Goal: Task Accomplishment & Management: Use online tool/utility

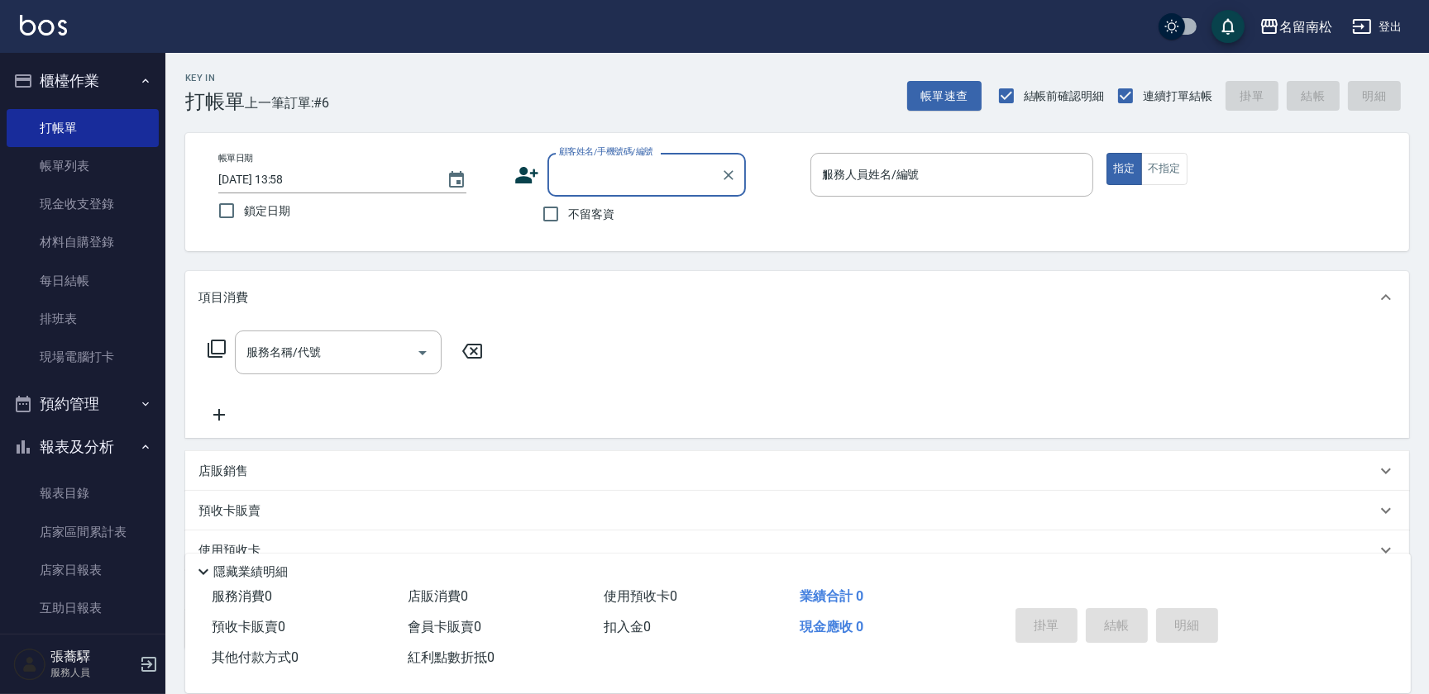
click at [861, 173] on input "1" at bounding box center [952, 174] width 268 height 29
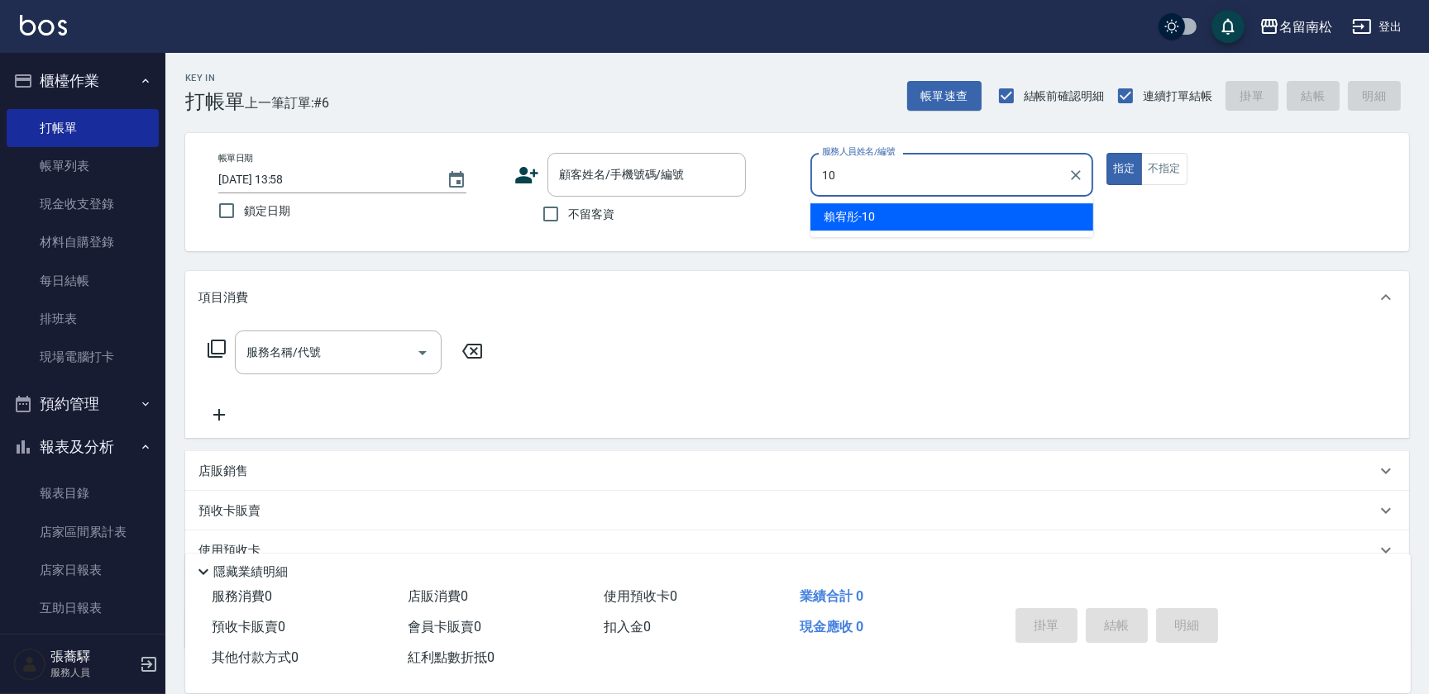
click at [852, 215] on span "[PERSON_NAME]-10" at bounding box center [848, 216] width 51 height 17
type input "賴宥彤-10"
click at [377, 351] on input "服務名稱/代號" at bounding box center [325, 352] width 167 height 29
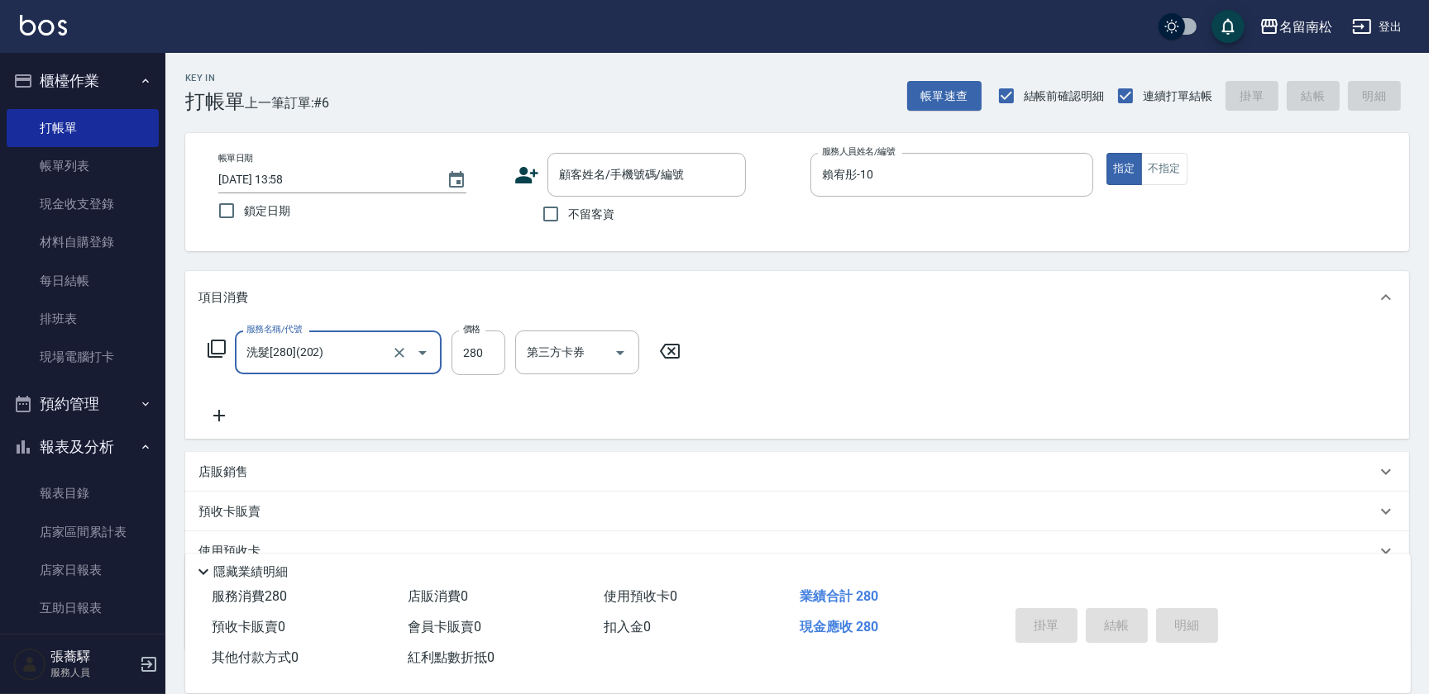
type input "洗髮[280](202)"
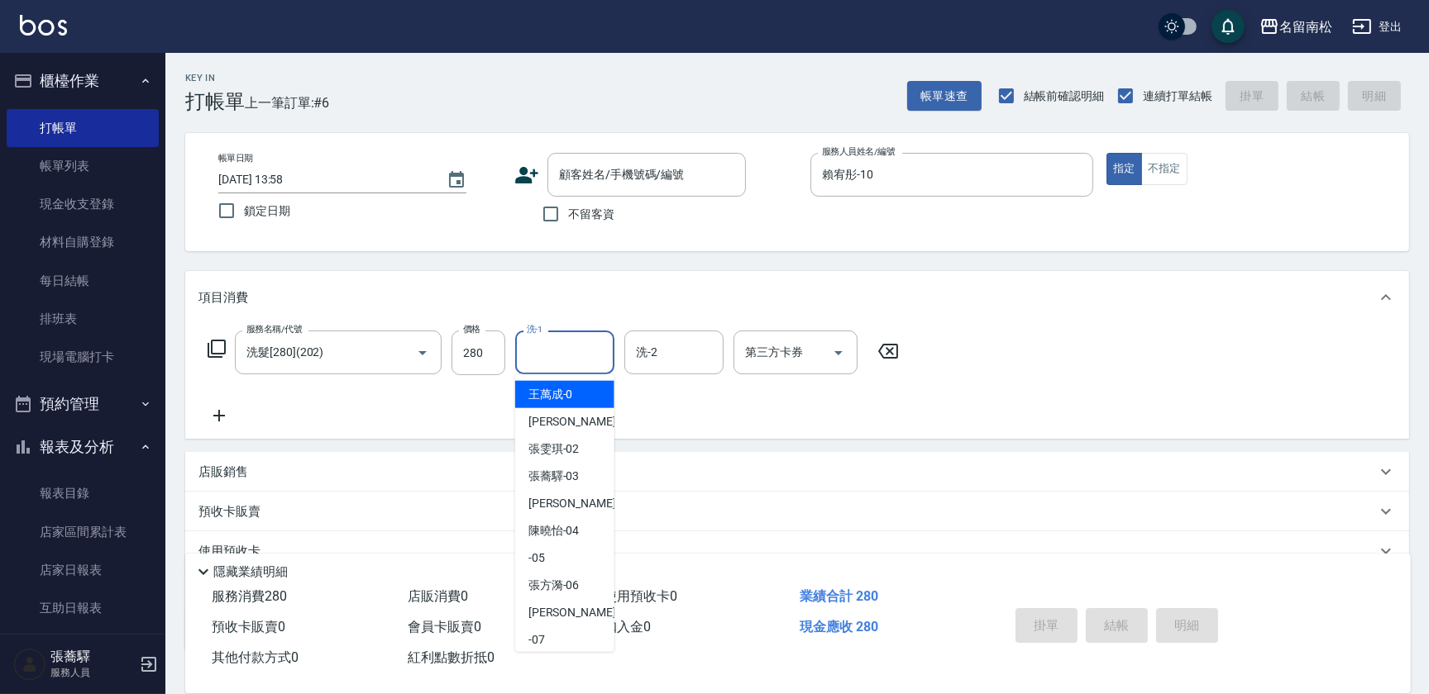
click at [580, 363] on input "洗-1" at bounding box center [565, 352] width 84 height 29
click at [574, 389] on span "[PERSON_NAME]-10" at bounding box center [553, 394] width 51 height 17
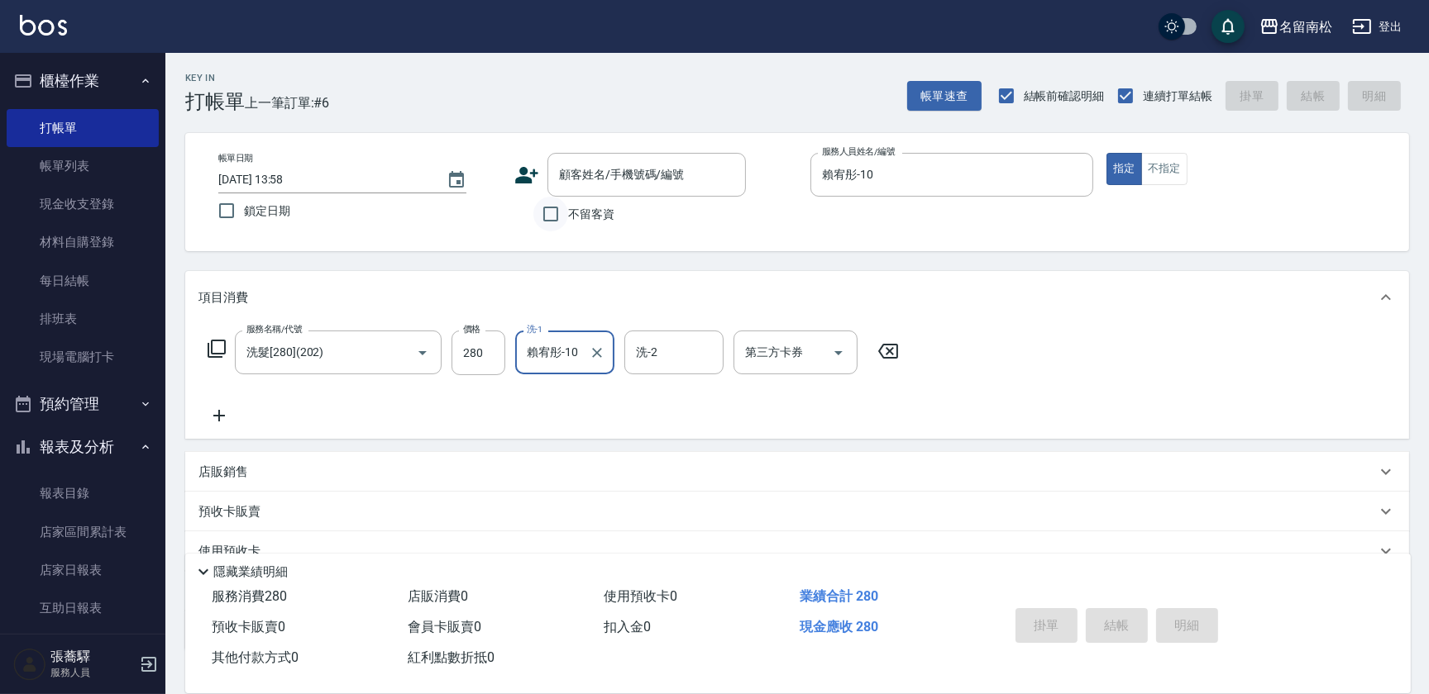
type input "賴宥彤-10"
click at [546, 222] on input "不留客資" at bounding box center [550, 214] width 35 height 35
checkbox input "true"
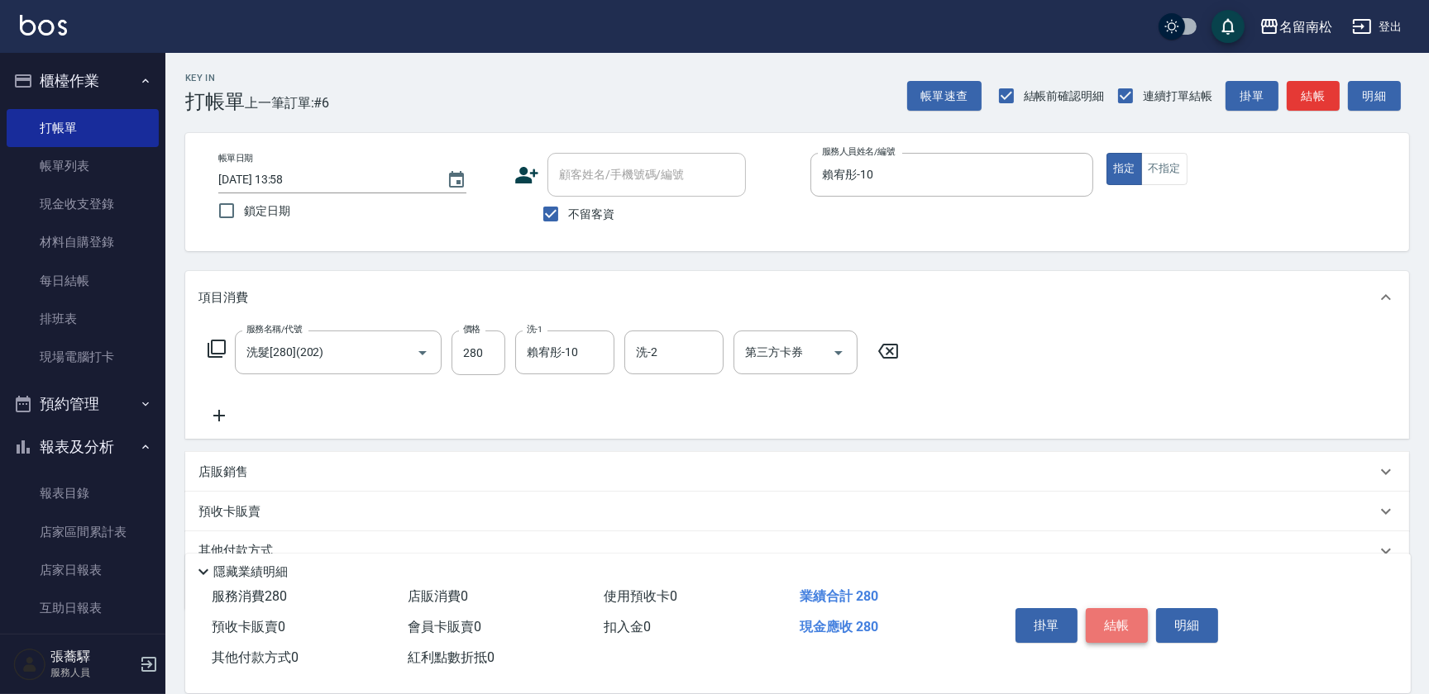
click at [1113, 620] on button "結帳" at bounding box center [1117, 625] width 62 height 35
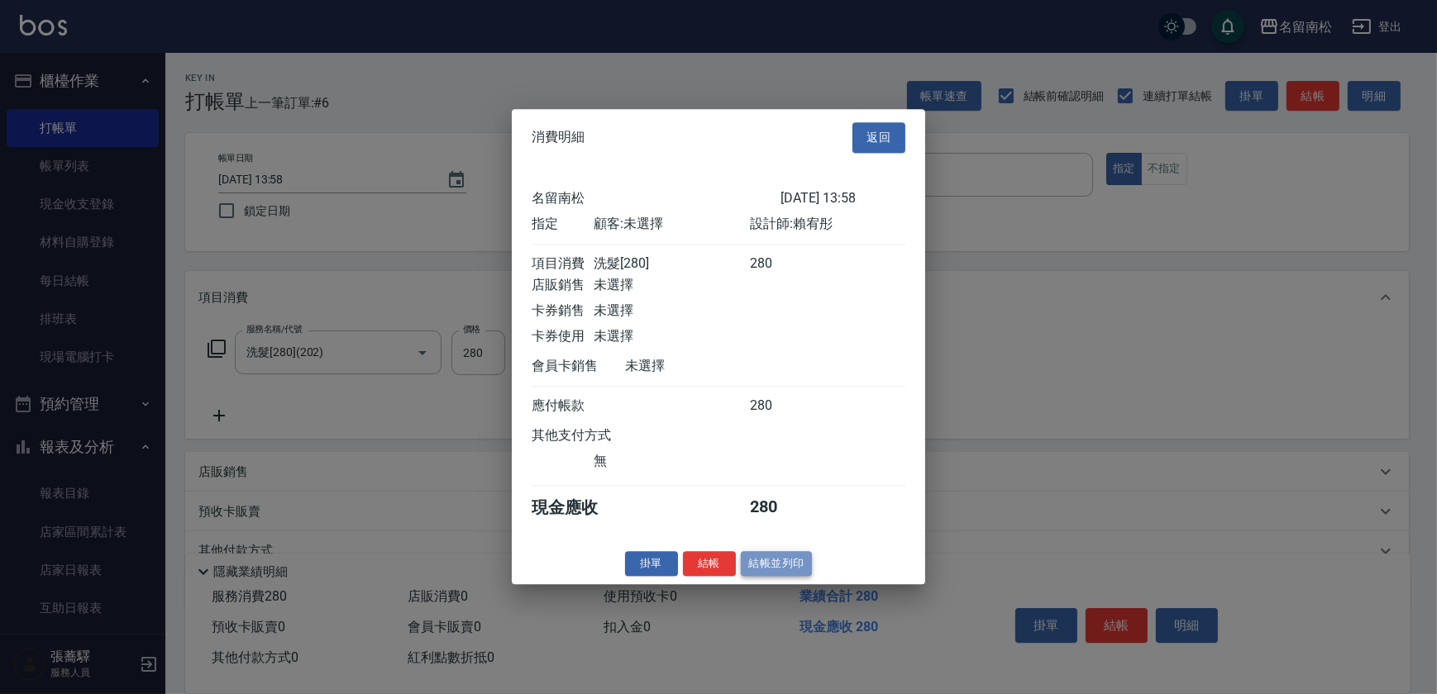
click at [760, 566] on button "結帳並列印" at bounding box center [777, 564] width 72 height 26
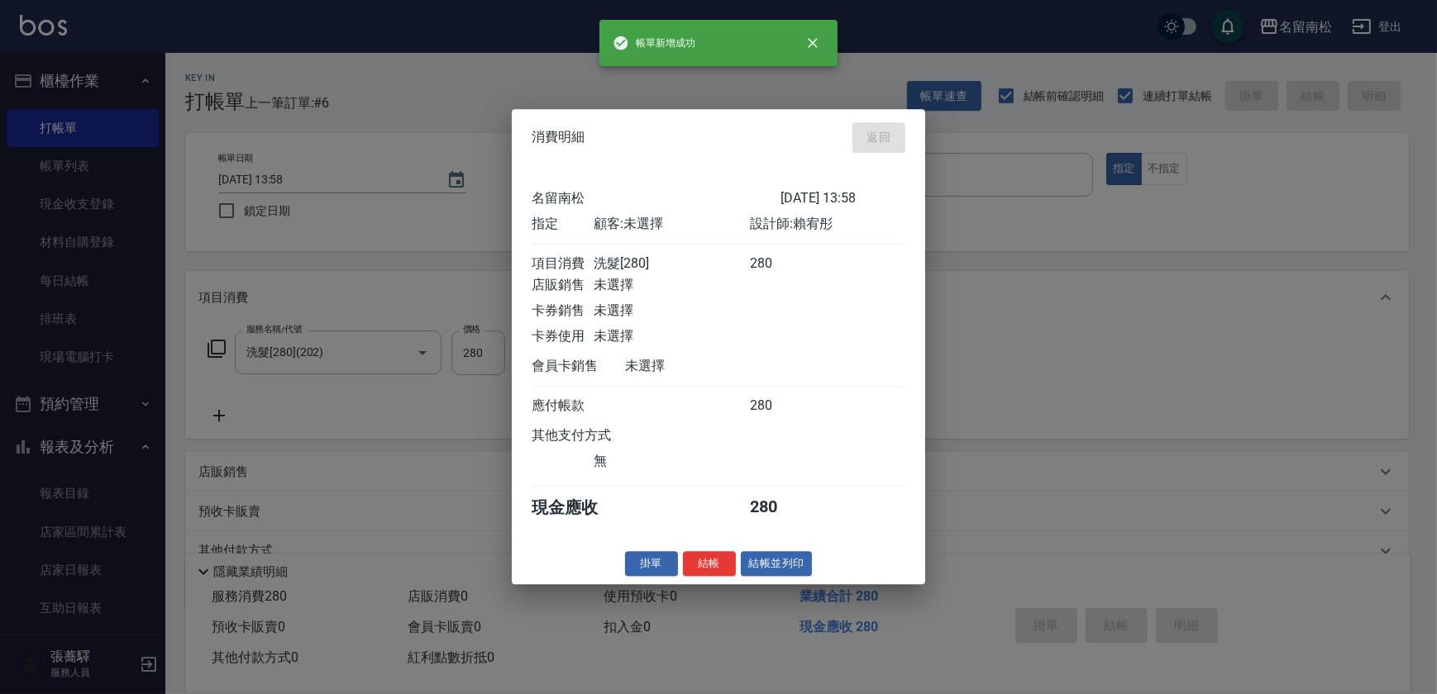
type input "[DATE] 18:23"
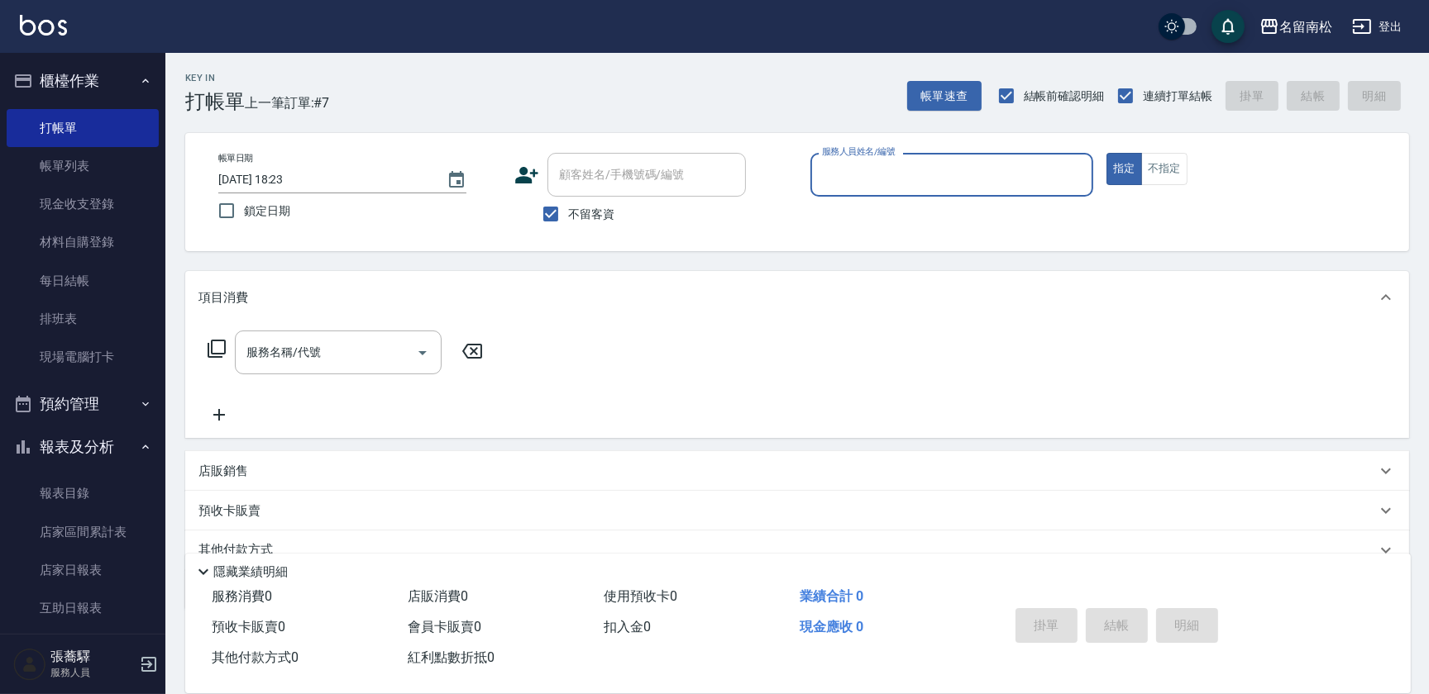
drag, startPoint x: 961, startPoint y: 189, endPoint x: 949, endPoint y: 213, distance: 26.6
click at [959, 189] on div "服務人員姓名/編號" at bounding box center [951, 175] width 283 height 44
drag, startPoint x: 947, startPoint y: 221, endPoint x: 918, endPoint y: 231, distance: 31.4
click at [942, 231] on div "[PERSON_NAME]-10" at bounding box center [951, 216] width 283 height 27
type input "賴宥彤-10"
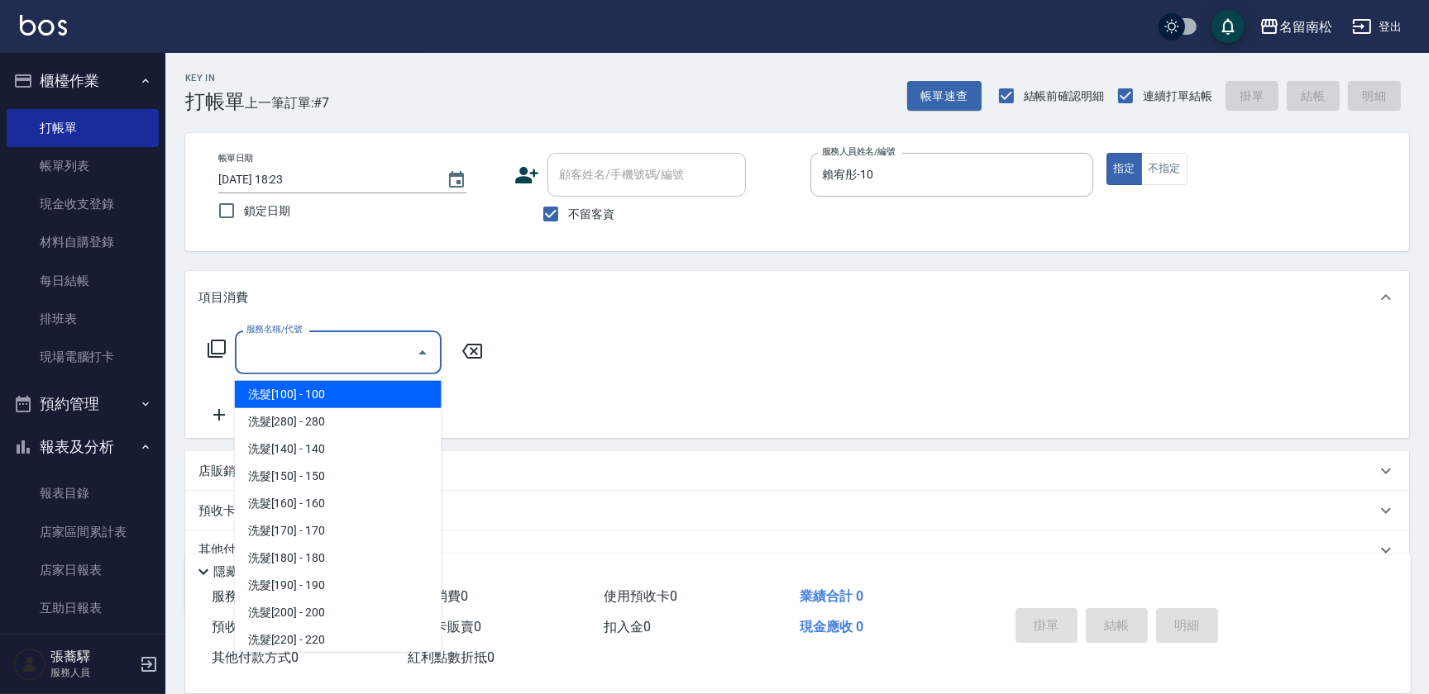
click at [376, 357] on input "服務名稱/代號" at bounding box center [325, 352] width 167 height 29
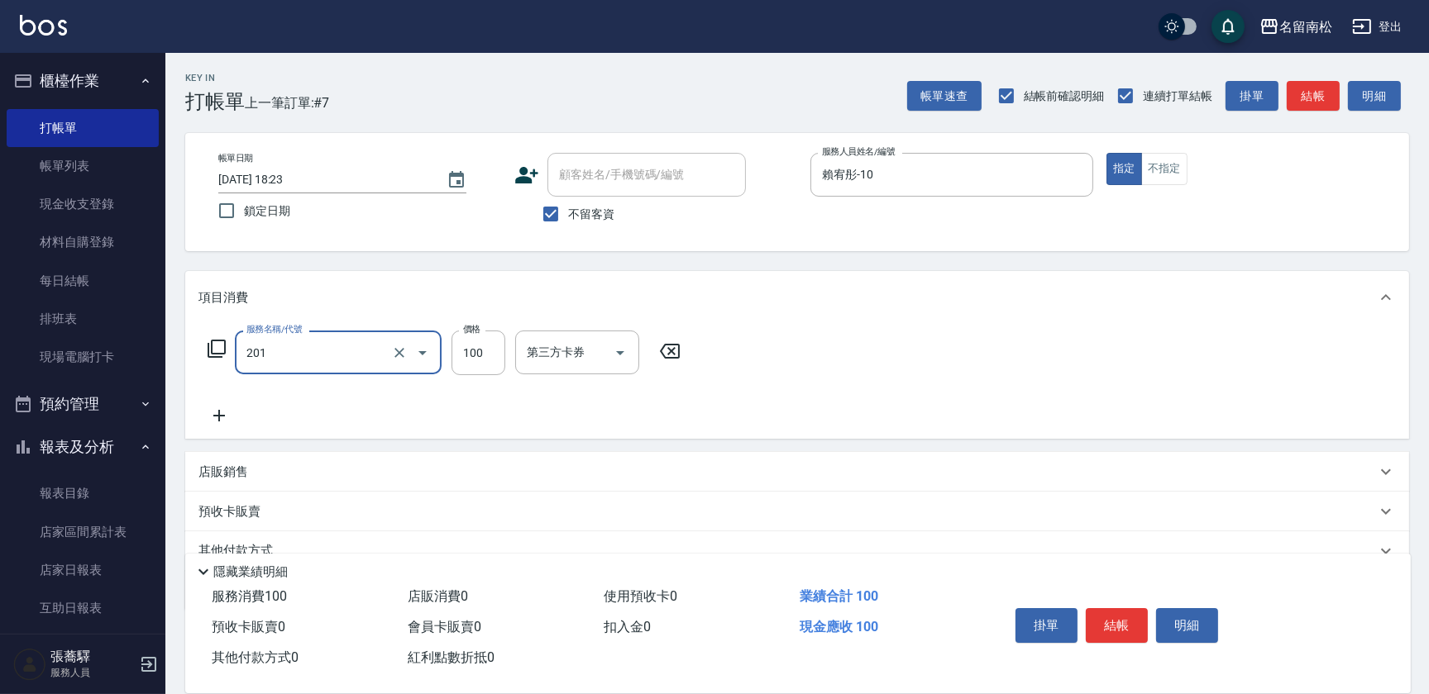
type input "洗髮[100](201)"
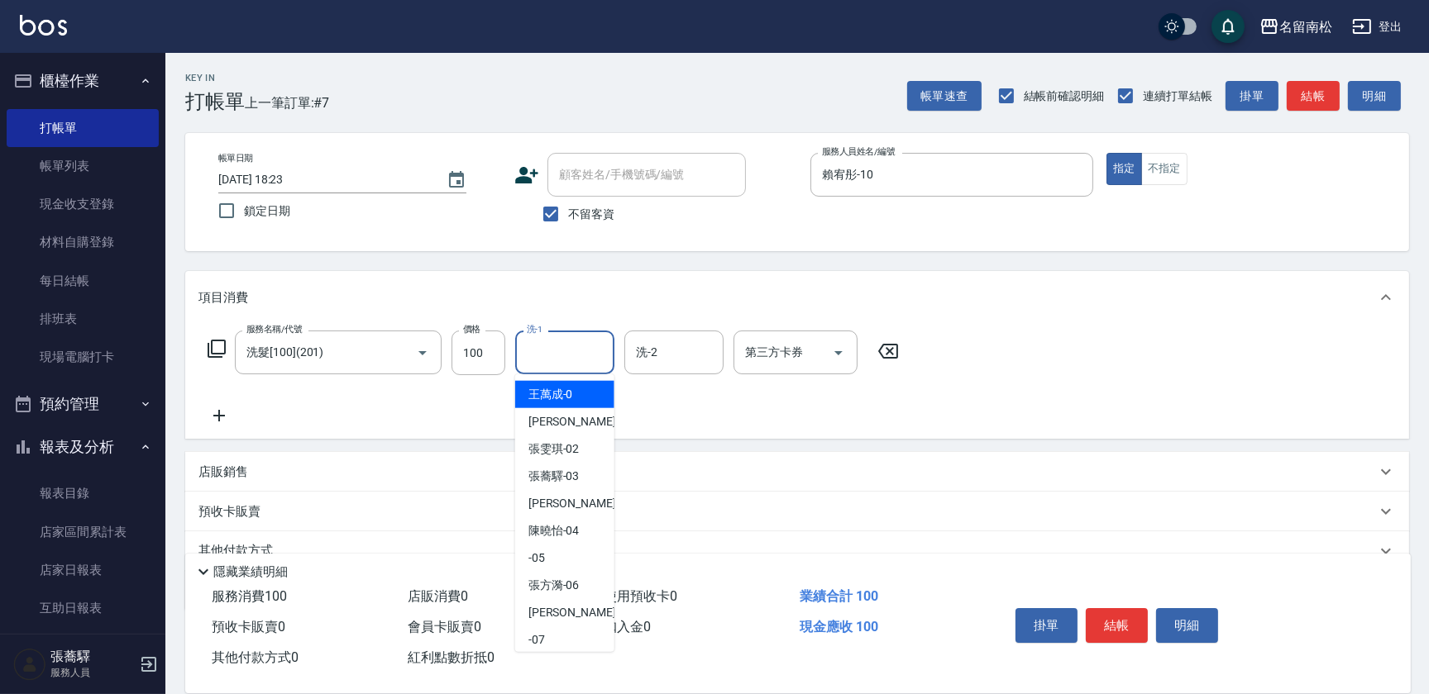
click at [579, 362] on input "洗-1" at bounding box center [565, 352] width 84 height 29
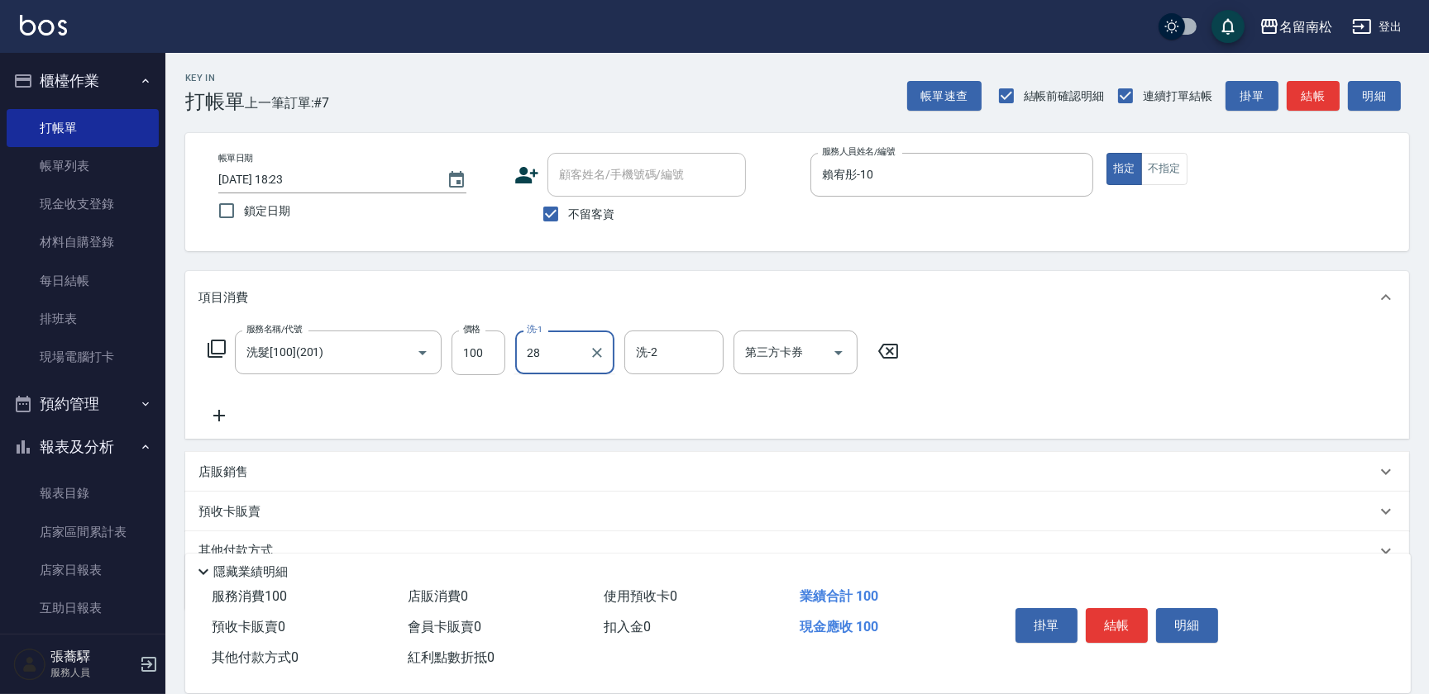
type input "285"
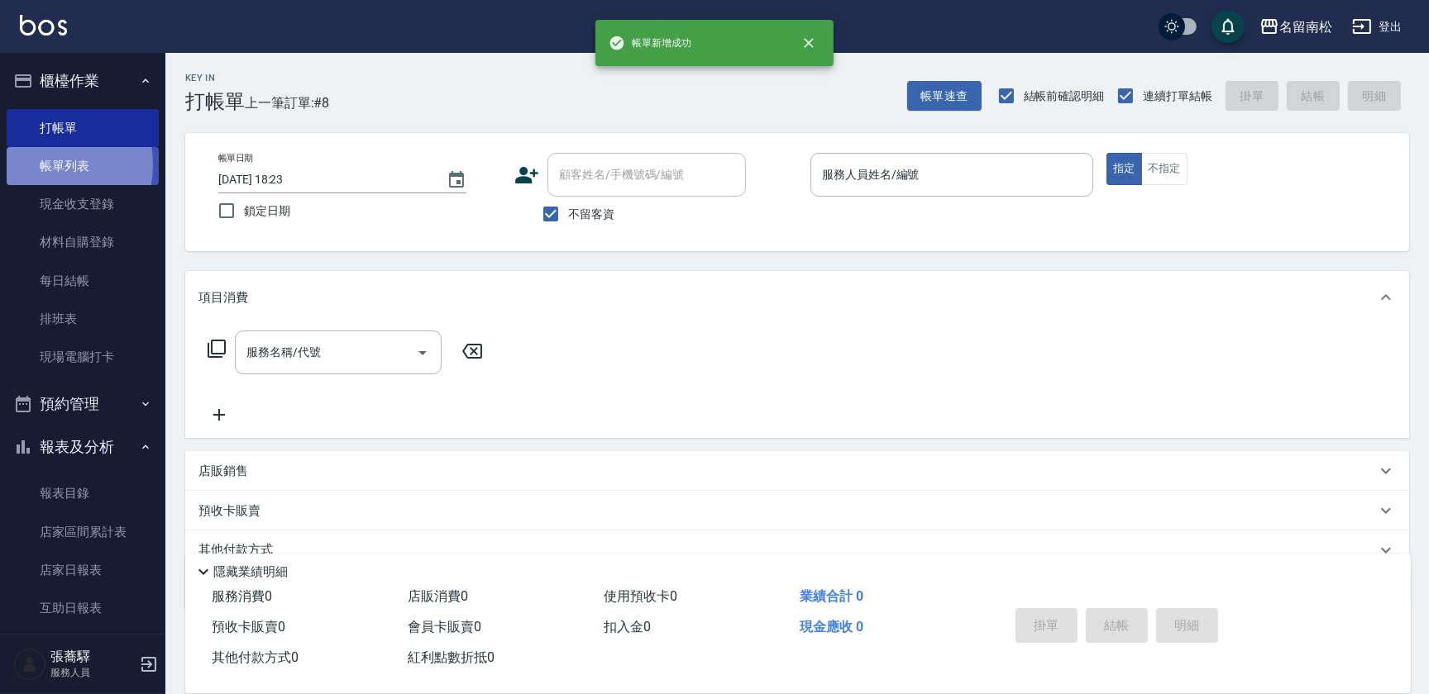
click at [26, 165] on link "帳單列表" at bounding box center [83, 166] width 152 height 38
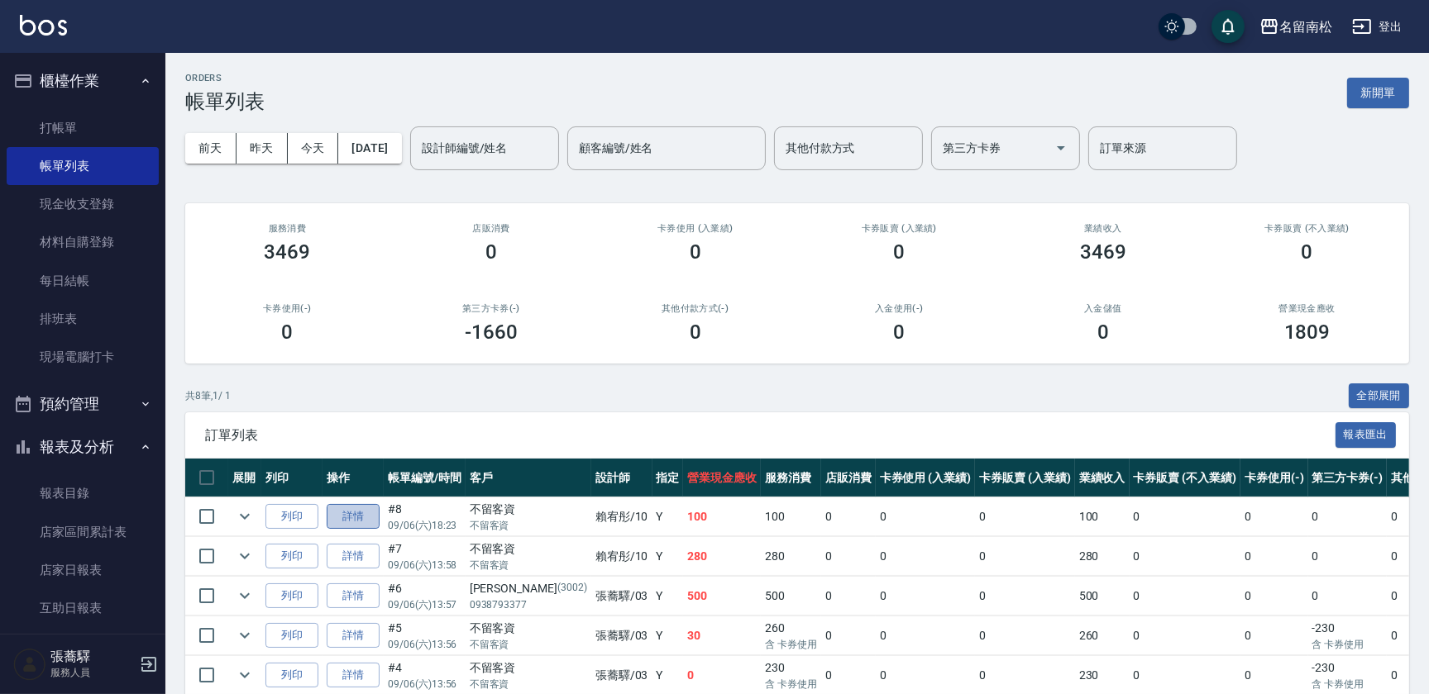
click at [347, 518] on link "詳情" at bounding box center [353, 517] width 53 height 26
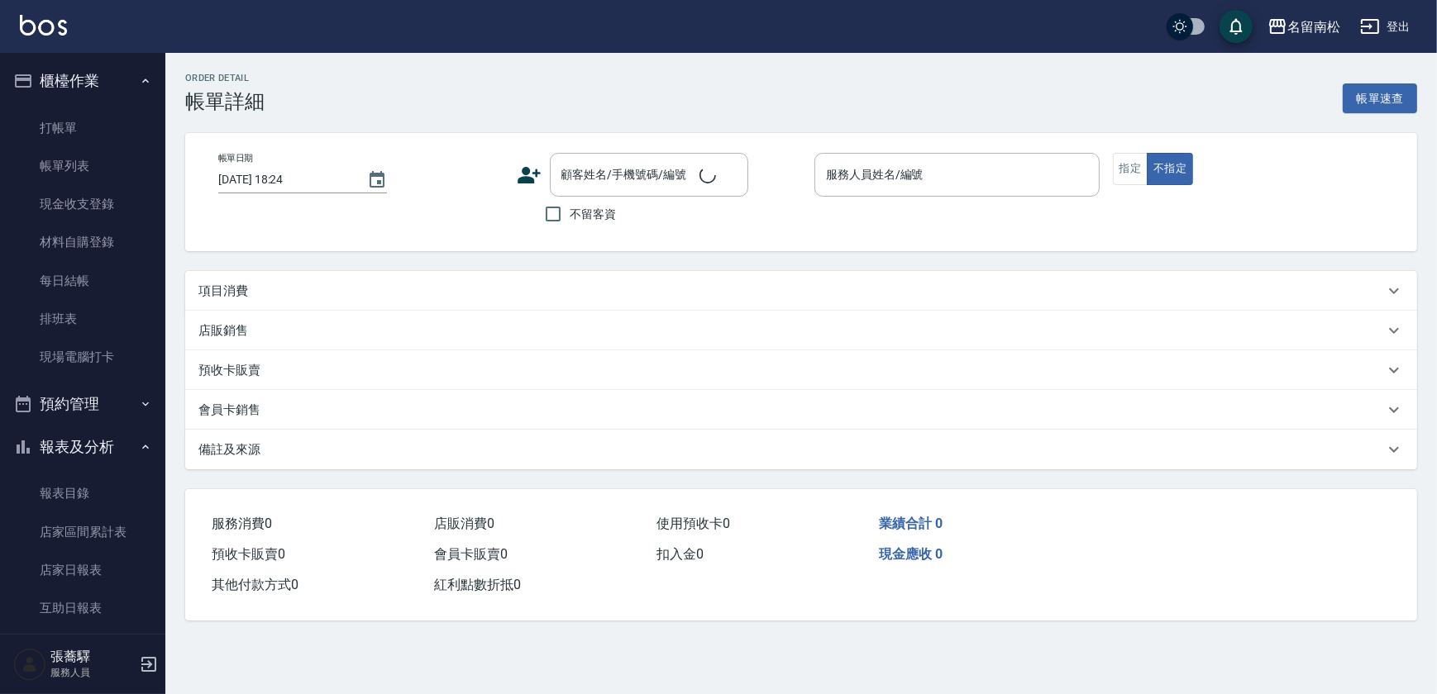
type input "[DATE] 18:23"
checkbox input "true"
type input "賴宥彤-10"
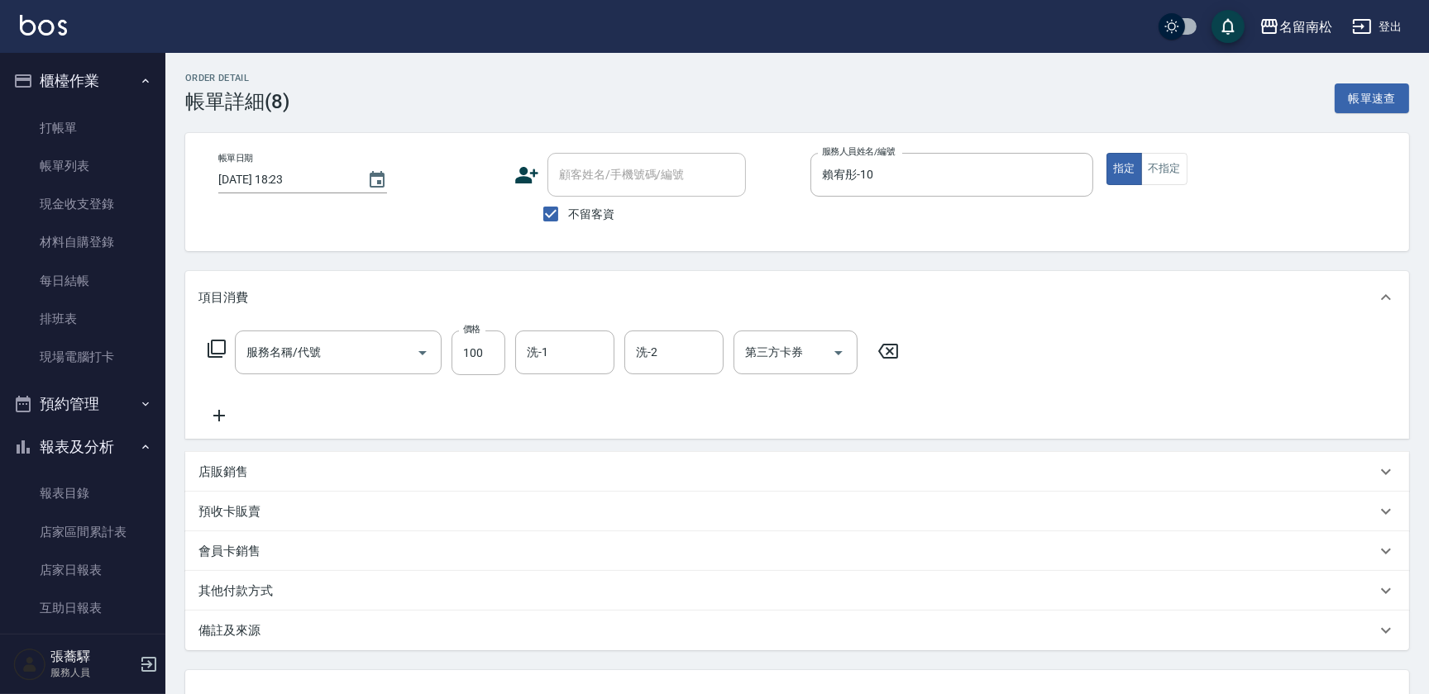
type input "洗髮[100](201)"
click at [222, 418] on icon at bounding box center [218, 416] width 41 height 20
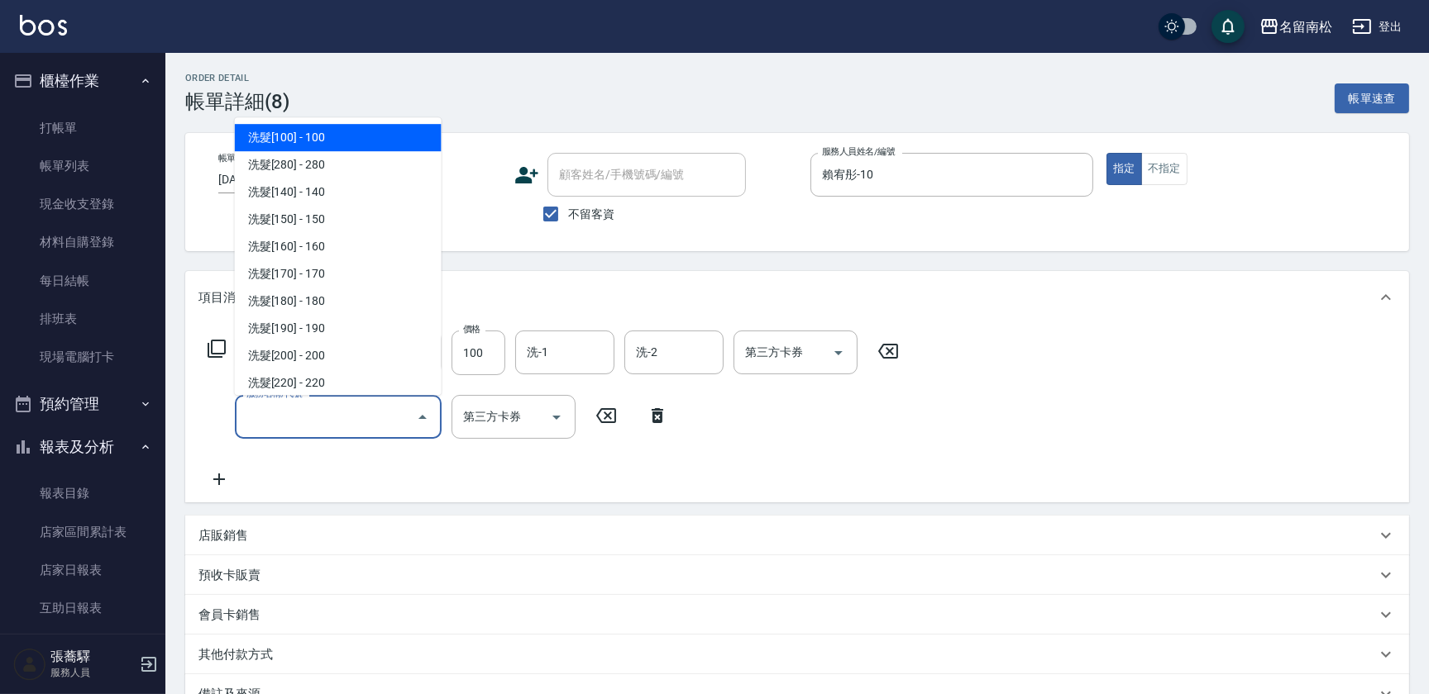
click at [265, 418] on input "服務名稱/代號" at bounding box center [325, 417] width 167 height 29
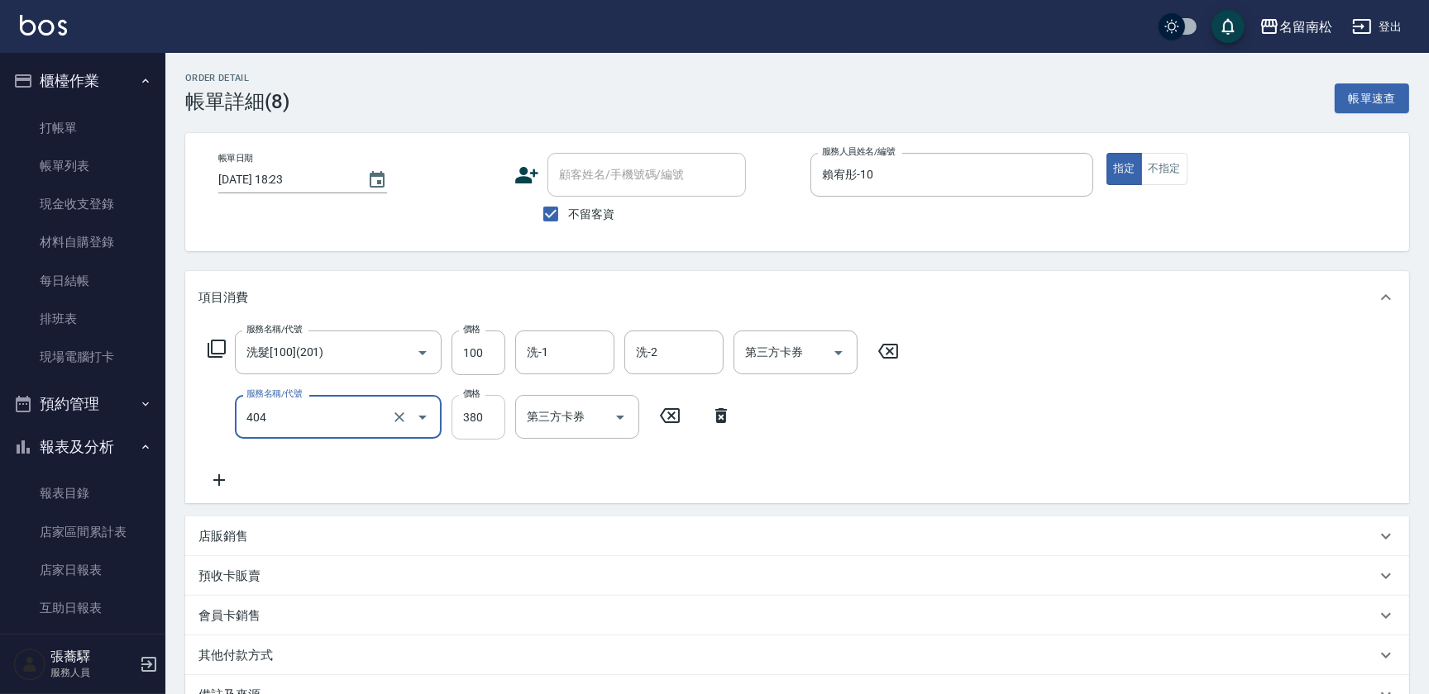
type input "剪髮(380)(404)"
click at [488, 410] on input "380" at bounding box center [478, 417] width 54 height 45
click at [468, 413] on input "4480" at bounding box center [478, 417] width 54 height 45
type input "480"
click at [221, 477] on icon at bounding box center [218, 480] width 41 height 20
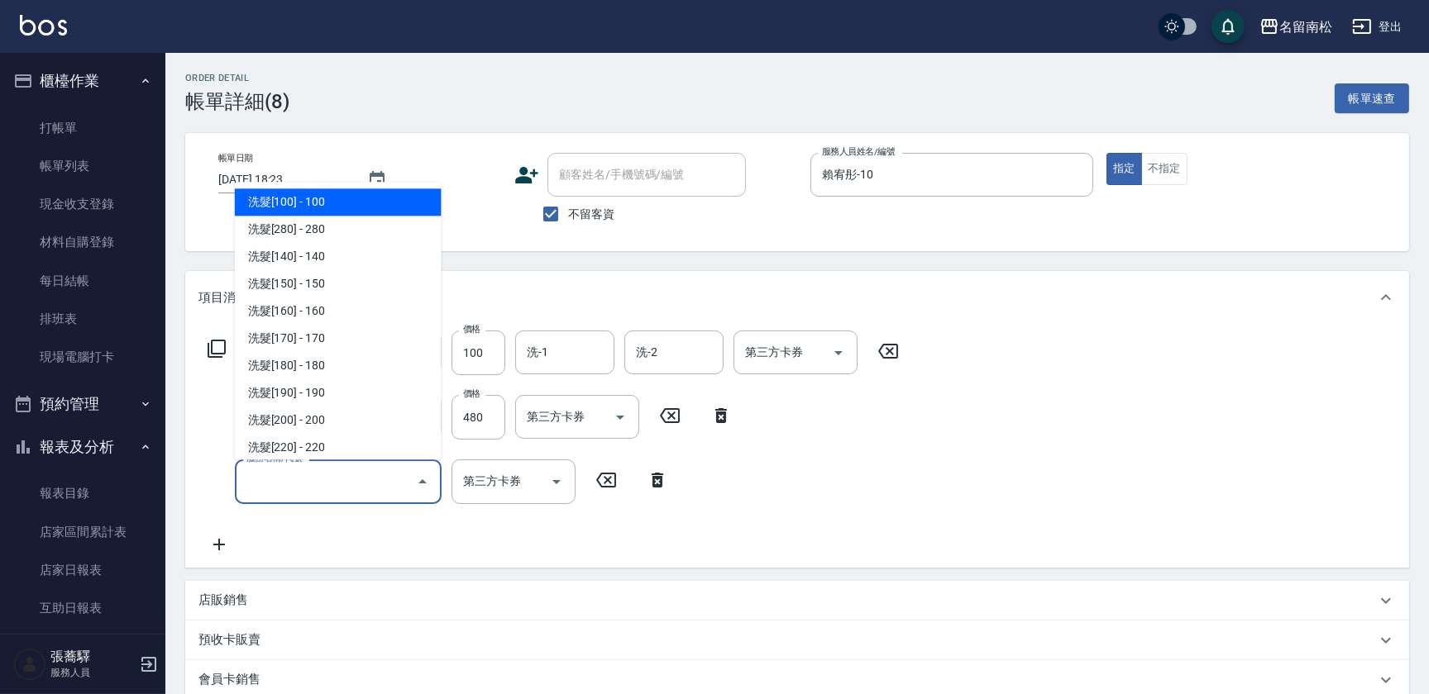
click at [290, 485] on input "服務名稱/代號" at bounding box center [325, 481] width 167 height 29
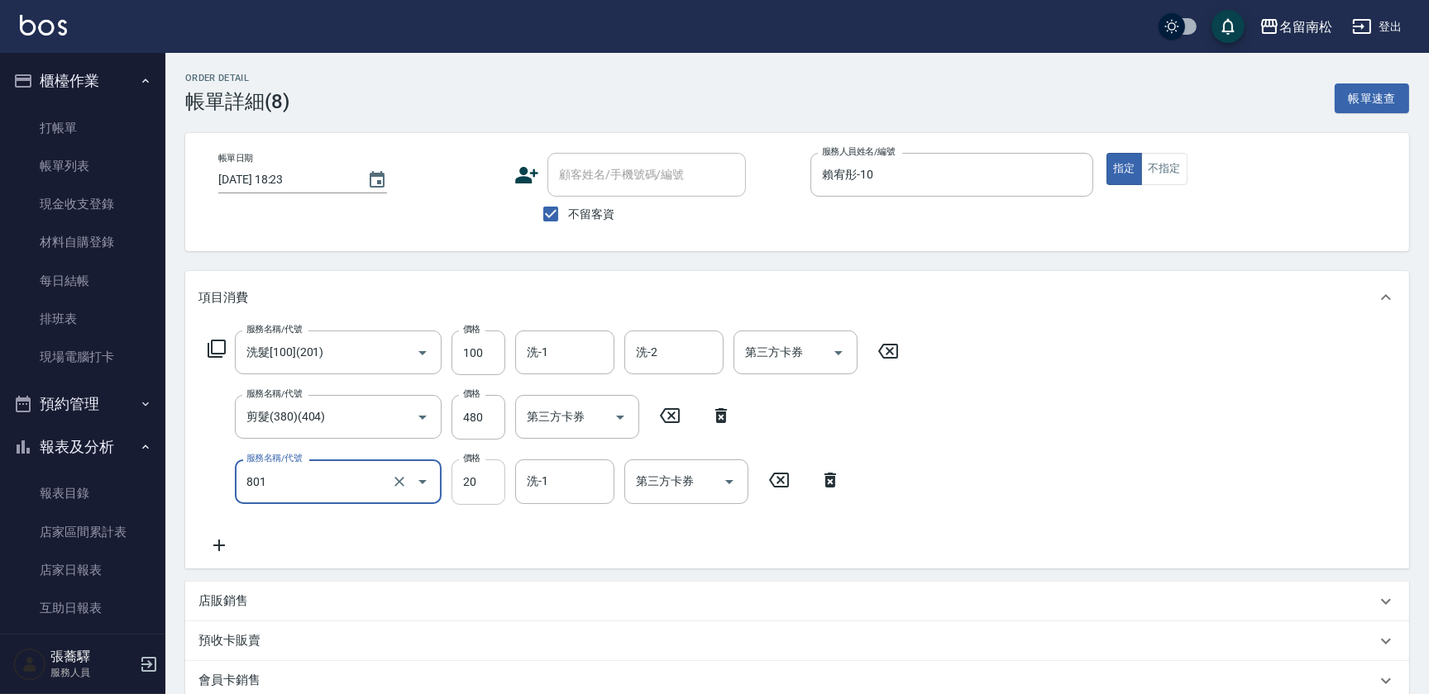
type input "潤絲(801)"
click at [497, 487] on input "20" at bounding box center [478, 482] width 54 height 45
type input "330"
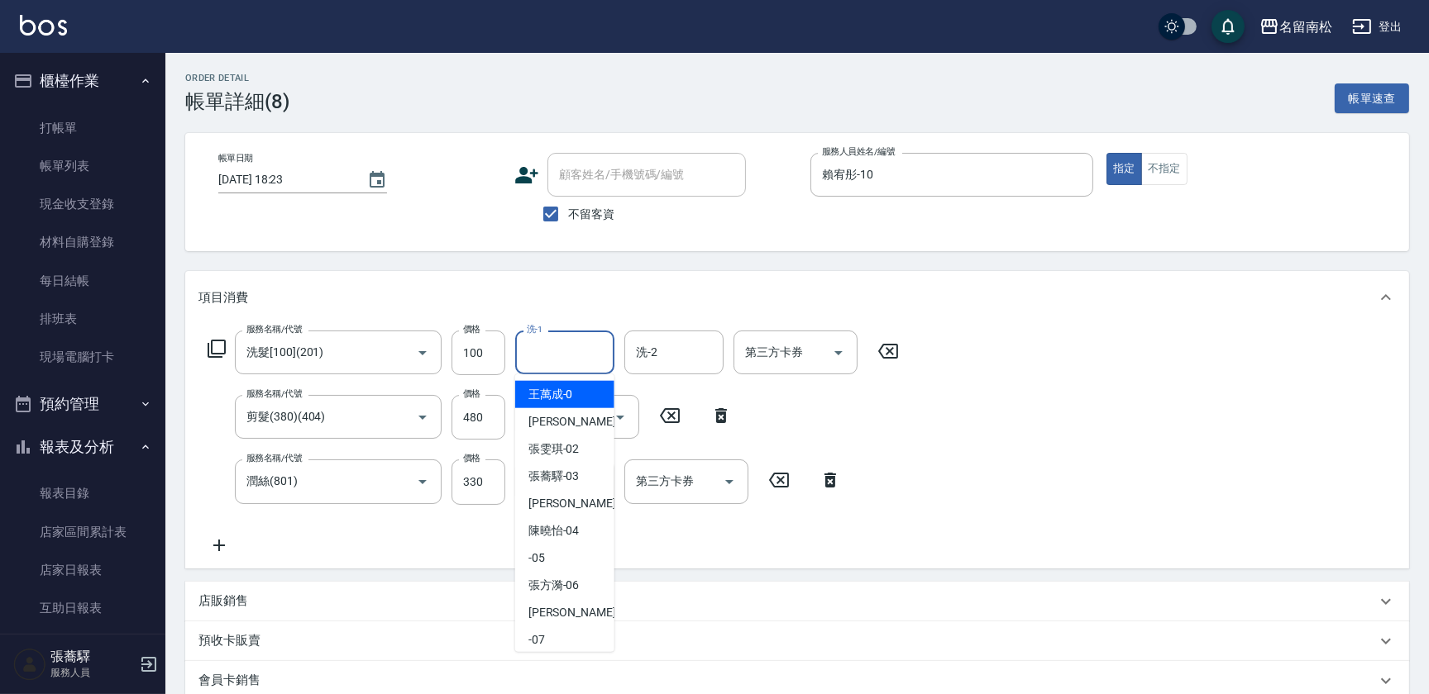
click at [551, 359] on input "洗-1" at bounding box center [565, 352] width 84 height 29
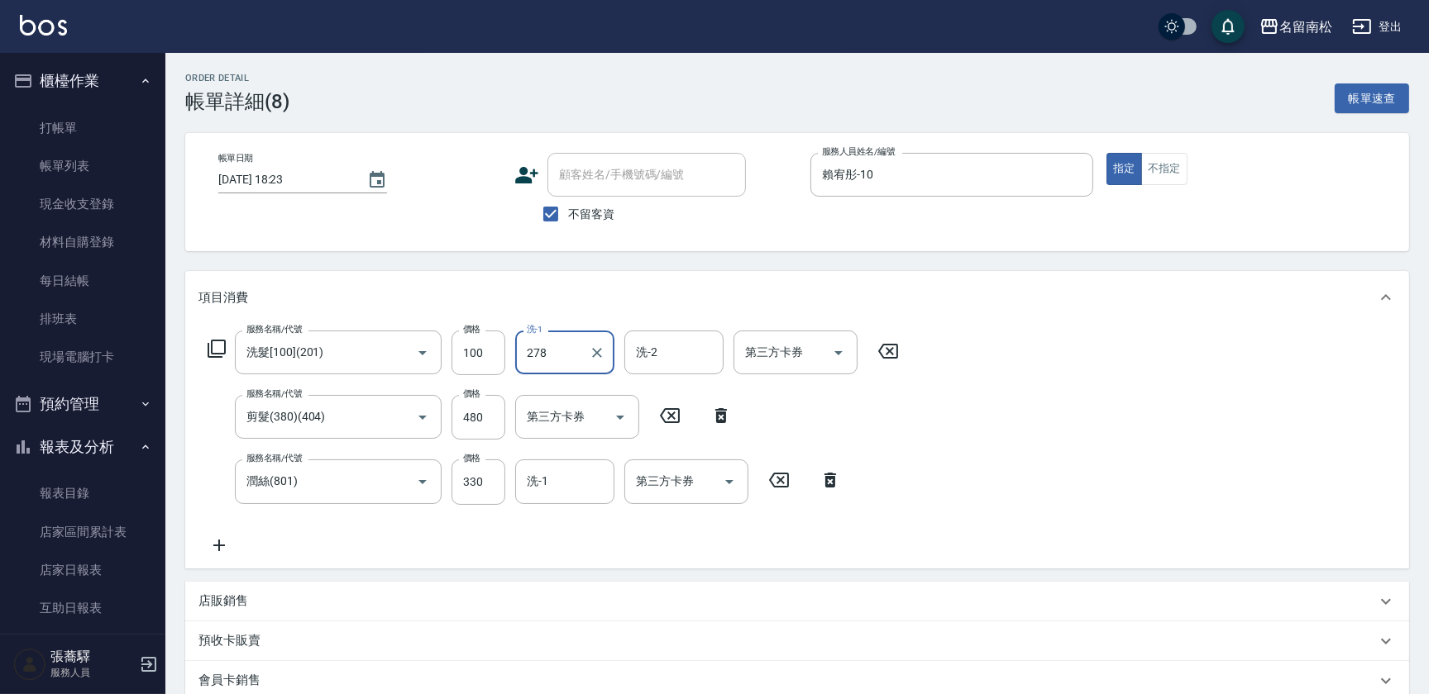
type input "278"
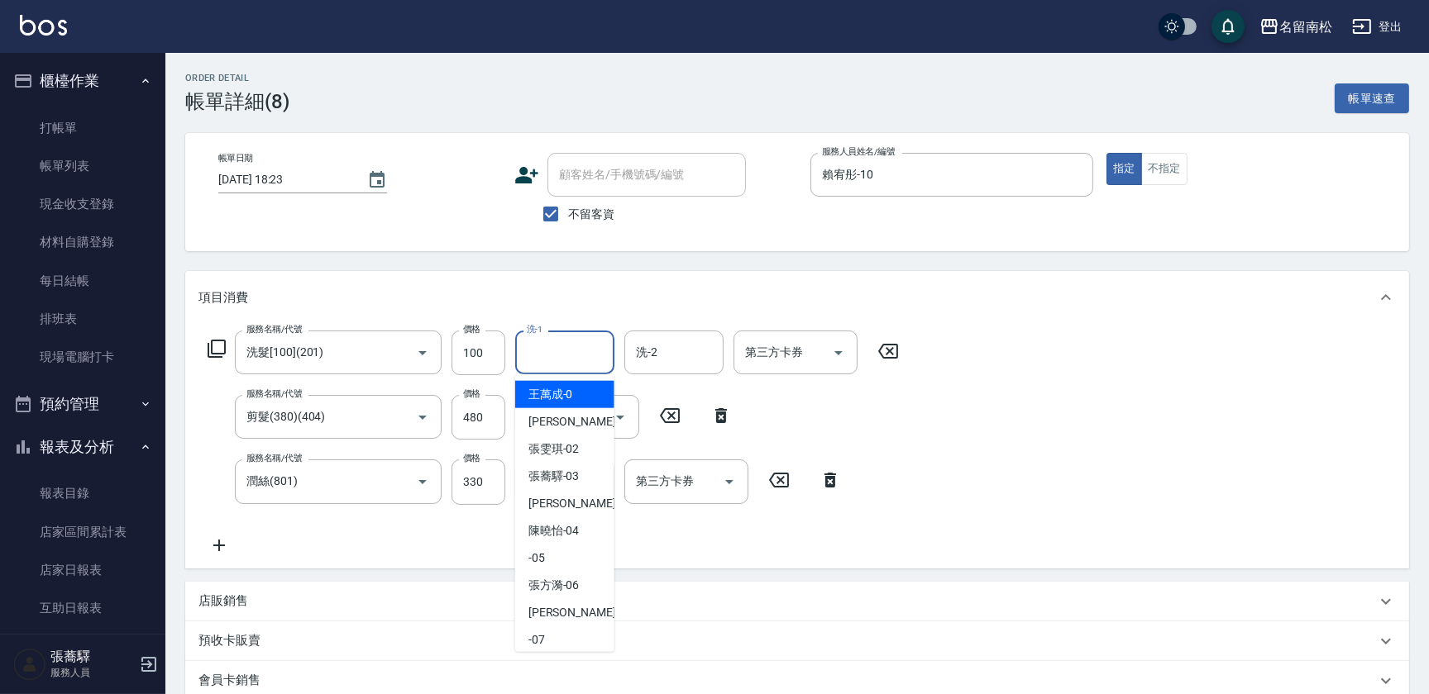
click at [551, 353] on input "洗-1" at bounding box center [565, 352] width 84 height 29
type input "[PERSON_NAME]-28"
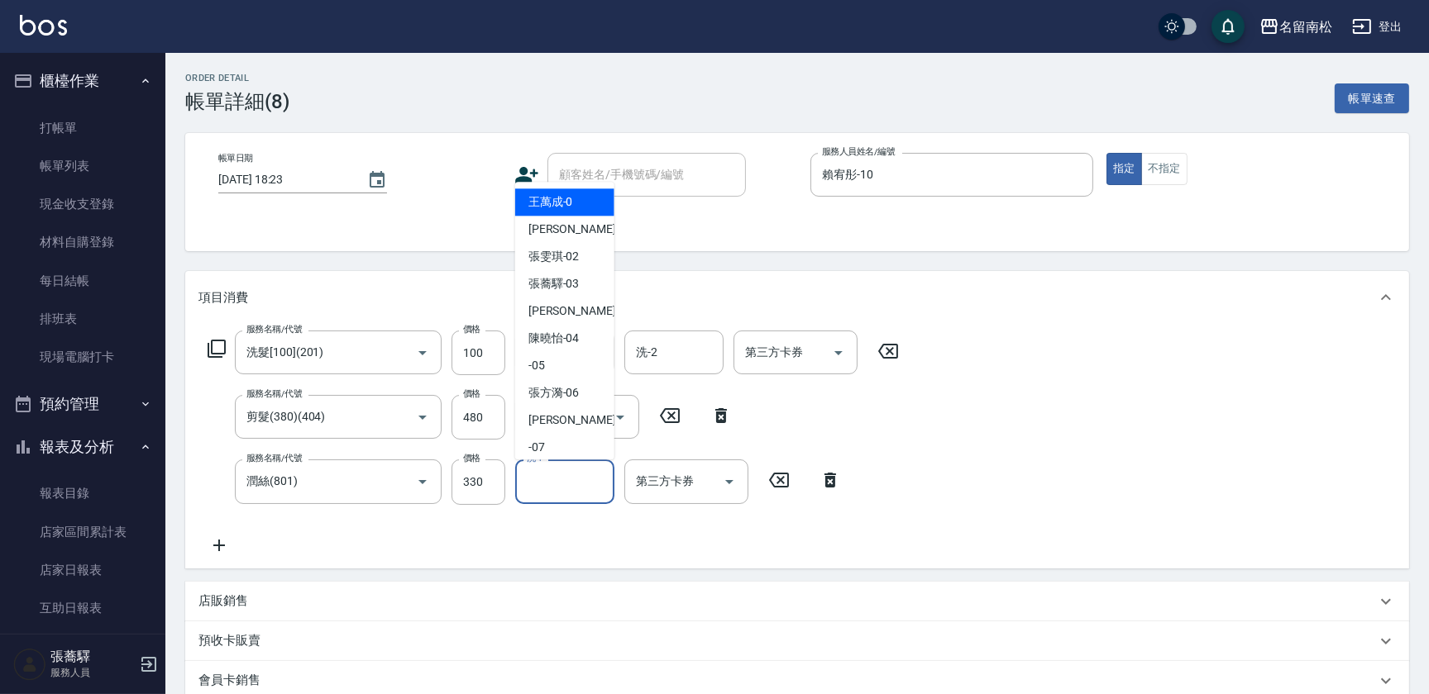
click at [553, 480] on input "洗-1" at bounding box center [565, 481] width 84 height 29
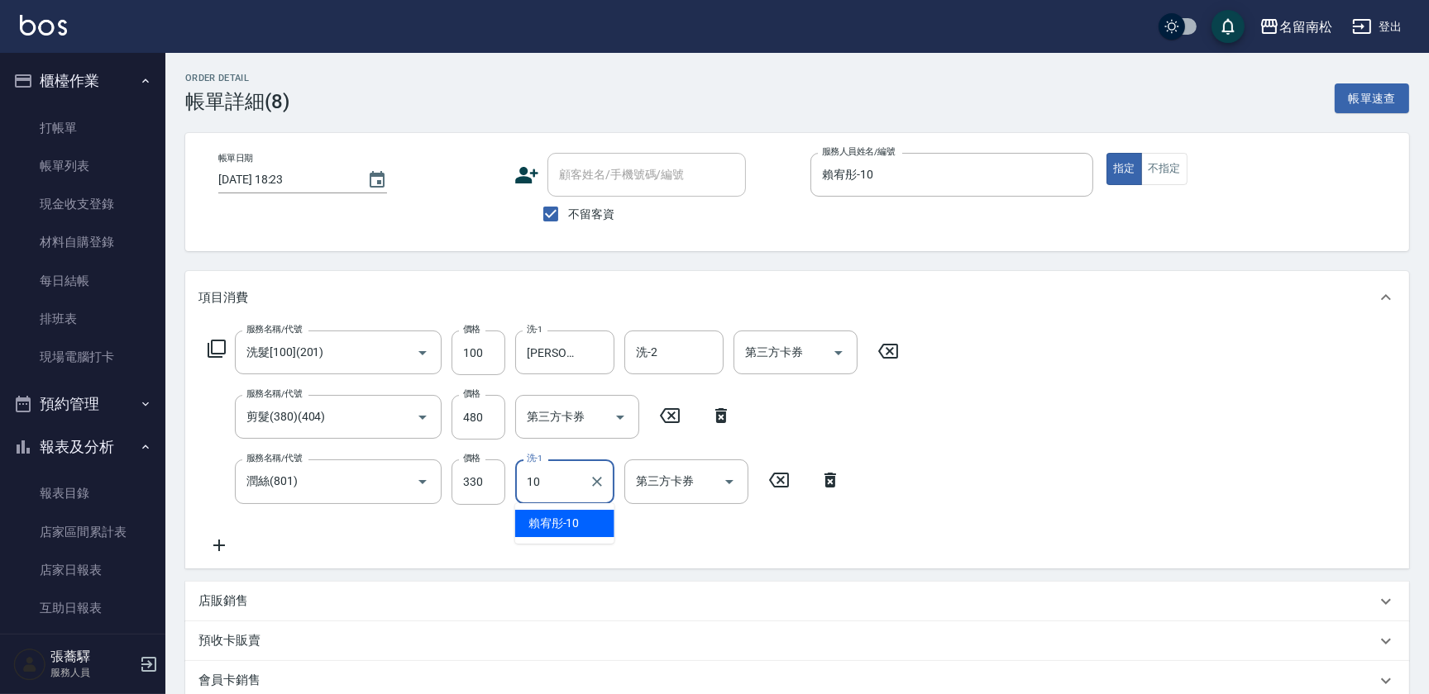
click at [526, 529] on div "[PERSON_NAME]-10" at bounding box center [564, 523] width 99 height 27
type input "賴宥彤-10"
click at [466, 473] on input "330" at bounding box center [478, 482] width 54 height 45
click at [468, 475] on input "330" at bounding box center [478, 482] width 54 height 45
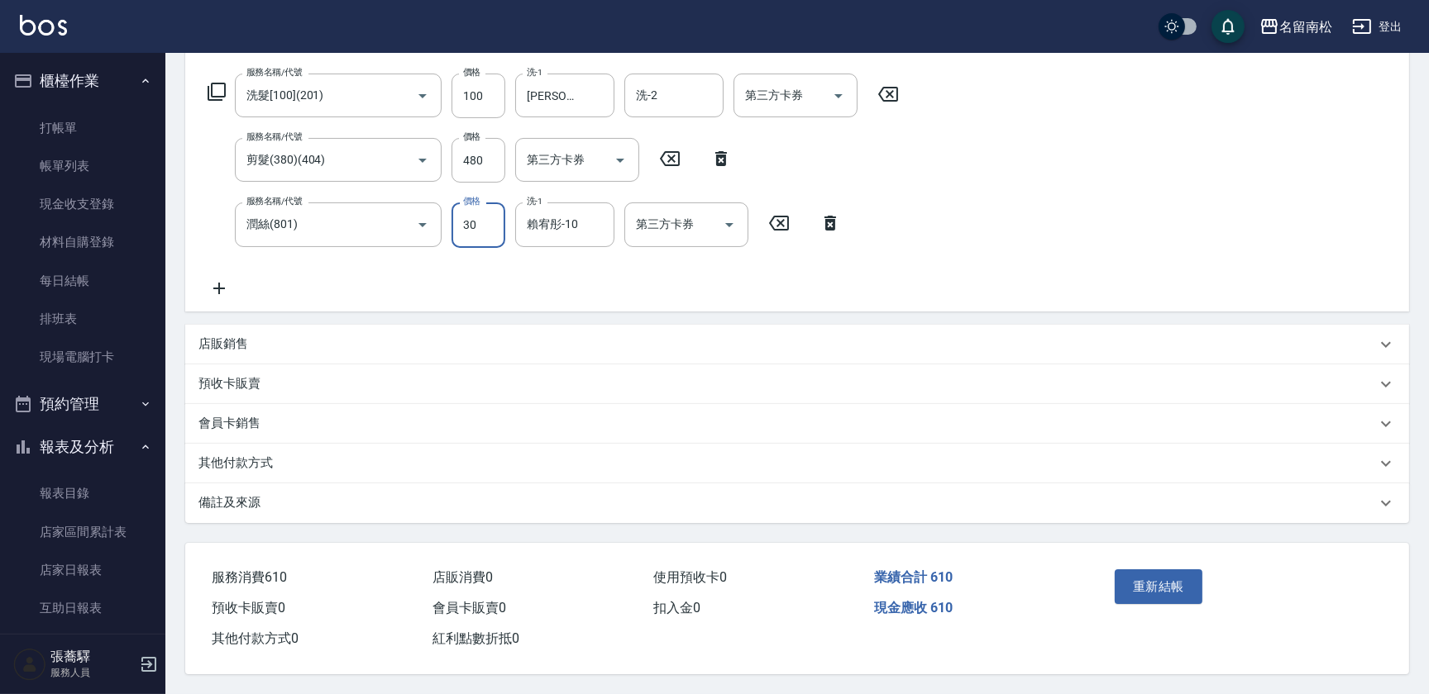
scroll to position [260, 0]
type input "30"
click at [1135, 587] on button "重新結帳" at bounding box center [1158, 587] width 88 height 35
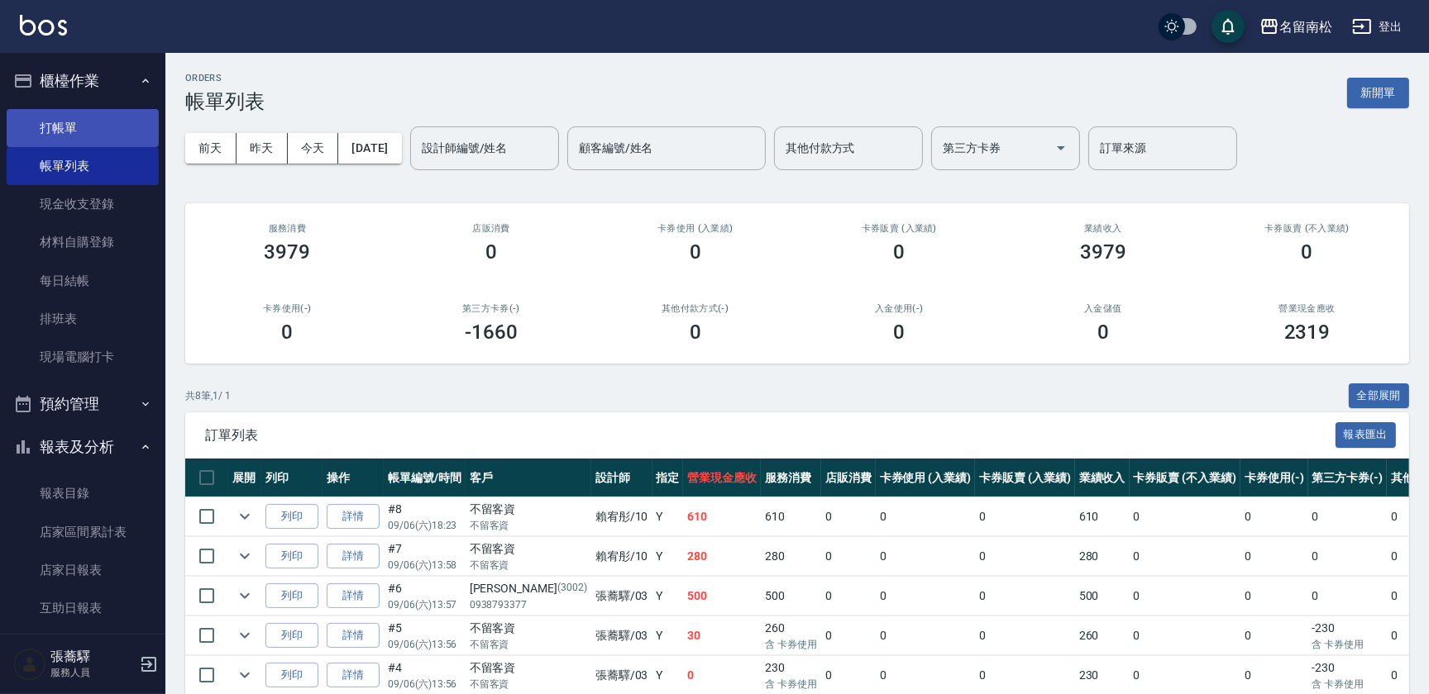
click at [60, 121] on link "打帳單" at bounding box center [83, 128] width 152 height 38
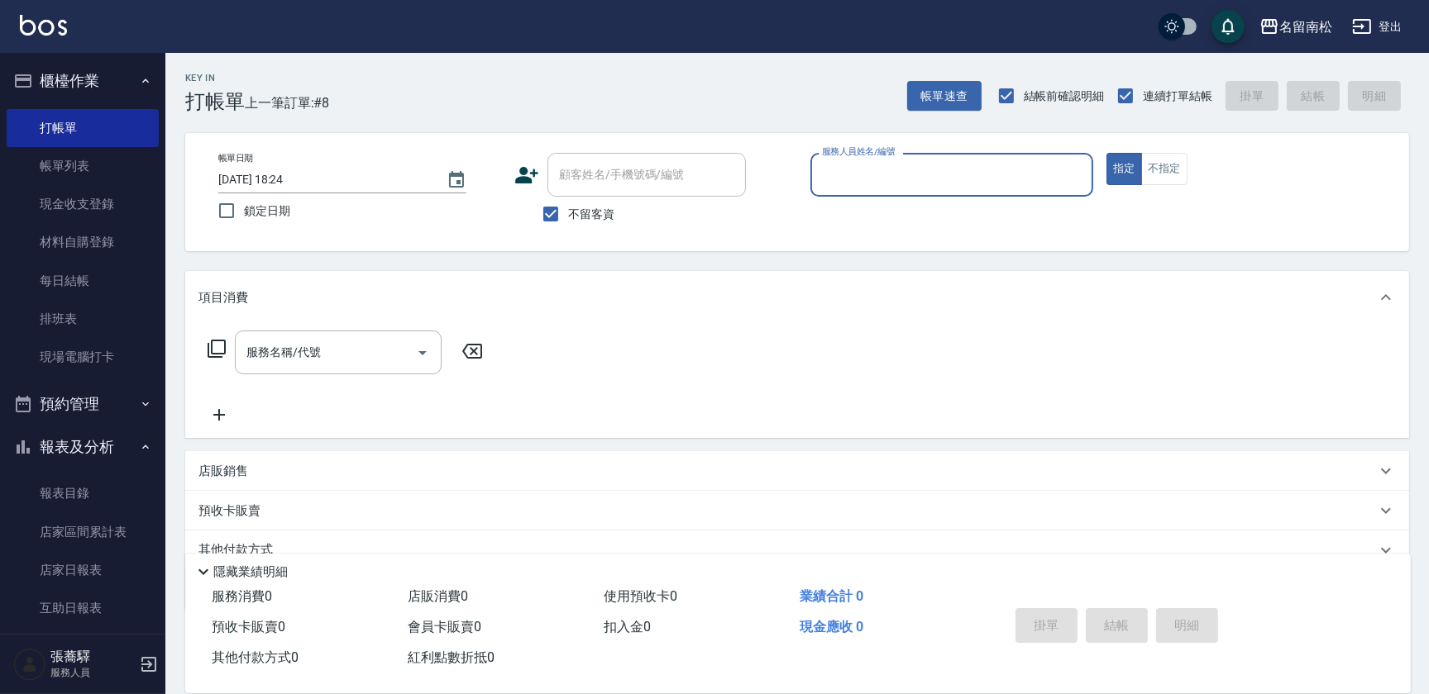
click at [885, 189] on div "服務人員姓名/編號" at bounding box center [951, 175] width 283 height 44
click at [872, 209] on span "[PERSON_NAME]-10" at bounding box center [848, 216] width 51 height 17
type input "賴宥彤-10"
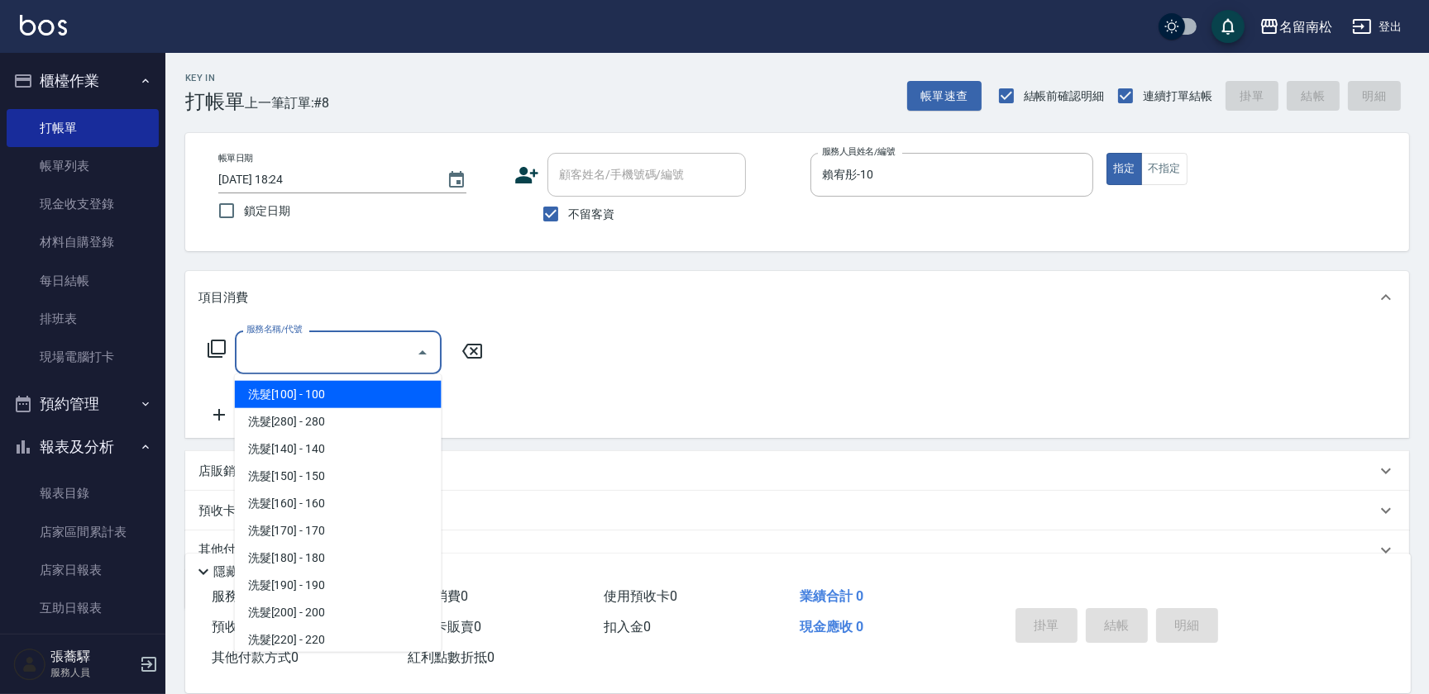
click at [377, 354] on input "服務名稱/代號" at bounding box center [325, 352] width 167 height 29
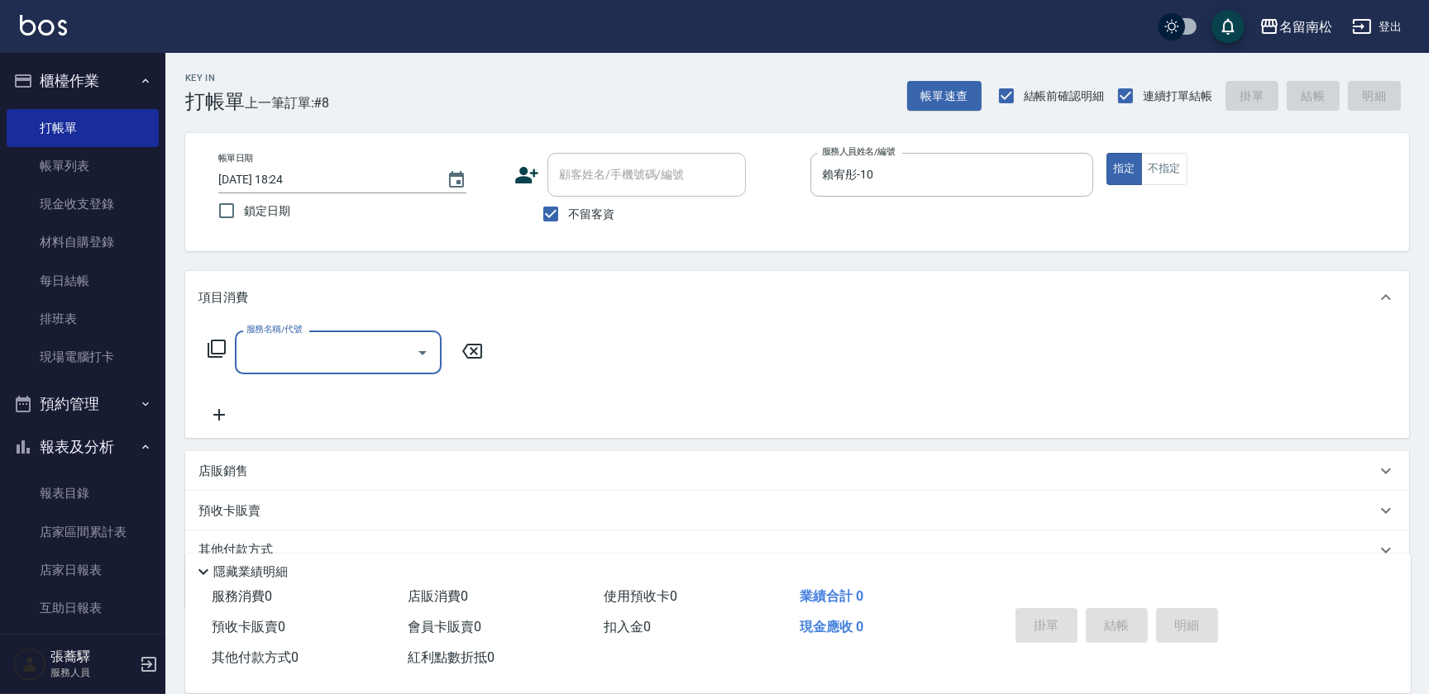
click at [378, 346] on input "服務名稱/代號" at bounding box center [325, 352] width 167 height 29
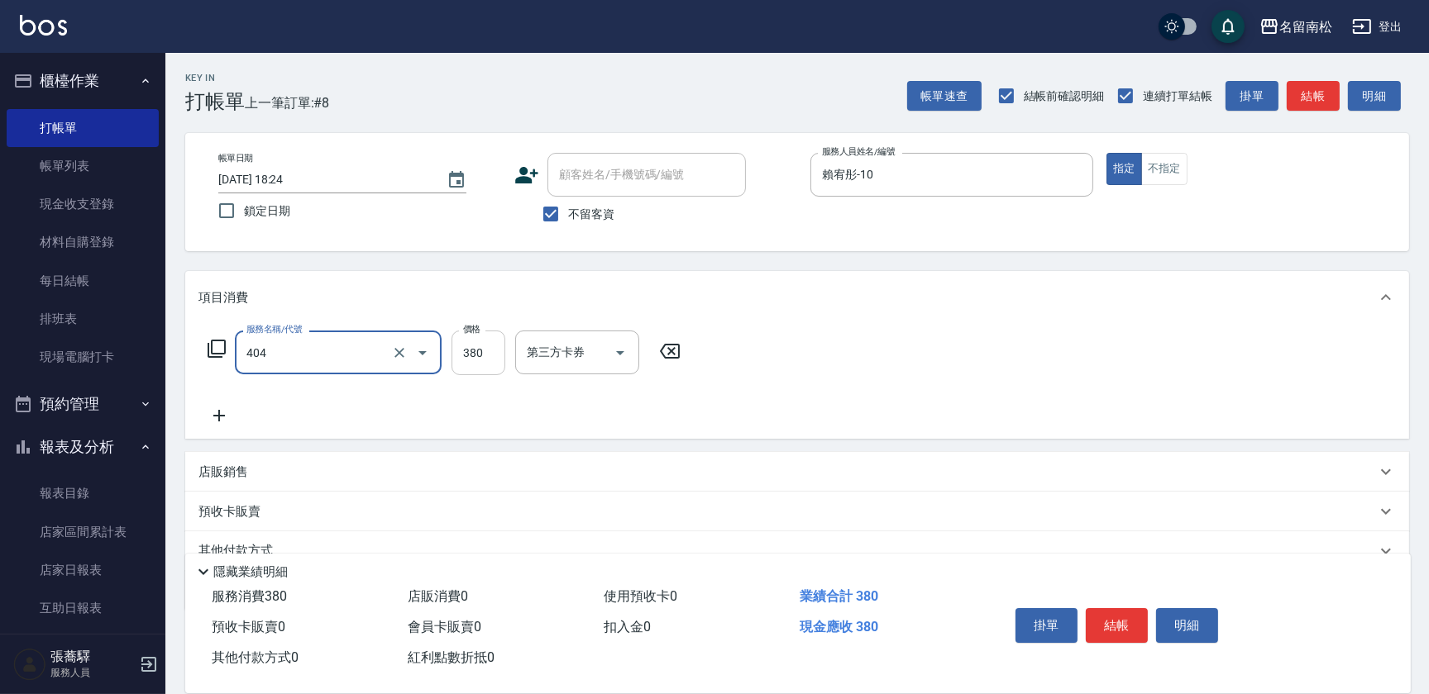
type input "剪髮(380)(404)"
click at [484, 355] on input "380" at bounding box center [478, 353] width 54 height 45
click at [468, 346] on input "4450" at bounding box center [478, 353] width 54 height 45
type input "450"
click at [218, 413] on icon at bounding box center [218, 416] width 41 height 20
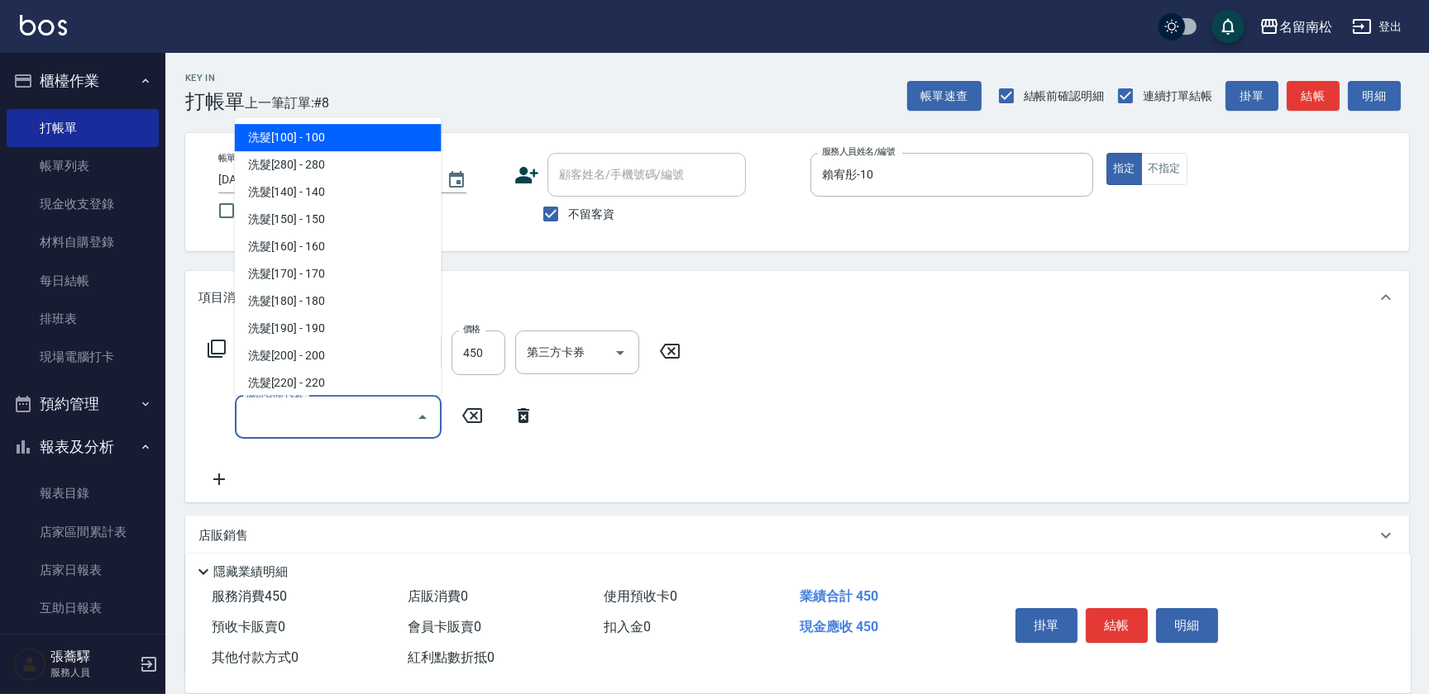
click at [284, 417] on input "服務名稱/代號" at bounding box center [325, 417] width 167 height 29
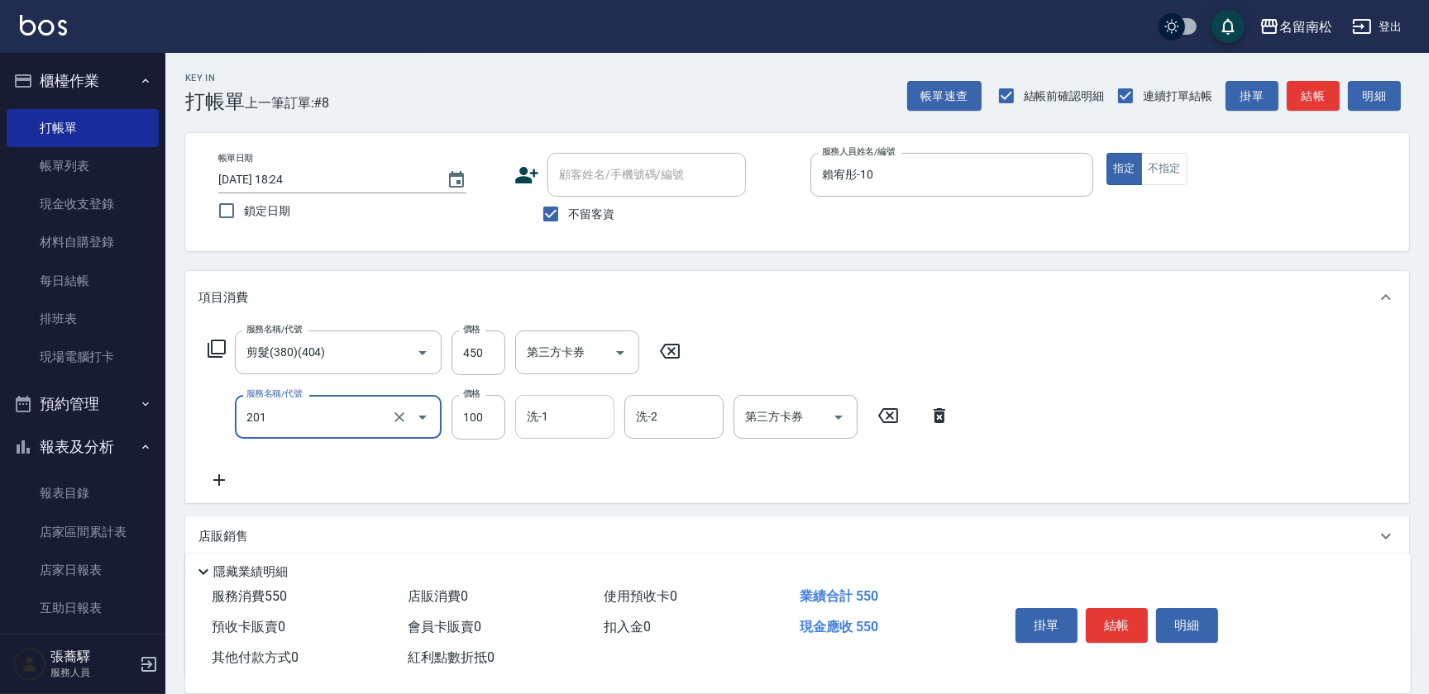
type input "洗髮[100](201)"
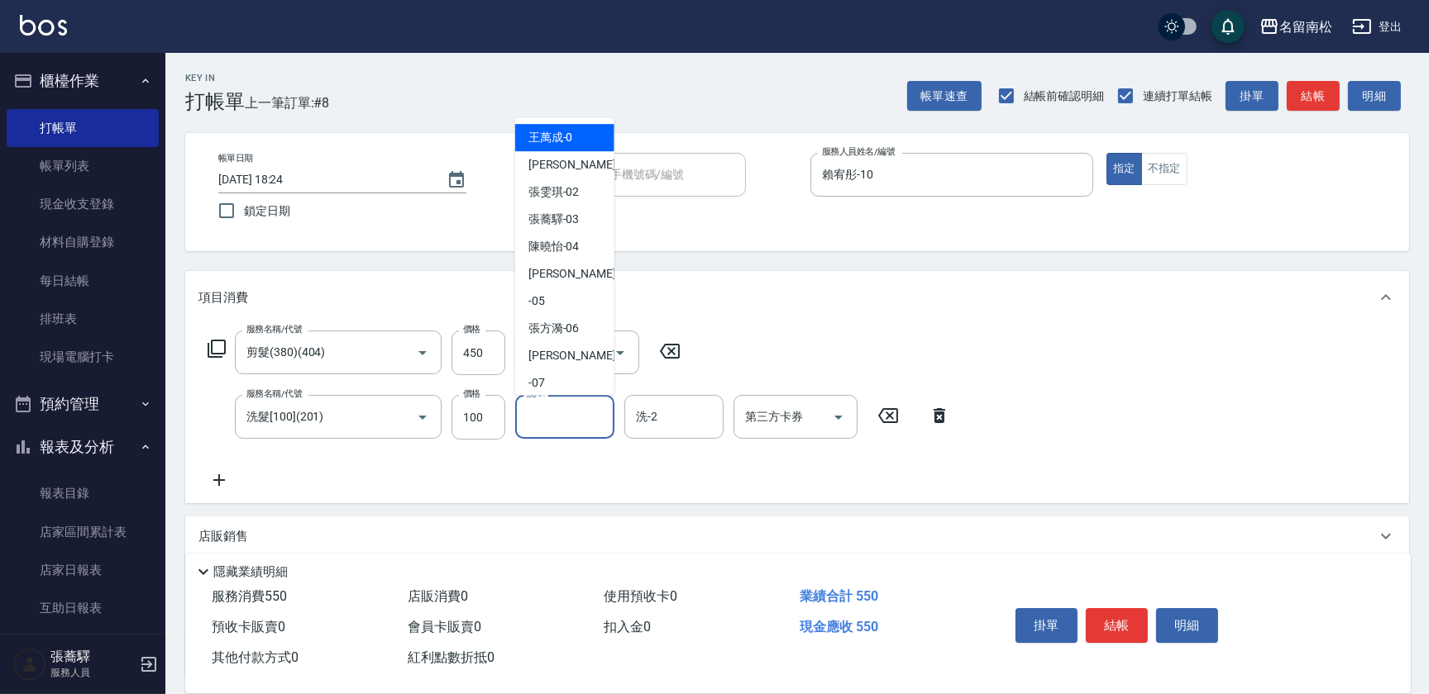
click at [565, 407] on input "洗-1" at bounding box center [565, 417] width 84 height 29
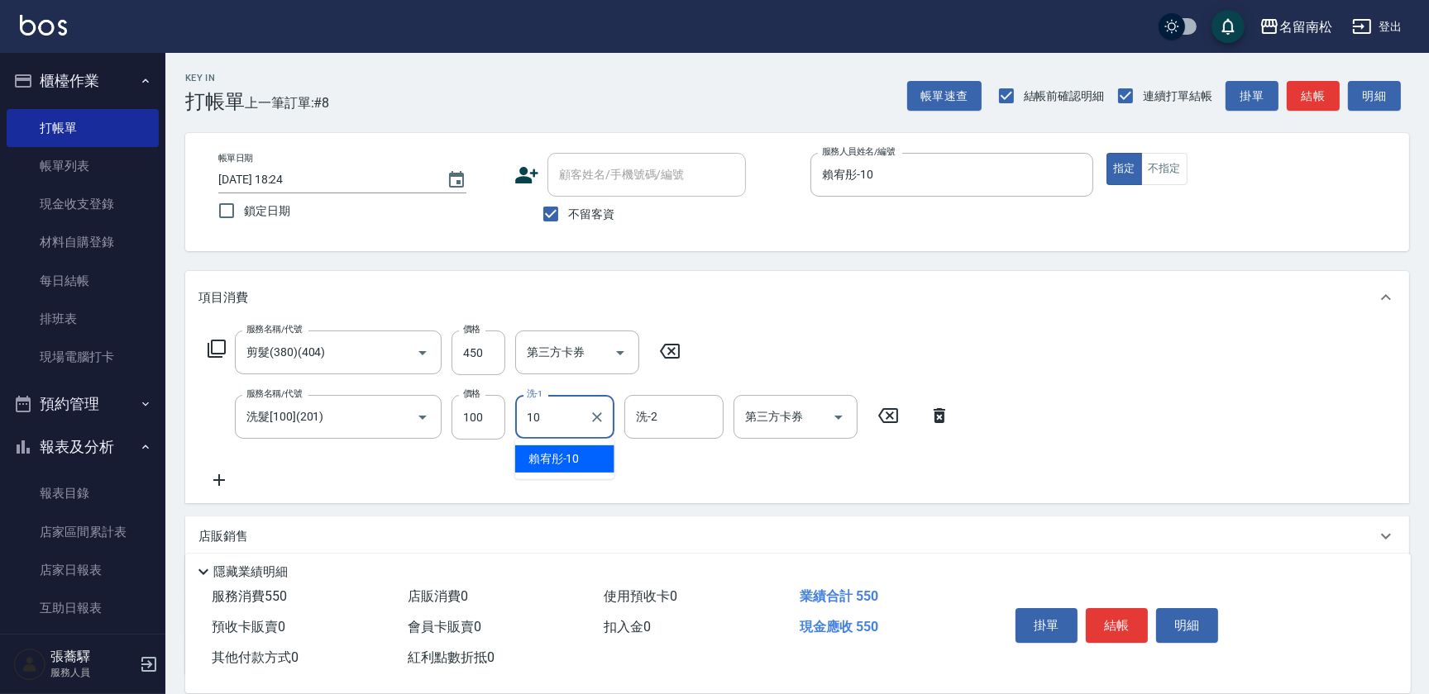
drag, startPoint x: 546, startPoint y: 458, endPoint x: 229, endPoint y: 394, distance: 324.0
click at [546, 460] on span "[PERSON_NAME]-10" at bounding box center [553, 459] width 51 height 17
type input "賴宥彤-10"
click at [224, 482] on icon at bounding box center [218, 480] width 41 height 20
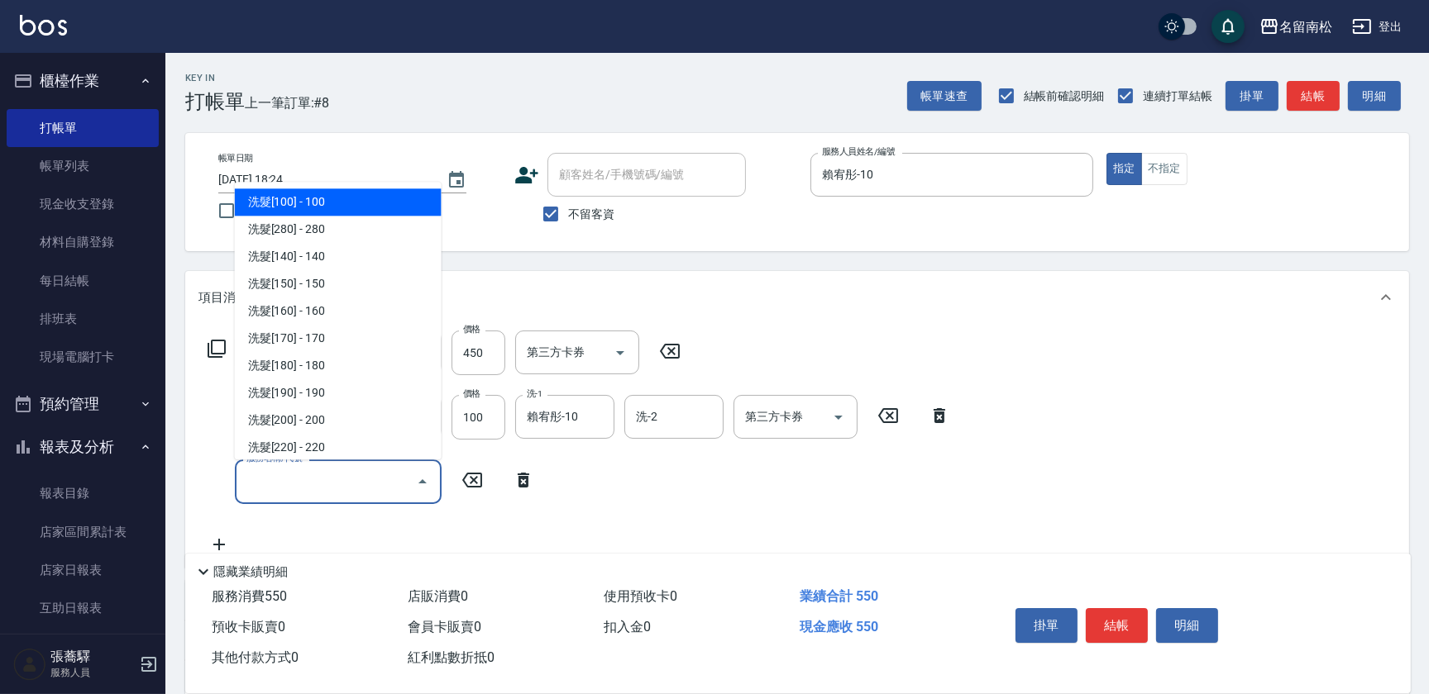
click at [288, 482] on input "服務名稱/代號" at bounding box center [325, 481] width 167 height 29
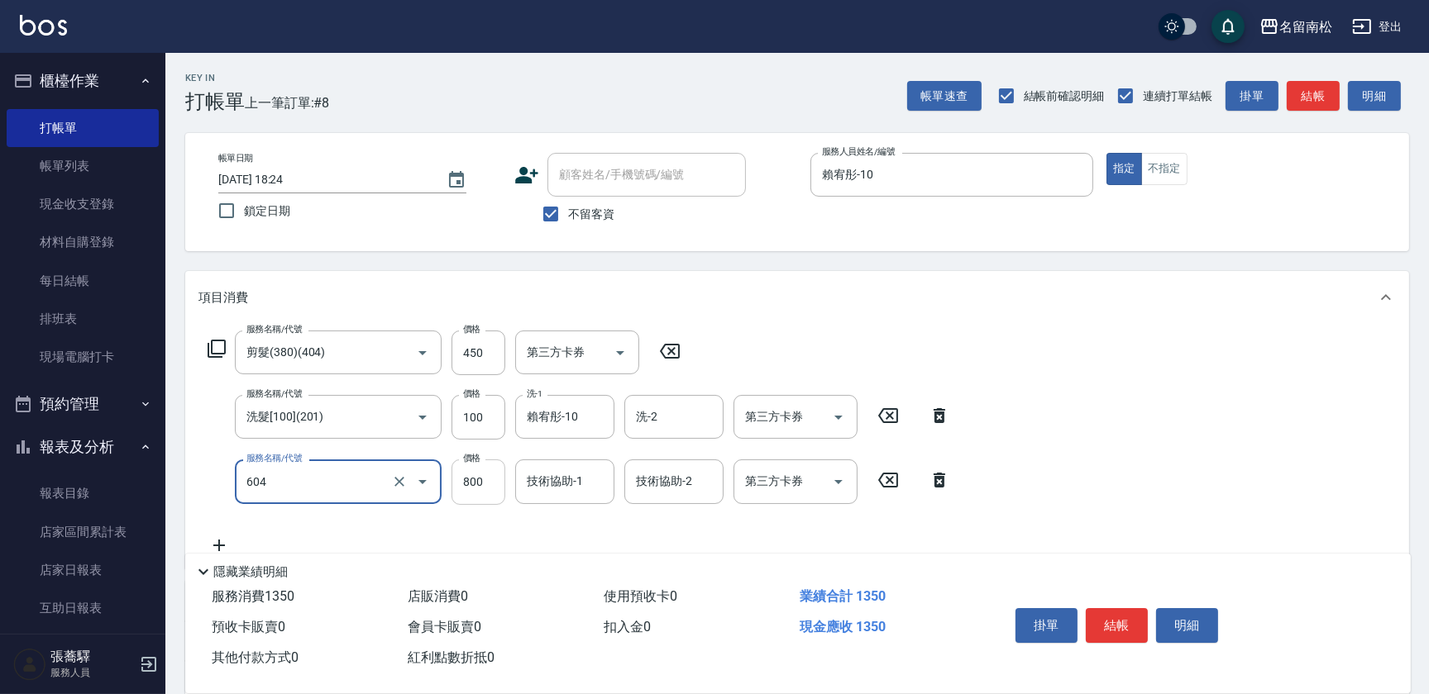
type input "護髮[800](604)"
click at [486, 479] on input "800" at bounding box center [478, 482] width 54 height 45
click at [470, 475] on input "22400" at bounding box center [478, 482] width 54 height 45
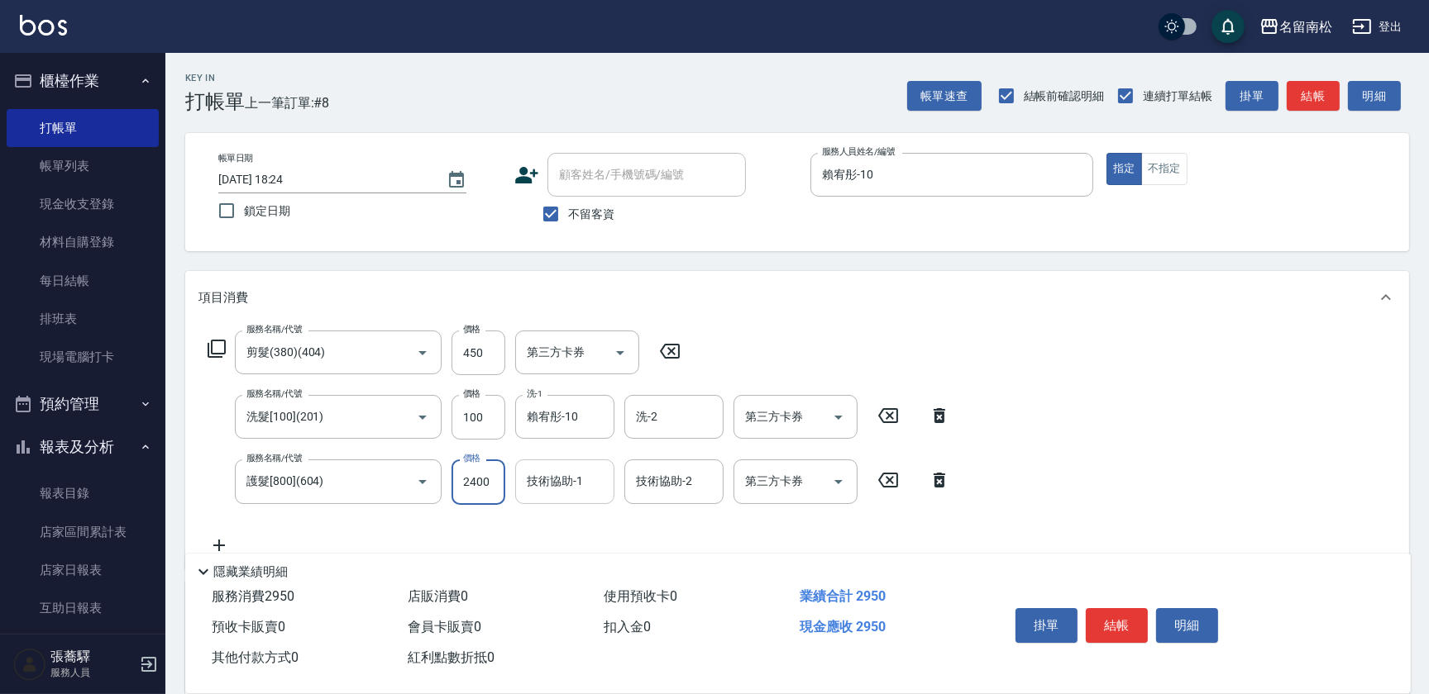
type input "2400"
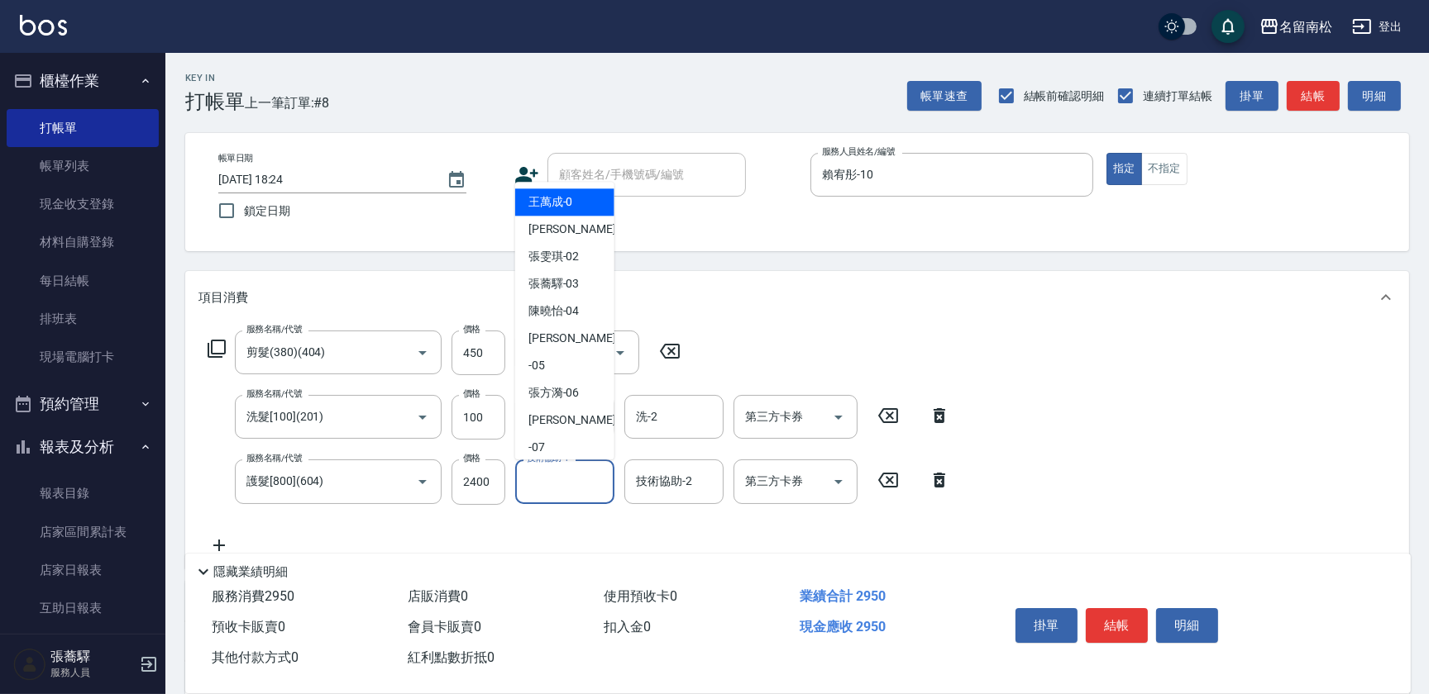
click at [542, 483] on input "技術協助-1" at bounding box center [565, 481] width 84 height 29
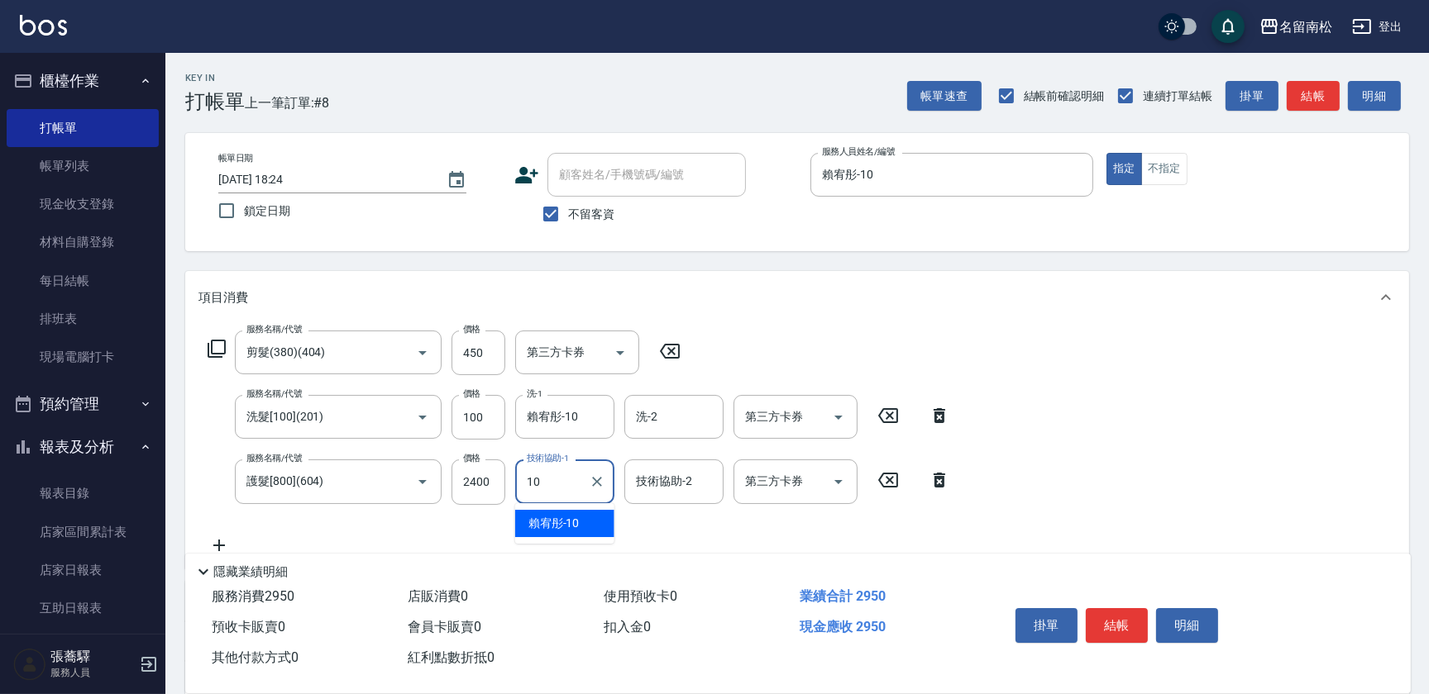
click at [555, 517] on span "[PERSON_NAME]-10" at bounding box center [553, 523] width 51 height 17
type input "賴宥彤-10"
click at [1110, 620] on button "結帳" at bounding box center [1117, 625] width 62 height 35
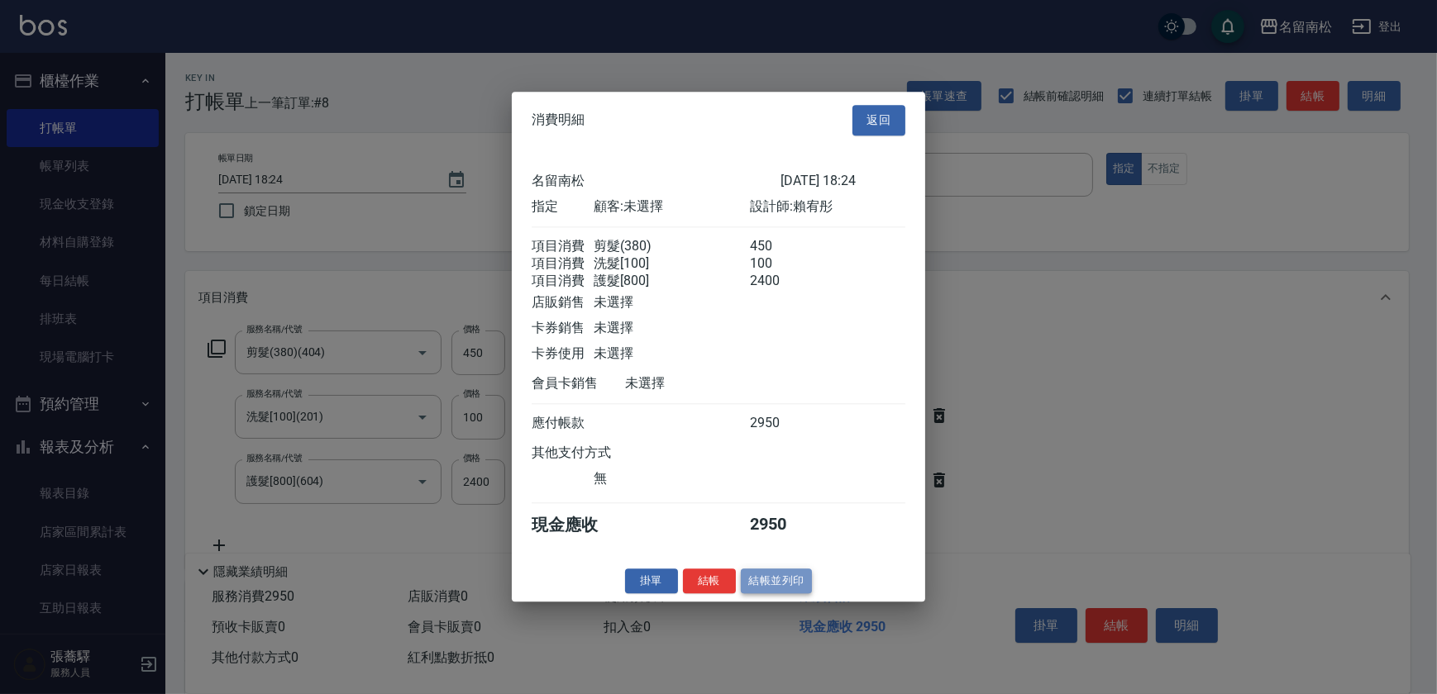
click at [769, 589] on button "結帳並列印" at bounding box center [777, 582] width 72 height 26
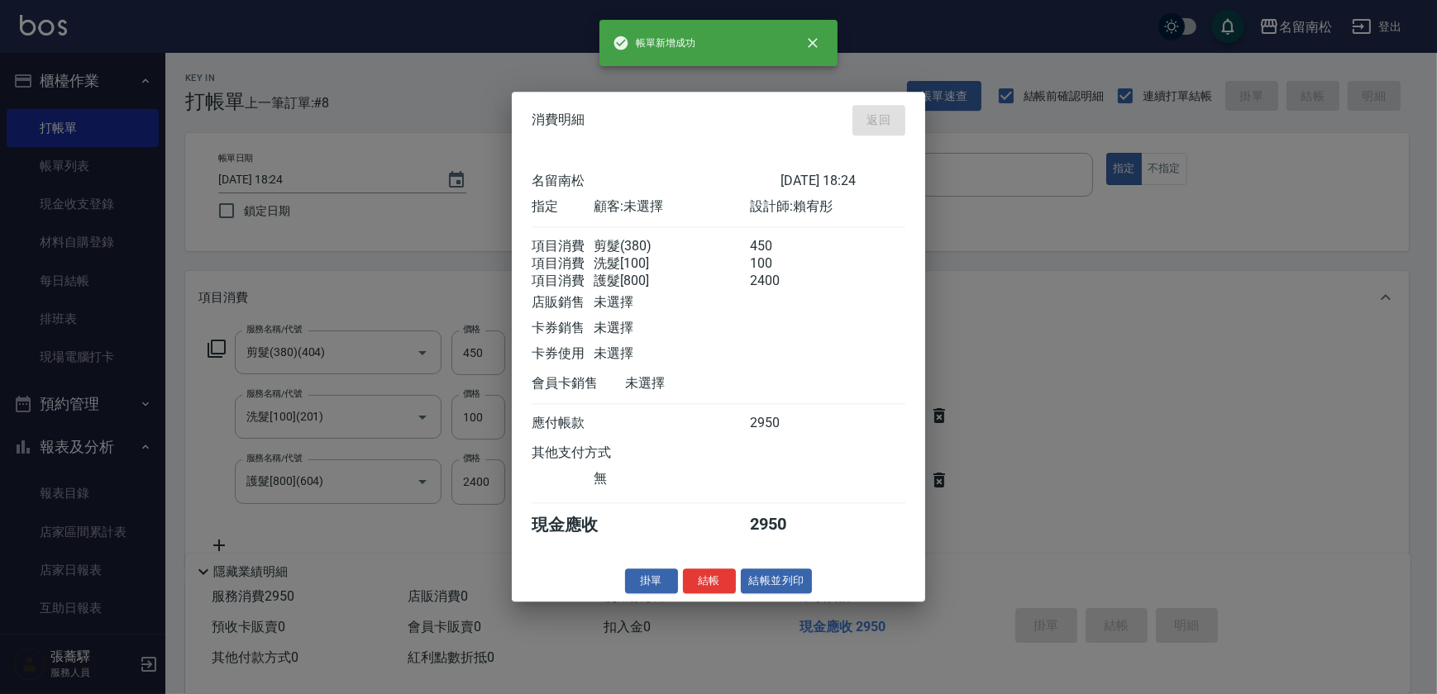
type input "[DATE] 18:25"
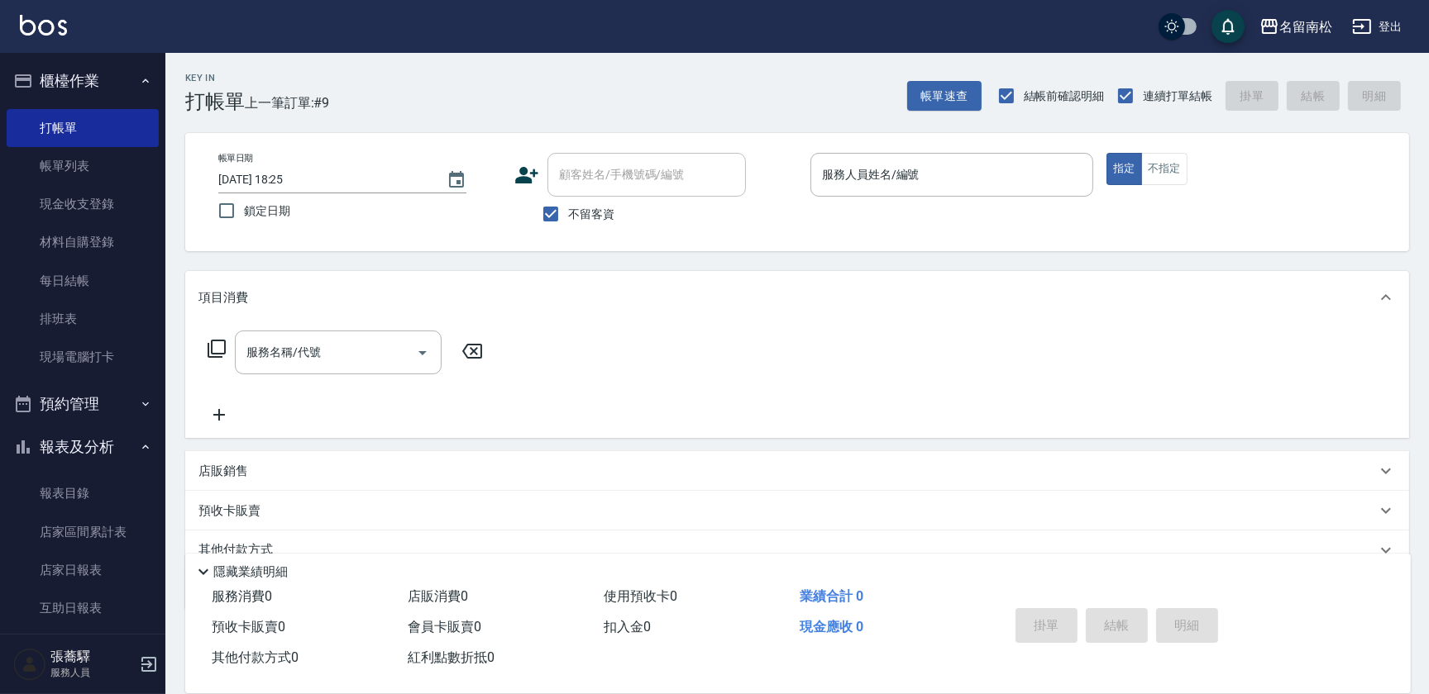
click at [918, 175] on div "服務人員姓名/編號 服務人員姓名/編號" at bounding box center [951, 175] width 283 height 44
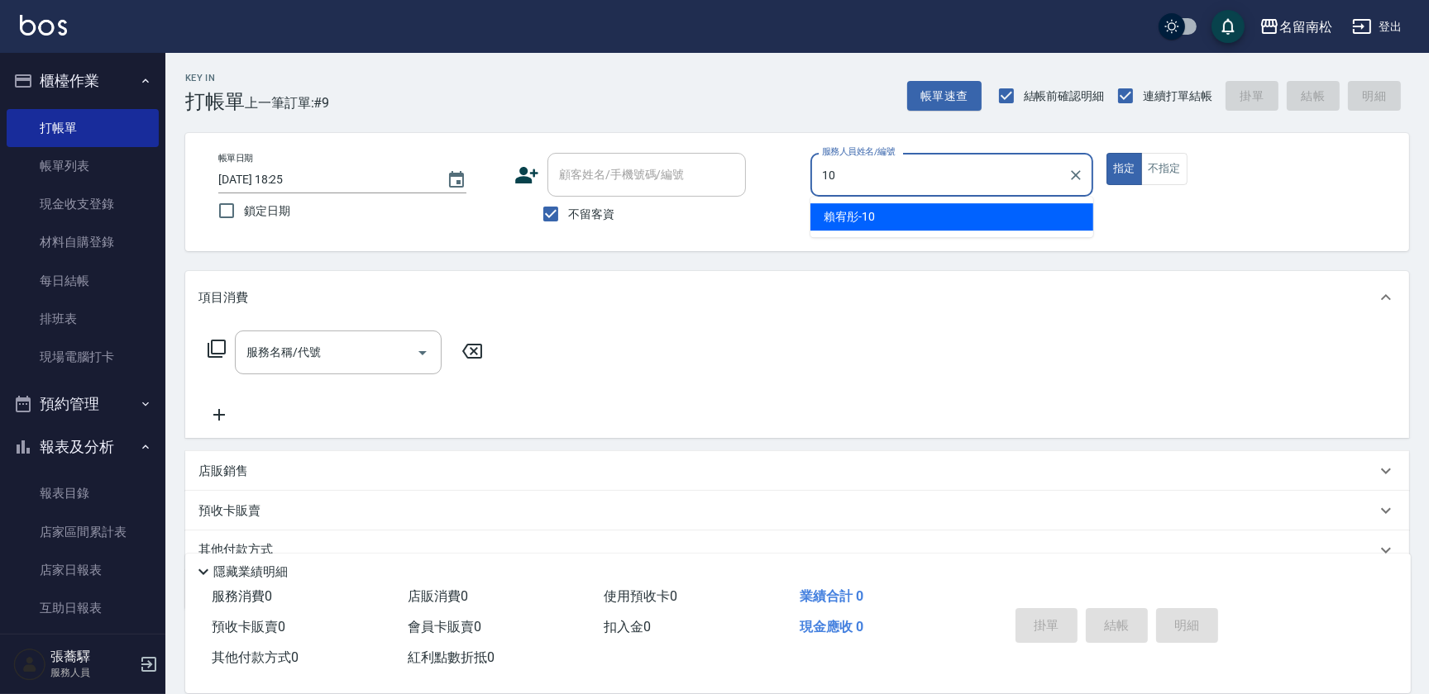
click at [893, 214] on div "[PERSON_NAME]-10" at bounding box center [951, 216] width 283 height 27
type input "賴宥彤-10"
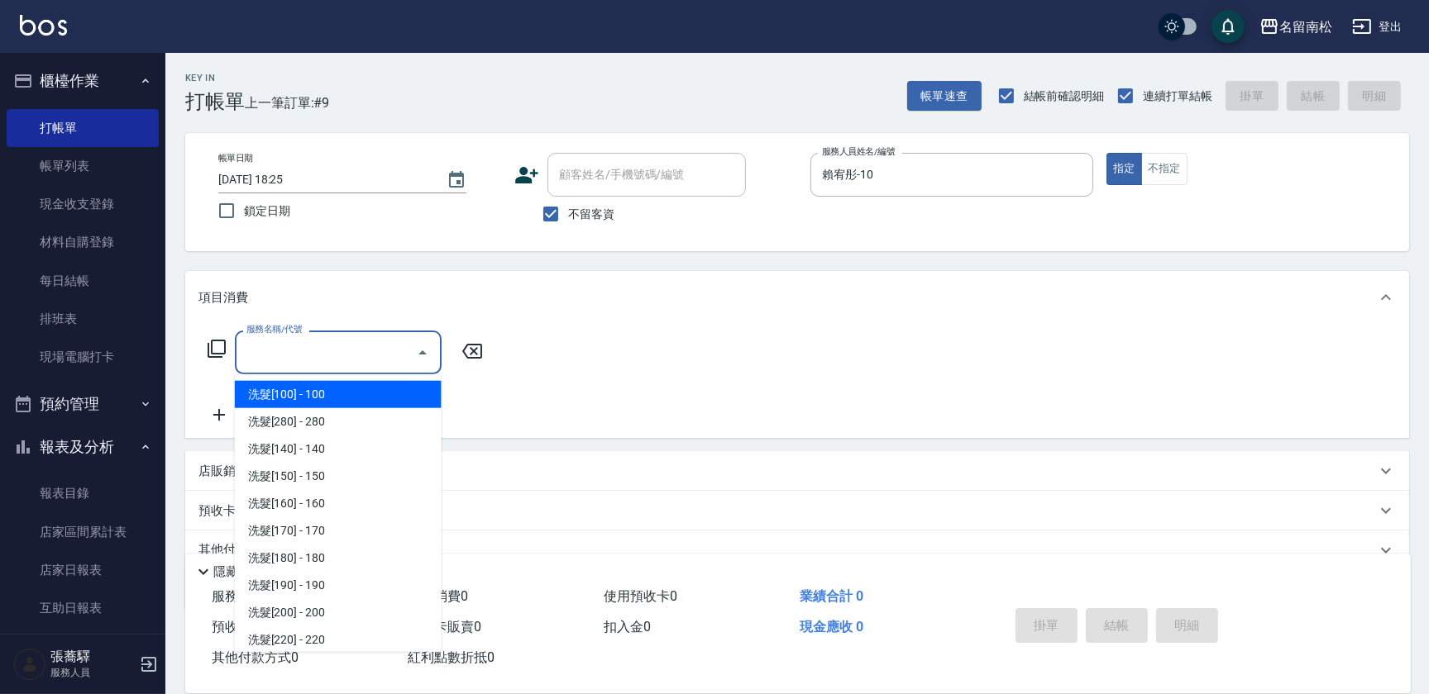
click at [349, 351] on input "服務名稱/代號" at bounding box center [325, 352] width 167 height 29
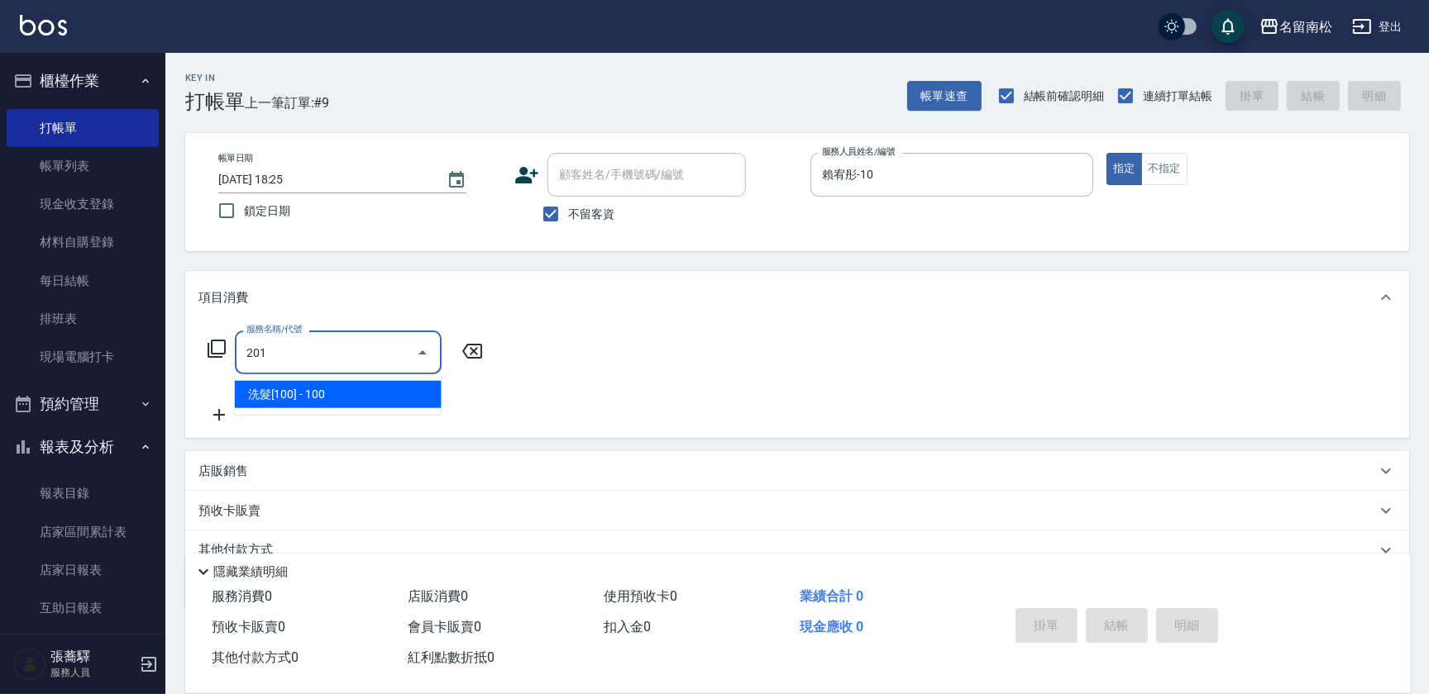
type input "洗髮[100](201)"
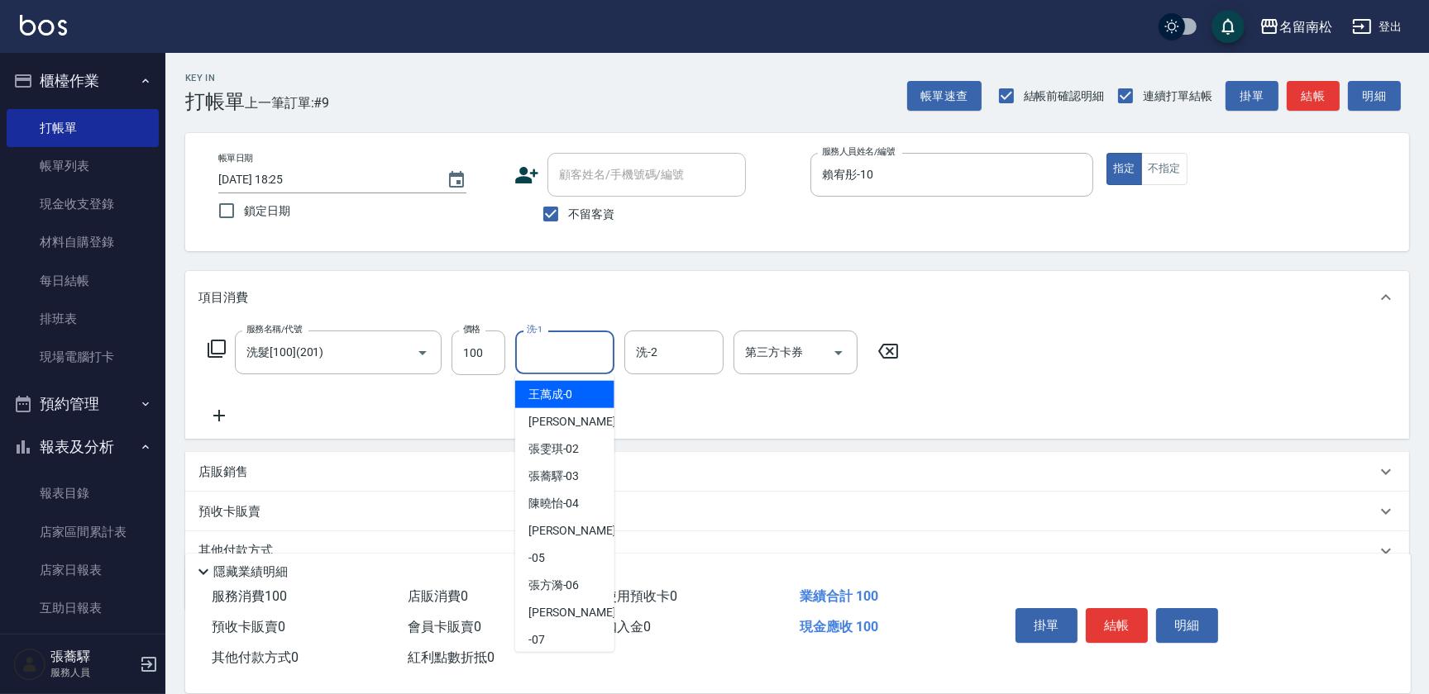
click at [562, 361] on input "洗-1" at bounding box center [565, 352] width 84 height 29
drag, startPoint x: 557, startPoint y: 379, endPoint x: 304, endPoint y: 317, distance: 260.3
click at [555, 385] on div "[PERSON_NAME]-10" at bounding box center [564, 394] width 99 height 27
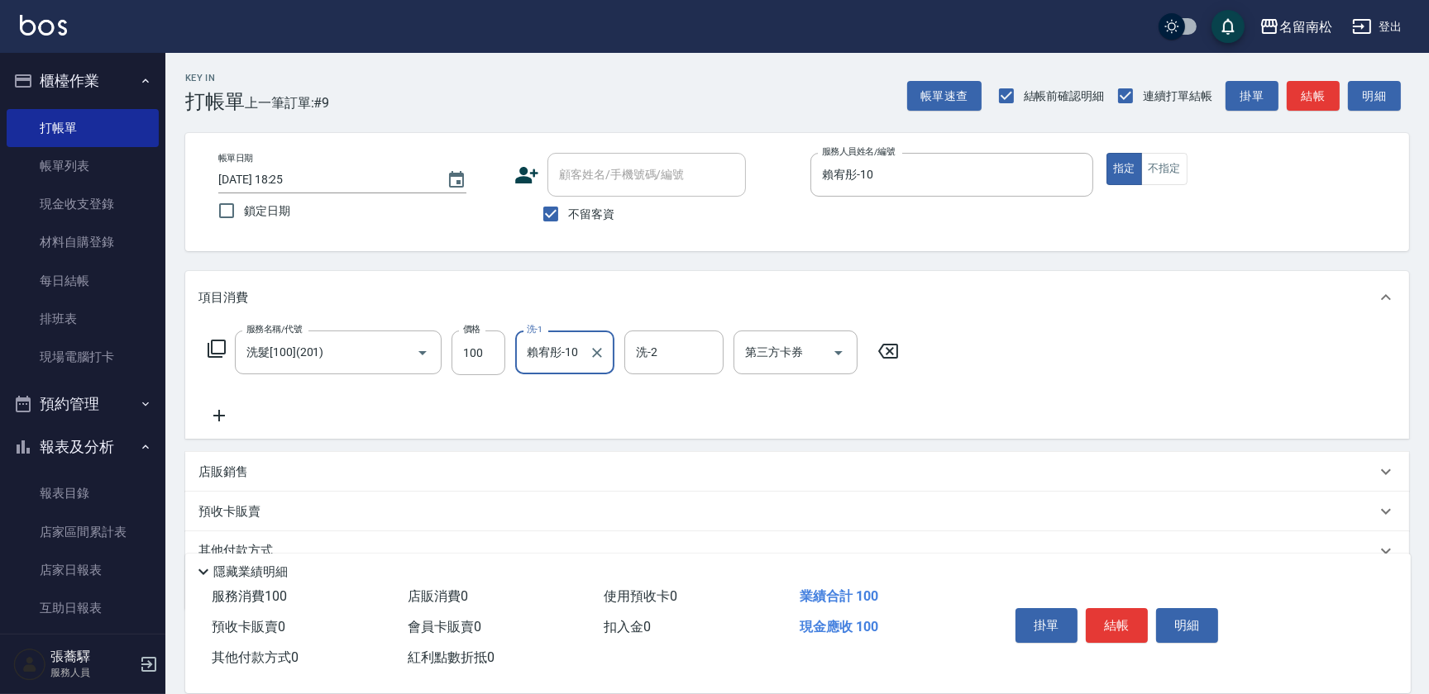
type input "賴宥彤-10"
click at [212, 410] on icon at bounding box center [218, 416] width 41 height 20
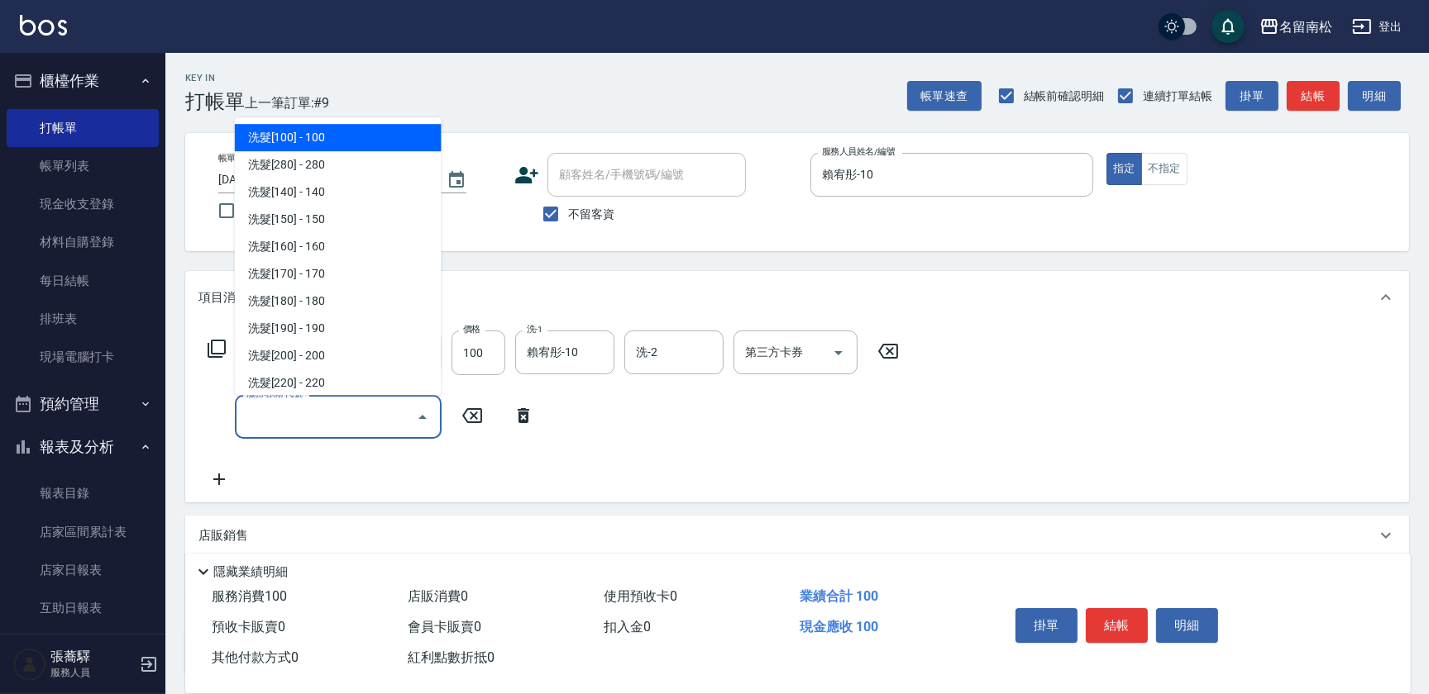
click at [263, 413] on input "服務名稱/代號" at bounding box center [325, 417] width 167 height 29
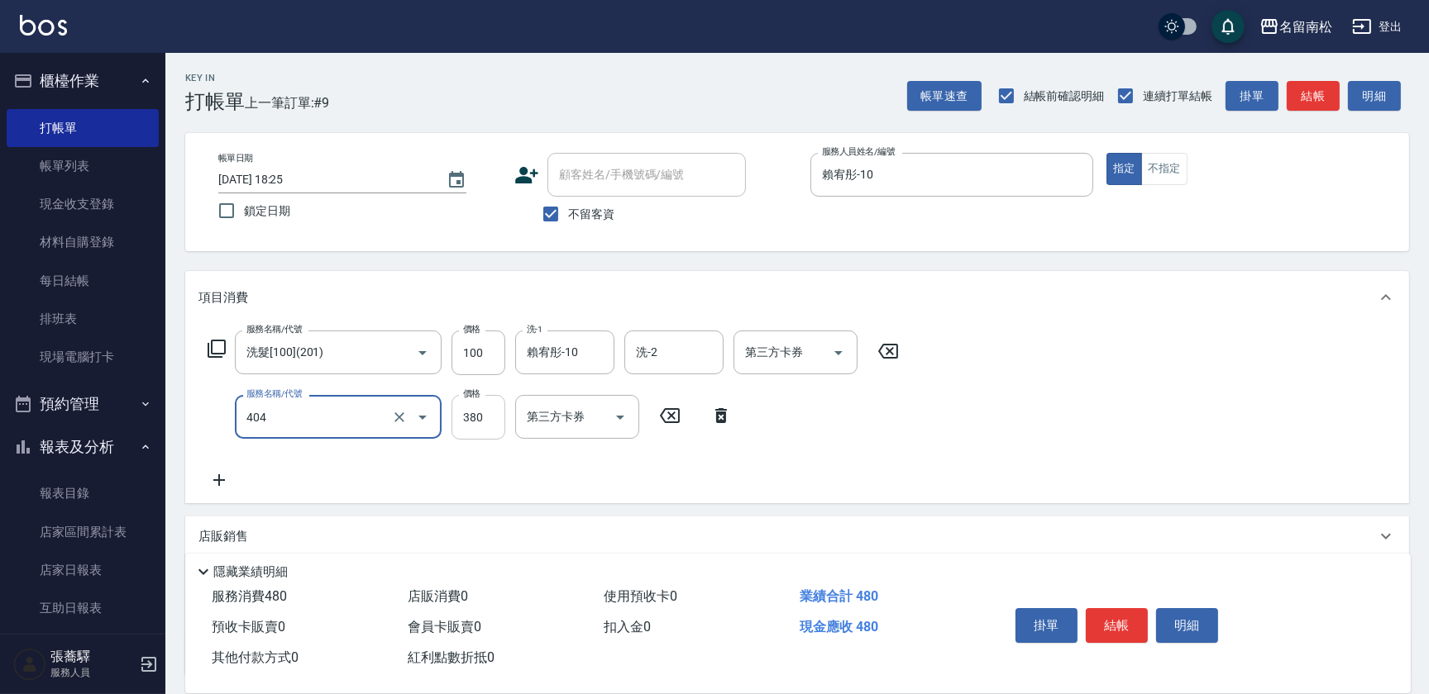
type input "剪髮(380)(404)"
click at [490, 424] on input "380" at bounding box center [478, 417] width 54 height 45
click at [470, 411] on input "4480" at bounding box center [478, 417] width 54 height 45
type input "480"
click at [1107, 614] on button "結帳" at bounding box center [1117, 625] width 62 height 35
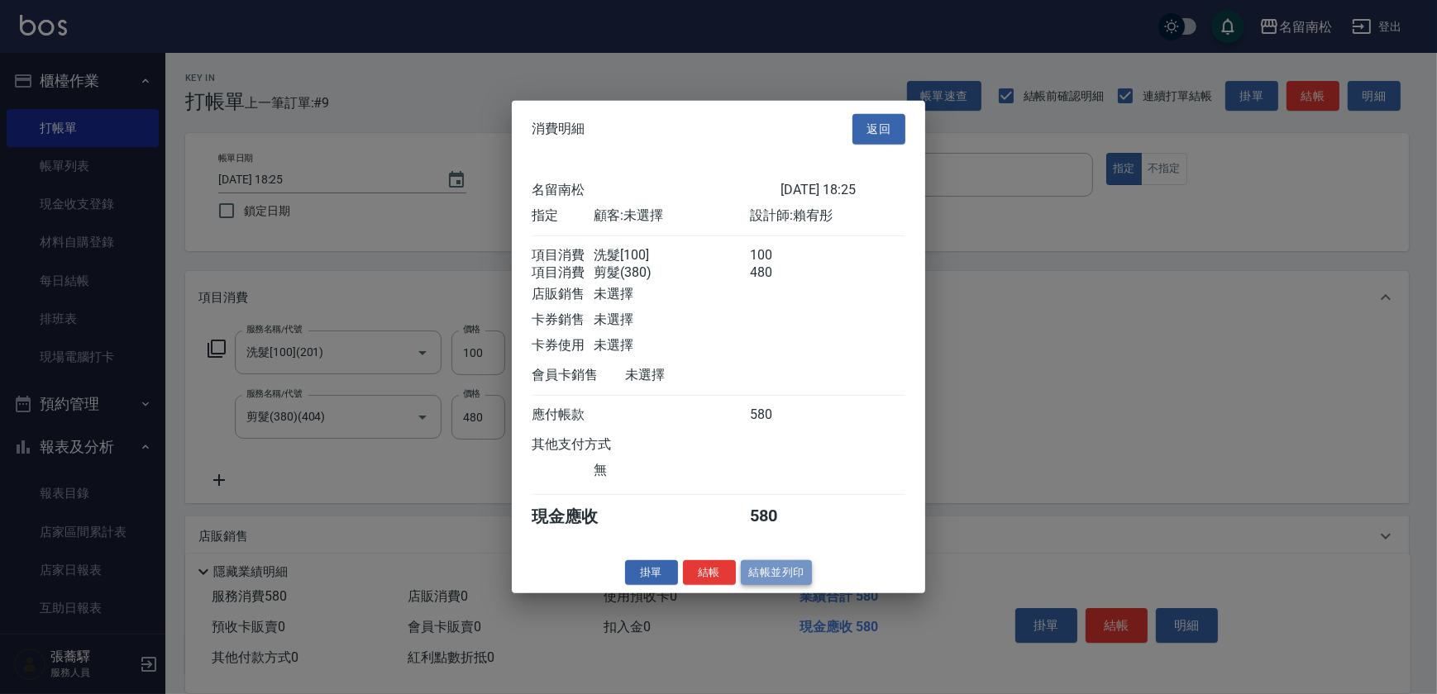
click at [783, 580] on button "結帳並列印" at bounding box center [777, 573] width 72 height 26
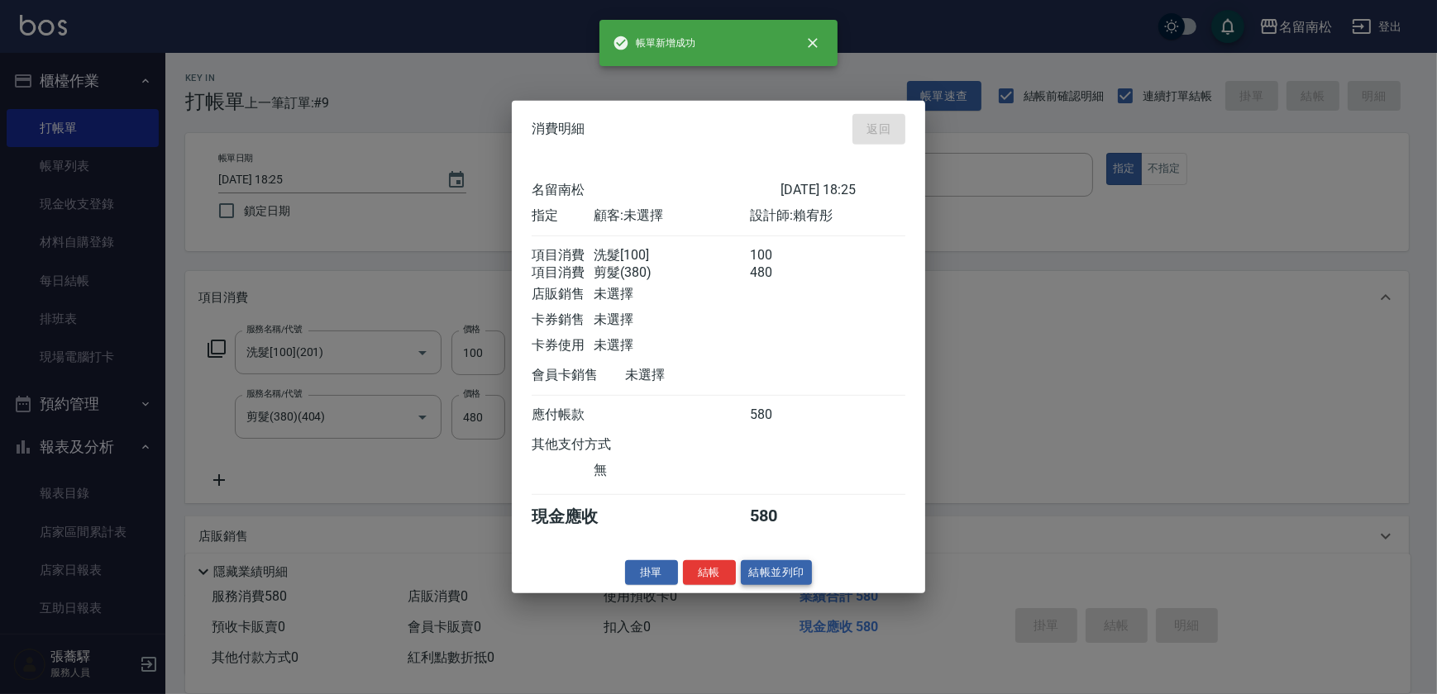
type input "[DATE] 18:26"
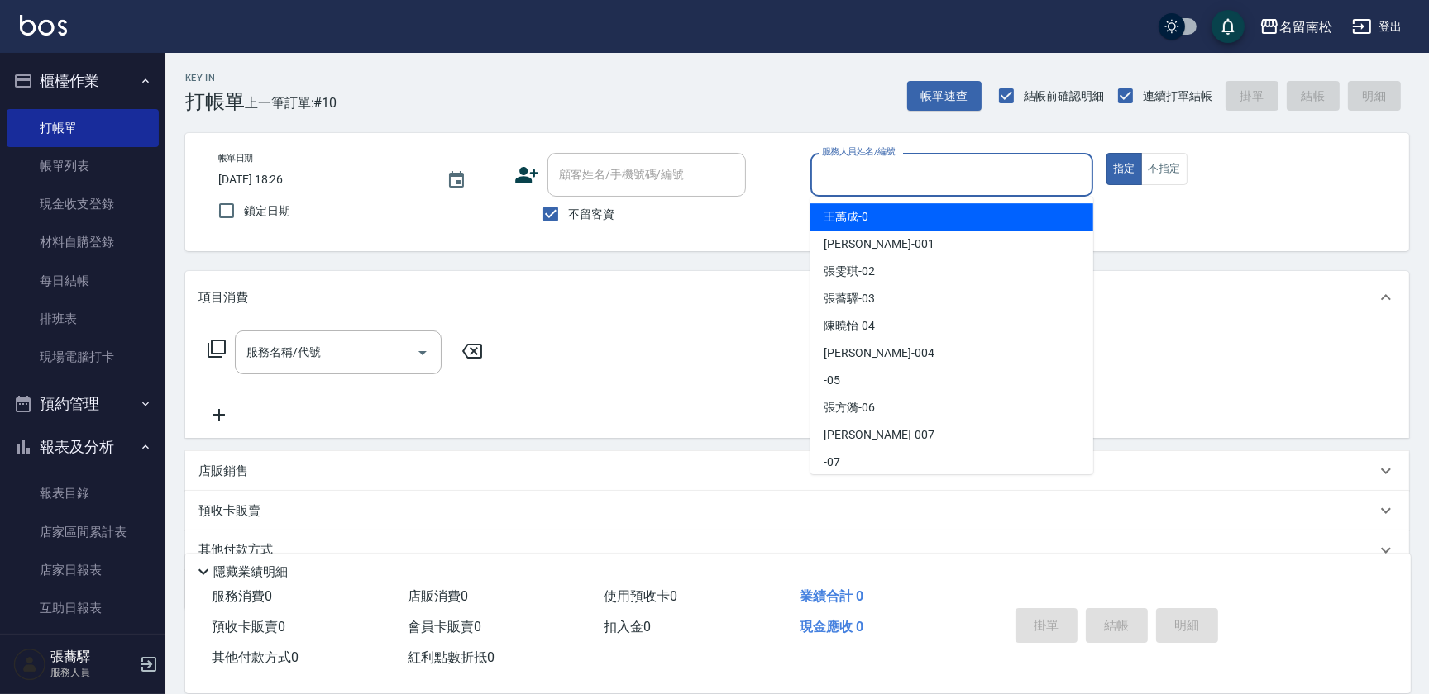
drag, startPoint x: 892, startPoint y: 163, endPoint x: 885, endPoint y: 183, distance: 21.2
click at [890, 163] on input "服務人員姓名/編號" at bounding box center [952, 174] width 268 height 29
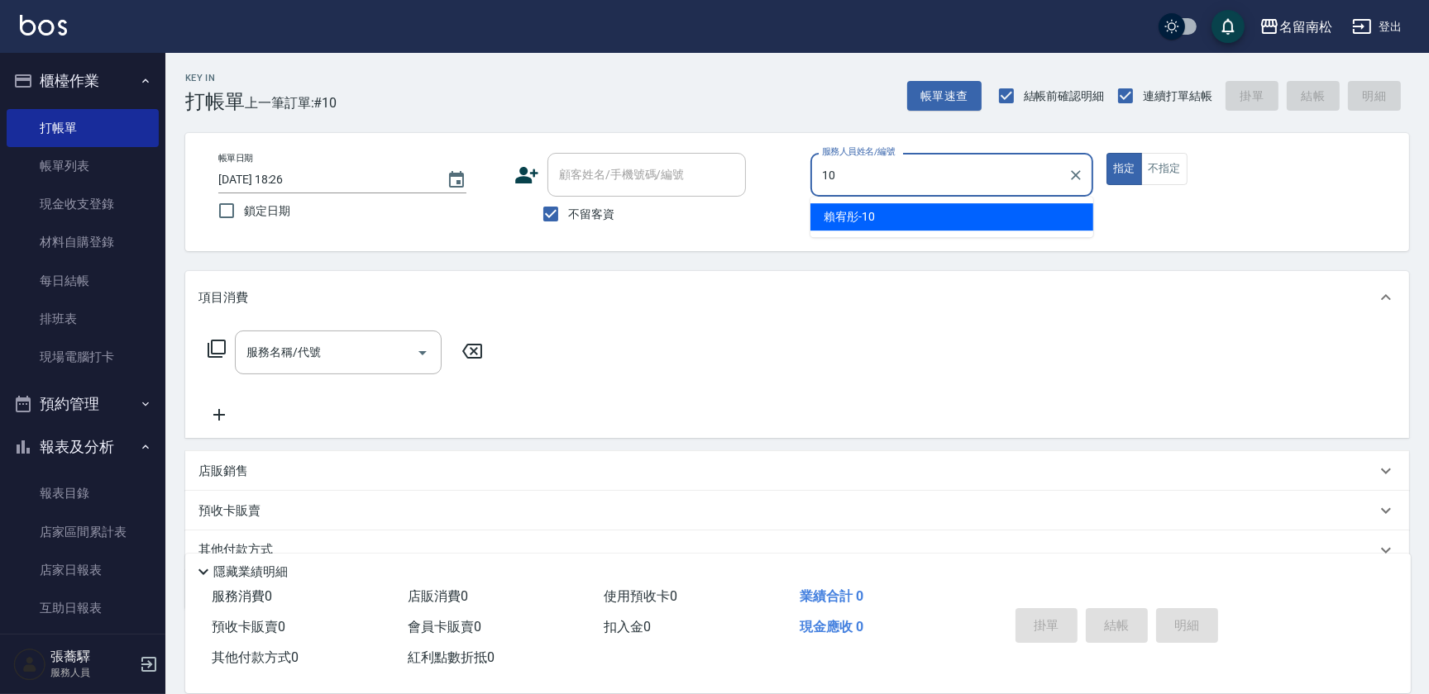
click at [885, 206] on div "[PERSON_NAME]-10" at bounding box center [951, 216] width 283 height 27
type input "賴宥彤-10"
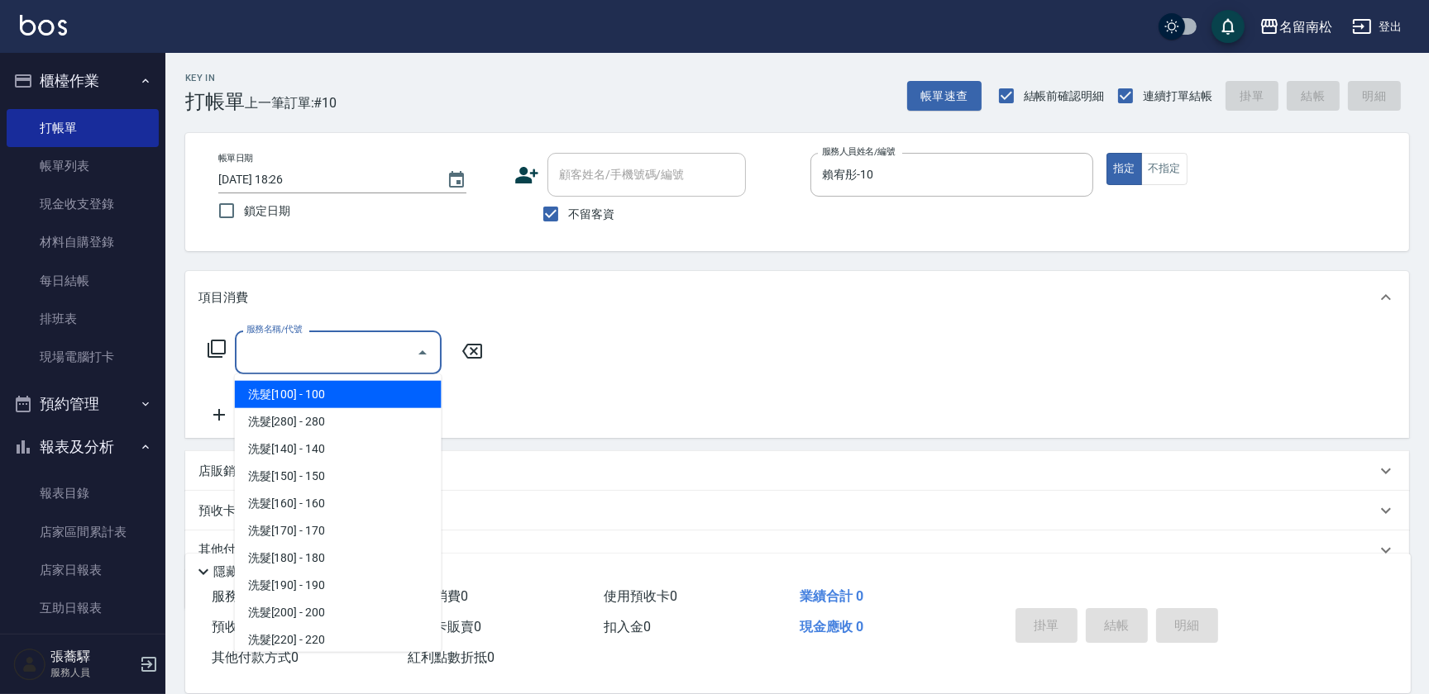
click at [365, 356] on input "服務名稱/代號" at bounding box center [325, 352] width 167 height 29
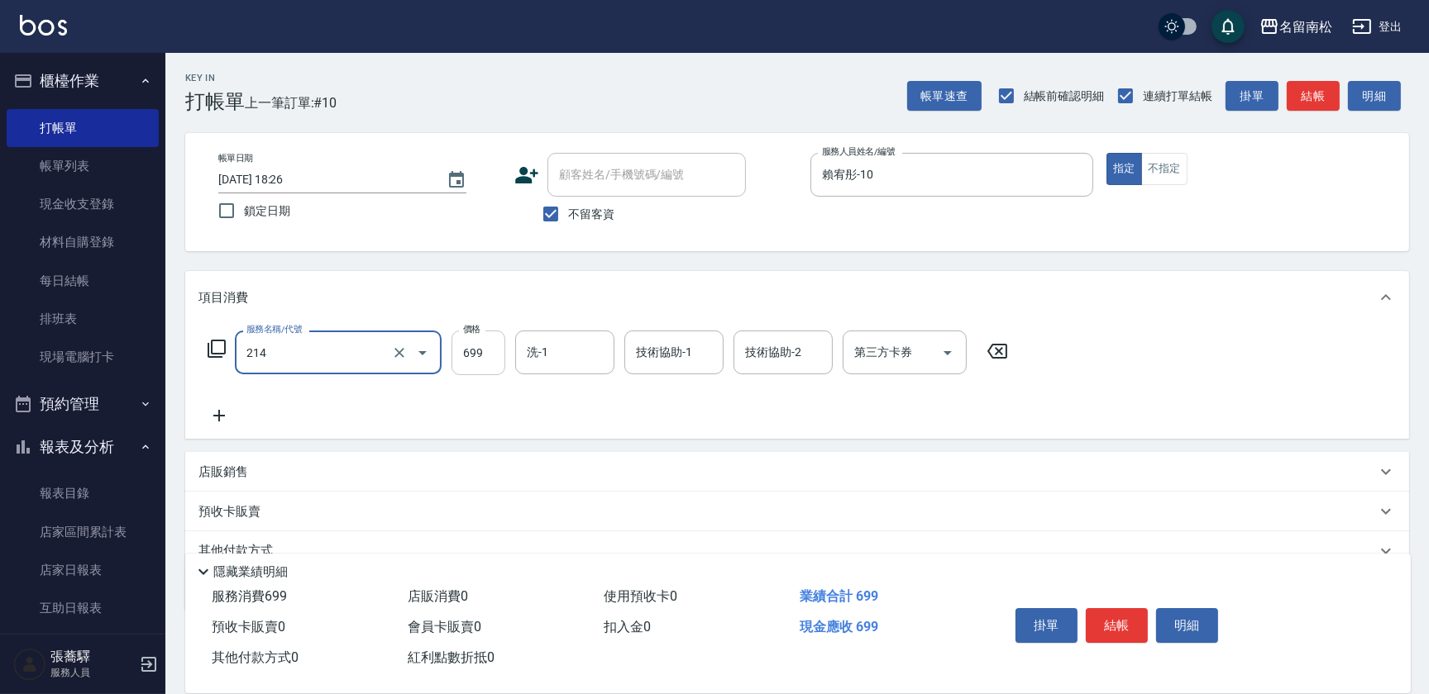
type input "滾珠洗髪699(214)"
click at [496, 357] on input "699" at bounding box center [478, 353] width 54 height 45
click at [468, 347] on input "7700" at bounding box center [478, 353] width 54 height 45
type input "700"
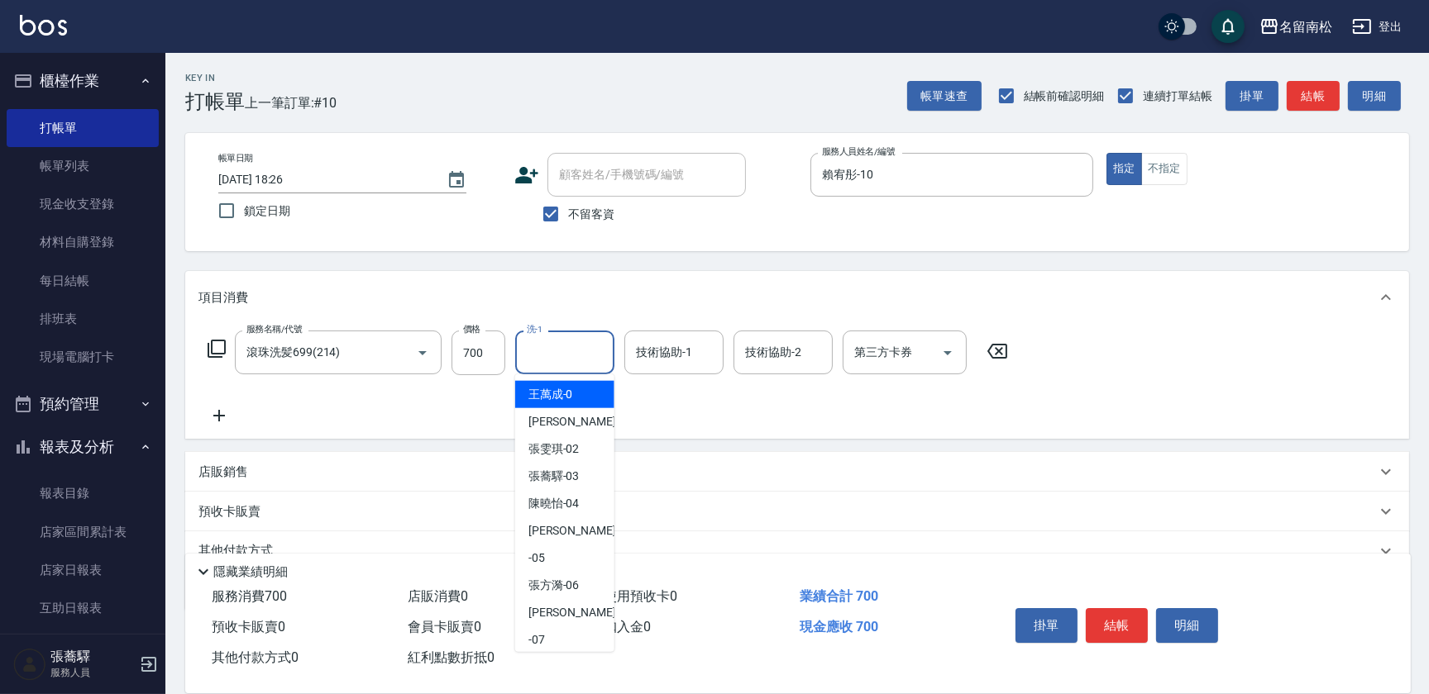
click at [533, 349] on input "洗-1" at bounding box center [565, 352] width 84 height 29
click at [535, 388] on span "[PERSON_NAME]-10" at bounding box center [553, 394] width 51 height 17
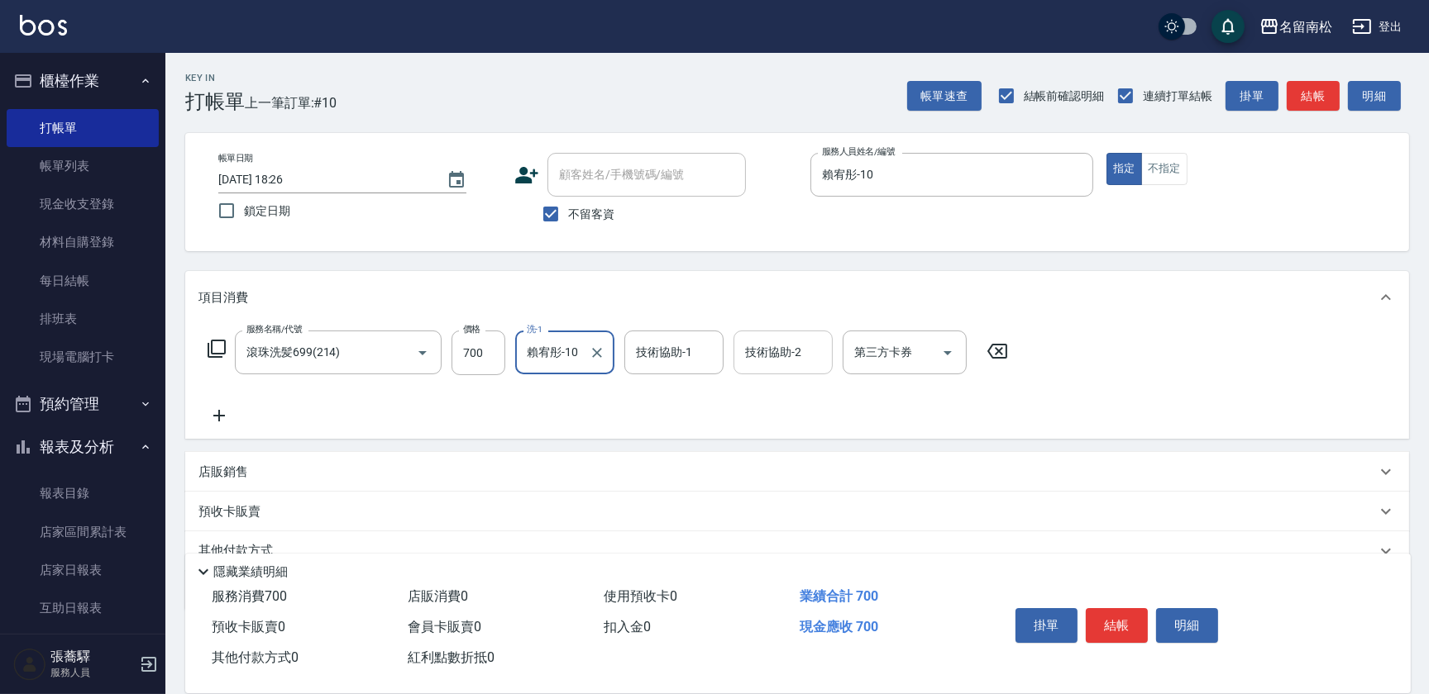
type input "賴宥彤-10"
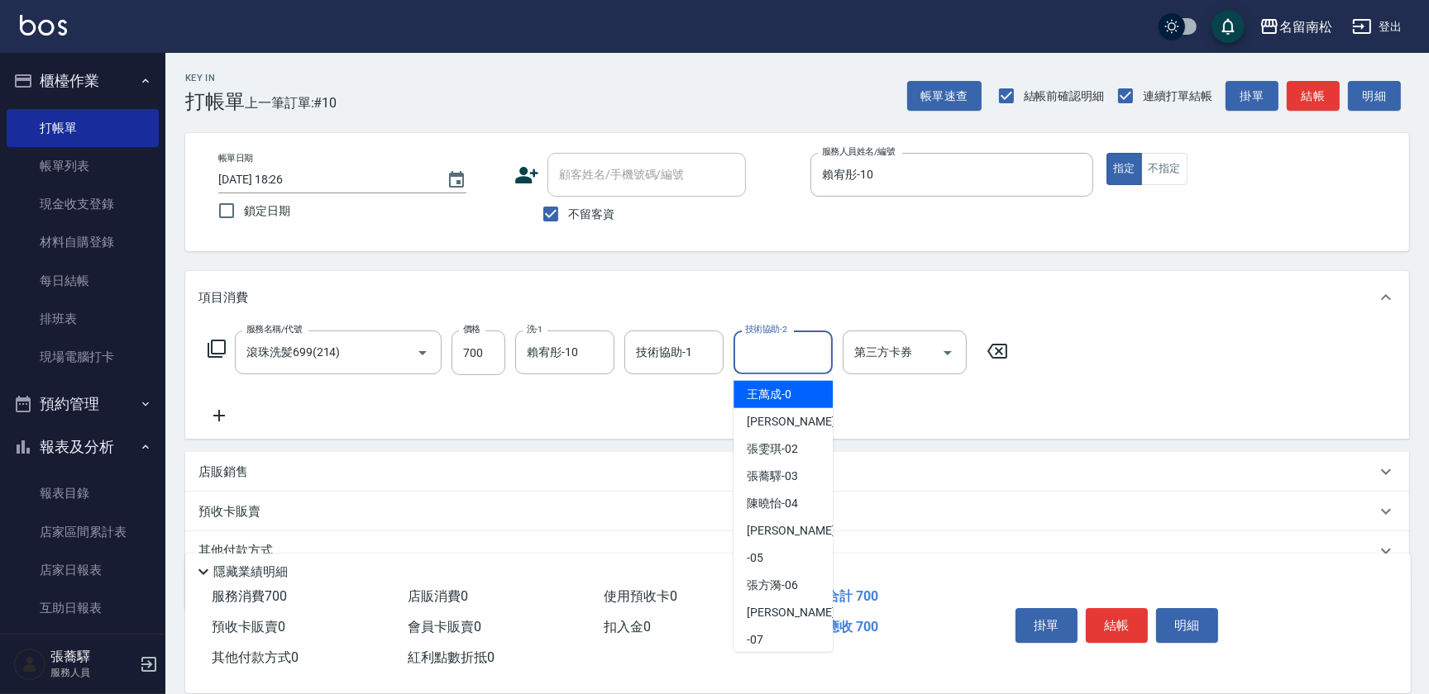
click at [791, 346] on input "技術協助-2" at bounding box center [783, 352] width 84 height 29
drag, startPoint x: 768, startPoint y: 397, endPoint x: 735, endPoint y: 394, distance: 33.2
click at [765, 399] on span "[PERSON_NAME]-10" at bounding box center [772, 394] width 51 height 17
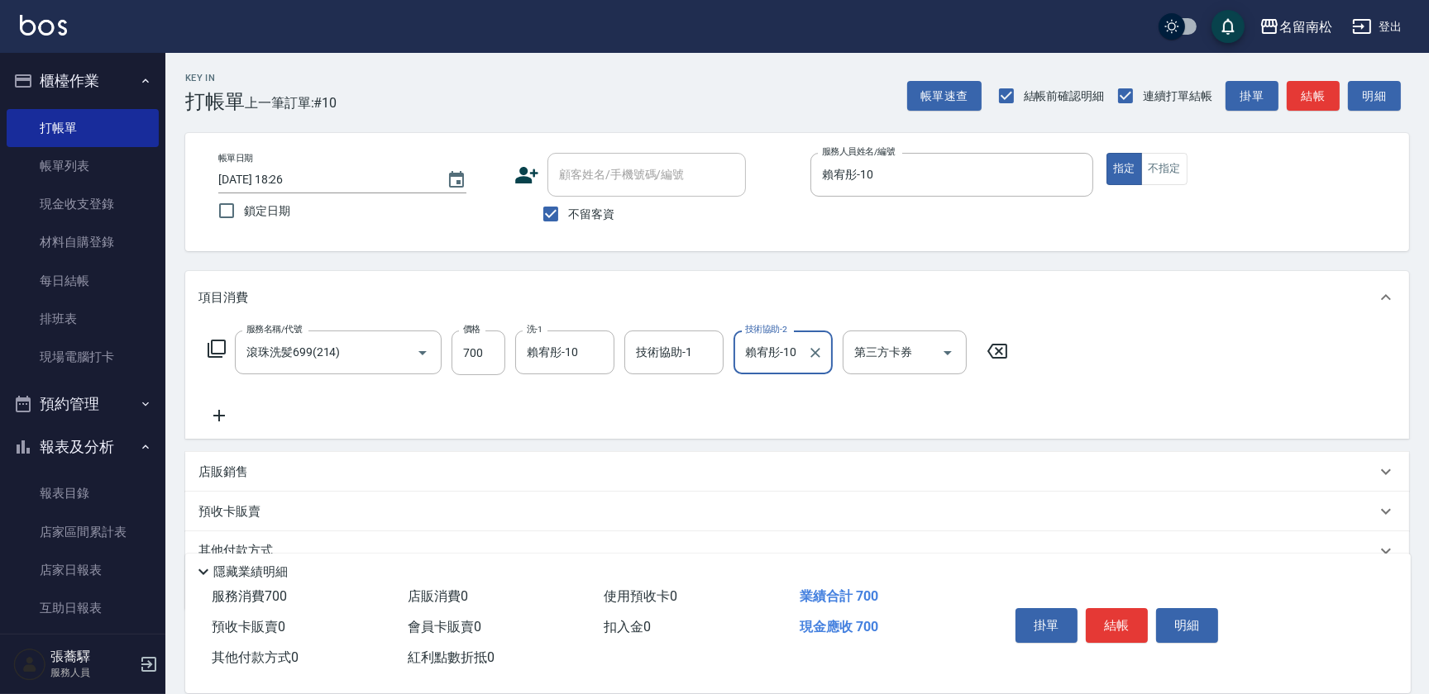
type input "賴宥彤-10"
click at [218, 417] on icon at bounding box center [218, 416] width 41 height 20
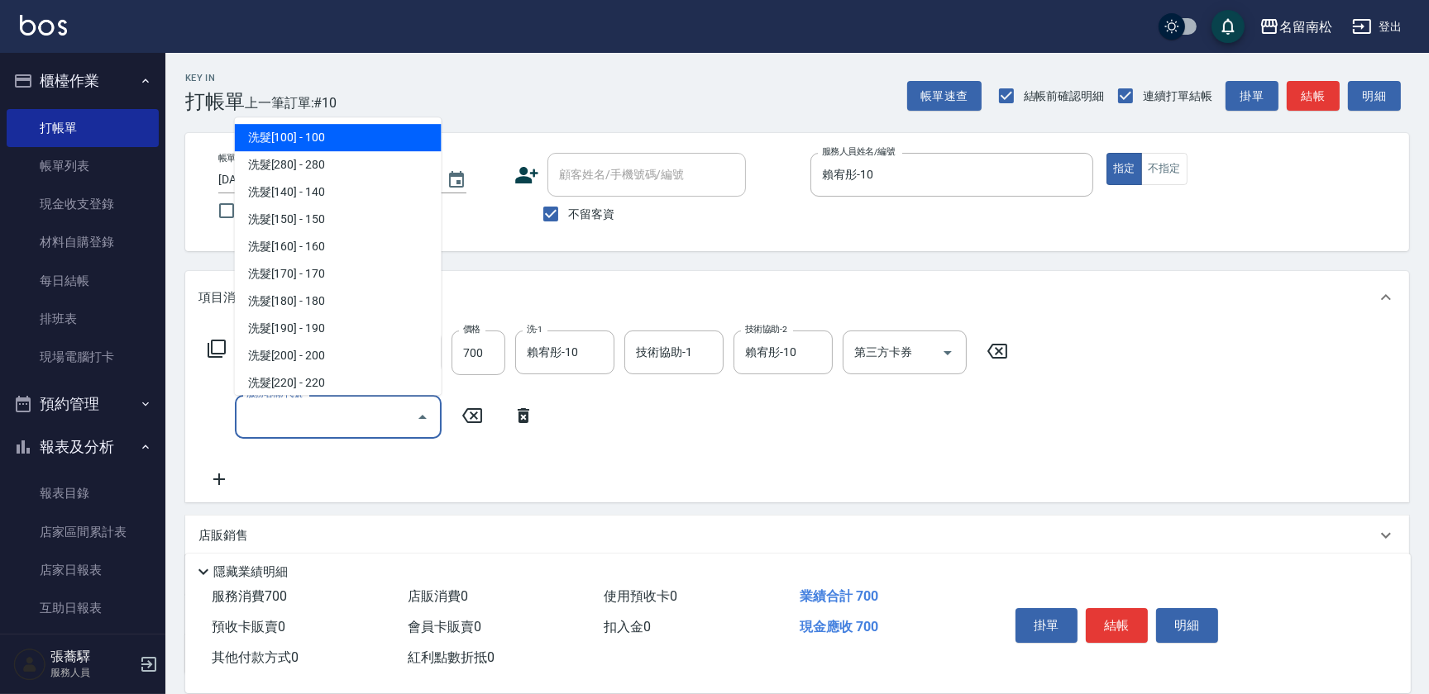
click at [277, 417] on input "服務名稱/代號" at bounding box center [325, 417] width 167 height 29
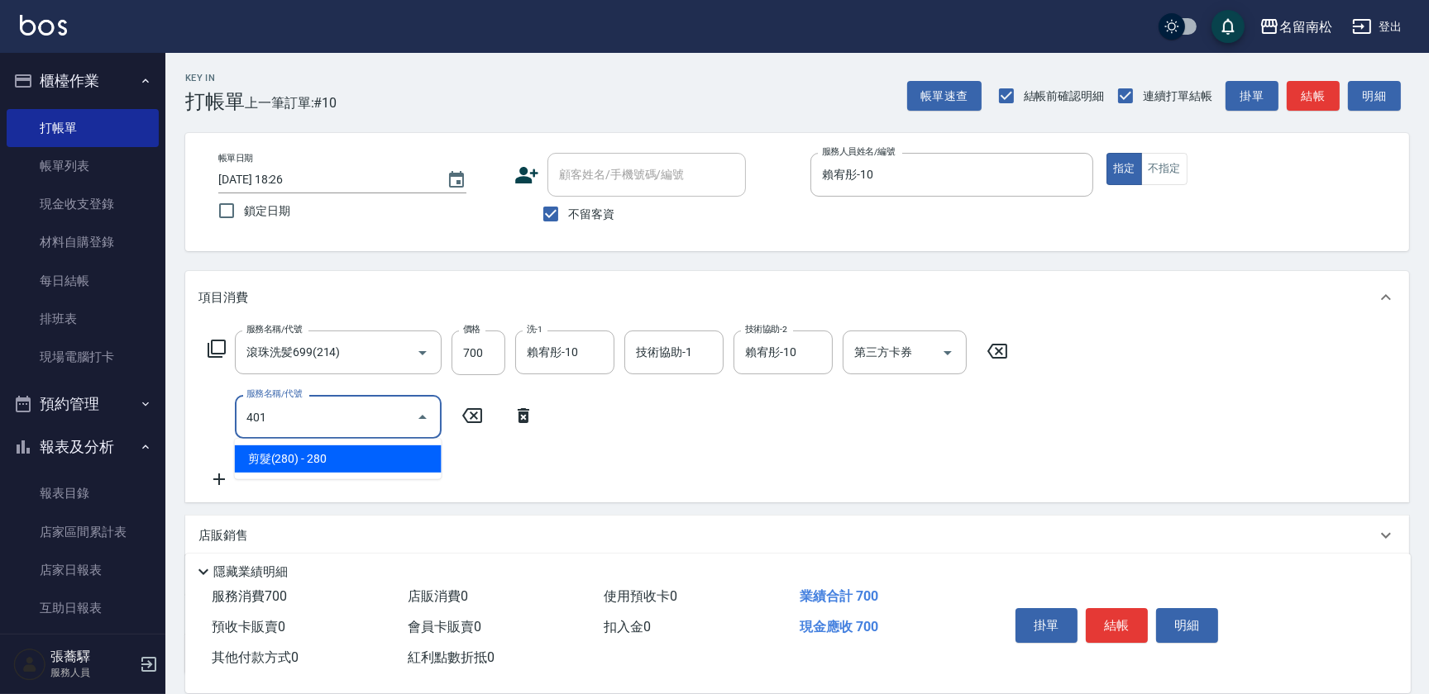
click at [337, 451] on span "剪髮(280) - 280" at bounding box center [338, 459] width 207 height 27
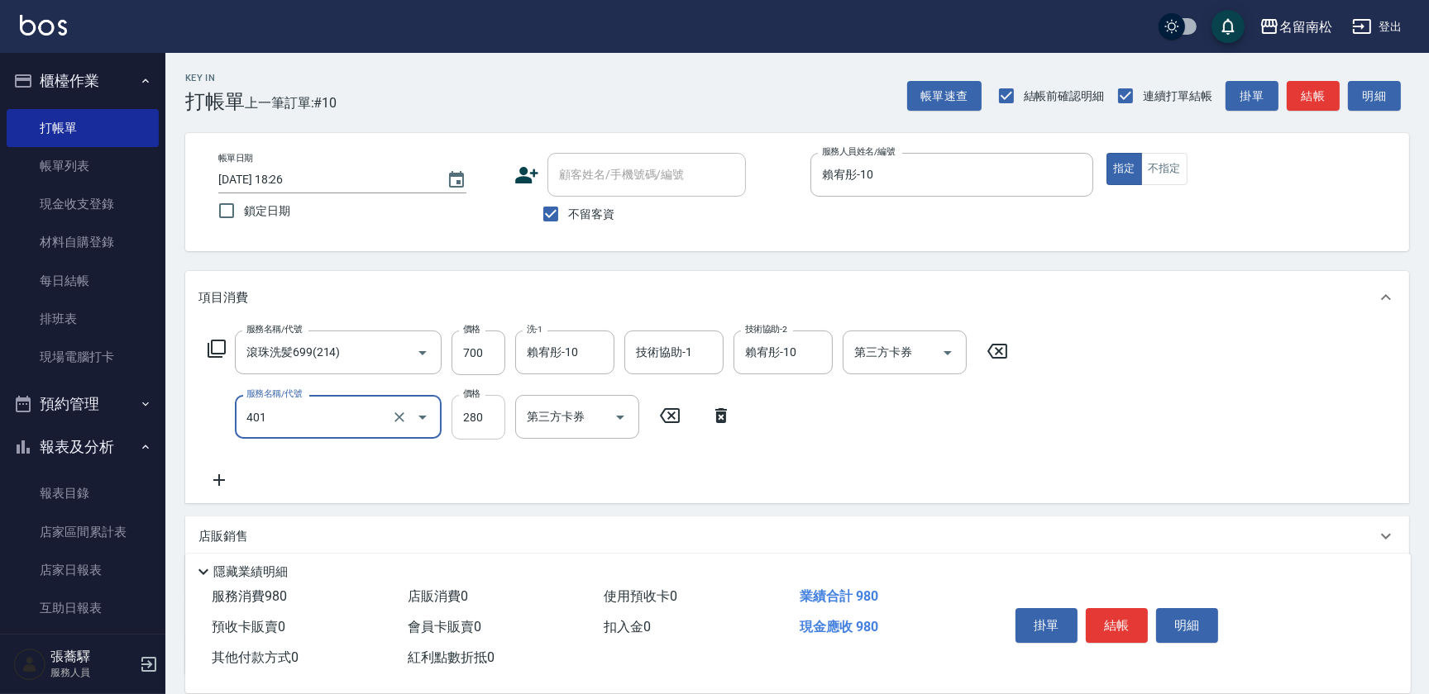
type input "剪髮(280)(401)"
click at [488, 413] on input "280" at bounding box center [478, 417] width 54 height 45
click at [459, 415] on input "0" at bounding box center [478, 417] width 54 height 45
type input "380"
click at [1095, 628] on button "結帳" at bounding box center [1117, 625] width 62 height 35
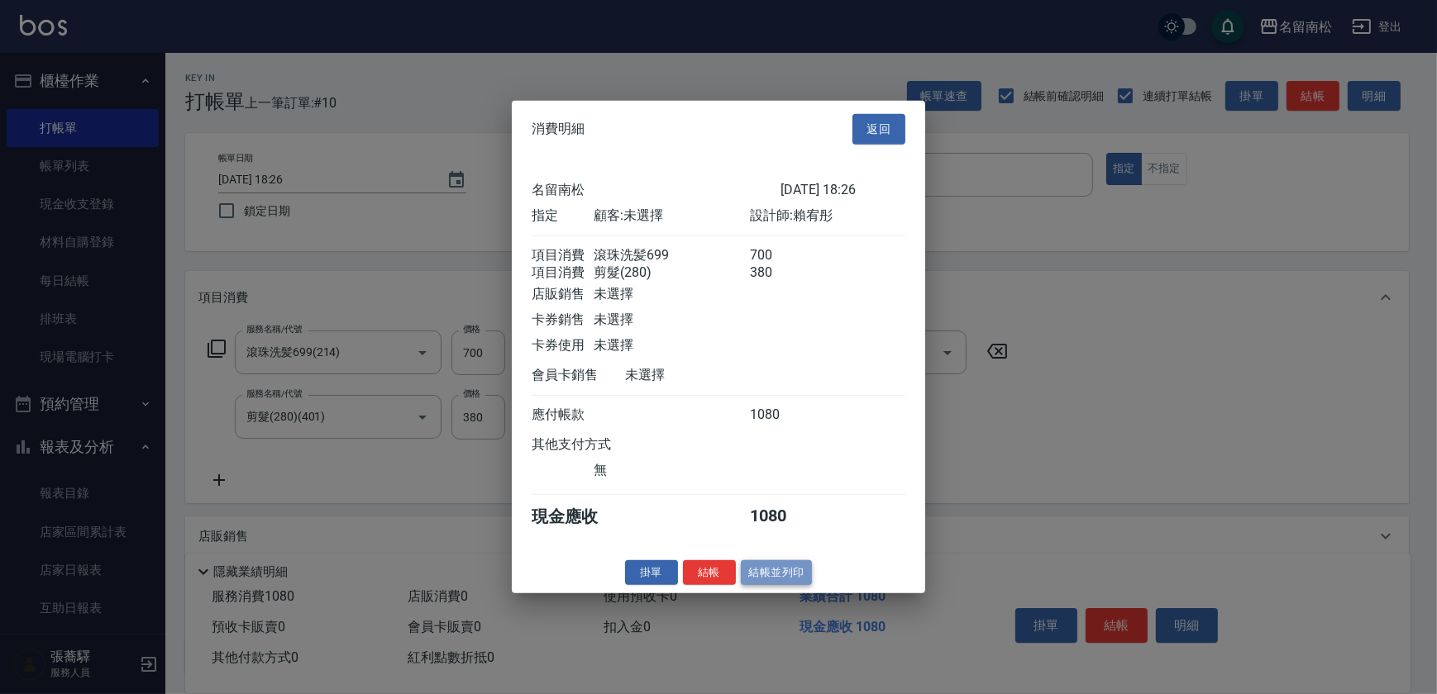
drag, startPoint x: 755, startPoint y: 581, endPoint x: 758, endPoint y: 589, distance: 8.9
click at [758, 585] on button "結帳並列印" at bounding box center [777, 573] width 72 height 26
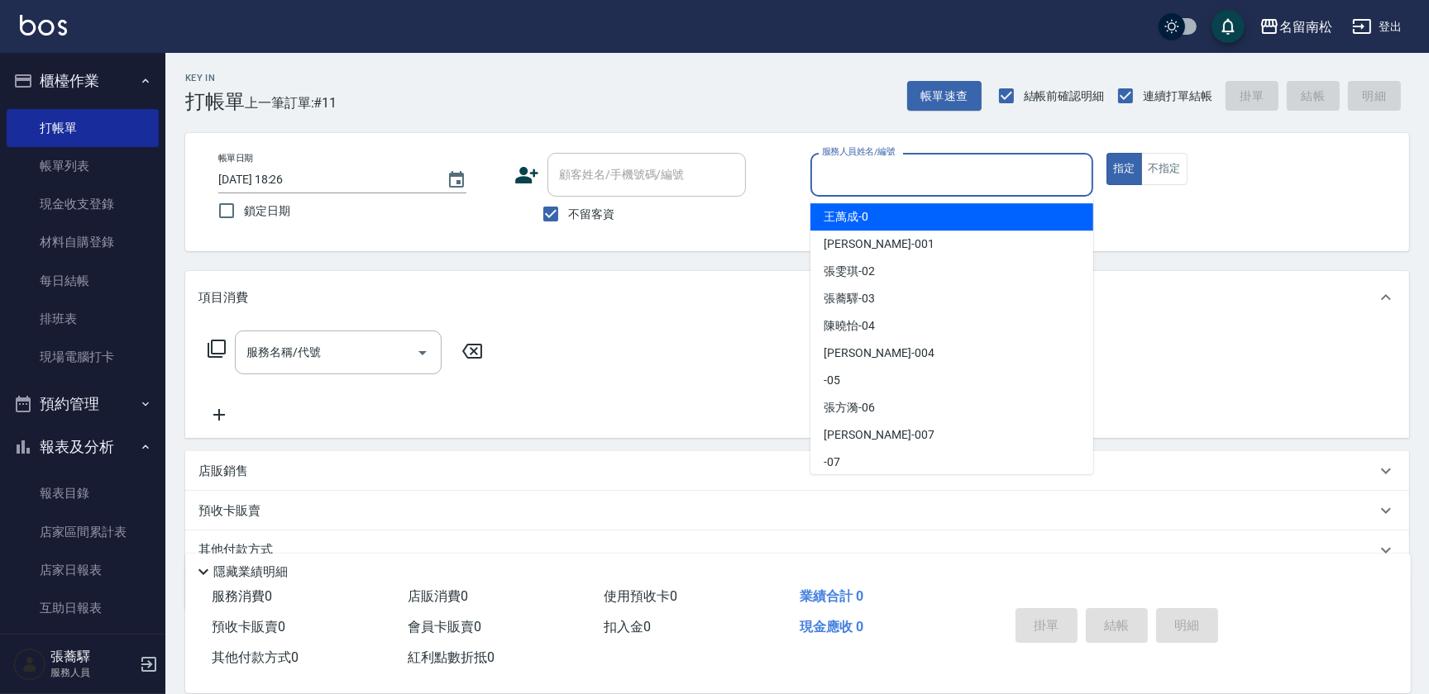
click at [847, 171] on input "服務人員姓名/編號" at bounding box center [952, 174] width 268 height 29
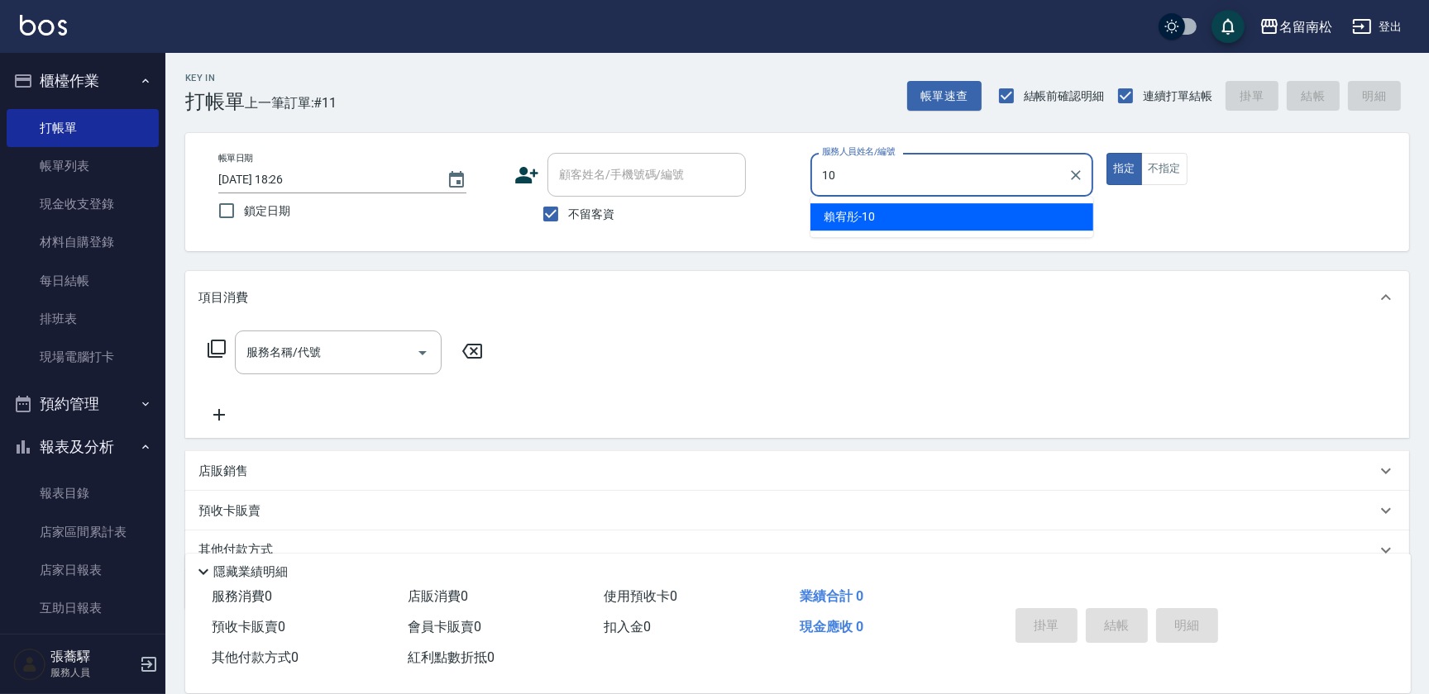
click at [846, 213] on span "[PERSON_NAME]-10" at bounding box center [848, 216] width 51 height 17
type input "賴宥彤-10"
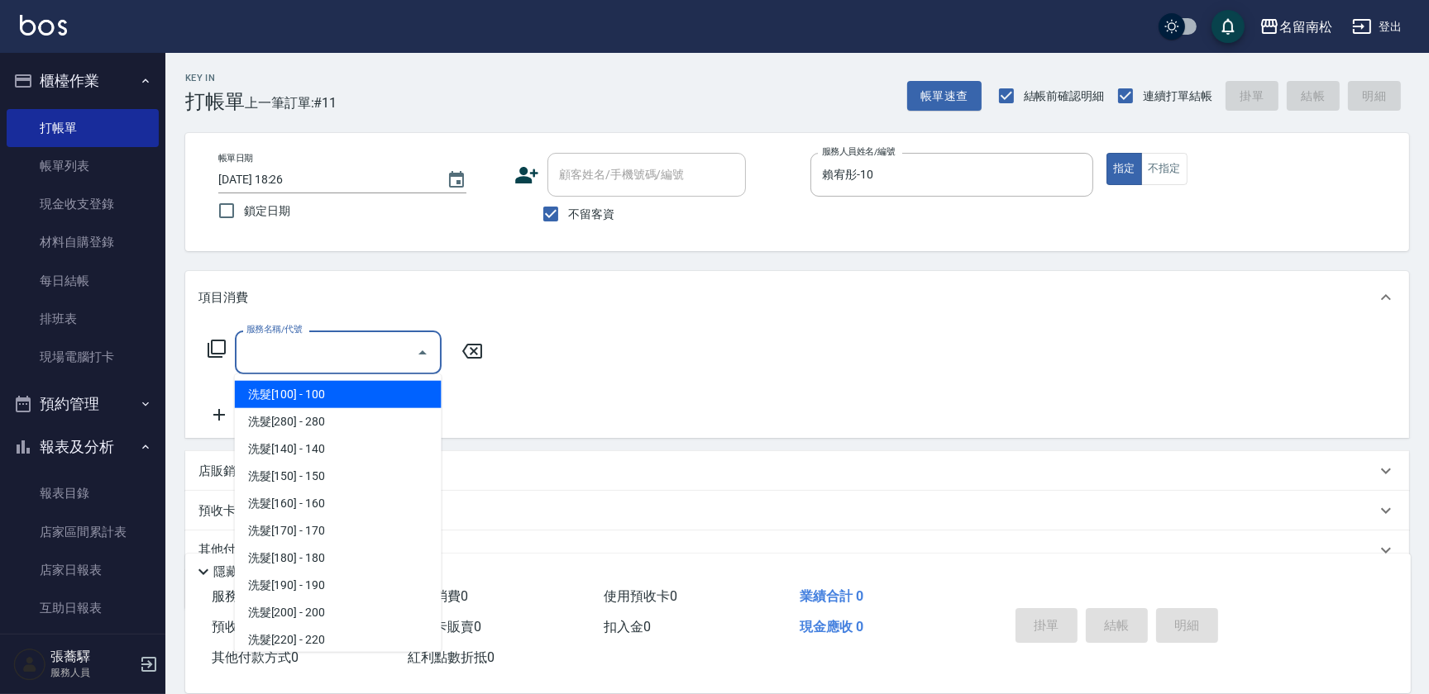
click at [384, 345] on input "服務名稱/代號" at bounding box center [325, 352] width 167 height 29
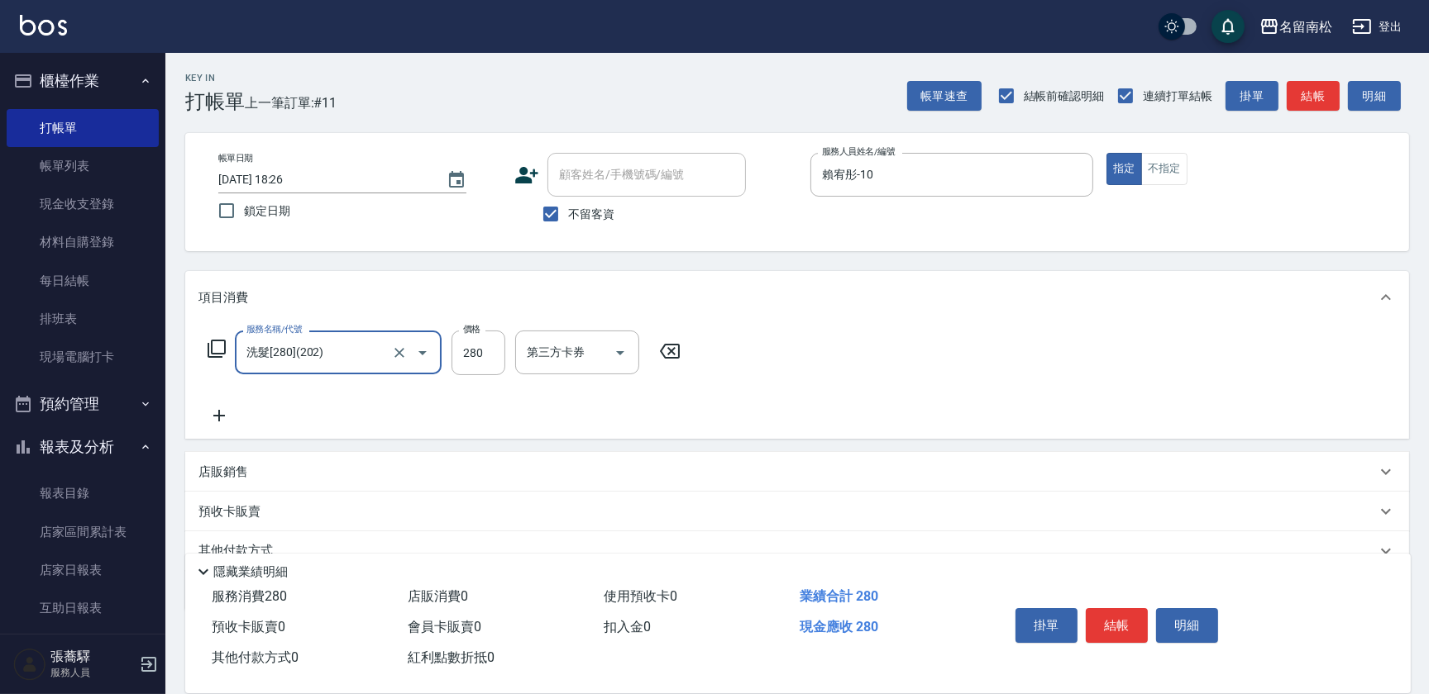
type input "洗髮[280](202)"
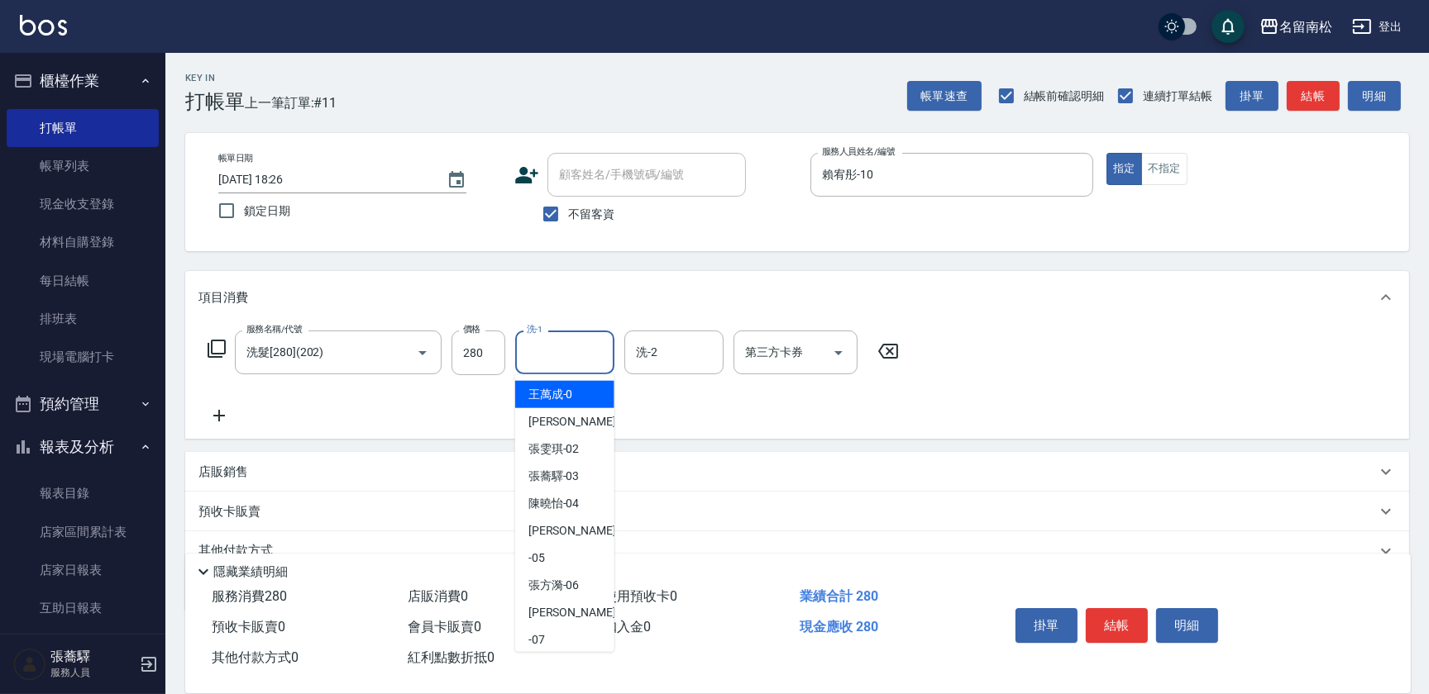
click at [580, 361] on input "洗-1" at bounding box center [565, 352] width 84 height 29
click at [567, 403] on span "[PERSON_NAME]-10" at bounding box center [553, 394] width 51 height 17
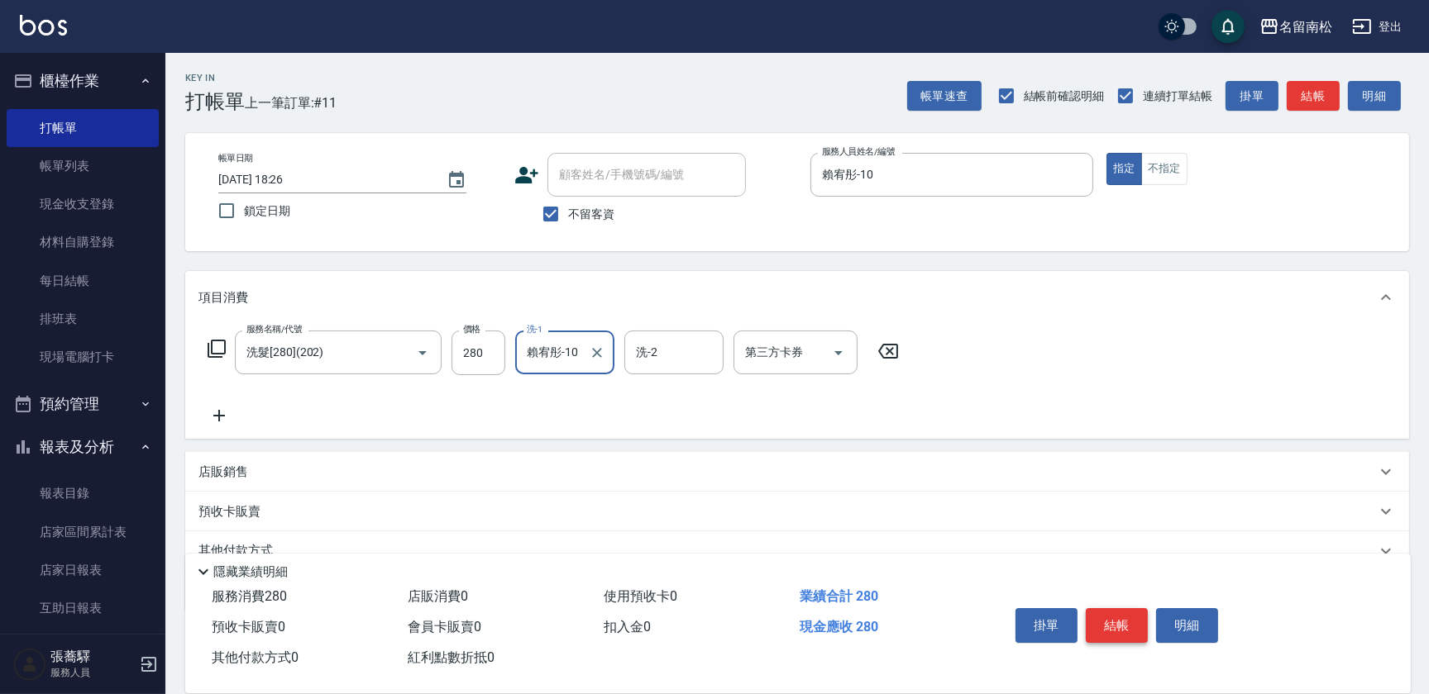
type input "賴宥彤-10"
click at [1104, 623] on button "結帳" at bounding box center [1117, 625] width 62 height 35
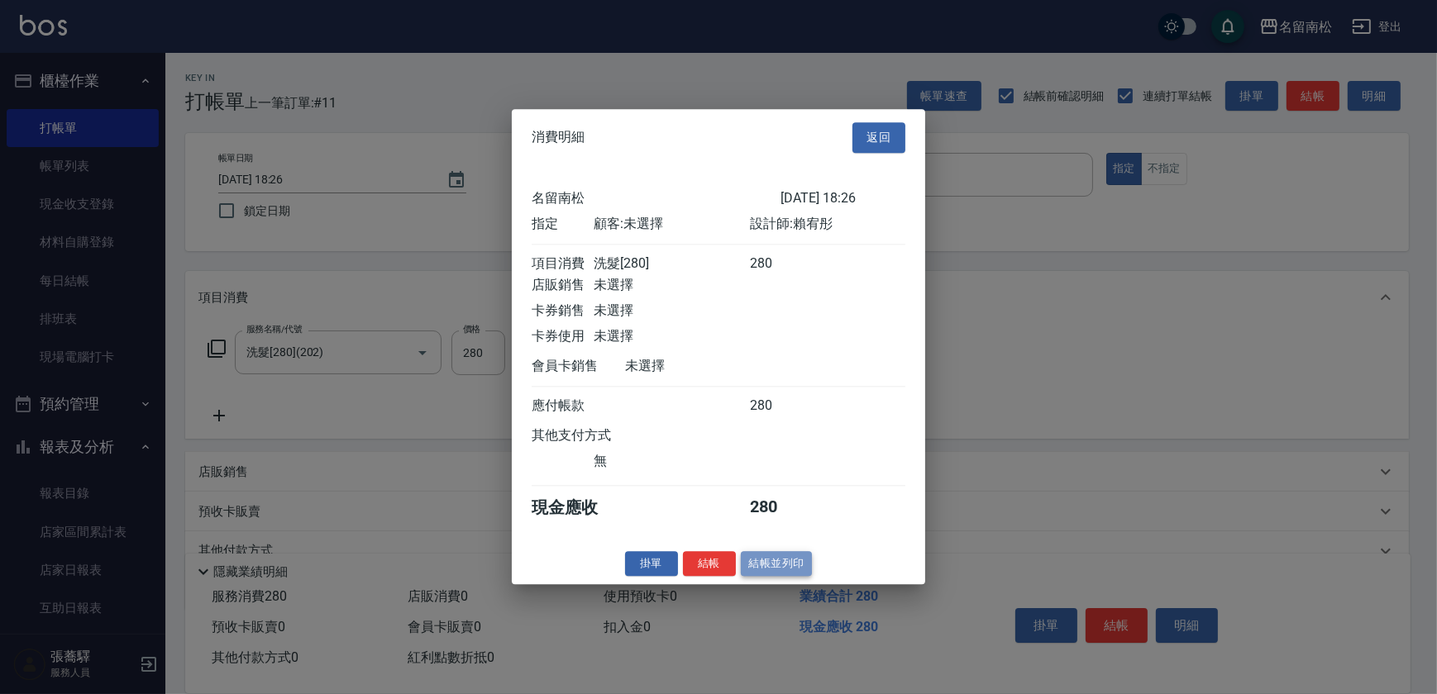
click at [766, 570] on button "結帳並列印" at bounding box center [777, 564] width 72 height 26
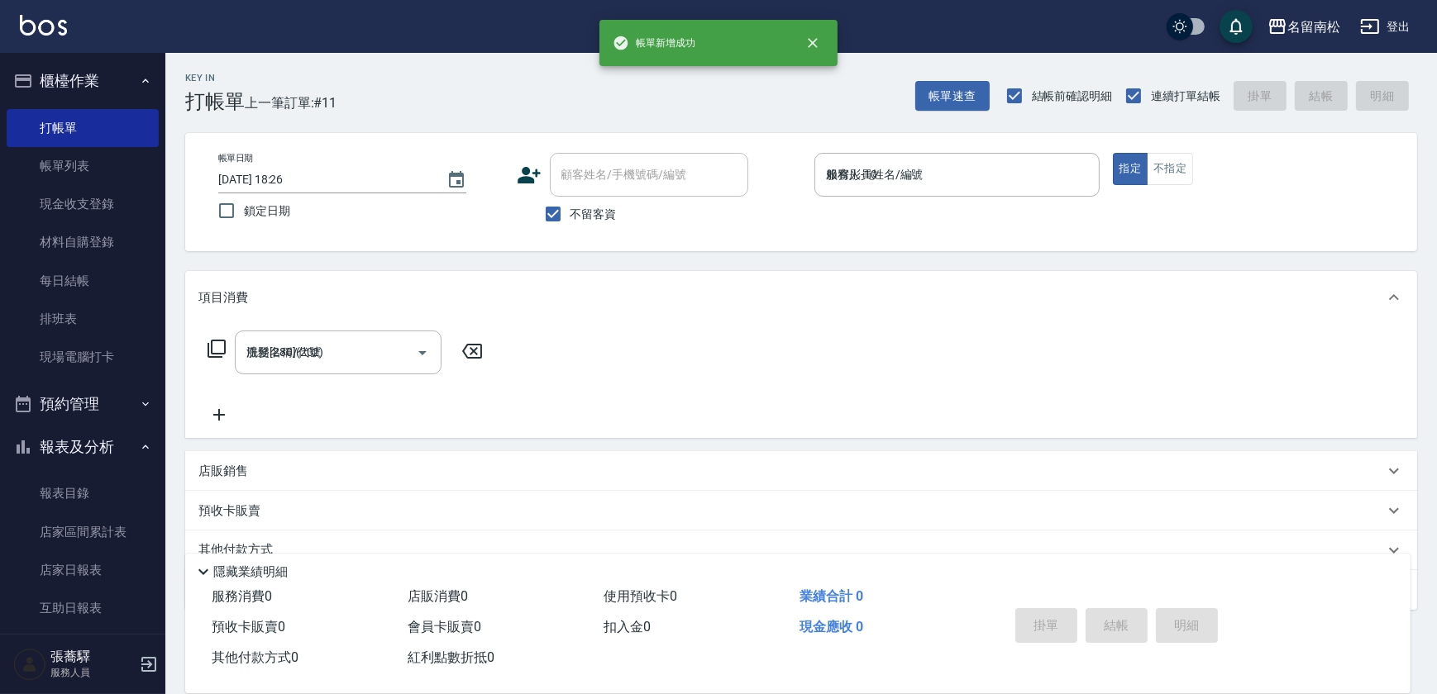
type input "[DATE] 18:27"
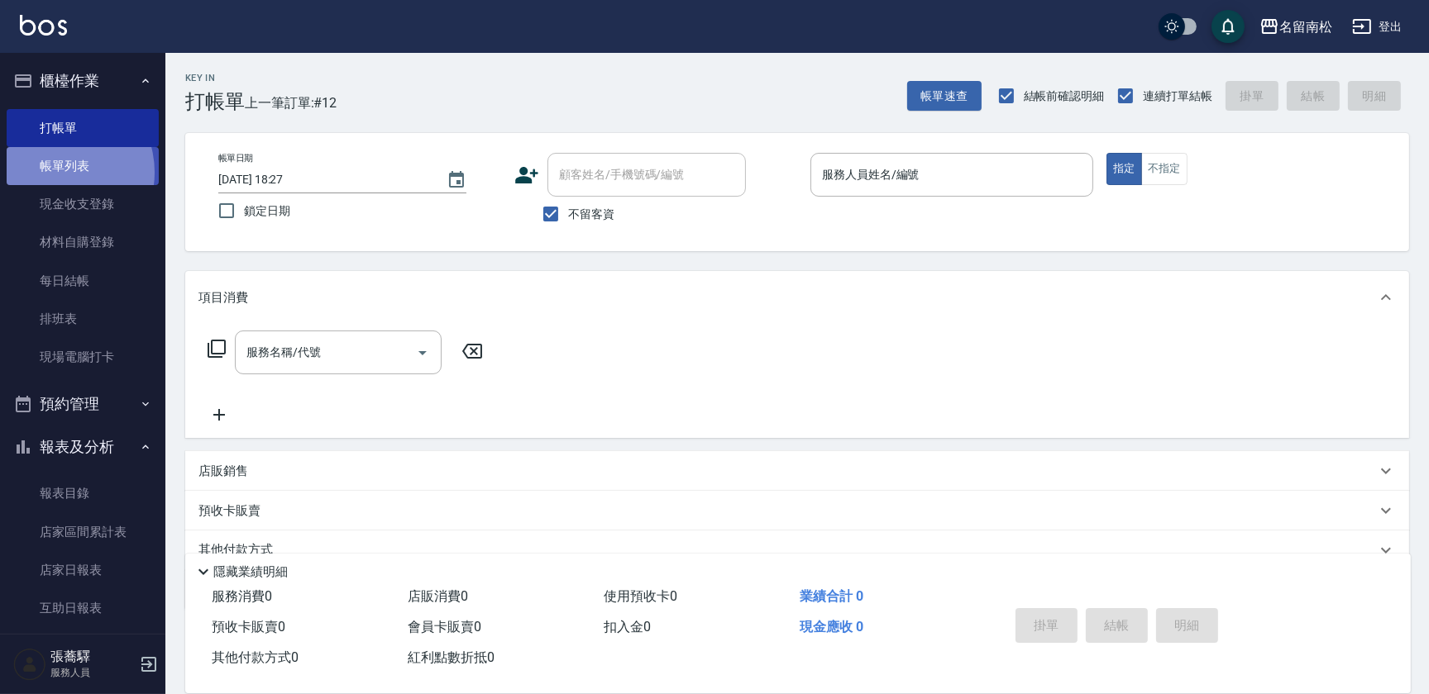
click at [58, 173] on link "帳單列表" at bounding box center [83, 166] width 152 height 38
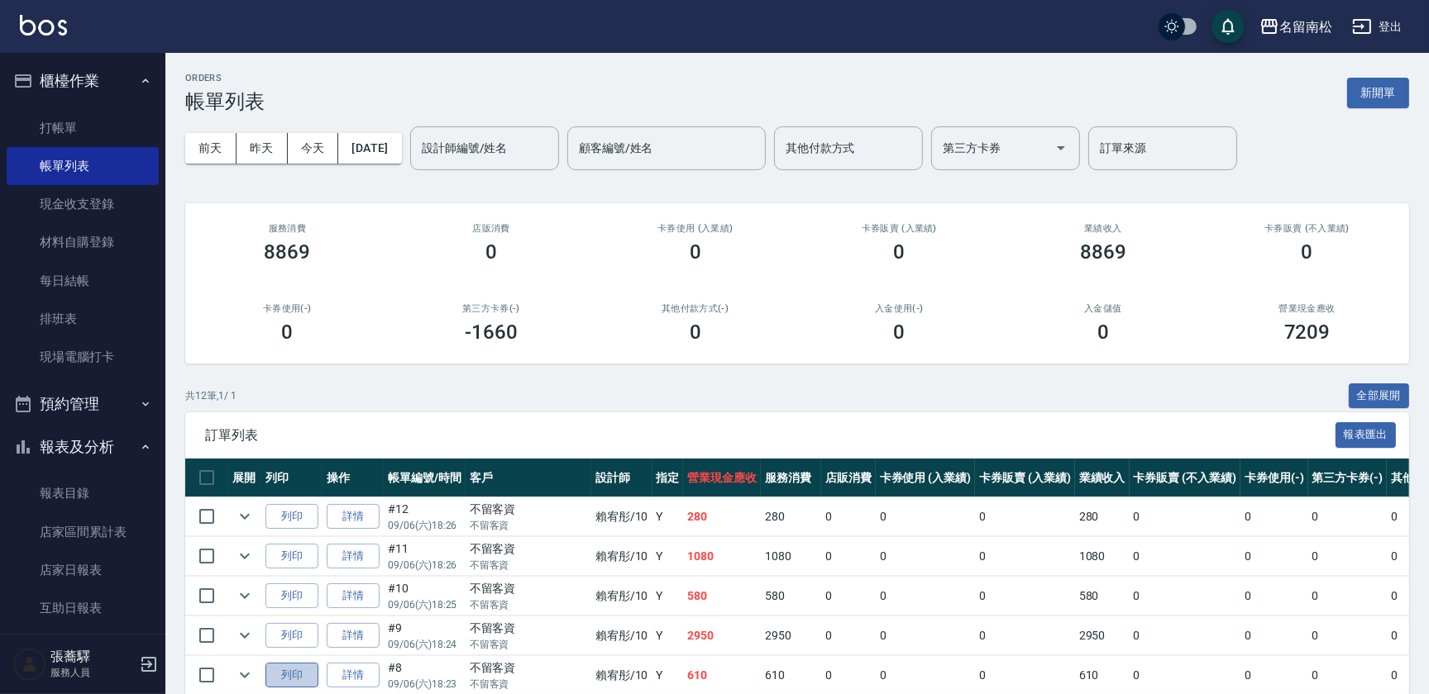
click at [305, 670] on button "列印" at bounding box center [291, 676] width 53 height 26
click at [88, 117] on link "打帳單" at bounding box center [83, 128] width 152 height 38
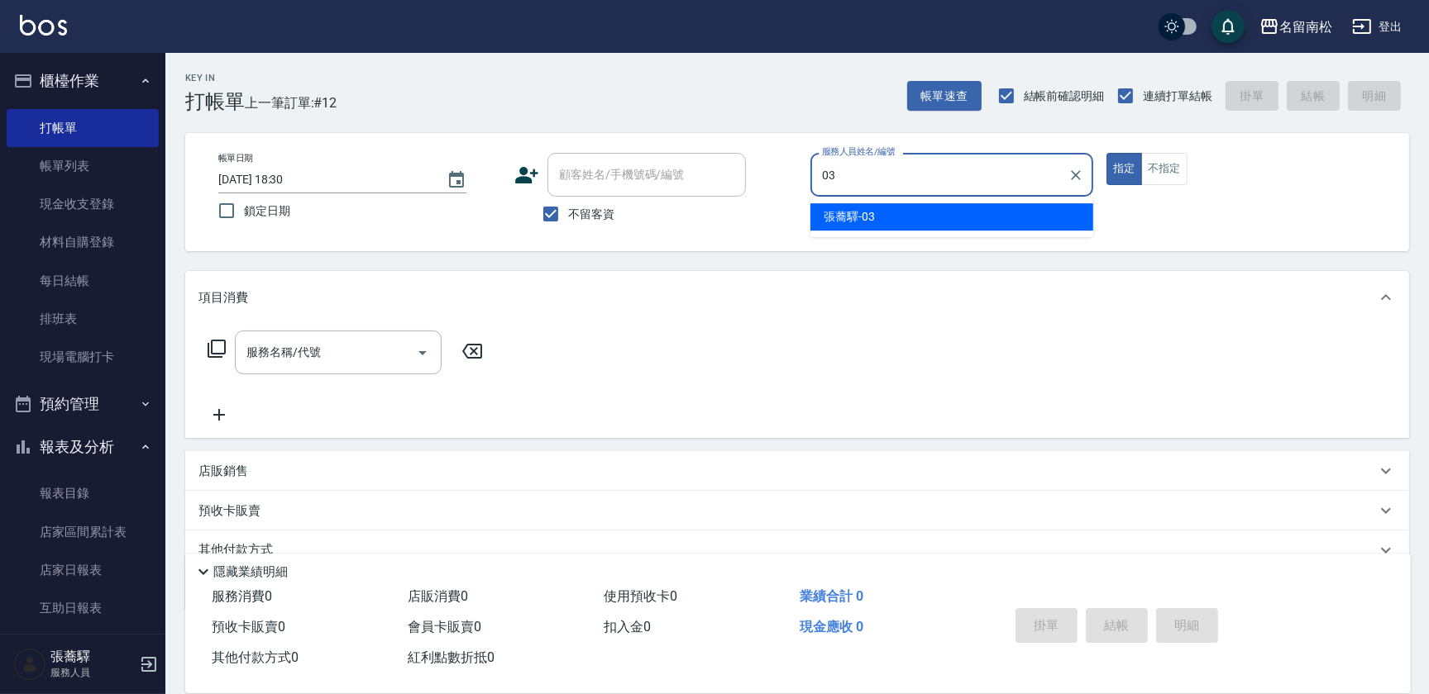
type input "[PERSON_NAME]-03"
type button "true"
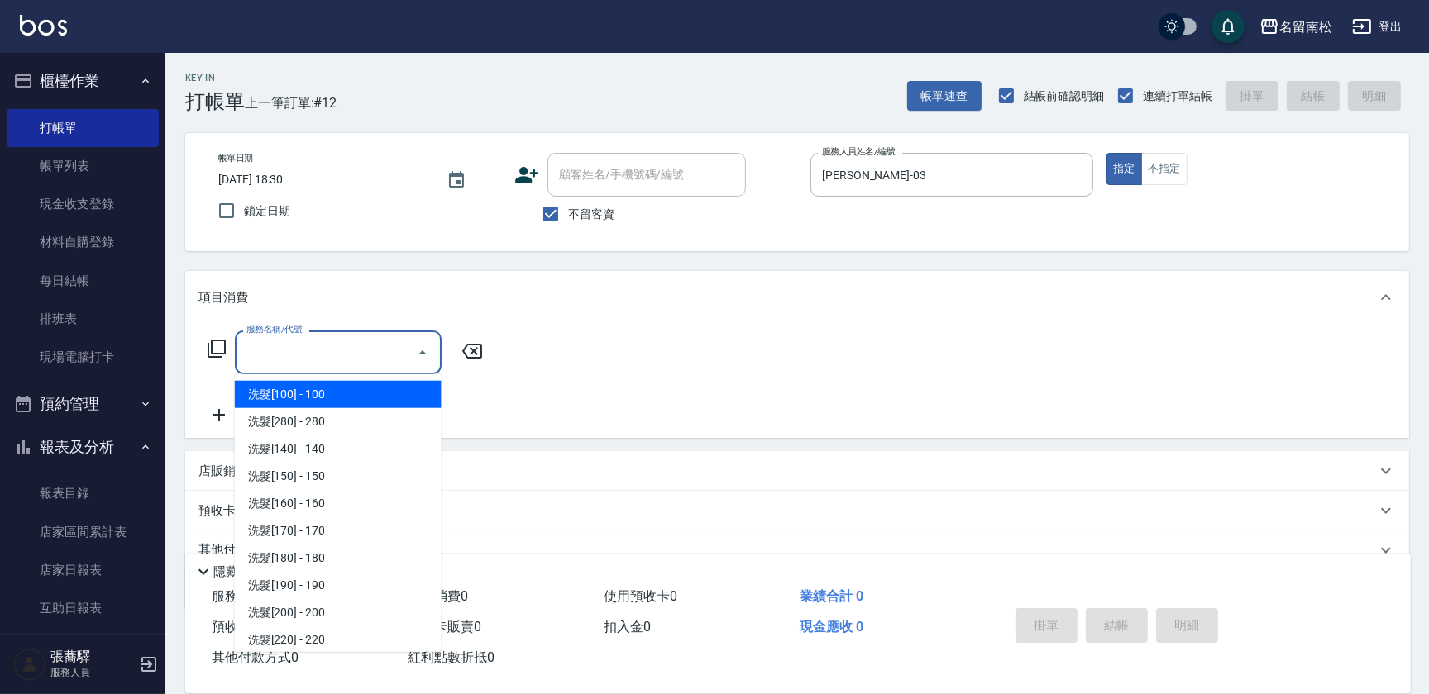
click at [333, 351] on input "服務名稱/代號" at bounding box center [325, 352] width 167 height 29
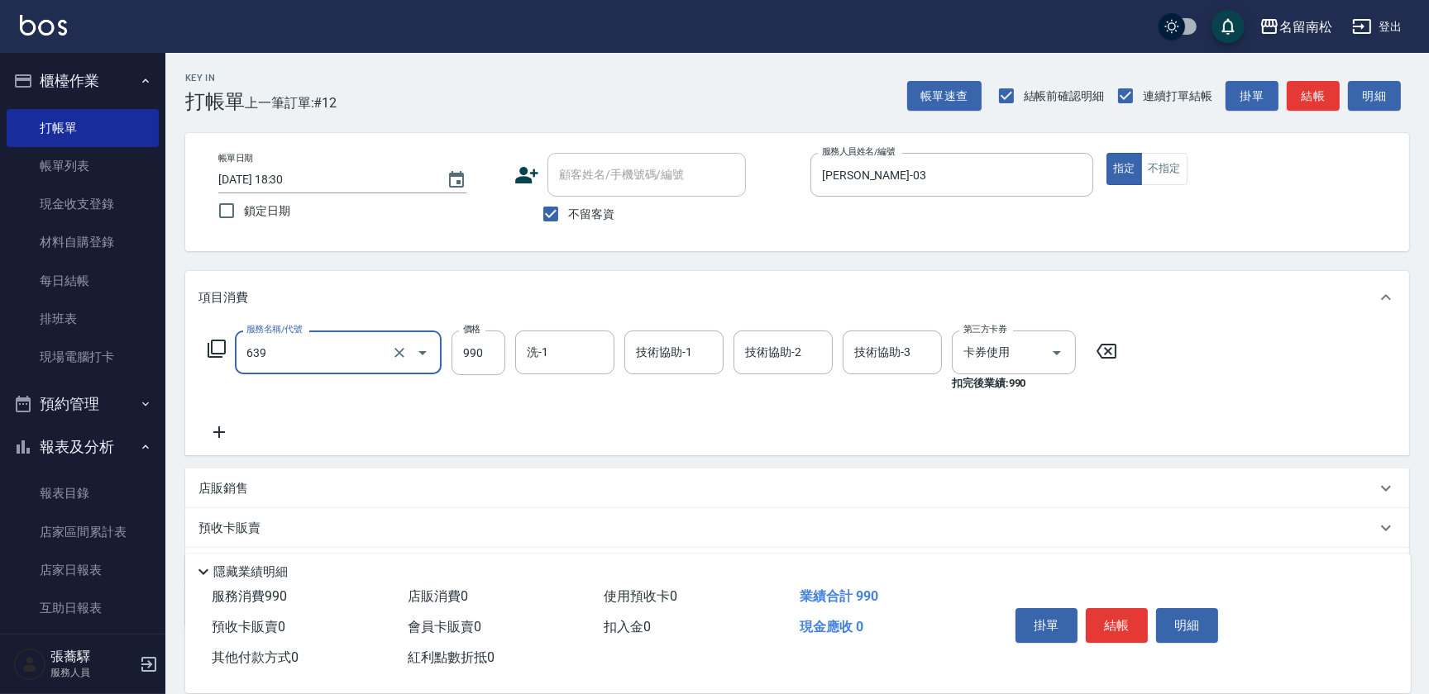
type input "(芙)蘆薈髮膜套卡(自材)(639)"
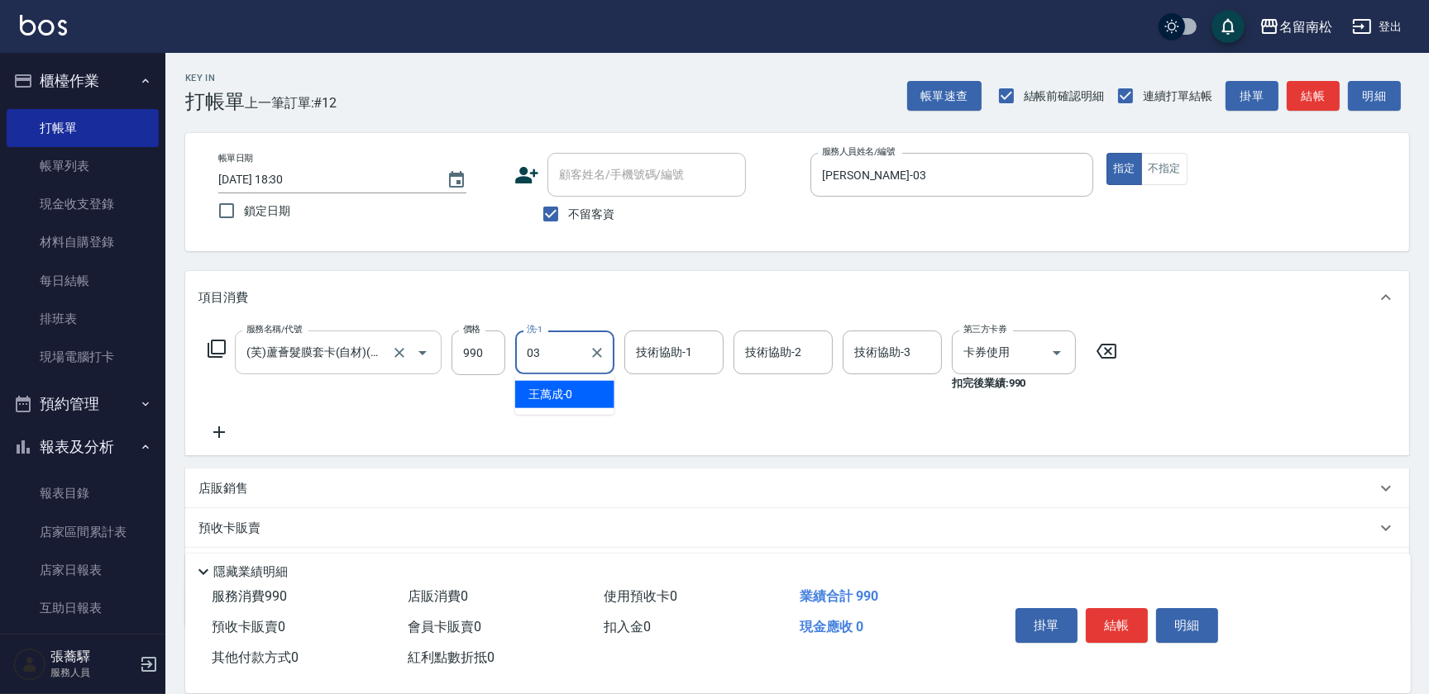
type input "[PERSON_NAME]-03"
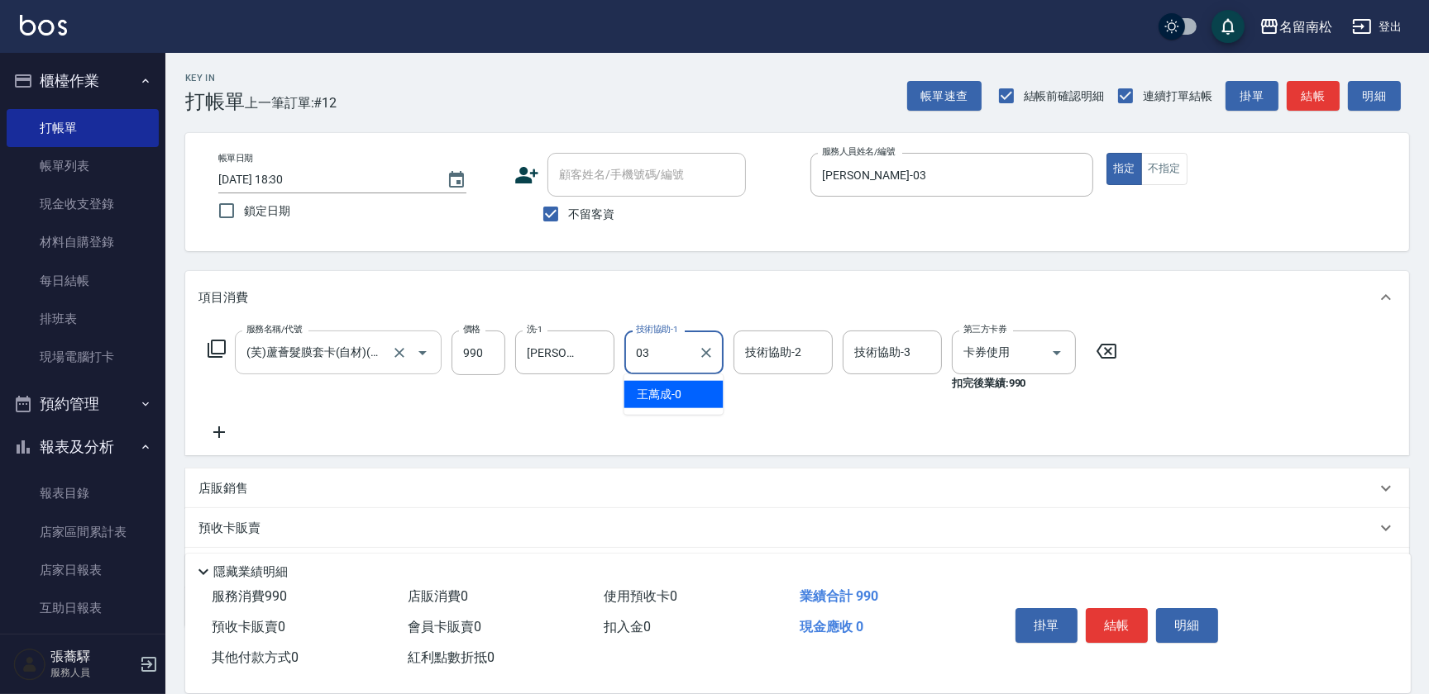
type input "[PERSON_NAME]-03"
click at [708, 346] on icon "Clear" at bounding box center [706, 353] width 17 height 17
click at [602, 355] on icon "Clear" at bounding box center [597, 353] width 17 height 17
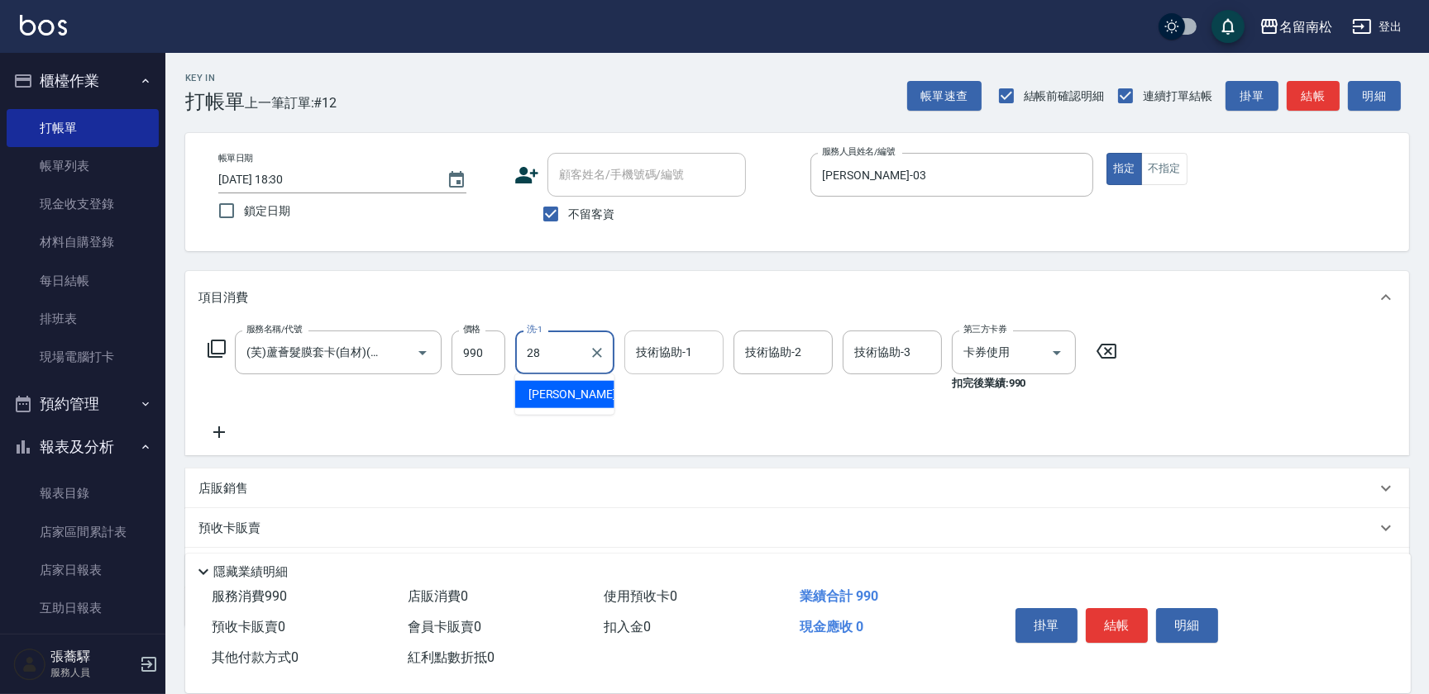
type input "[PERSON_NAME]-28"
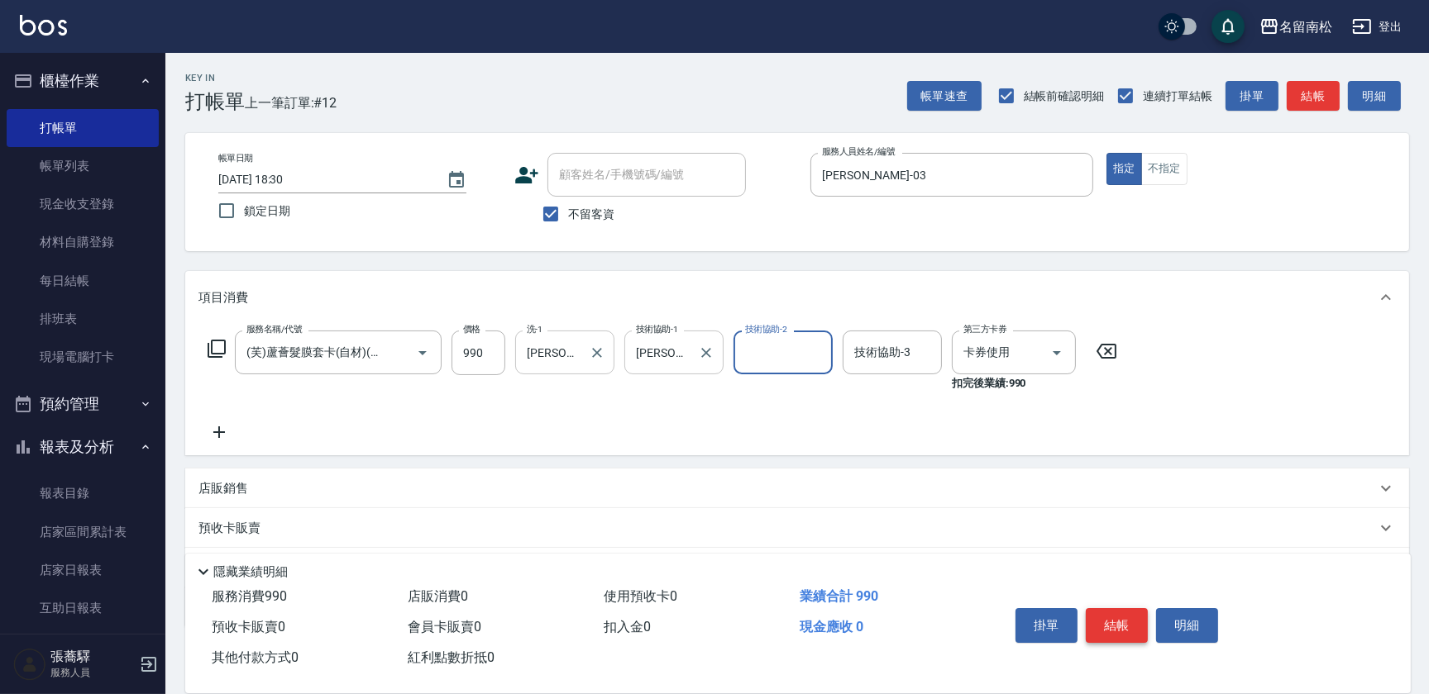
click at [1097, 617] on button "結帳" at bounding box center [1117, 625] width 62 height 35
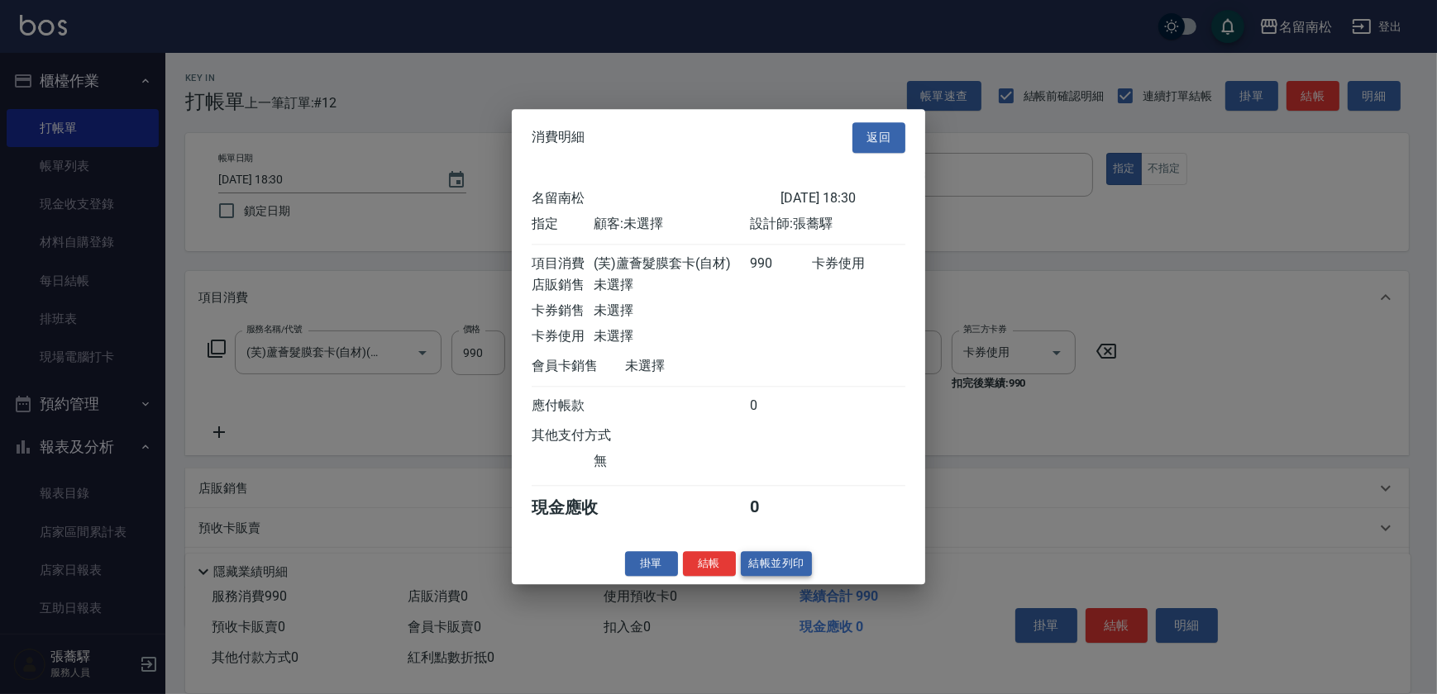
click at [771, 569] on button "結帳並列印" at bounding box center [777, 564] width 72 height 26
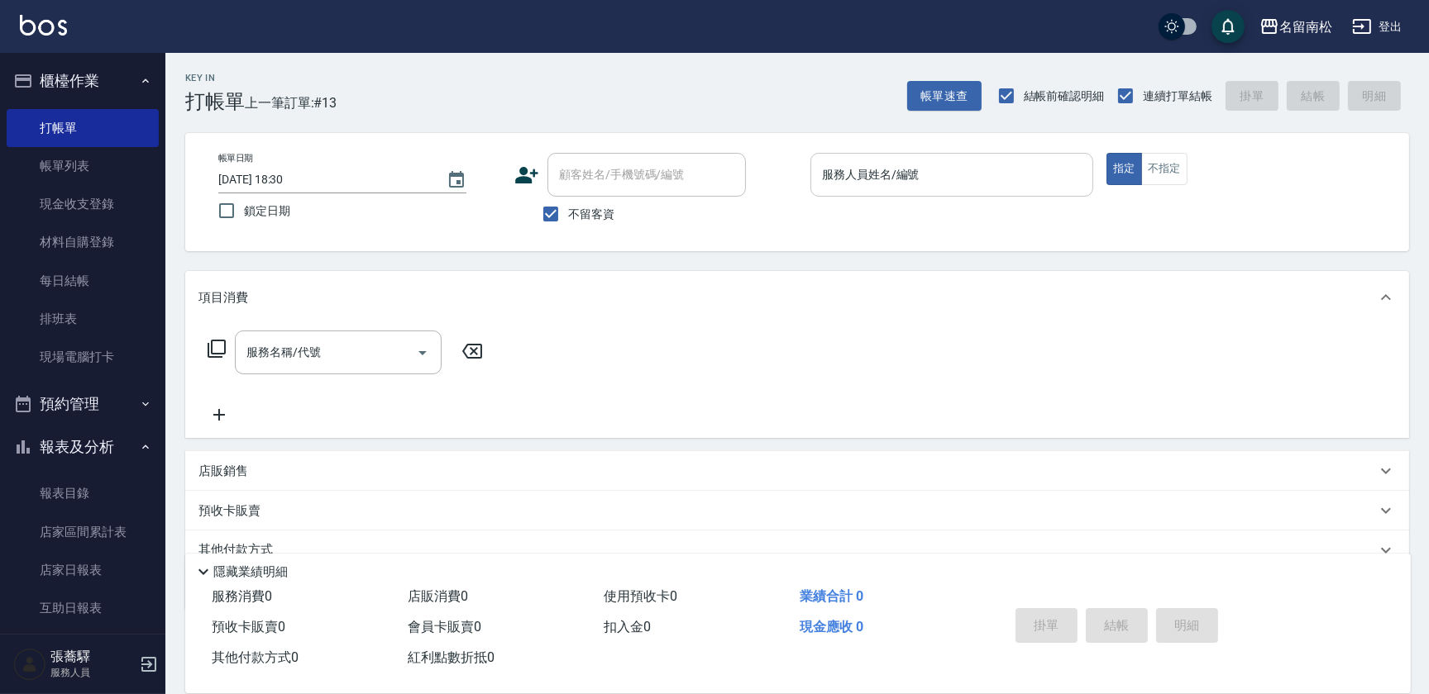
click at [941, 190] on div "服務人員姓名/編號" at bounding box center [951, 175] width 283 height 44
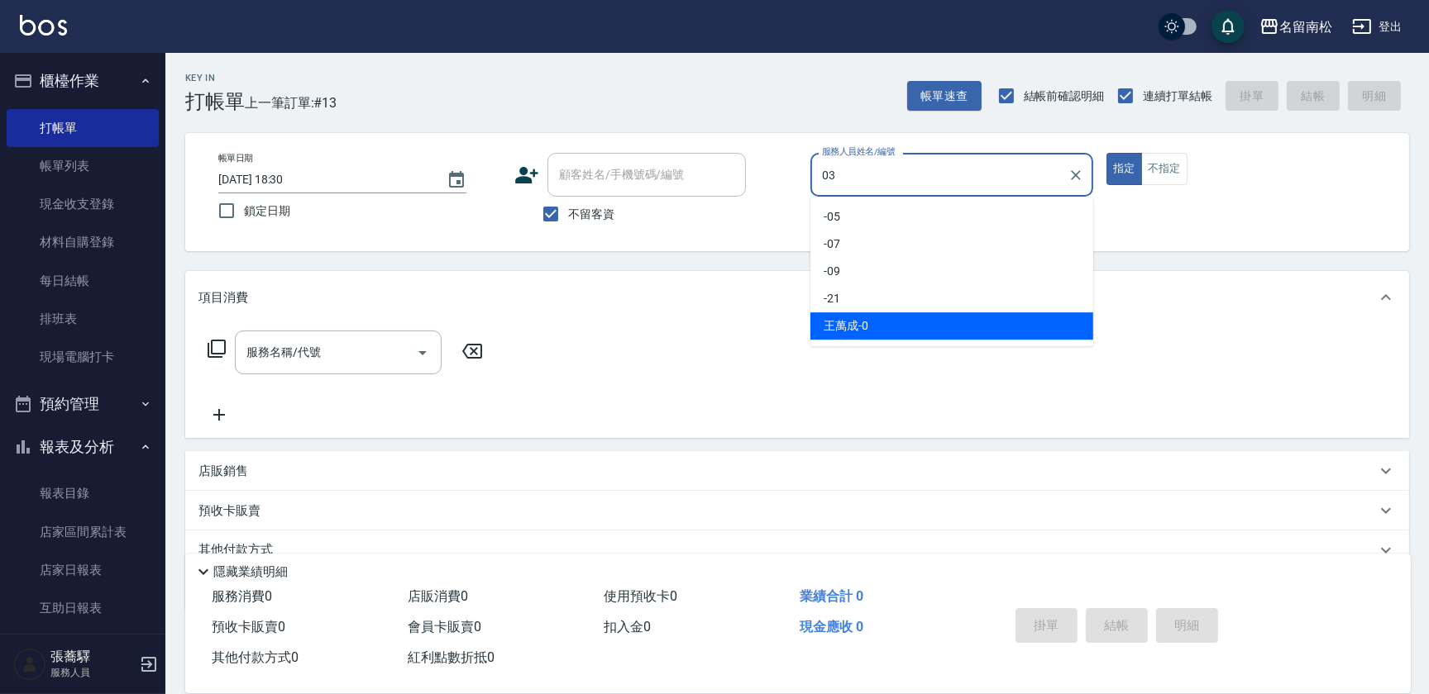
type input "[PERSON_NAME]-03"
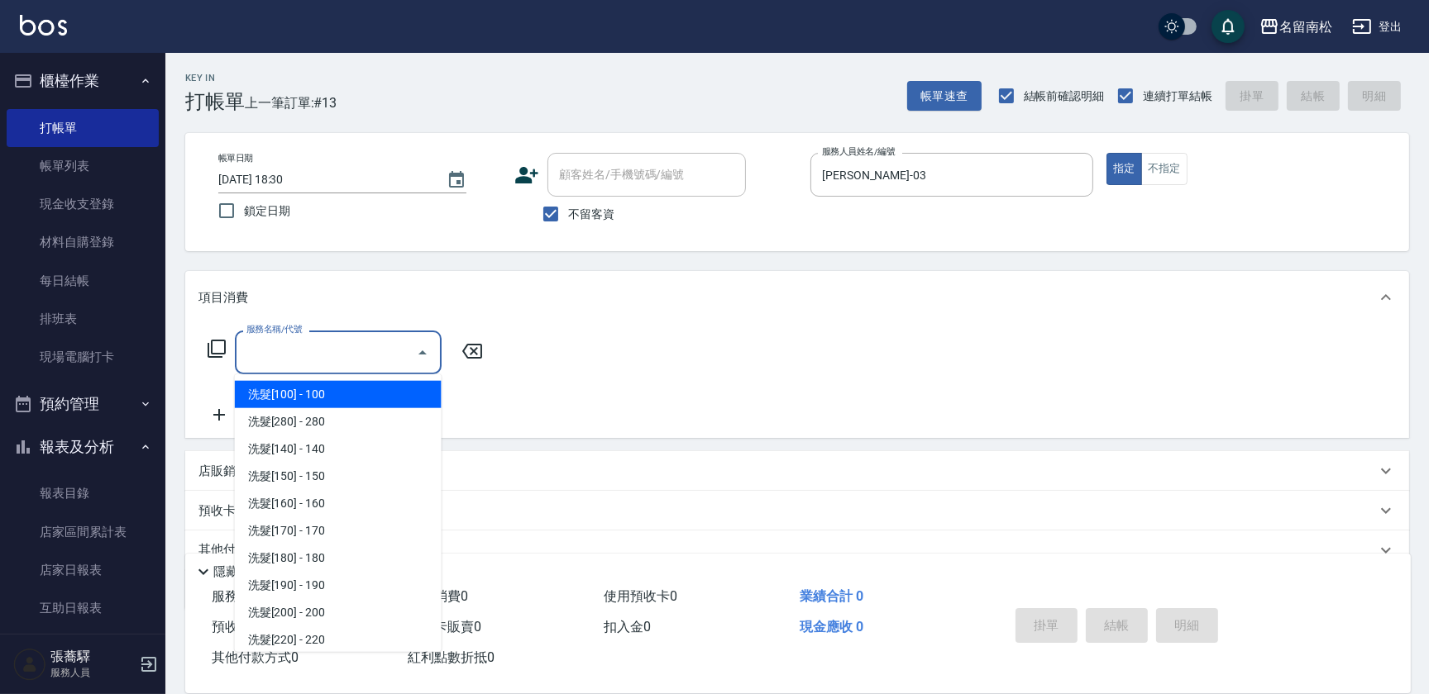
click at [360, 347] on input "服務名稱/代號" at bounding box center [325, 352] width 167 height 29
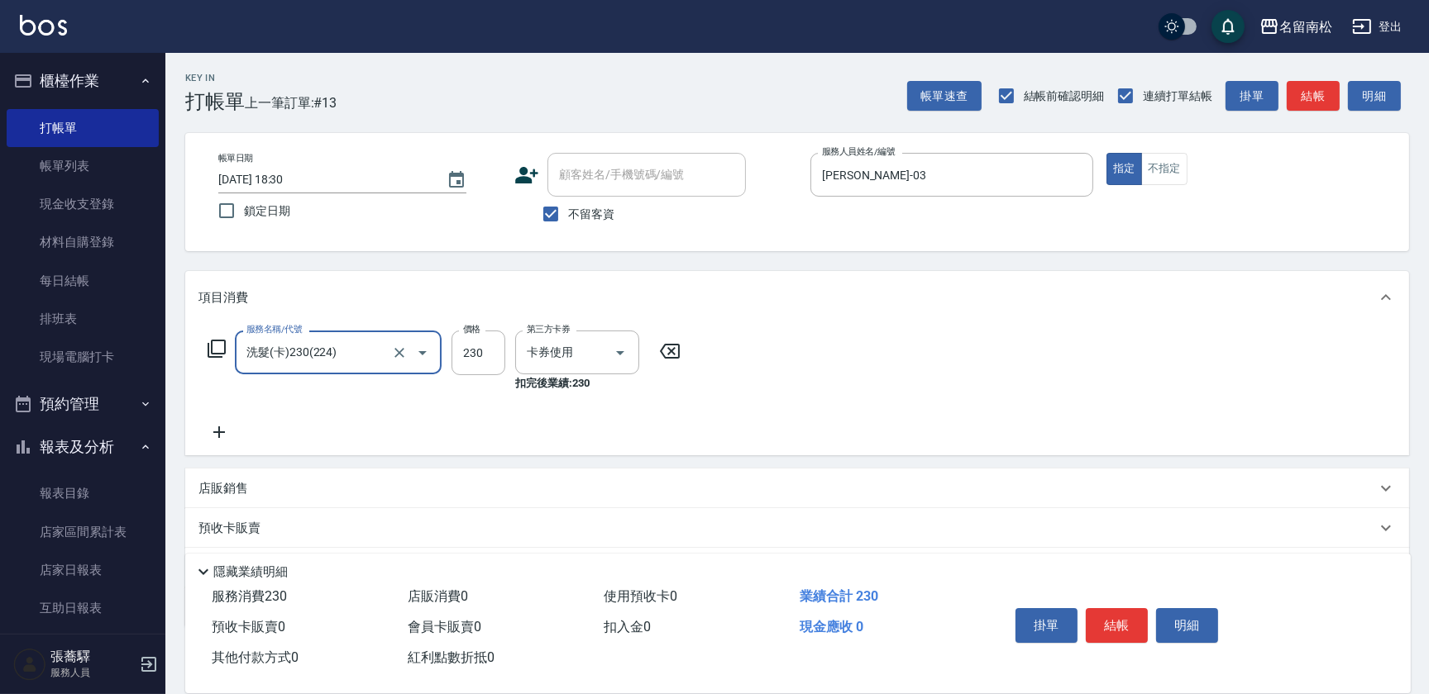
type input "洗髮(卡)230(224)"
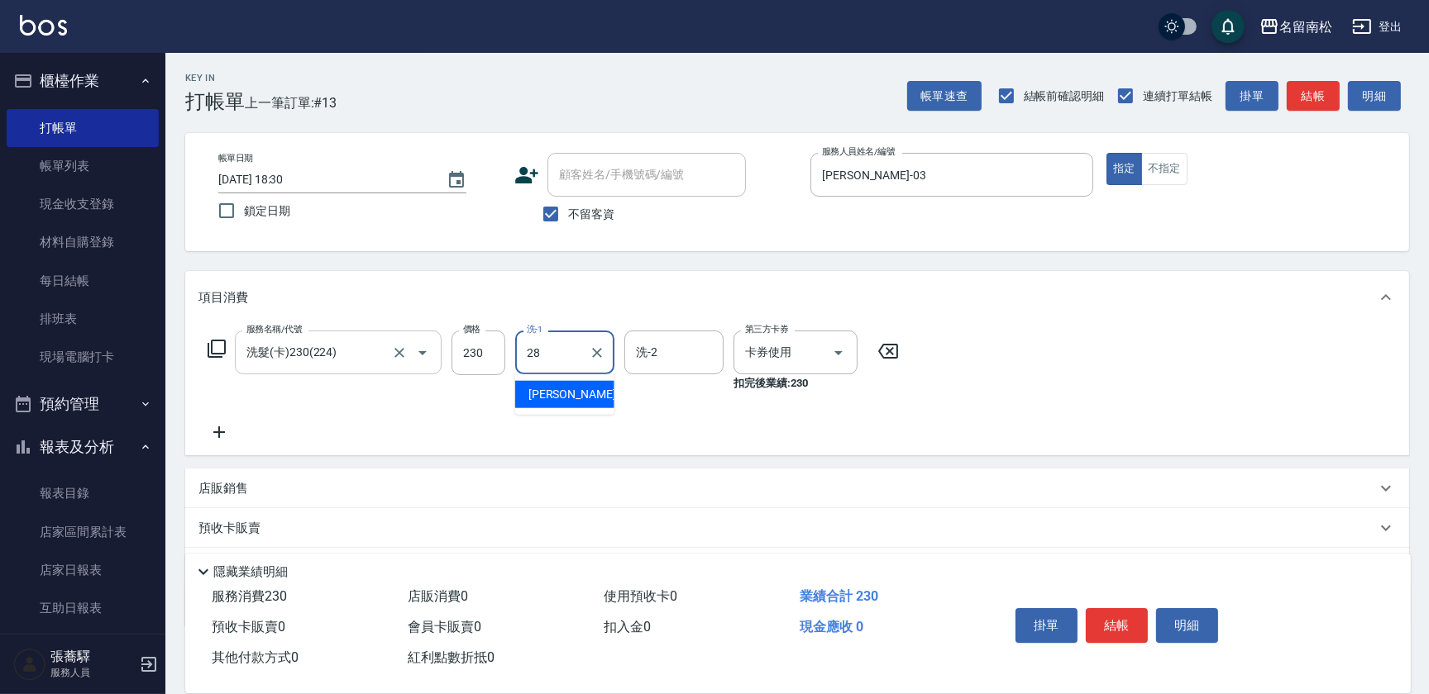
type input "[PERSON_NAME]-28"
click at [215, 432] on icon at bounding box center [219, 433] width 12 height 12
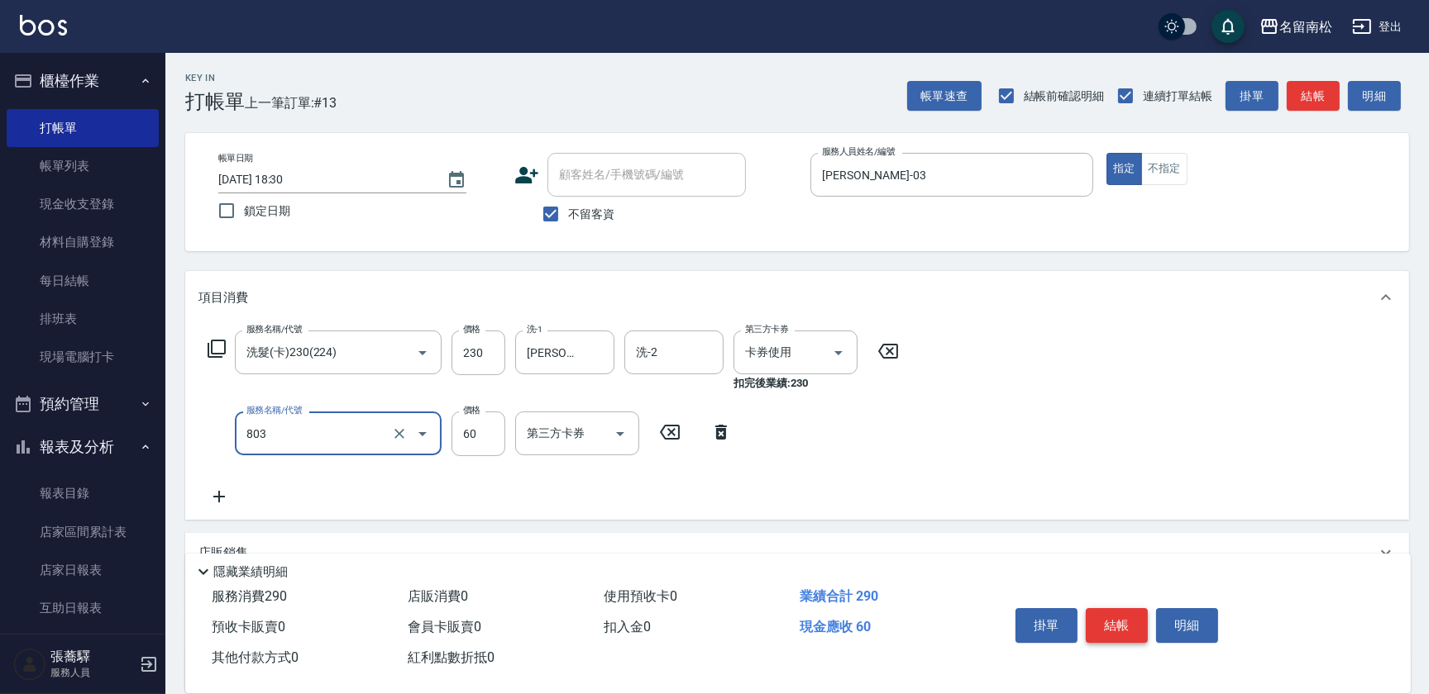
type input "吹捲(803)"
click at [1120, 620] on button "結帳" at bounding box center [1117, 625] width 62 height 35
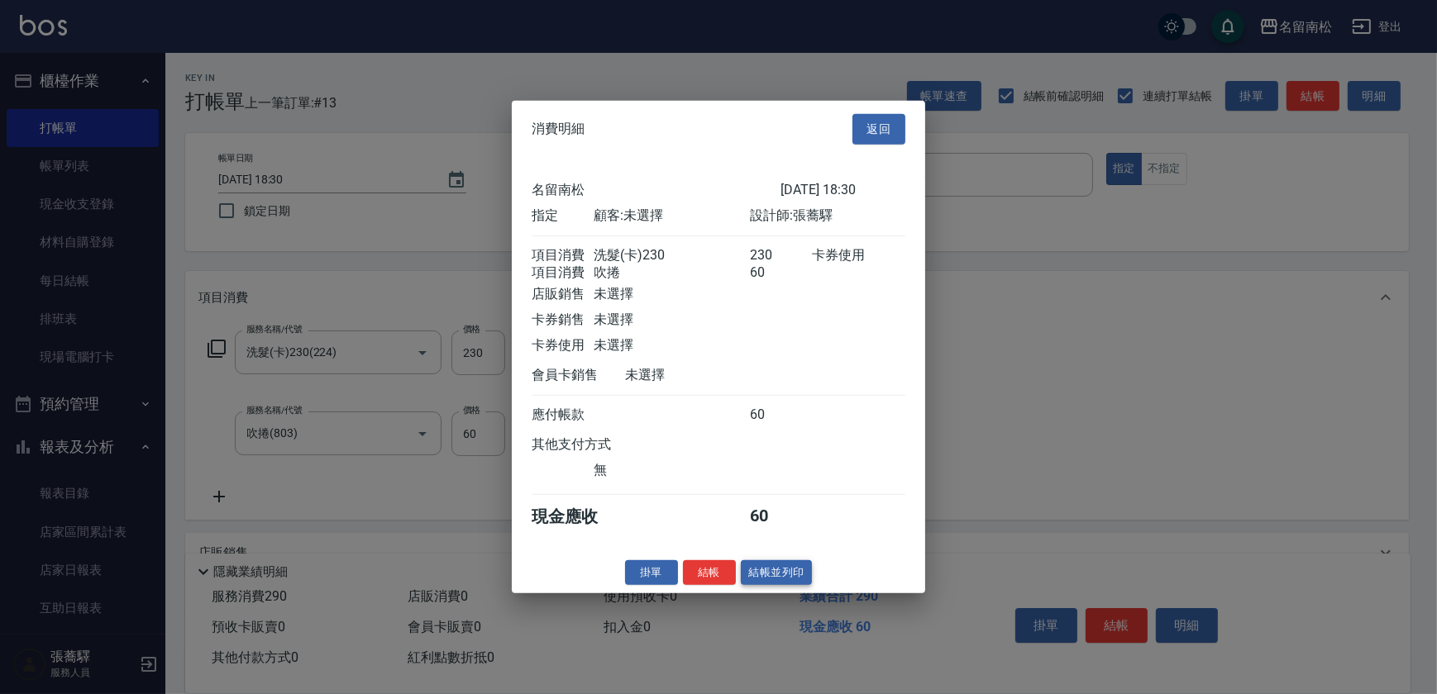
click at [775, 575] on button "結帳並列印" at bounding box center [777, 573] width 72 height 26
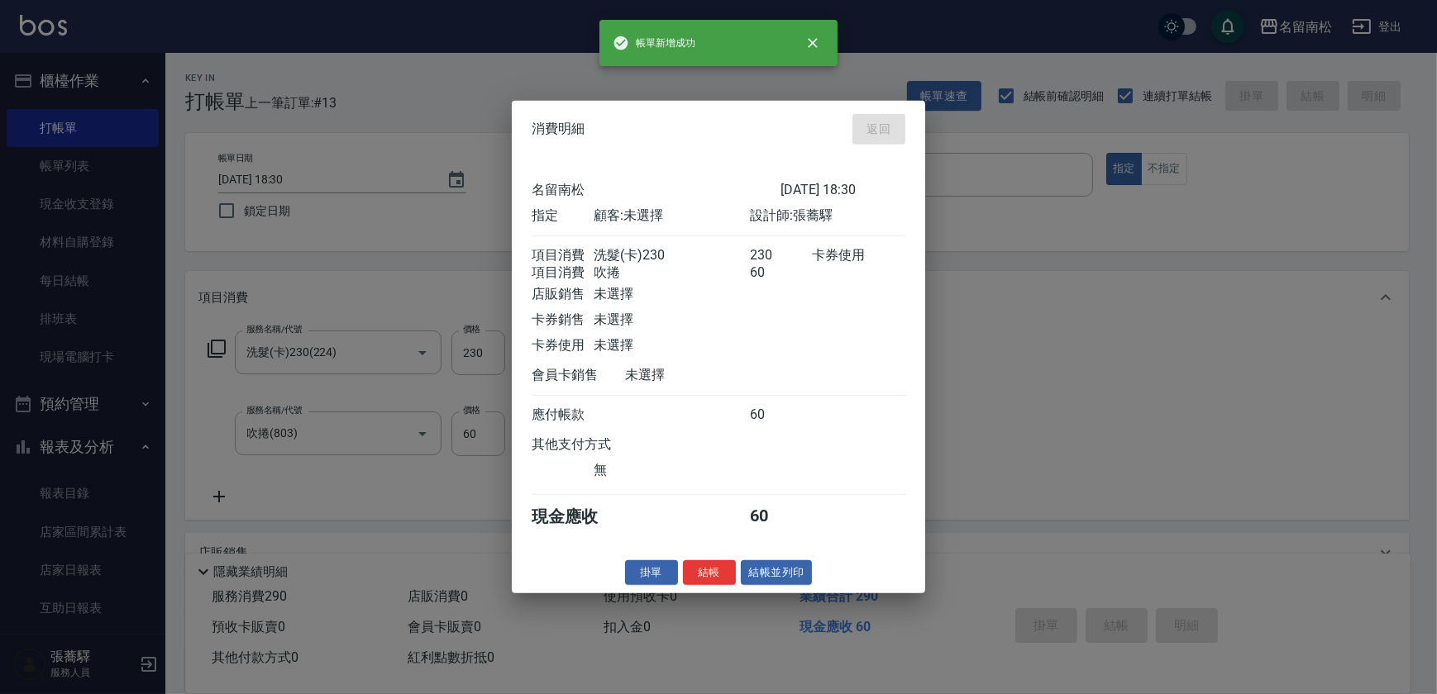
type input "[DATE] 18:31"
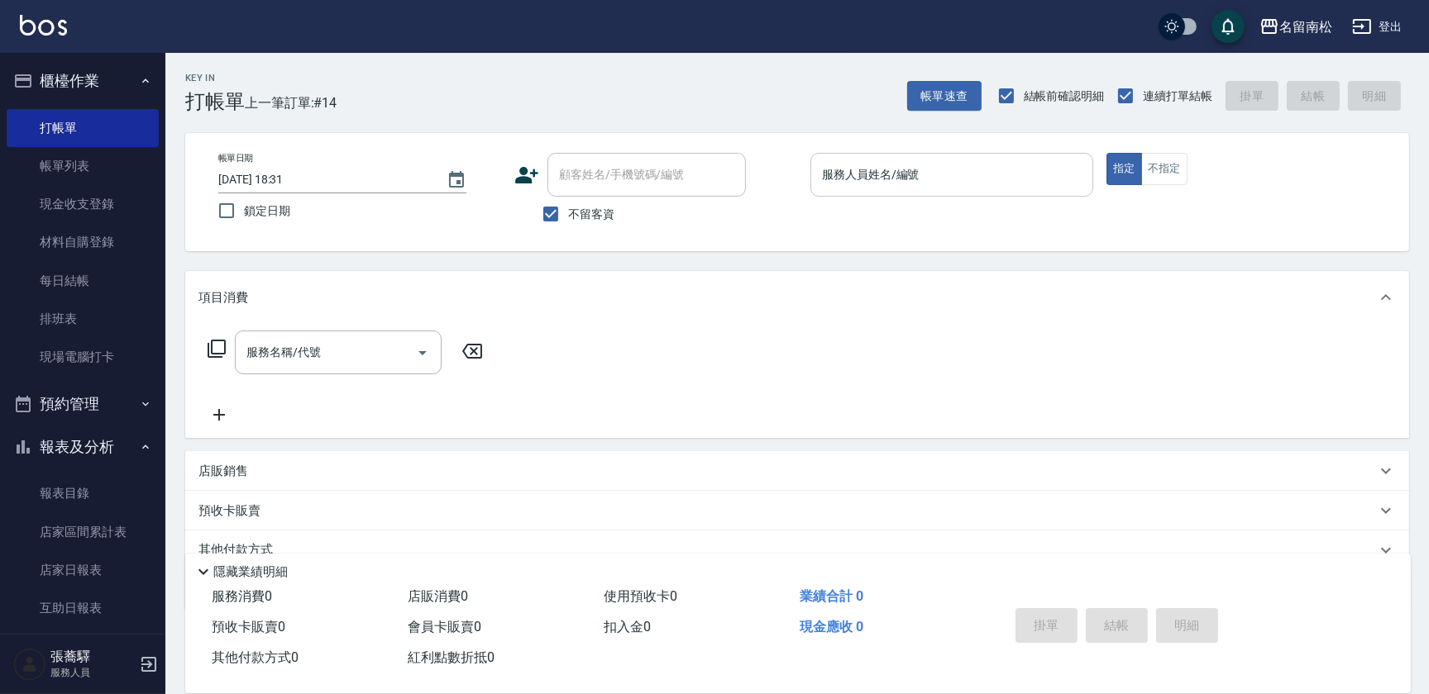
click at [981, 189] on div "服務人員姓名/編號" at bounding box center [951, 175] width 283 height 44
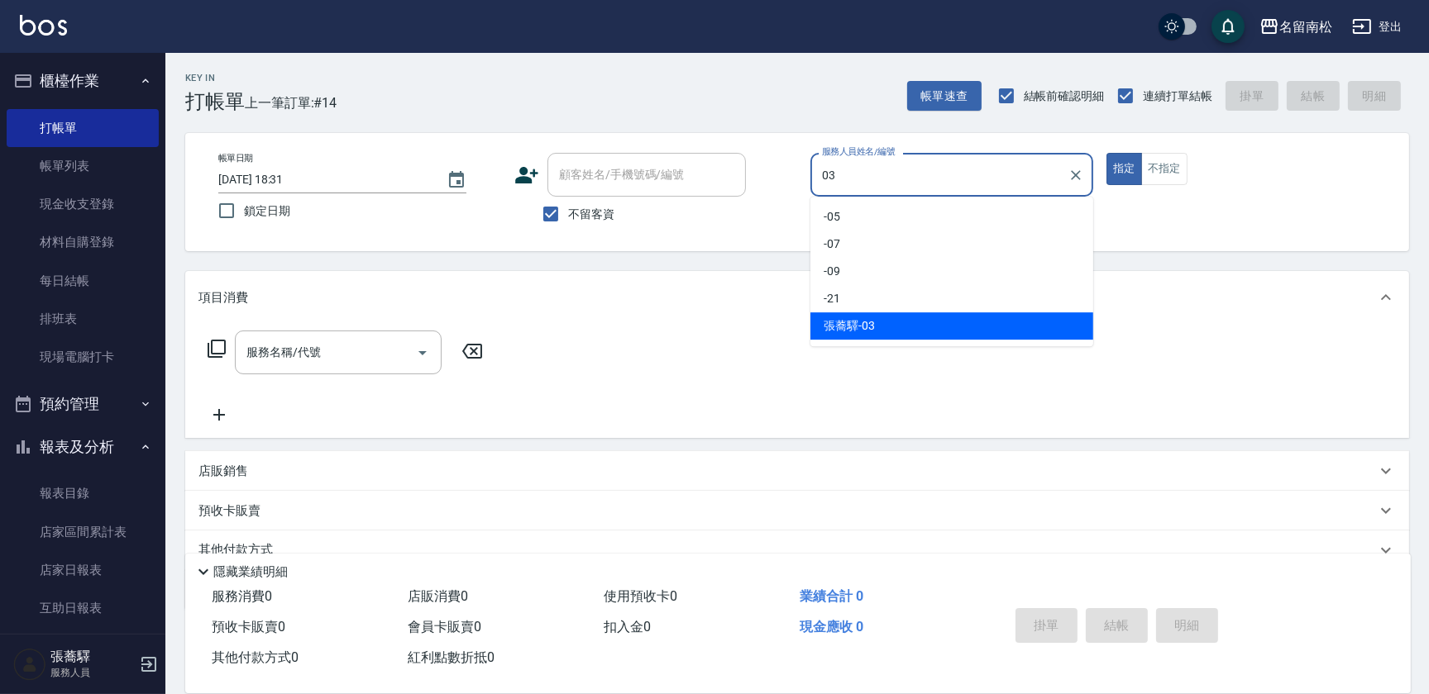
type input "[PERSON_NAME]-03"
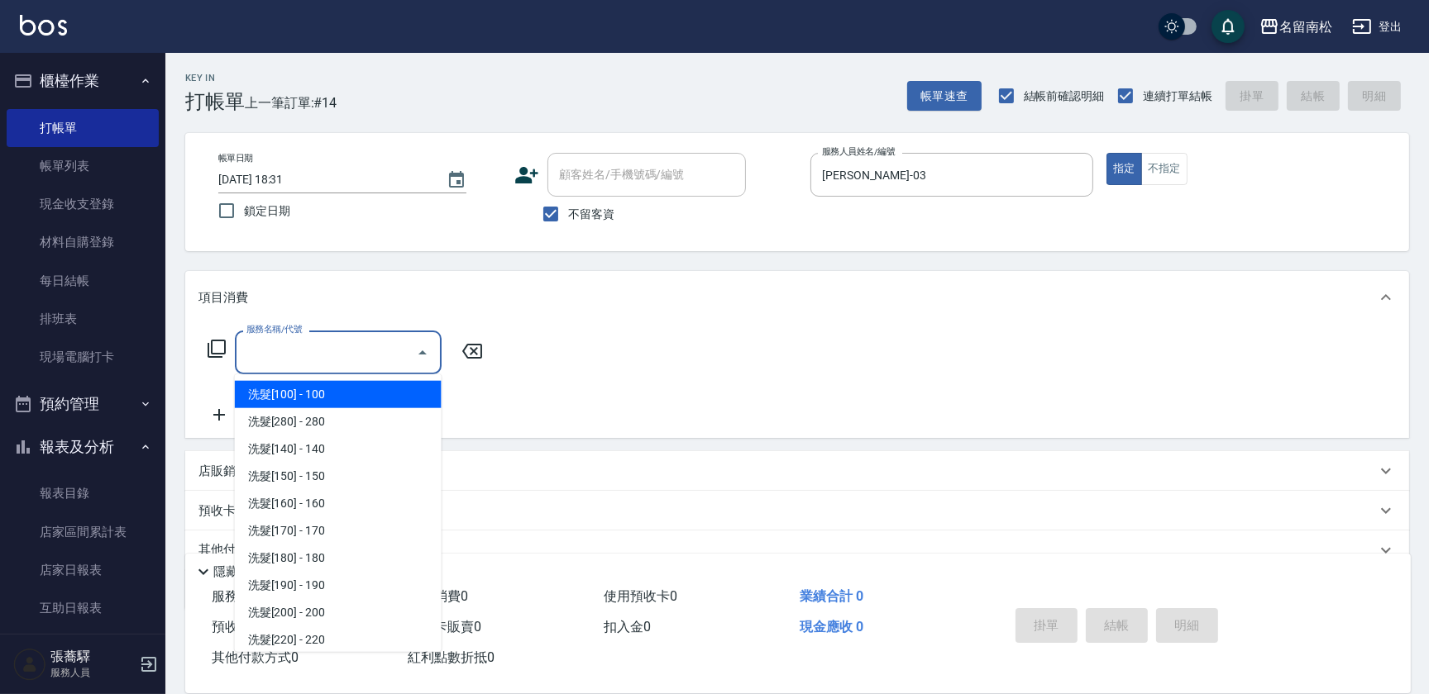
click at [319, 357] on input "服務名稱/代號" at bounding box center [325, 352] width 167 height 29
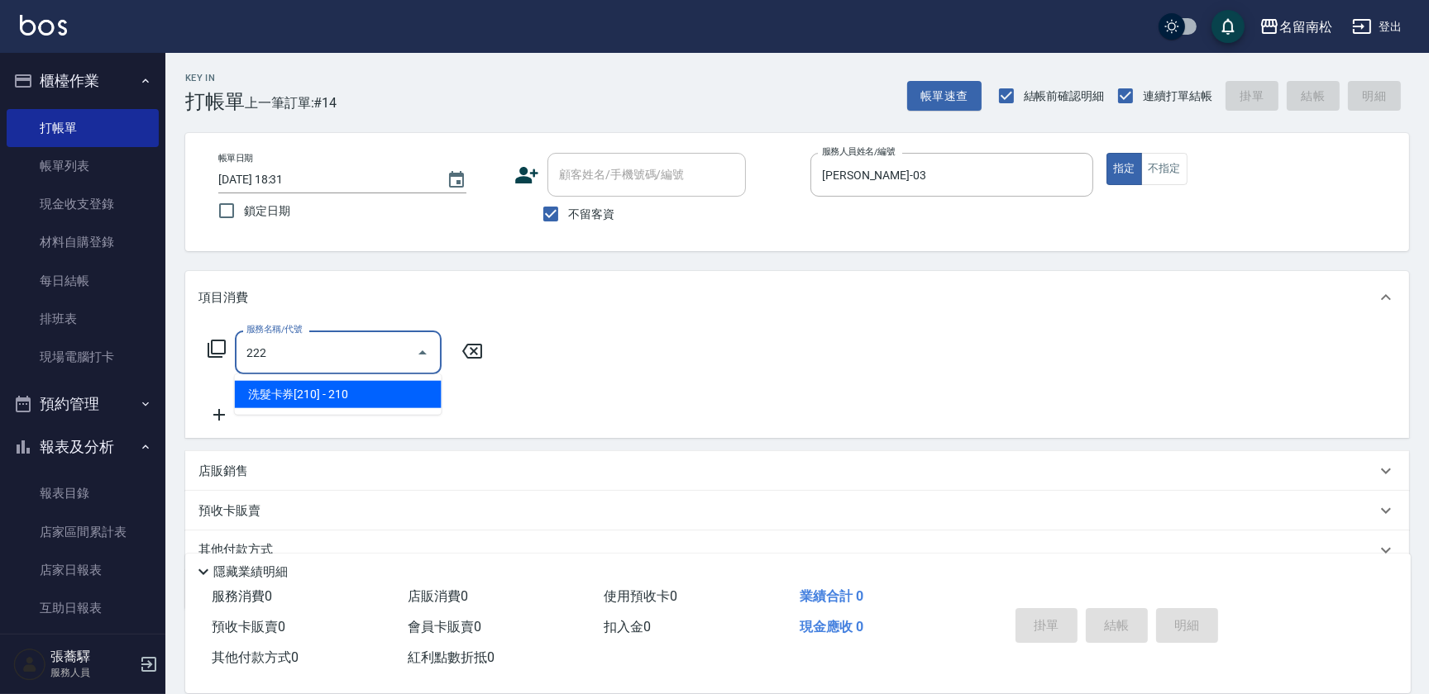
type input "洗髮卡券[210](222)"
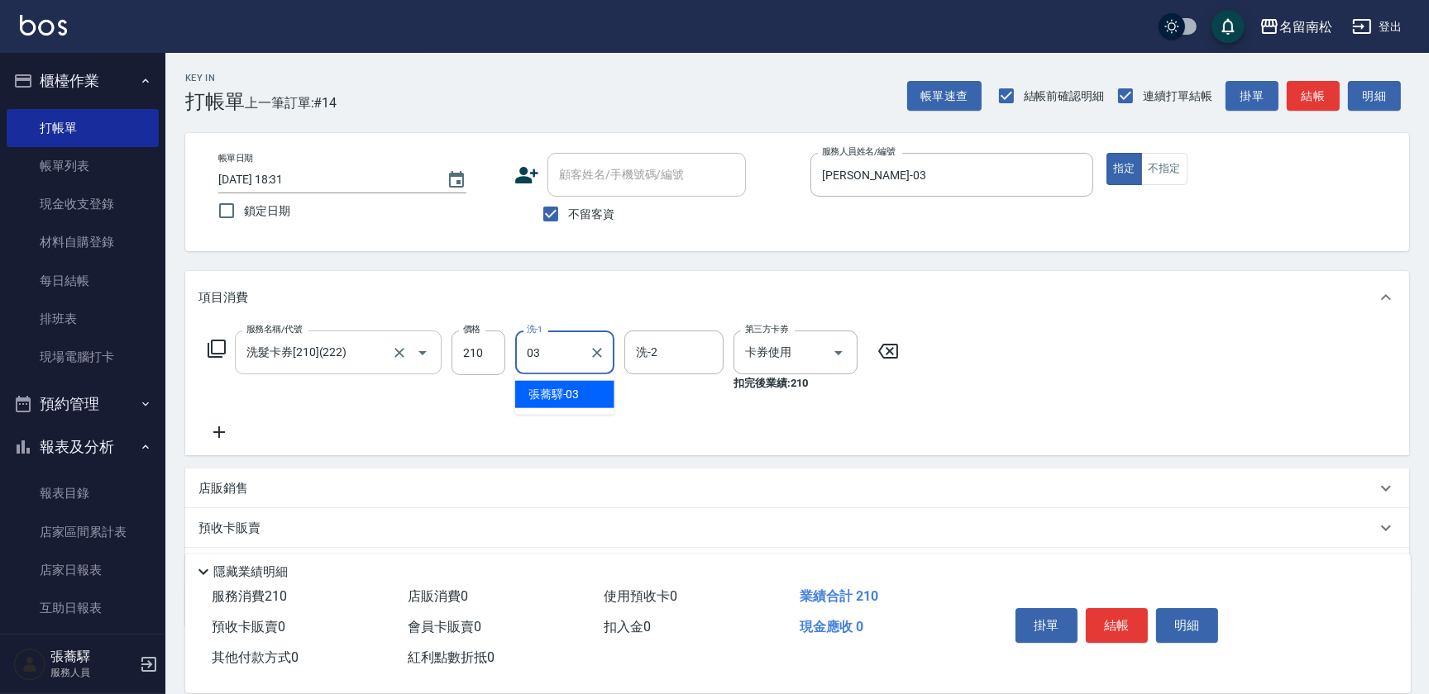
type input "0"
type input "[PERSON_NAME]-28"
click at [1108, 615] on button "結帳" at bounding box center [1117, 625] width 62 height 35
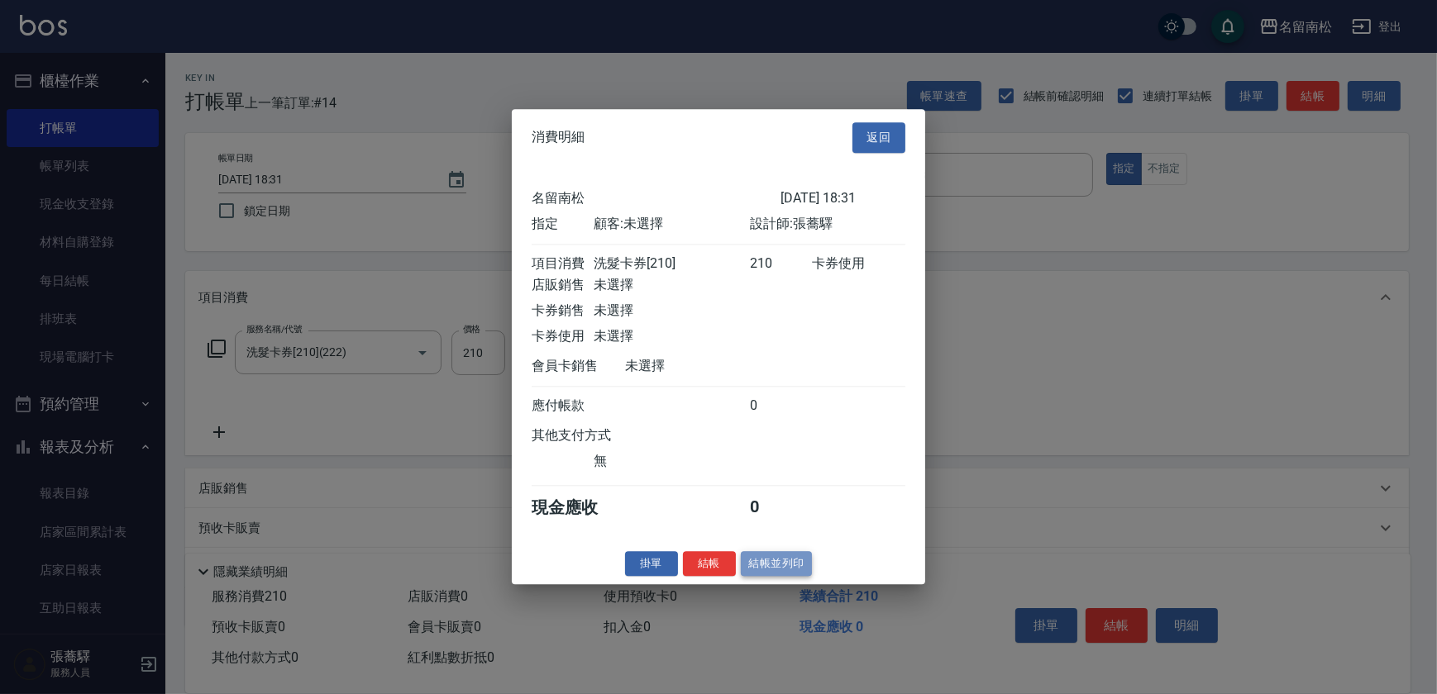
click at [787, 575] on button "結帳並列印" at bounding box center [777, 564] width 72 height 26
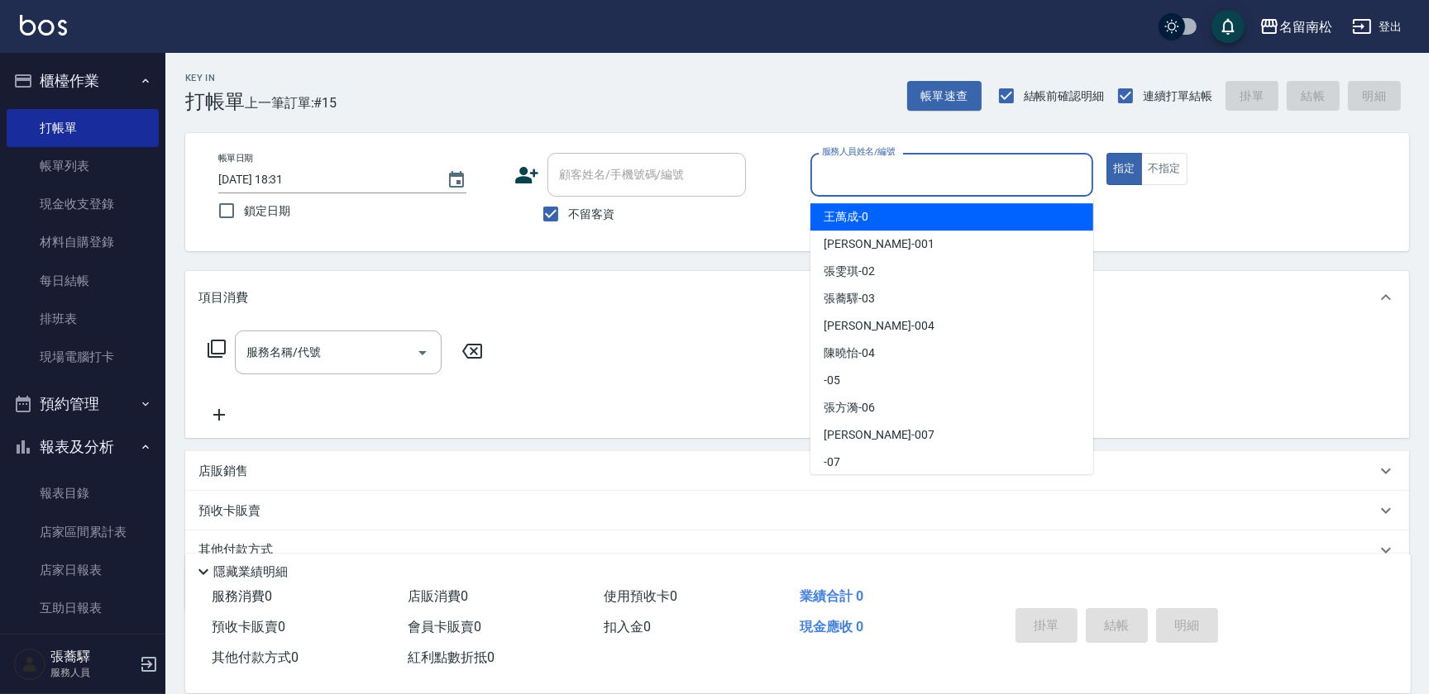
click at [926, 160] on input "服務人員姓名/編號" at bounding box center [952, 174] width 268 height 29
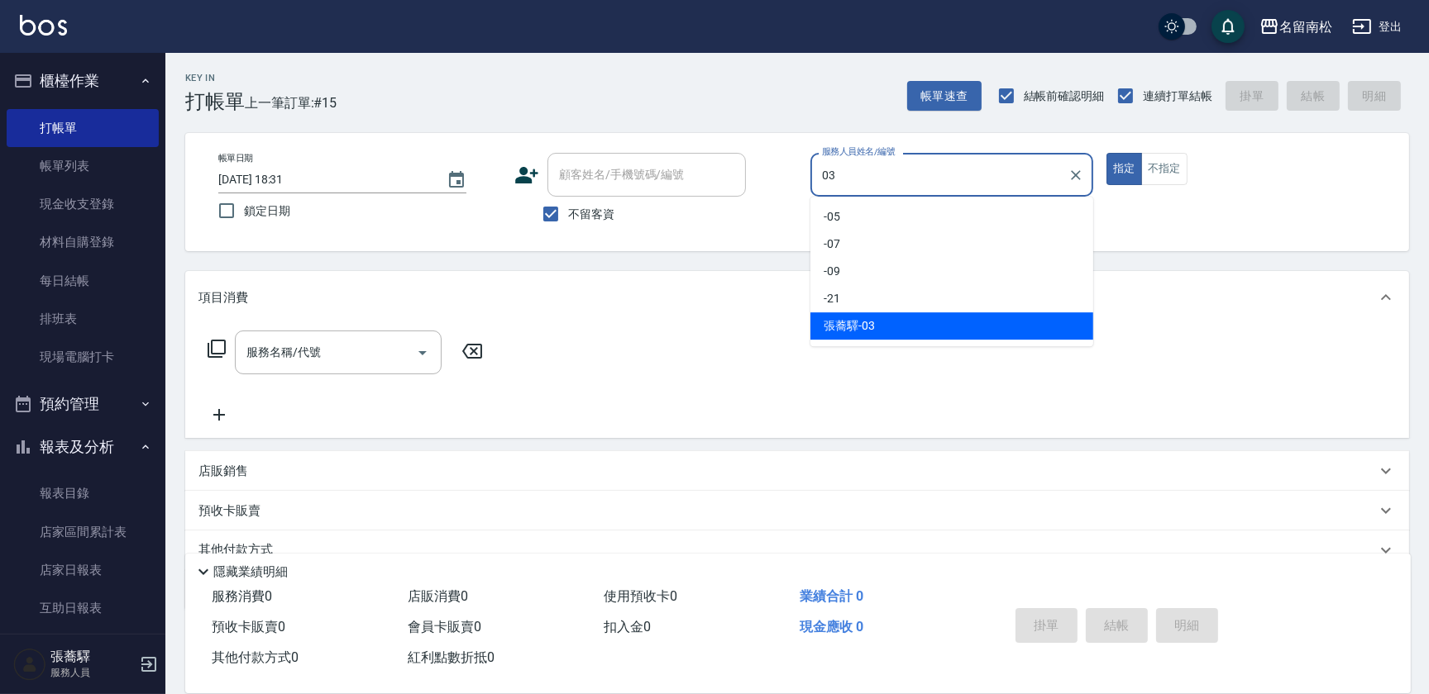
type input "[PERSON_NAME]-03"
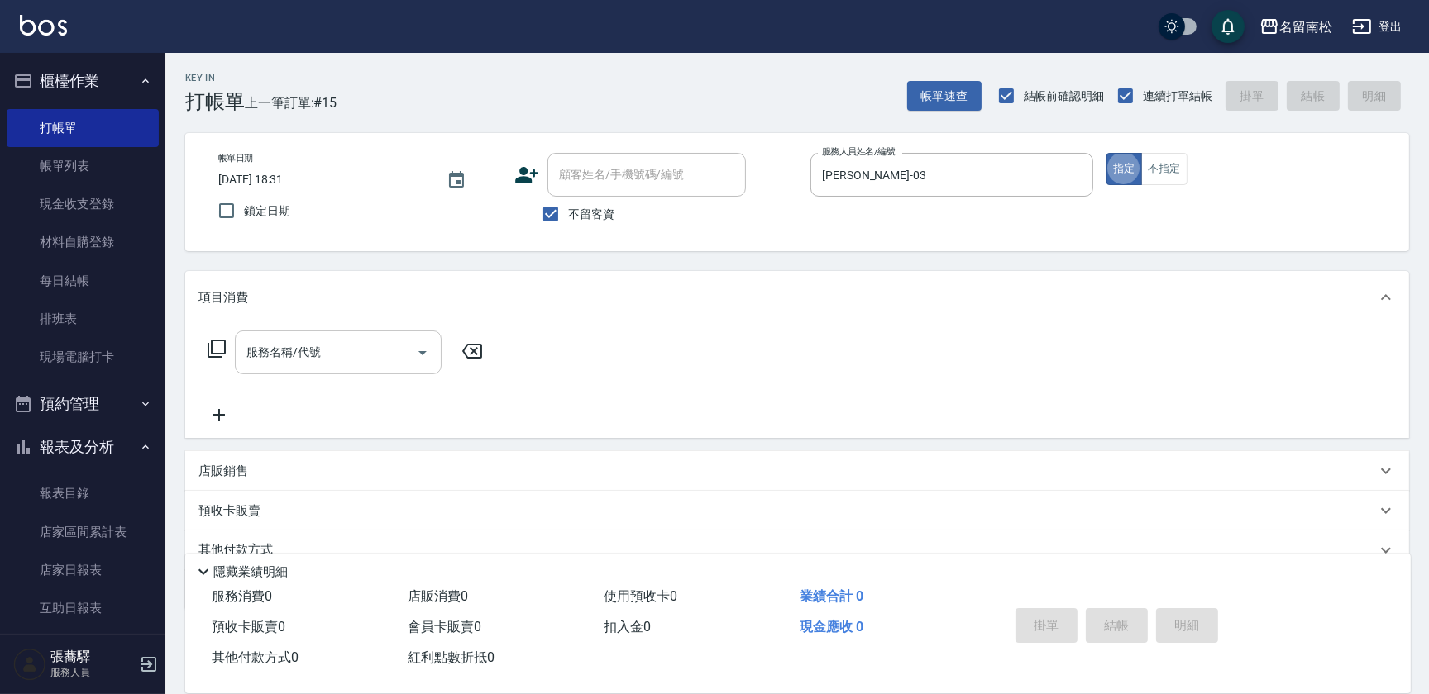
click at [281, 358] on input "服務名稱/代號" at bounding box center [325, 352] width 167 height 29
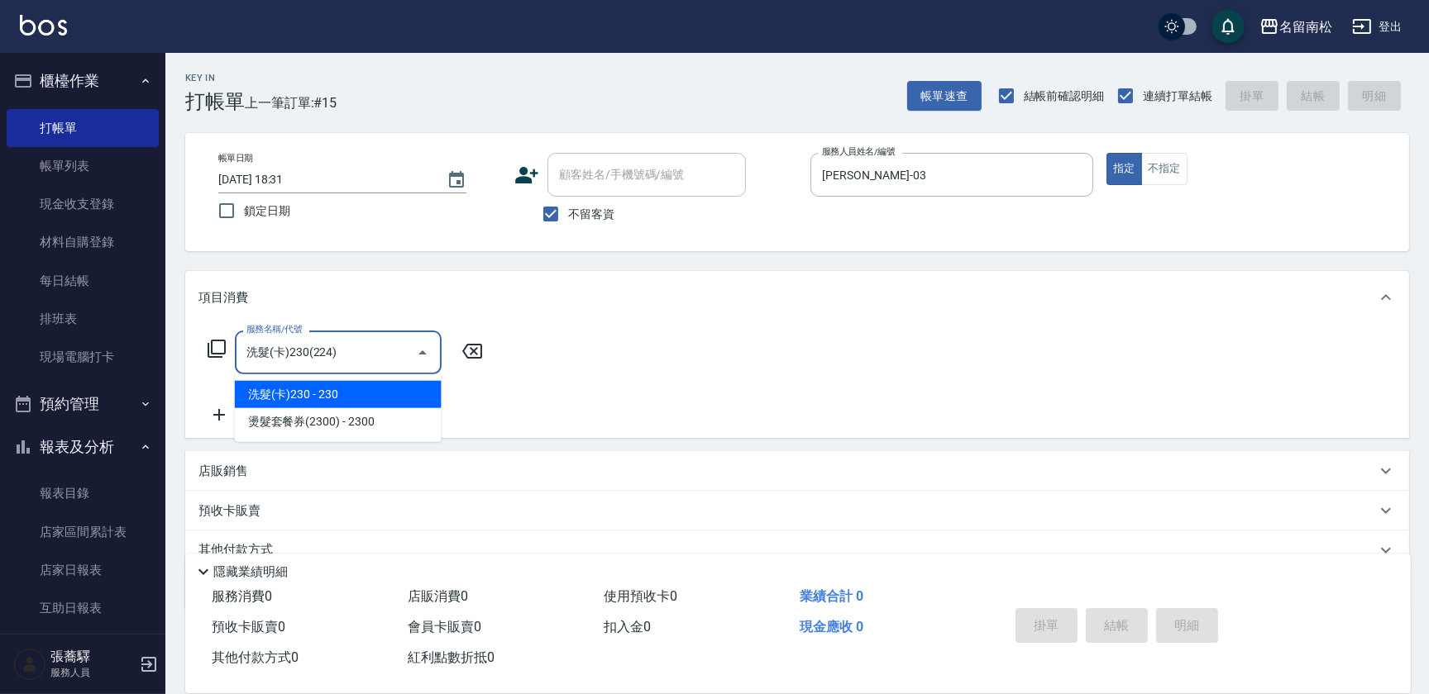
type input "洗髮(卡)230(224)"
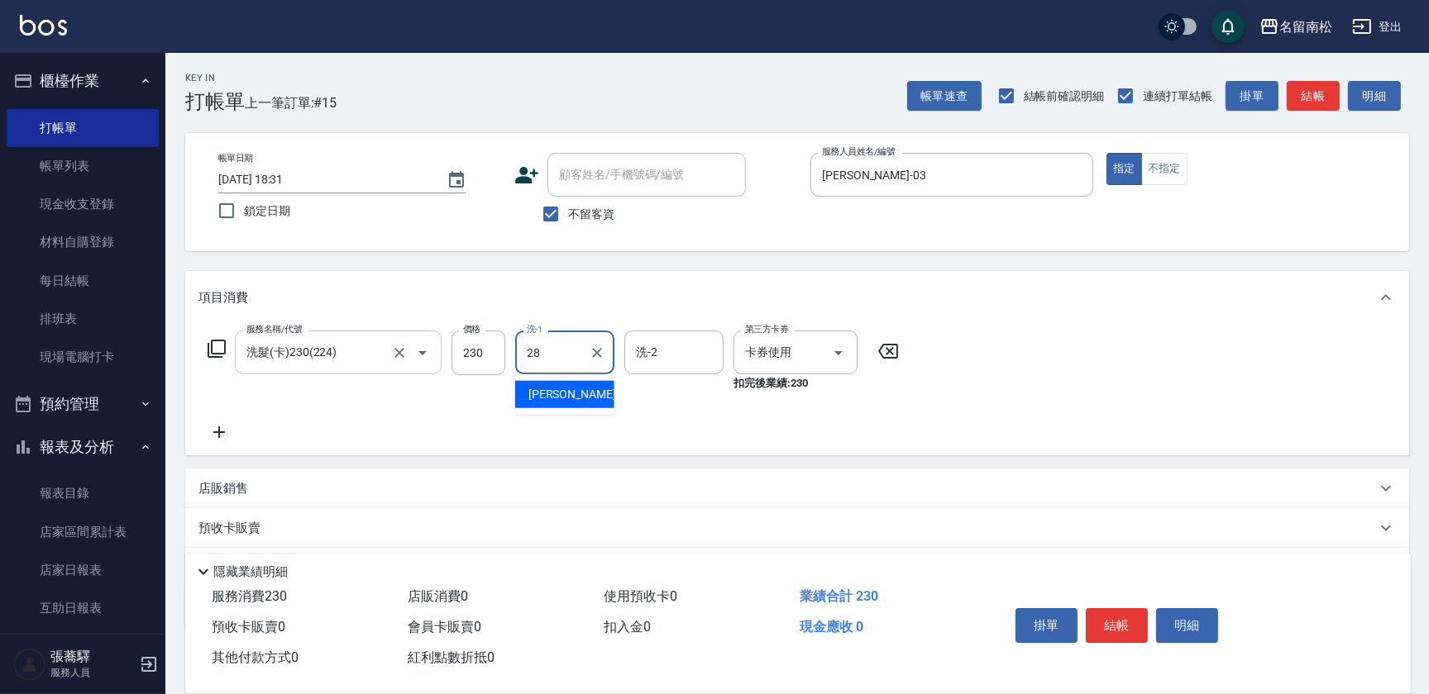
type input "[PERSON_NAME]-28"
click at [1119, 640] on div "掛單 結帳 明細" at bounding box center [1117, 628] width 216 height 52
click at [1122, 608] on button "結帳" at bounding box center [1117, 625] width 62 height 35
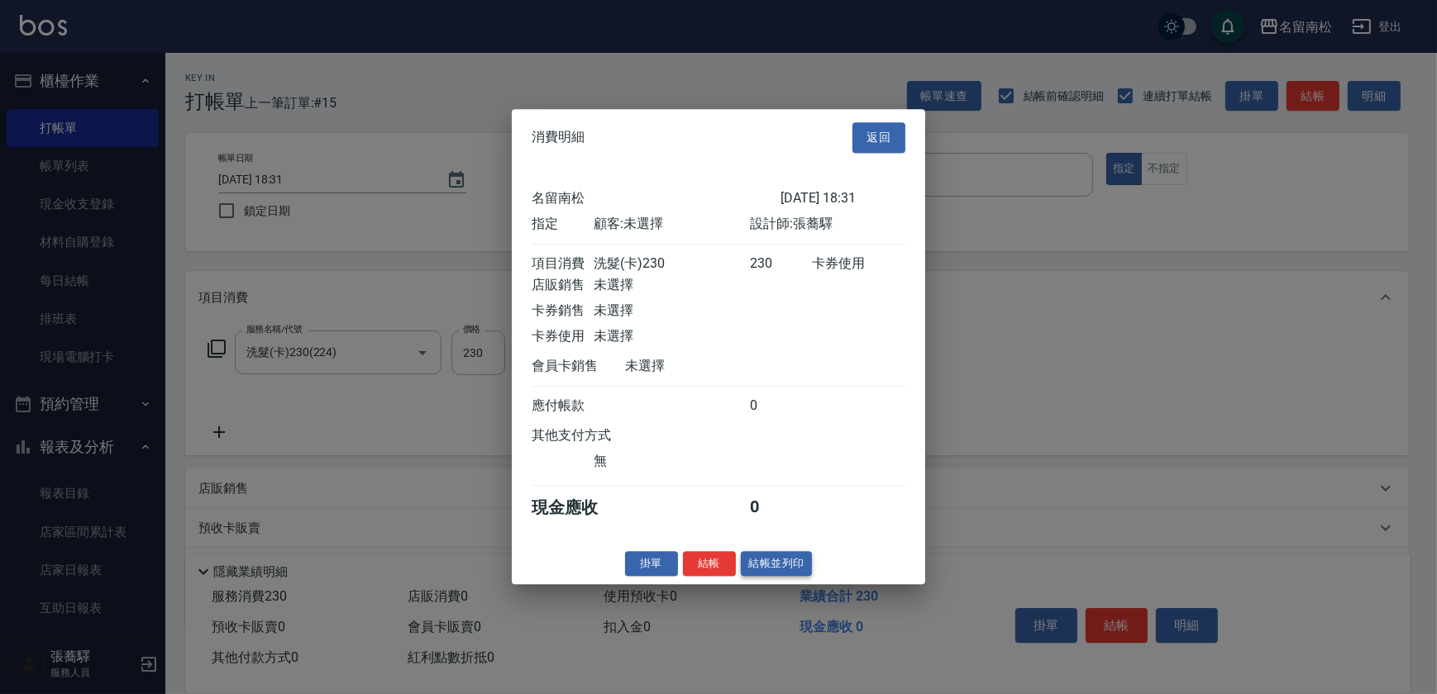
click at [780, 570] on button "結帳並列印" at bounding box center [777, 564] width 72 height 26
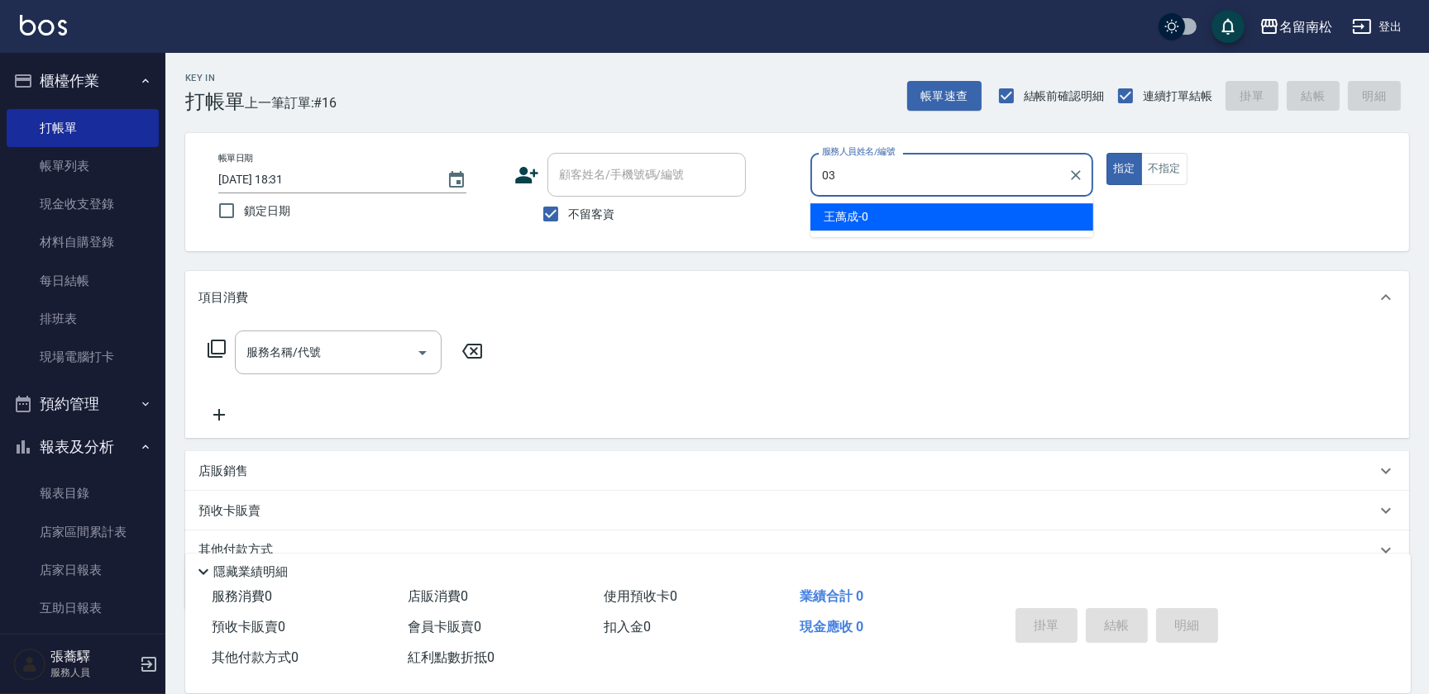
type input "[PERSON_NAME]-03"
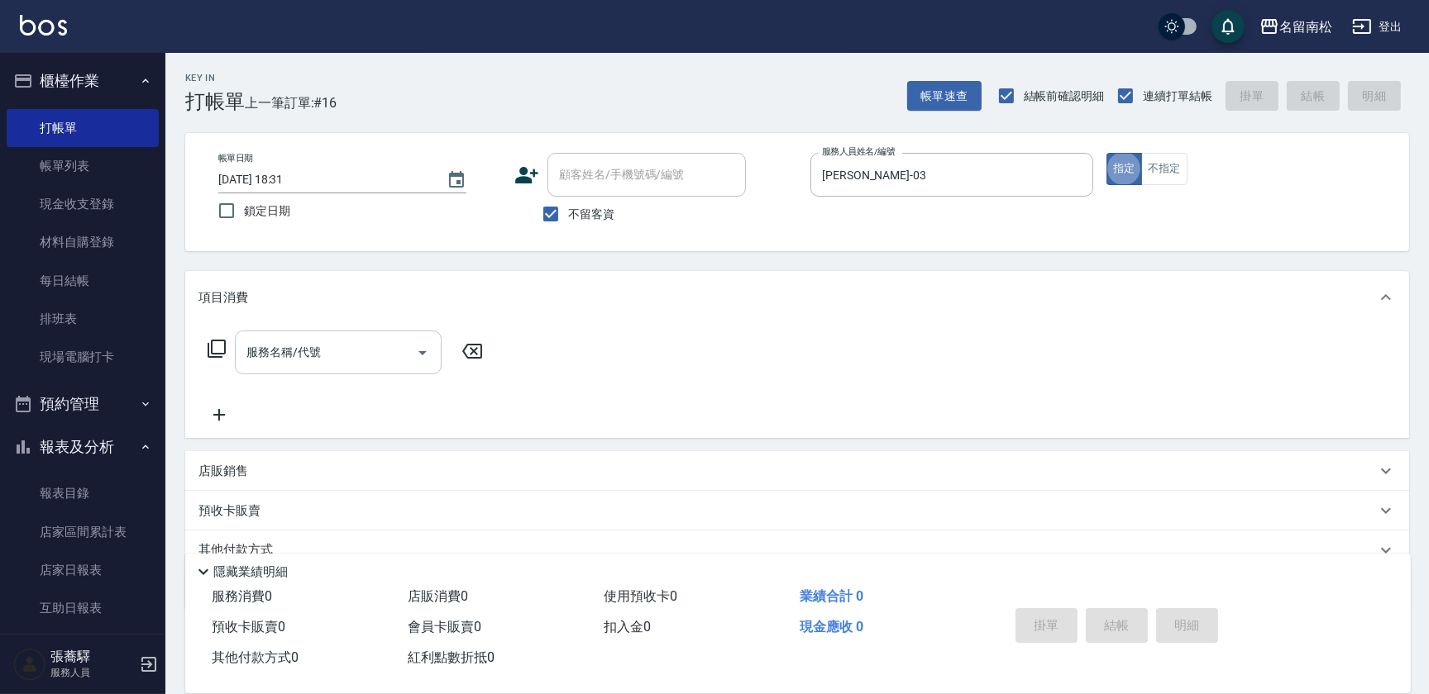
click at [333, 358] on input "服務名稱/代號" at bounding box center [325, 352] width 167 height 29
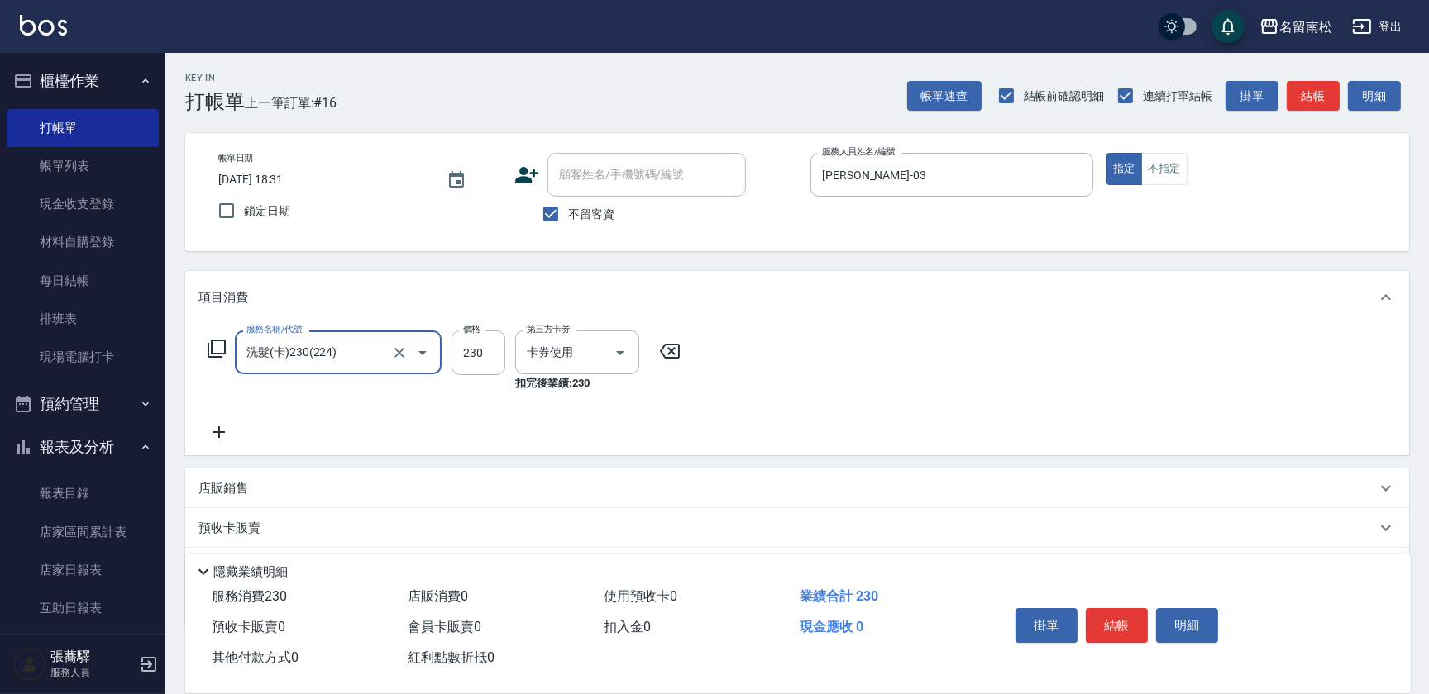
type input "洗髮(卡)230(224)"
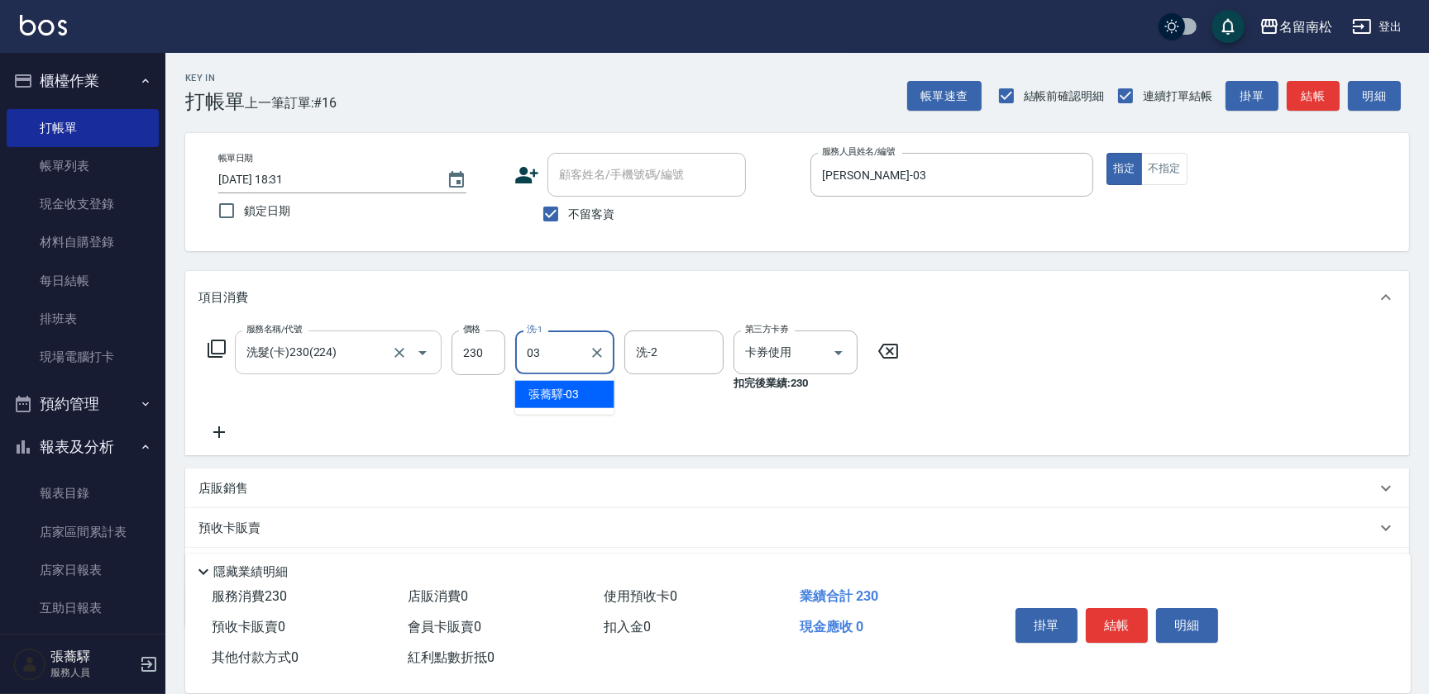
type input "[PERSON_NAME]-03"
click at [1114, 627] on button "結帳" at bounding box center [1117, 625] width 62 height 35
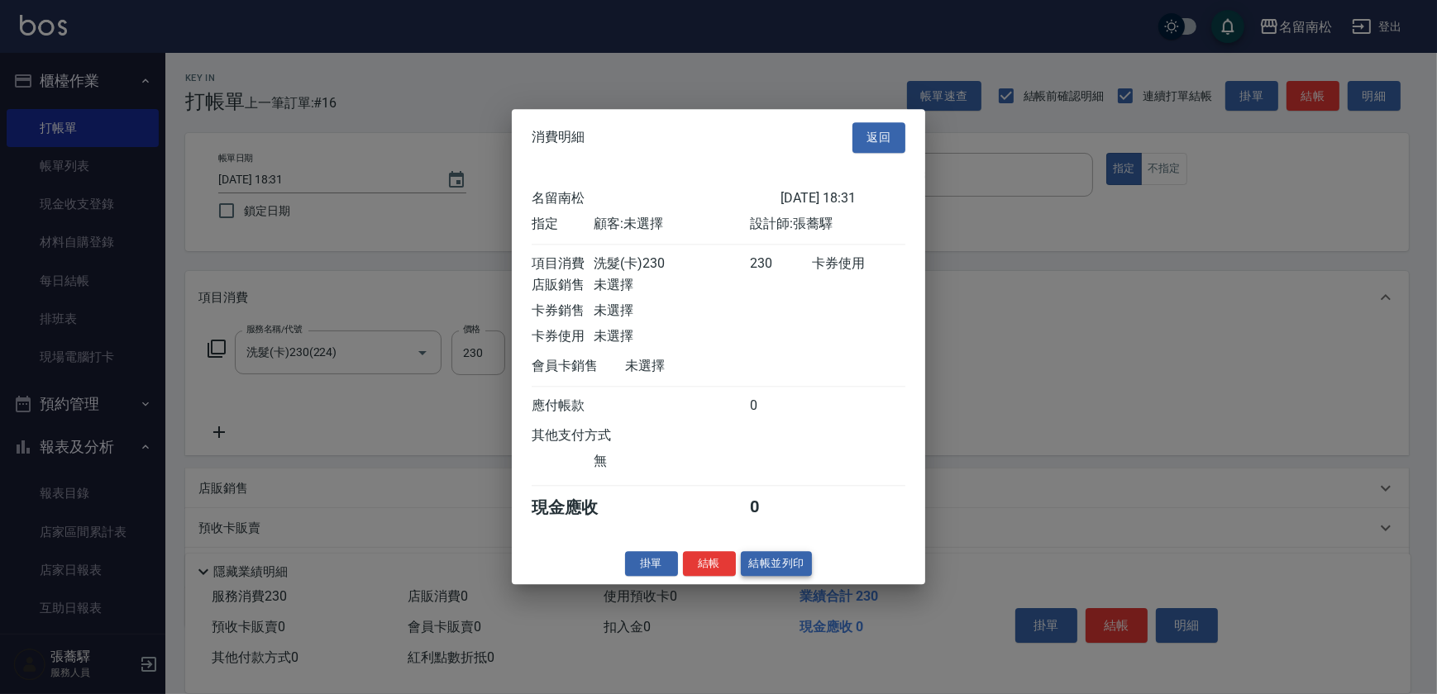
click at [778, 570] on button "結帳並列印" at bounding box center [777, 564] width 72 height 26
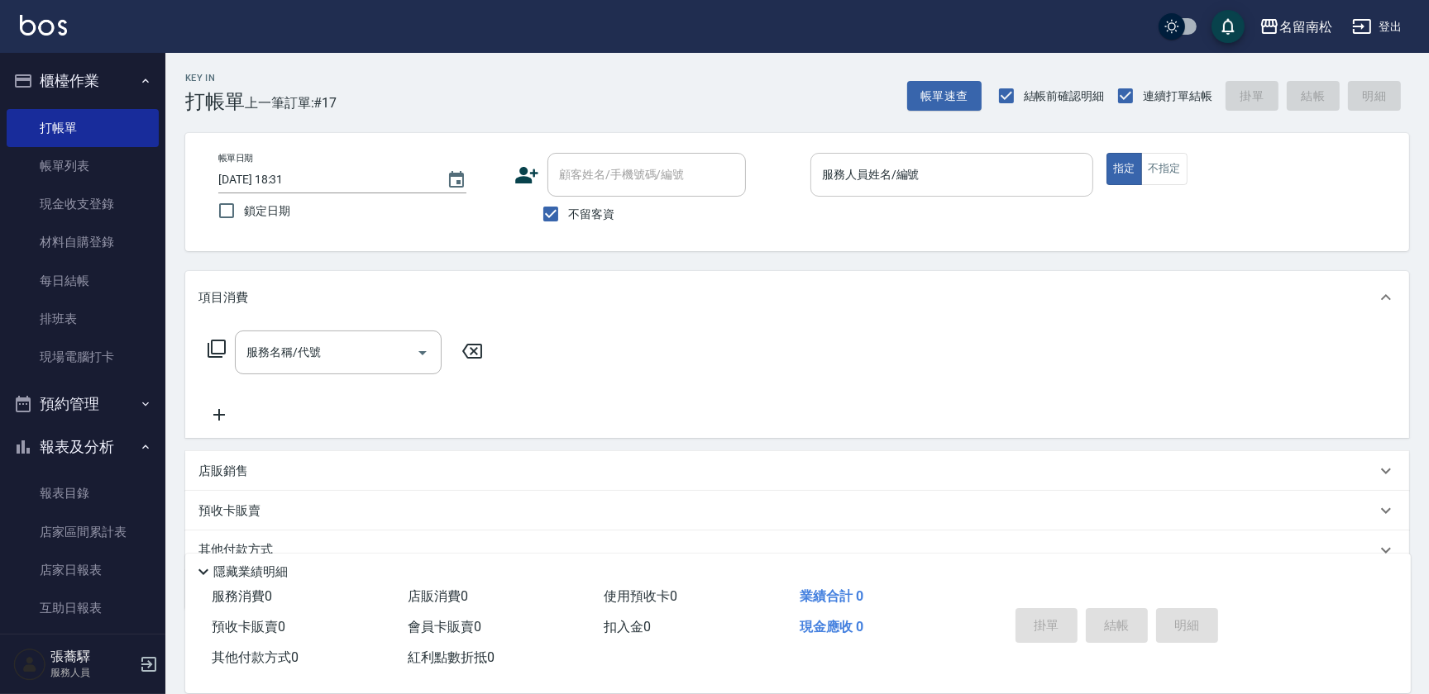
click at [915, 187] on input "服務人員姓名/編號" at bounding box center [952, 174] width 268 height 29
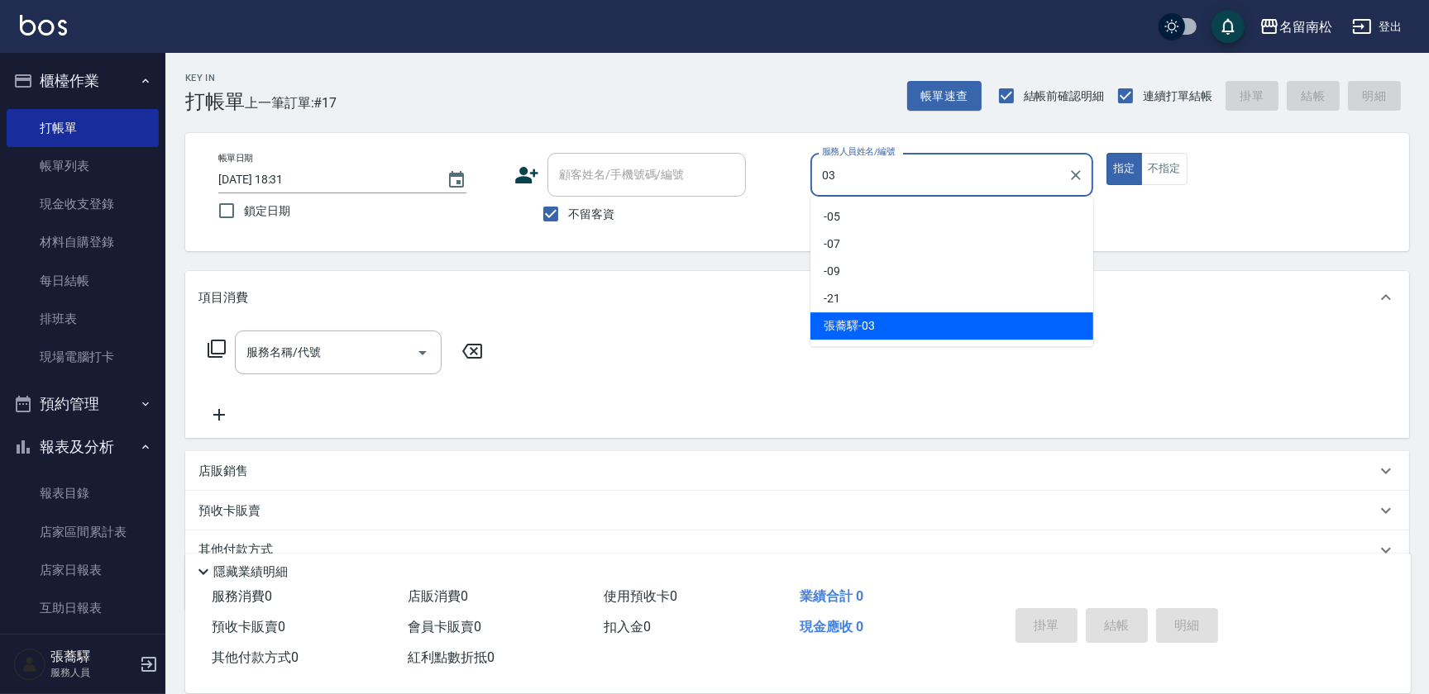
type input "[PERSON_NAME]-03"
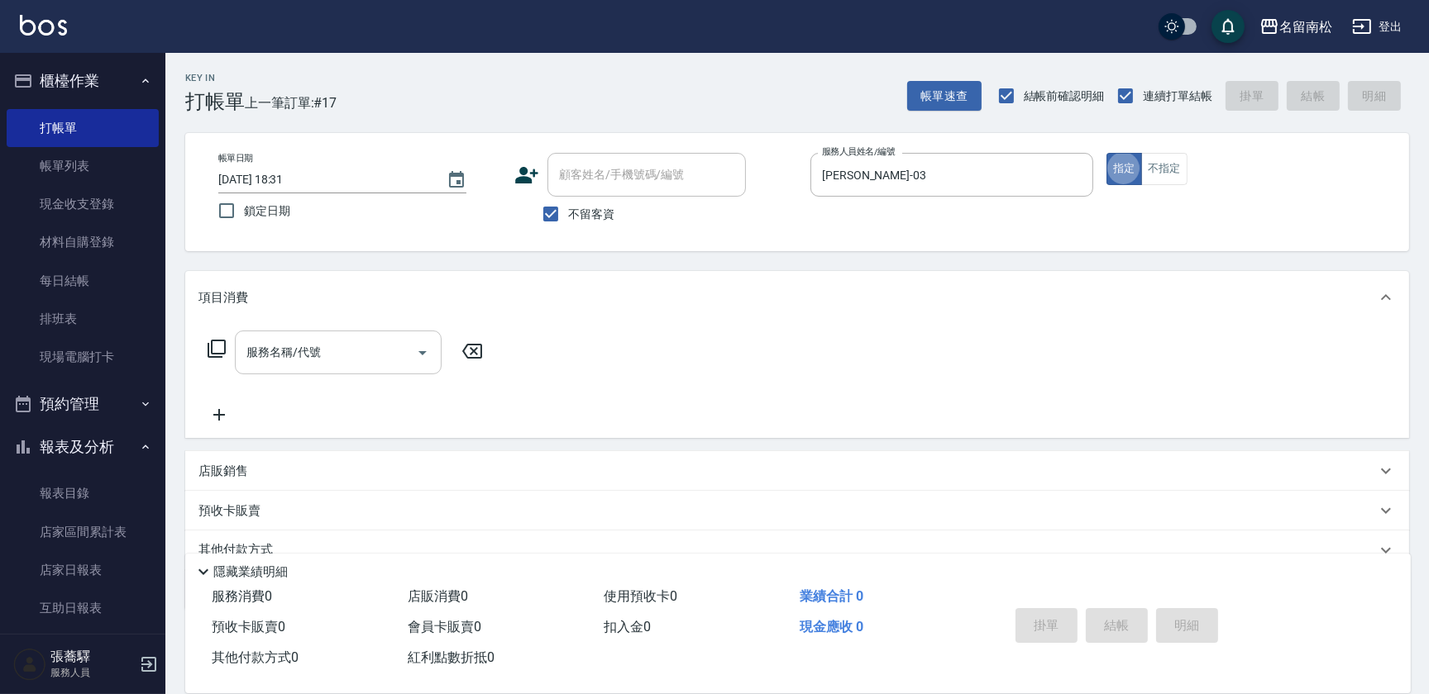
click at [335, 340] on input "服務名稱/代號" at bounding box center [325, 352] width 167 height 29
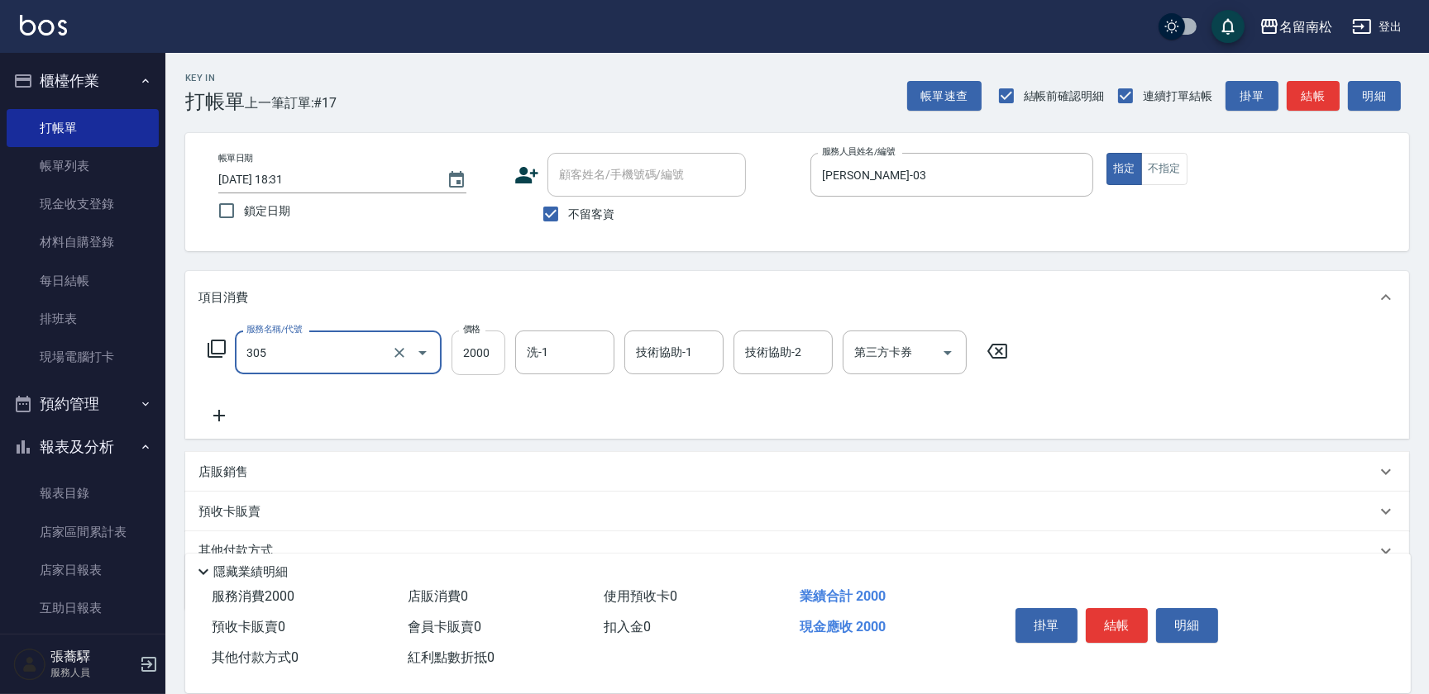
type input "離子燙[2000](305)"
click at [468, 342] on input "2000" at bounding box center [478, 353] width 54 height 45
type input "2200"
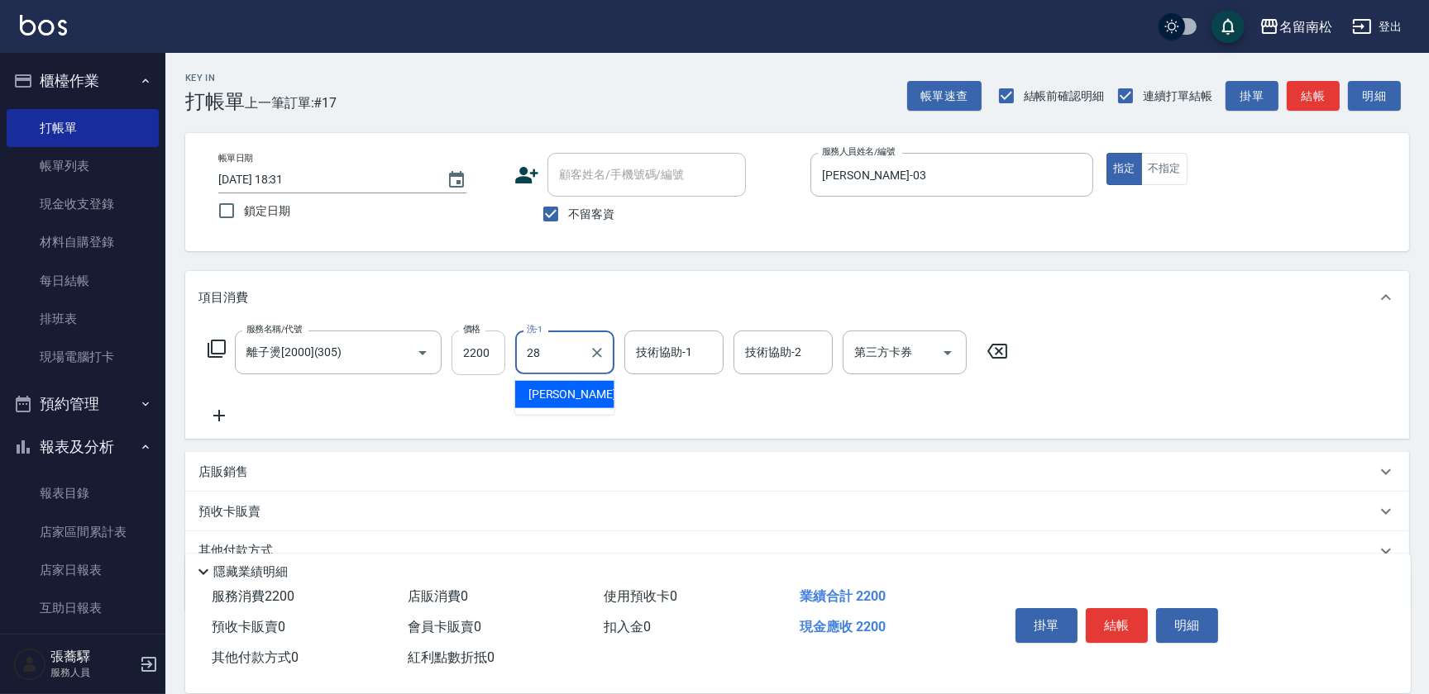
type input "[PERSON_NAME]-28"
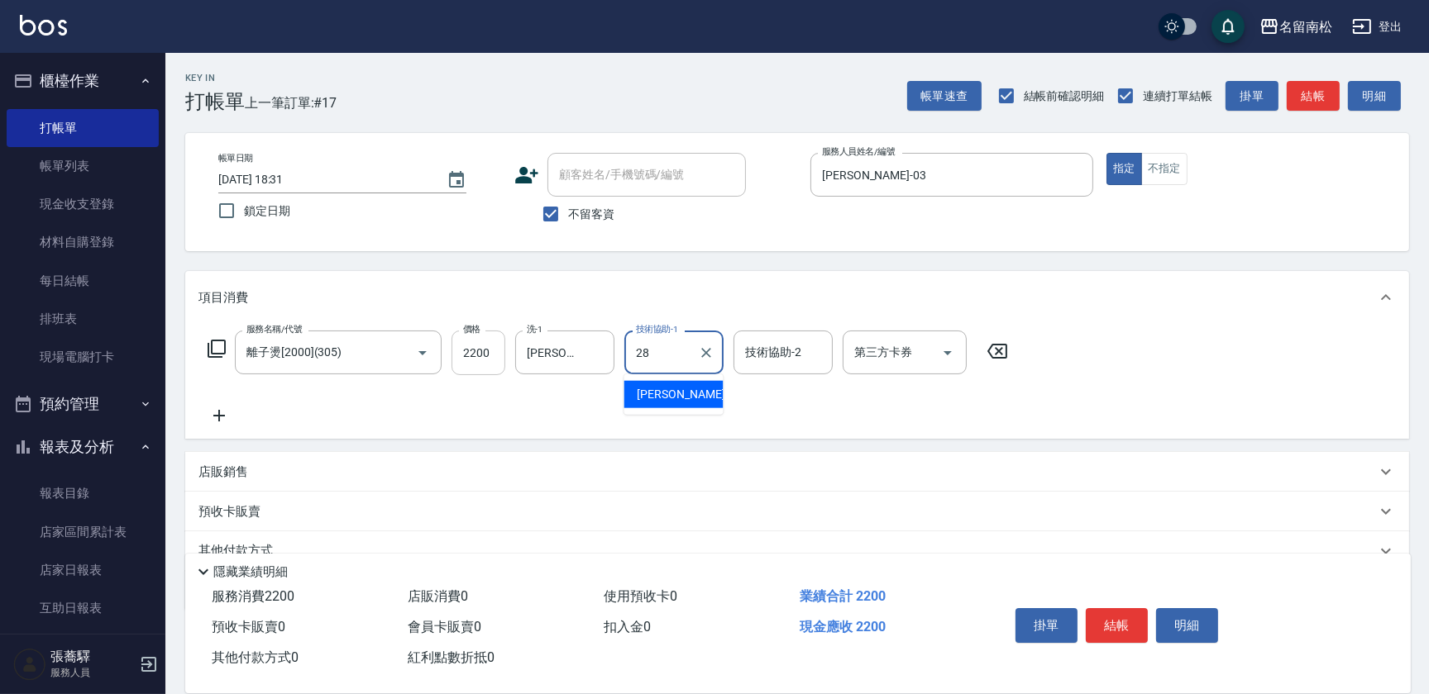
type input "[PERSON_NAME]-28"
click at [223, 414] on icon at bounding box center [218, 416] width 41 height 20
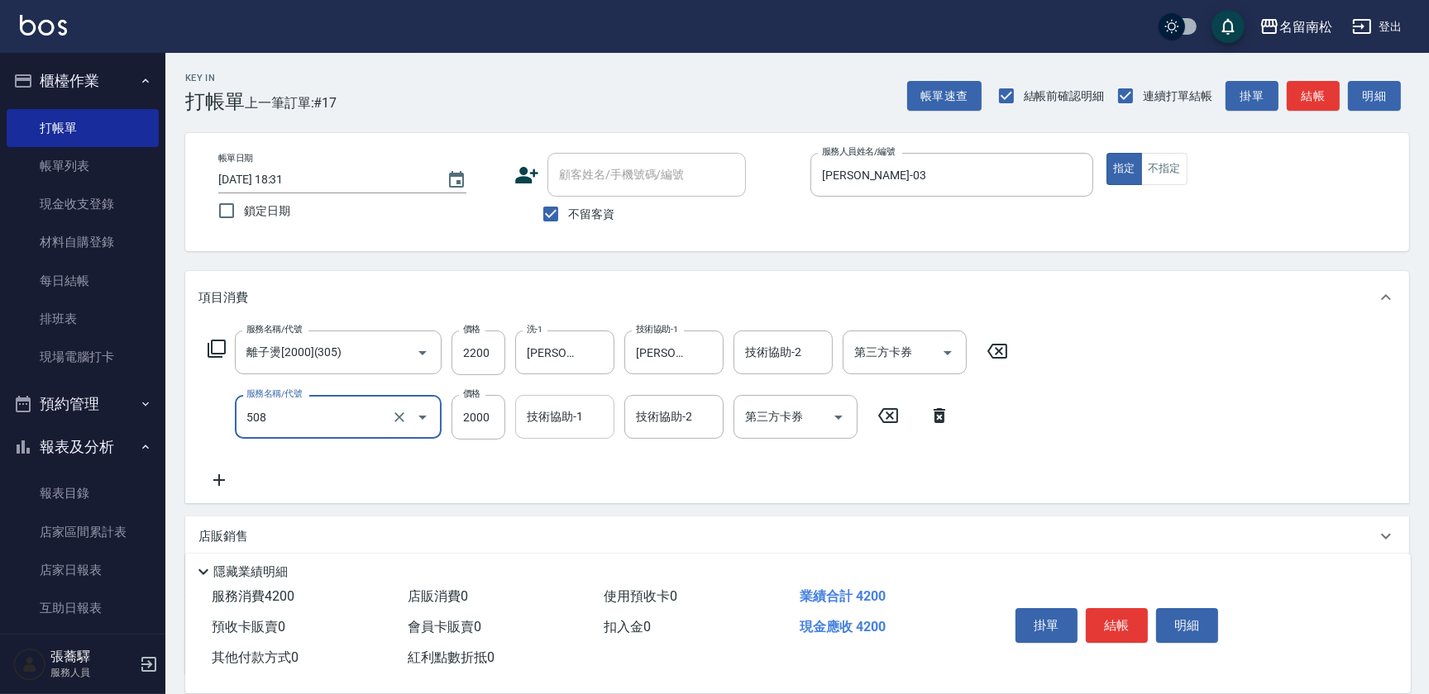
type input "染髮[2000](508)"
click at [560, 413] on input "技術協助-1" at bounding box center [565, 417] width 84 height 29
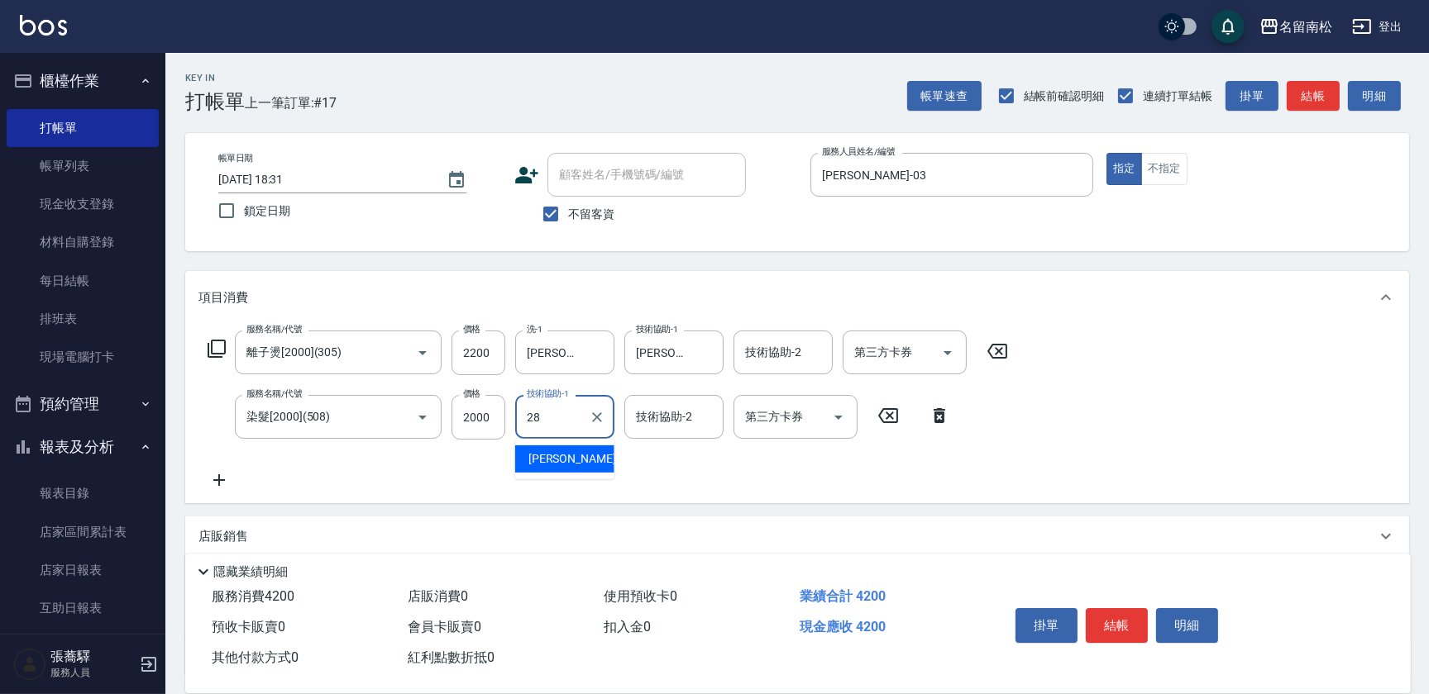
type input "[PERSON_NAME]-28"
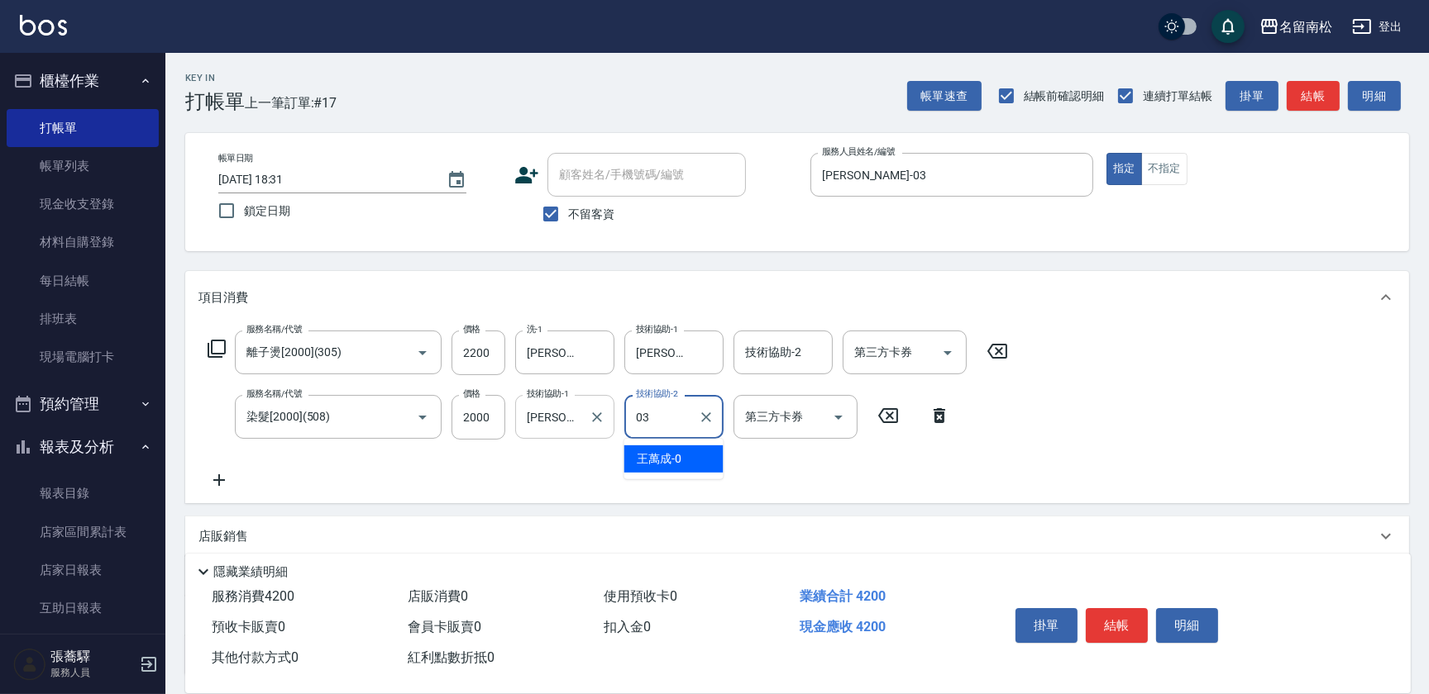
type input "[PERSON_NAME]-03"
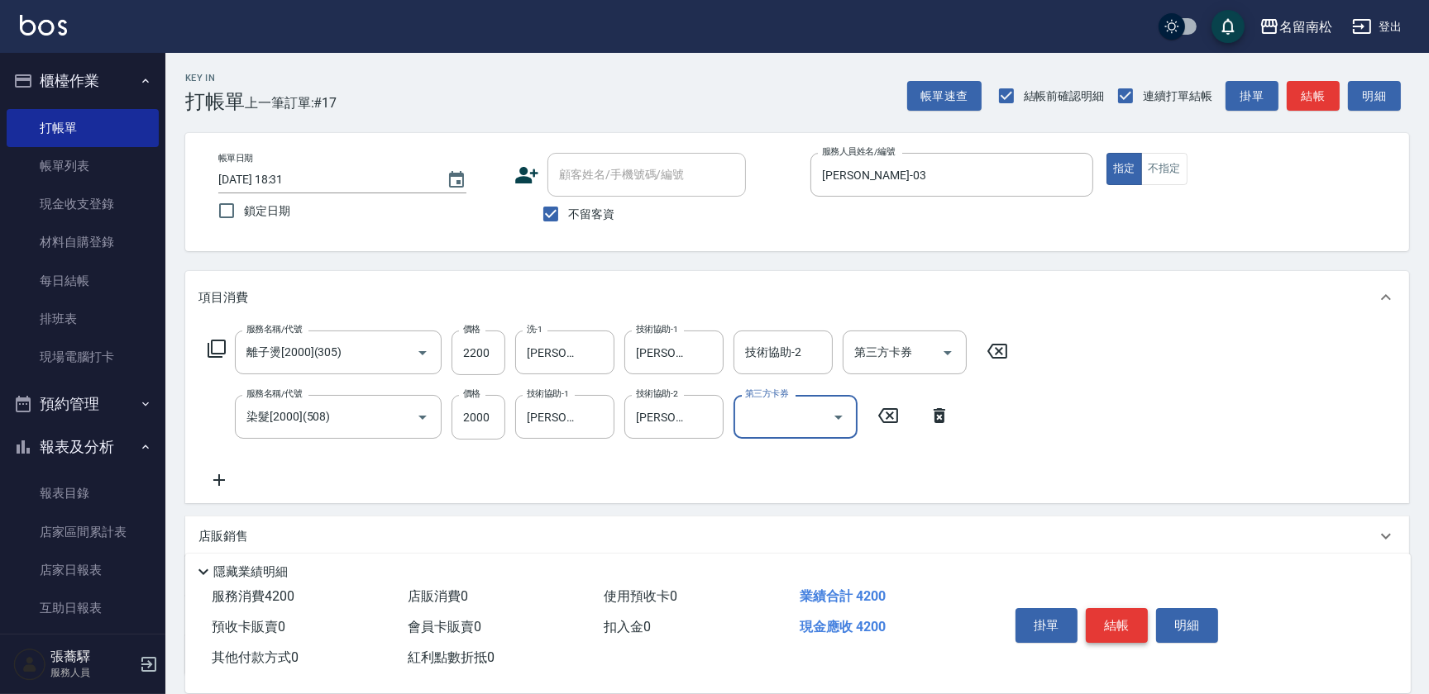
click at [1124, 614] on button "結帳" at bounding box center [1117, 625] width 62 height 35
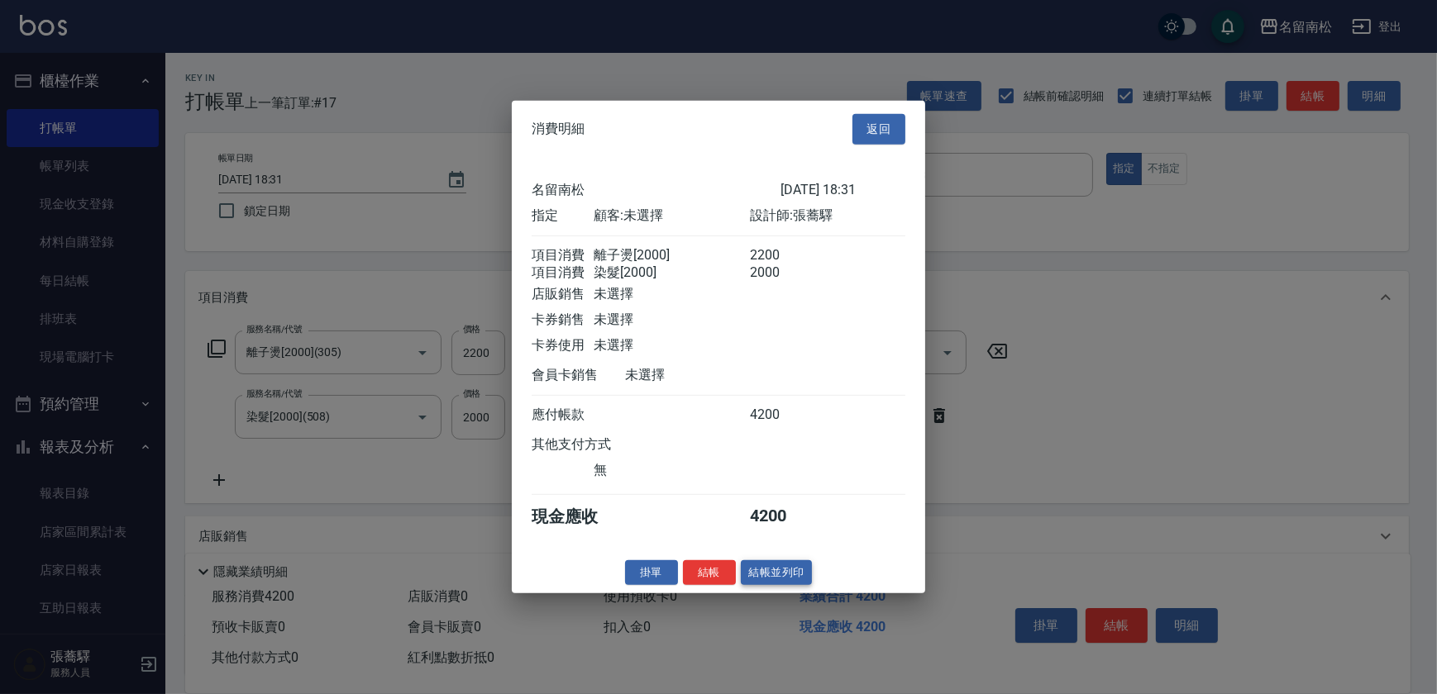
click at [801, 578] on button "結帳並列印" at bounding box center [777, 573] width 72 height 26
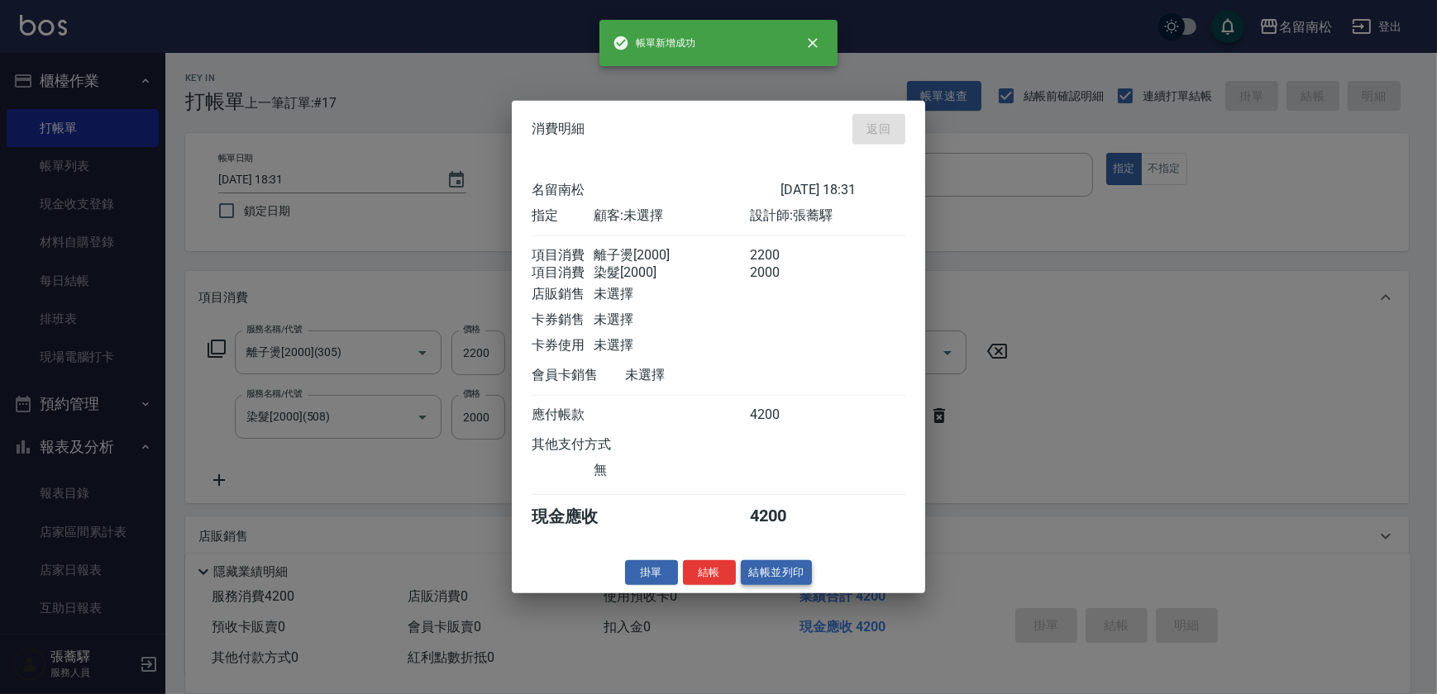
type input "[DATE] 18:32"
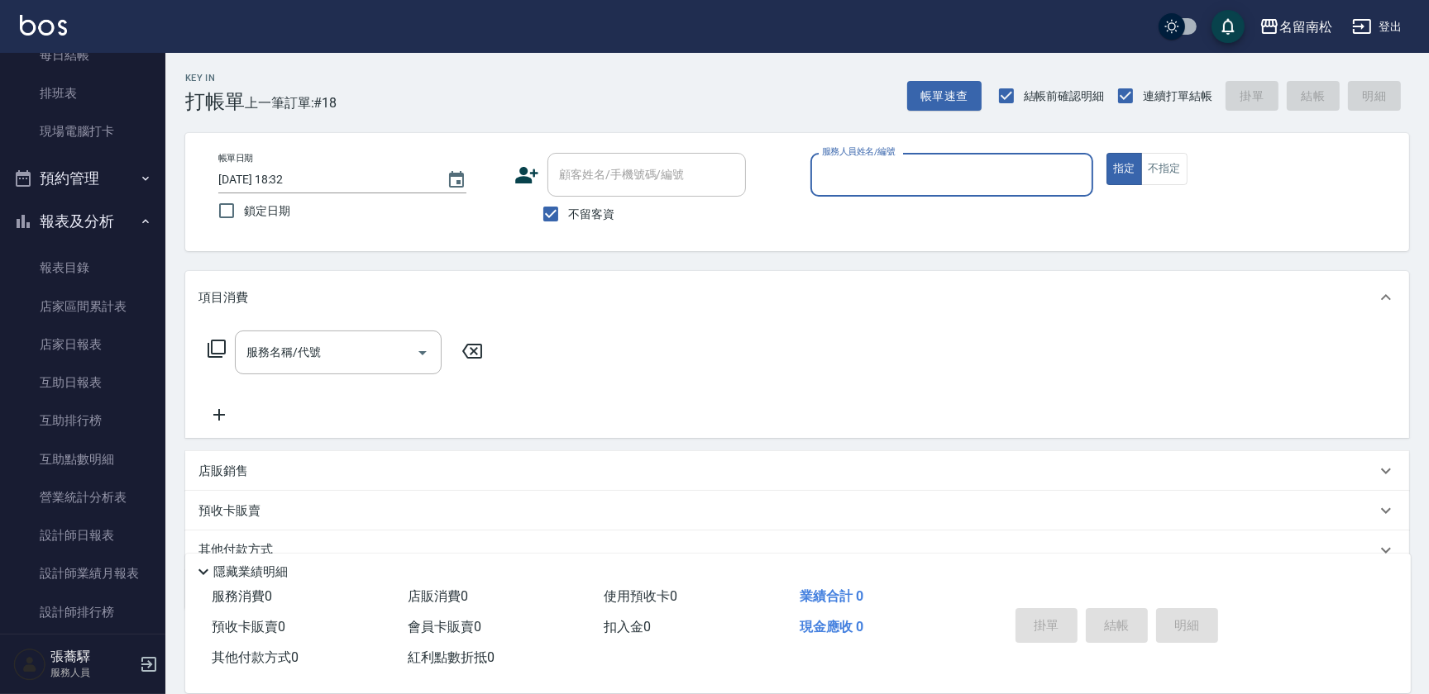
scroll to position [345, 0]
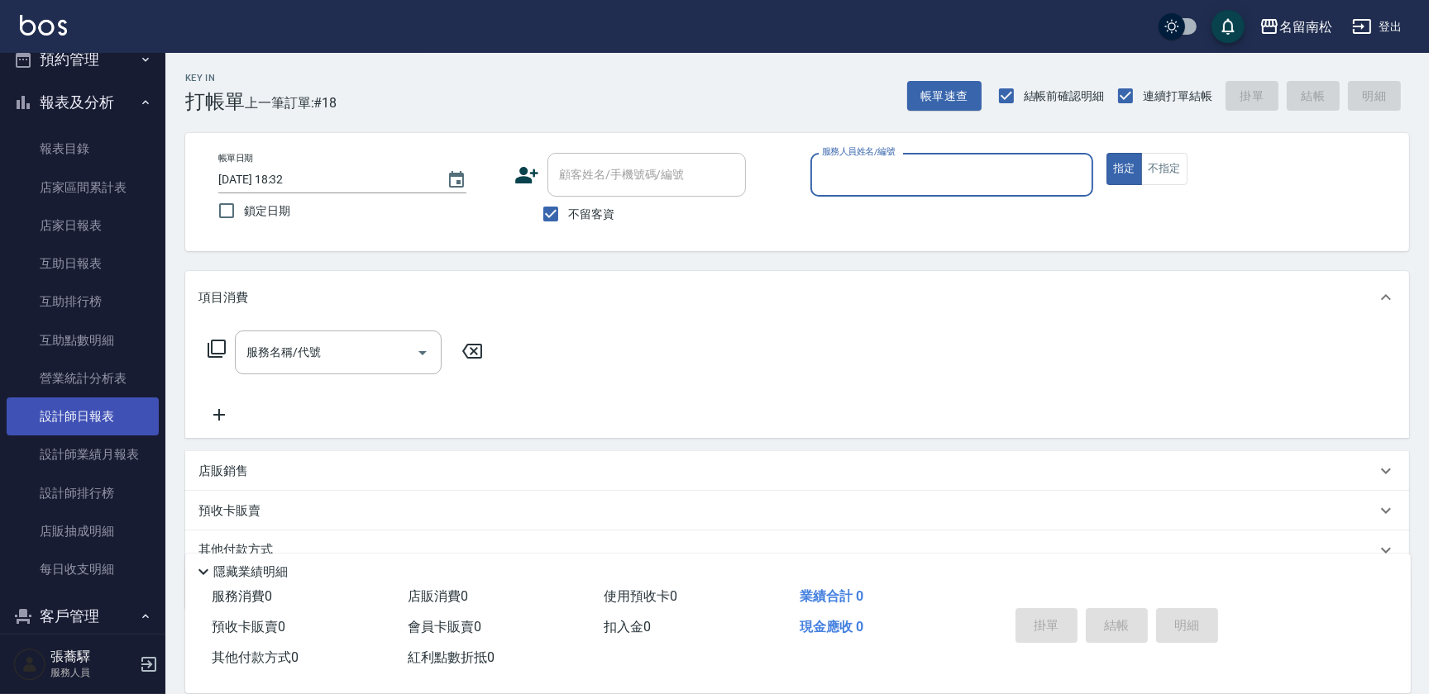
click at [125, 422] on link "設計師日報表" at bounding box center [83, 417] width 152 height 38
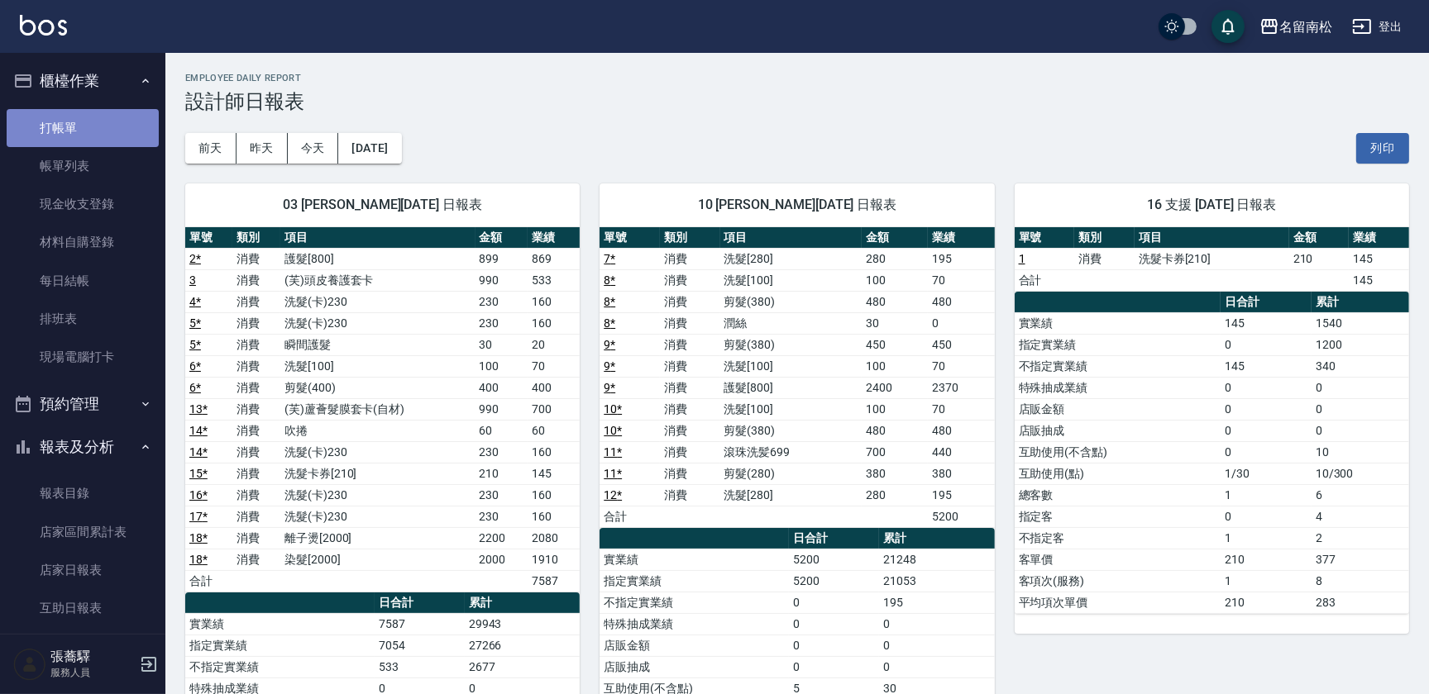
click at [83, 131] on link "打帳單" at bounding box center [83, 128] width 152 height 38
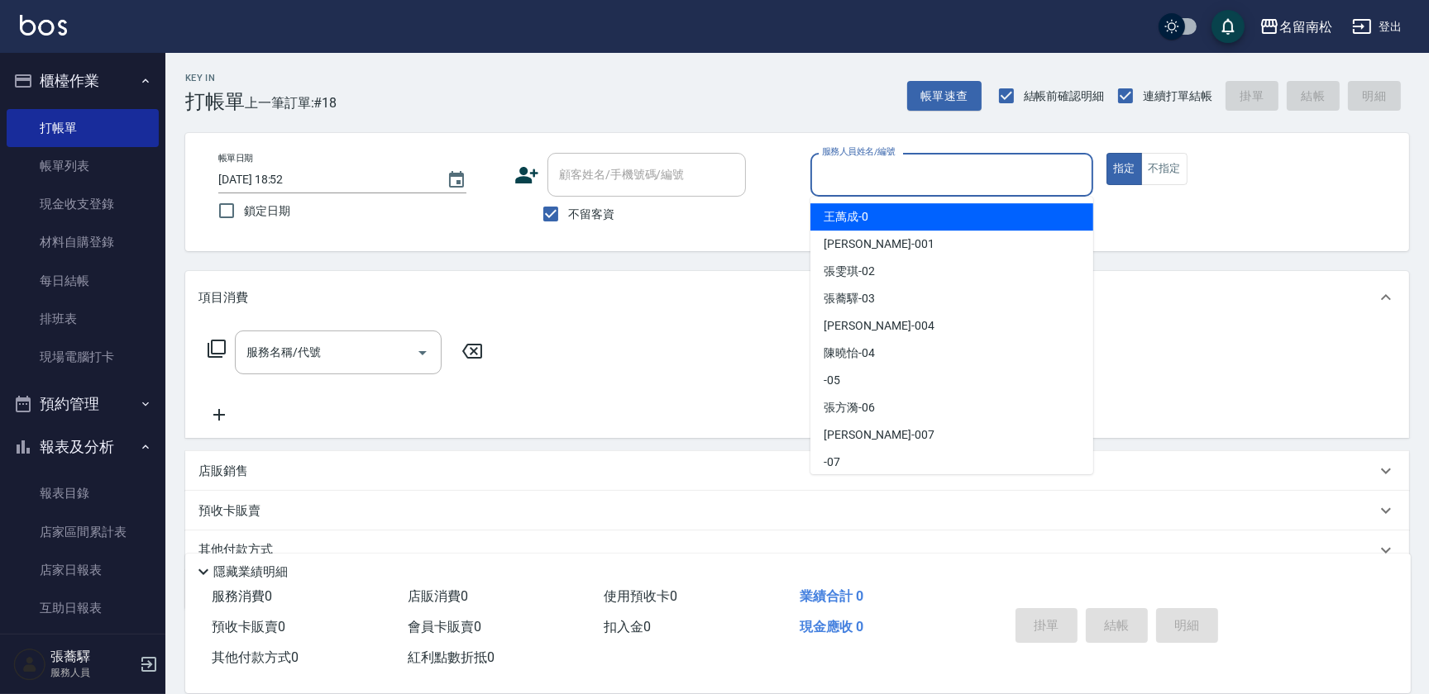
click at [938, 179] on input "服務人員姓名/編號" at bounding box center [952, 174] width 268 height 29
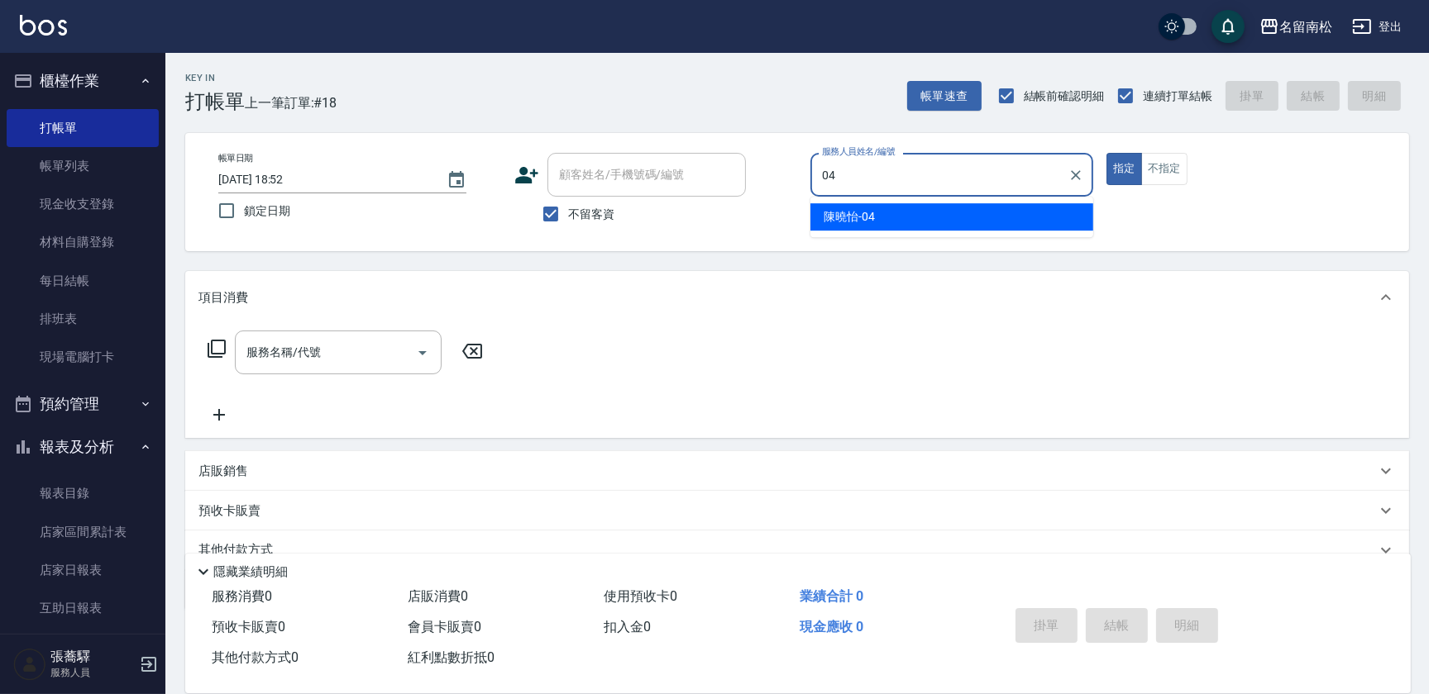
type input "[PERSON_NAME]04"
type button "true"
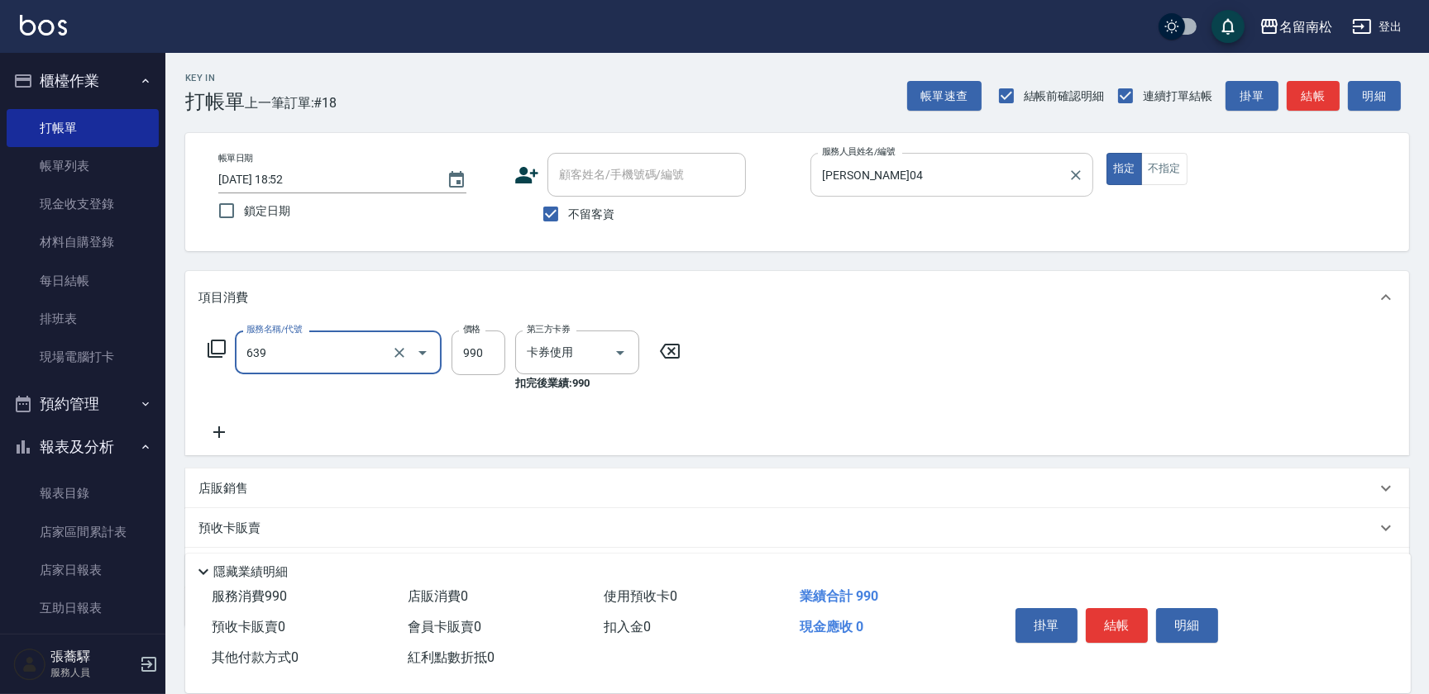
type input "(芙)蘆薈髮膜套卡(自材)(639)"
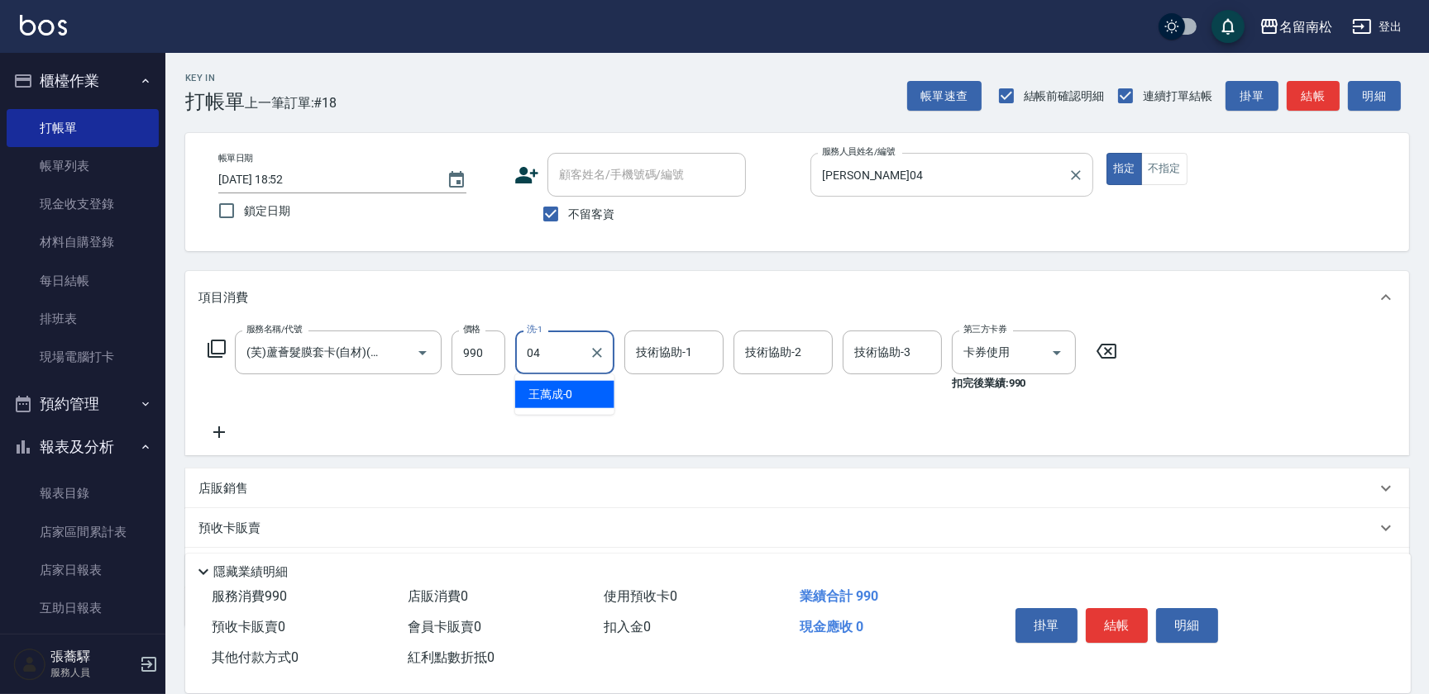
type input "[PERSON_NAME]04"
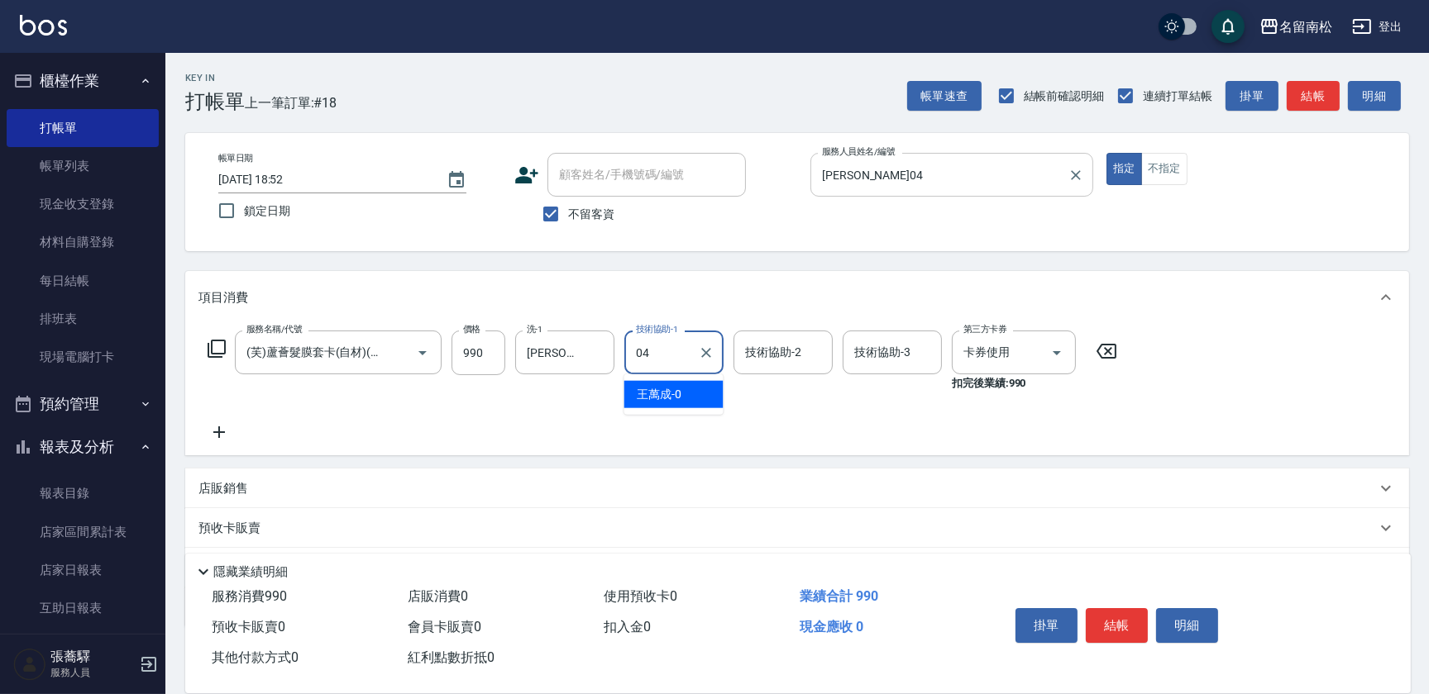
type input "[PERSON_NAME]04"
click at [1126, 628] on button "結帳" at bounding box center [1117, 625] width 62 height 35
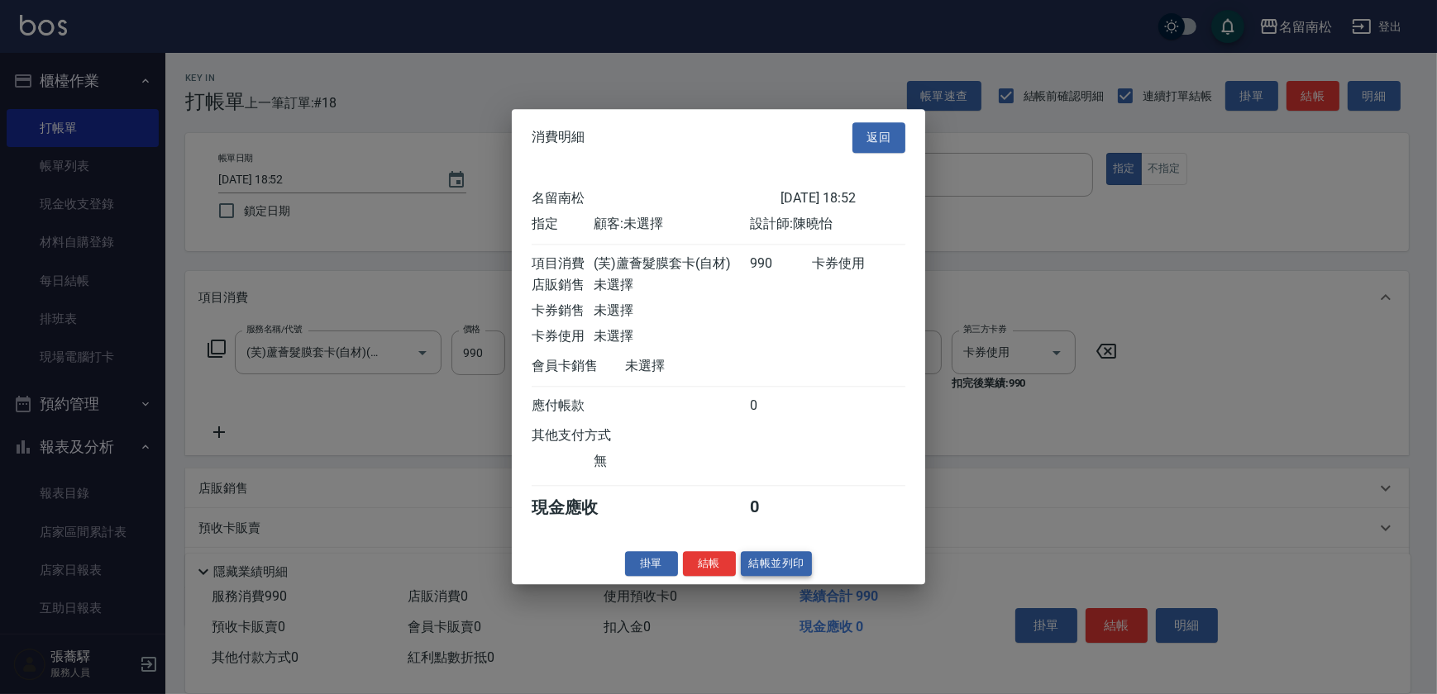
click at [760, 567] on button "結帳並列印" at bounding box center [777, 564] width 72 height 26
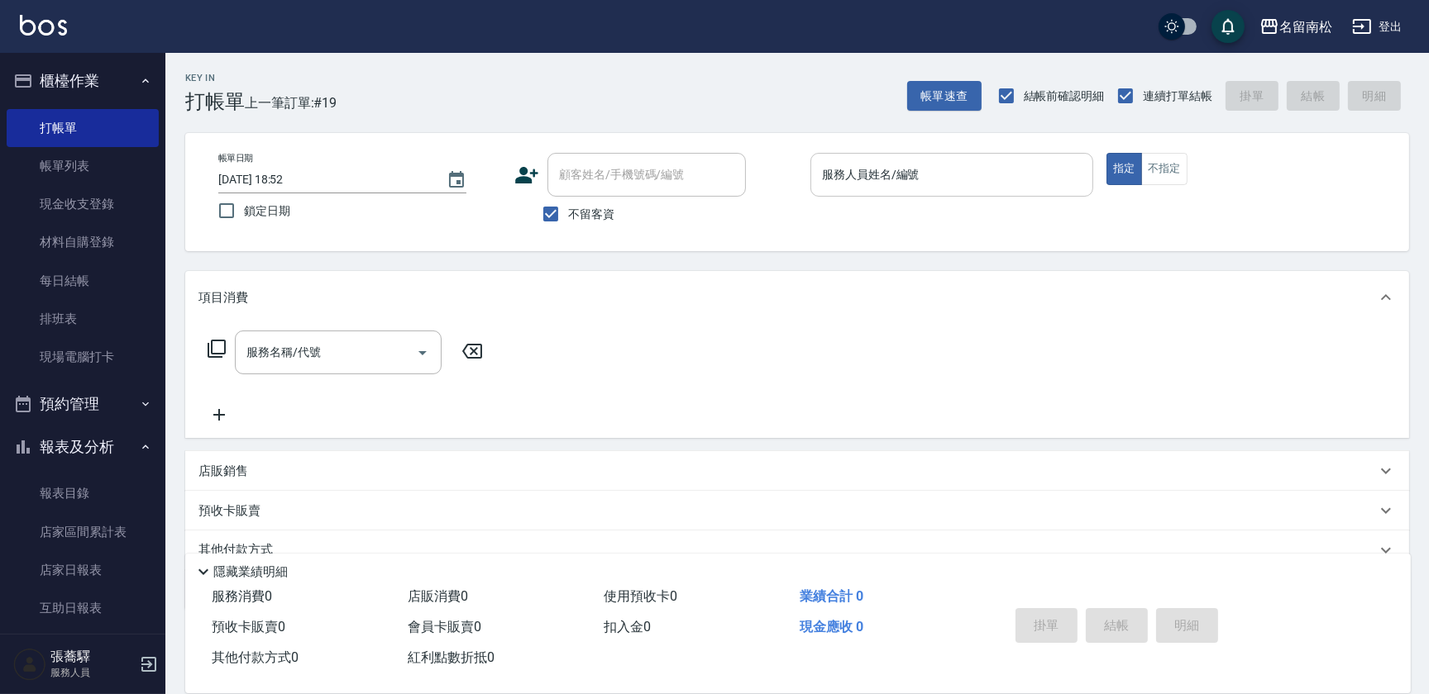
click at [979, 186] on input "服務人員姓名/編號" at bounding box center [952, 174] width 268 height 29
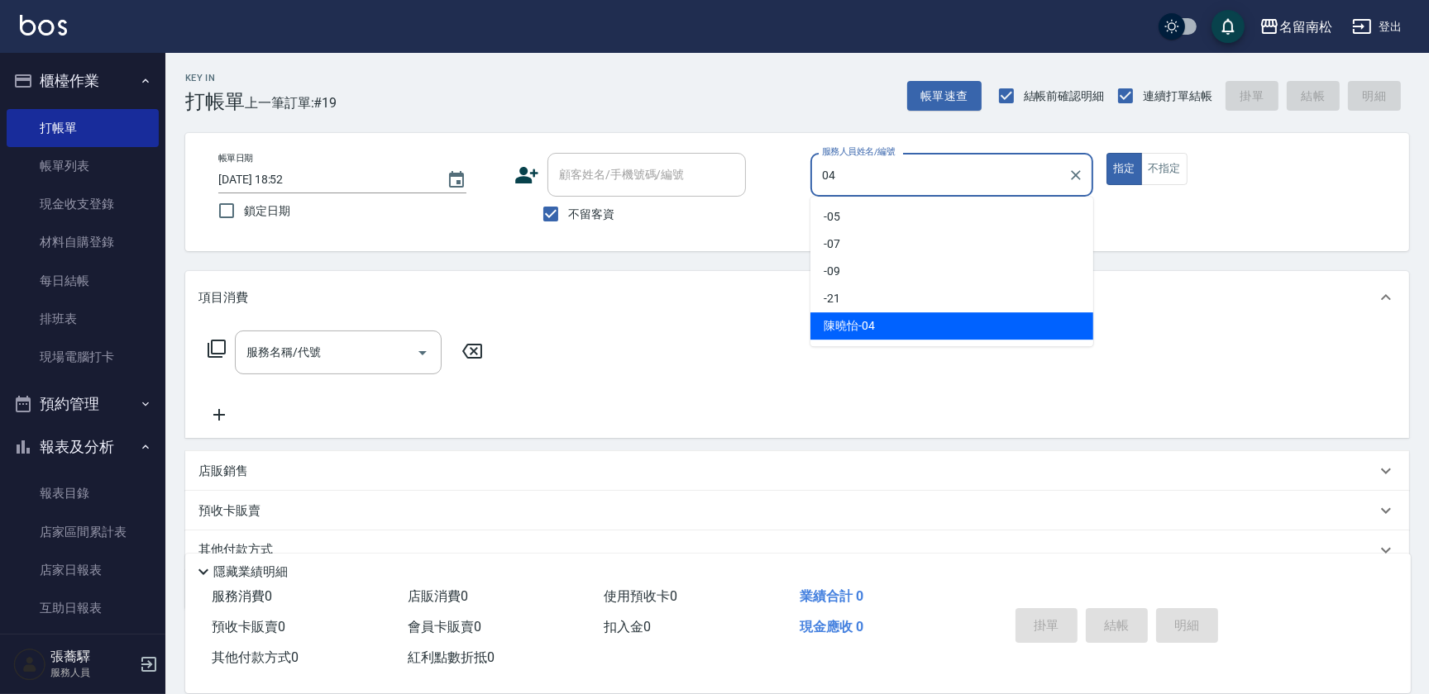
type input "[PERSON_NAME]04"
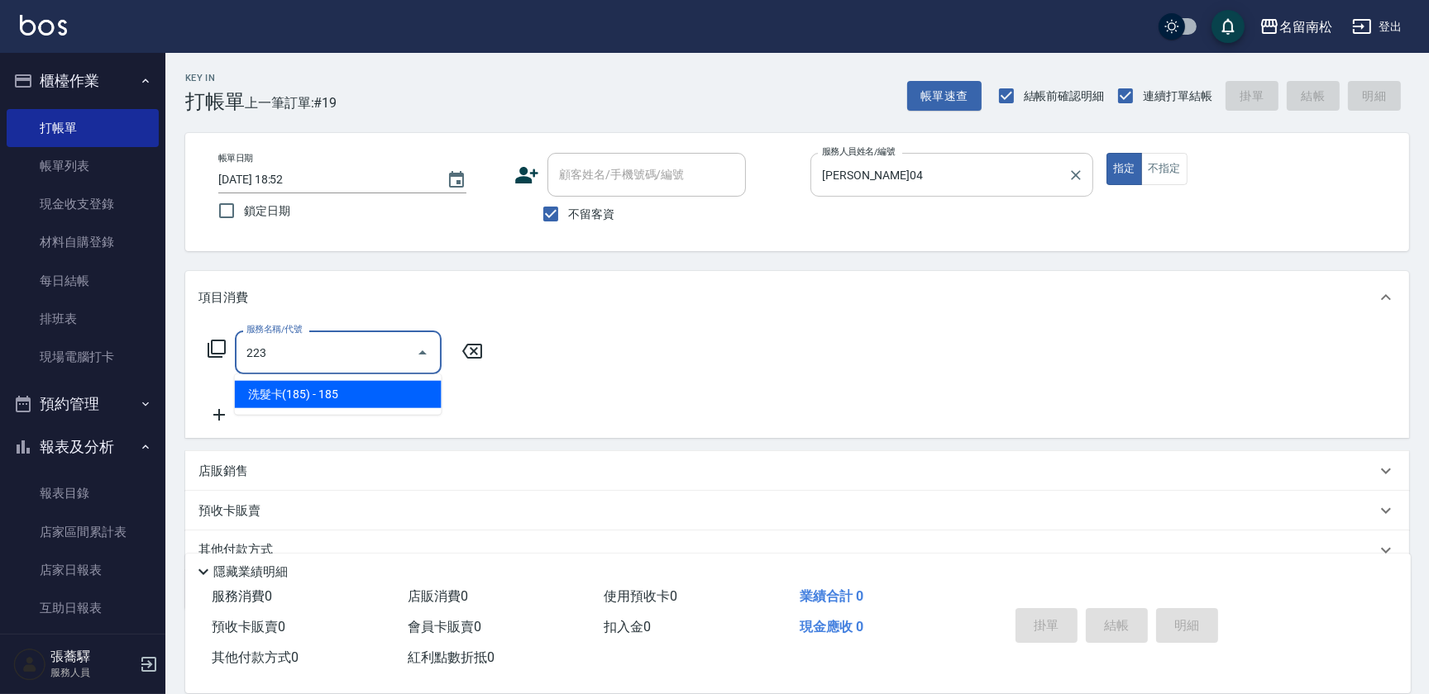
type input "洗髮卡(185)(223)"
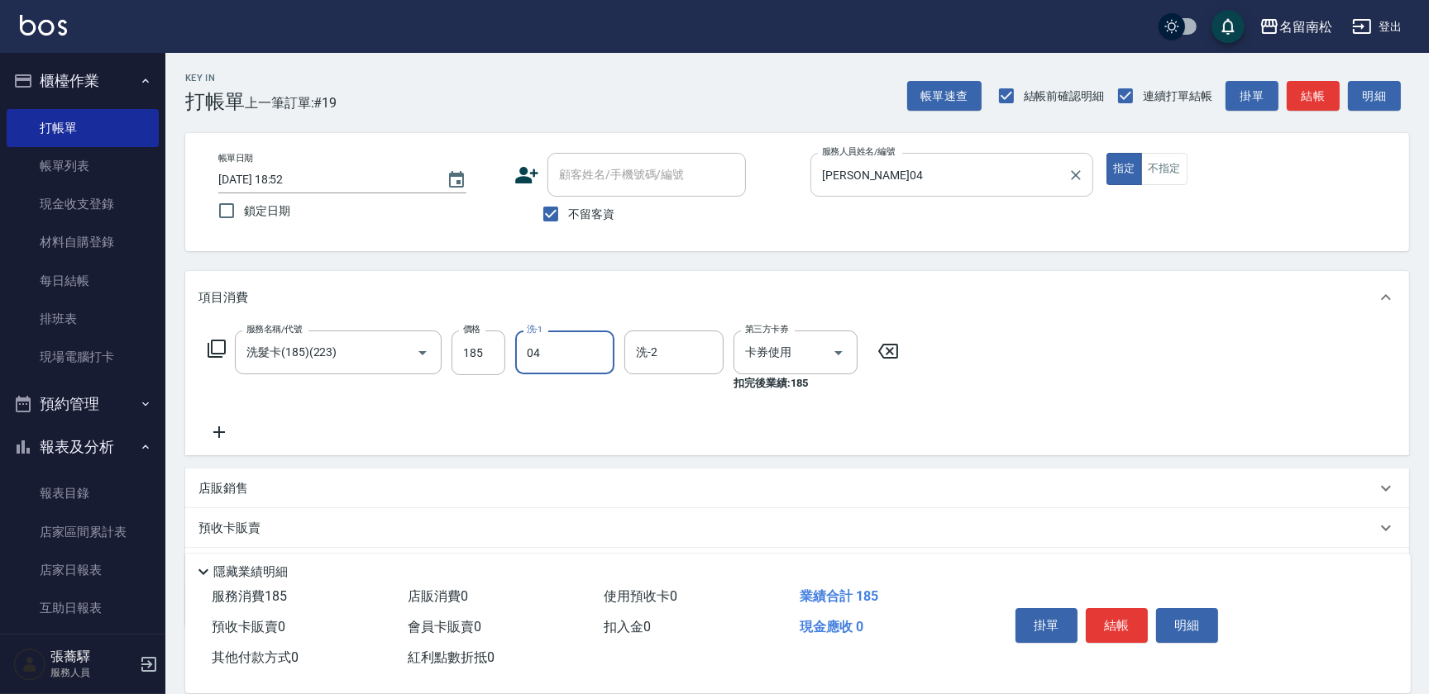
type input "[PERSON_NAME]04"
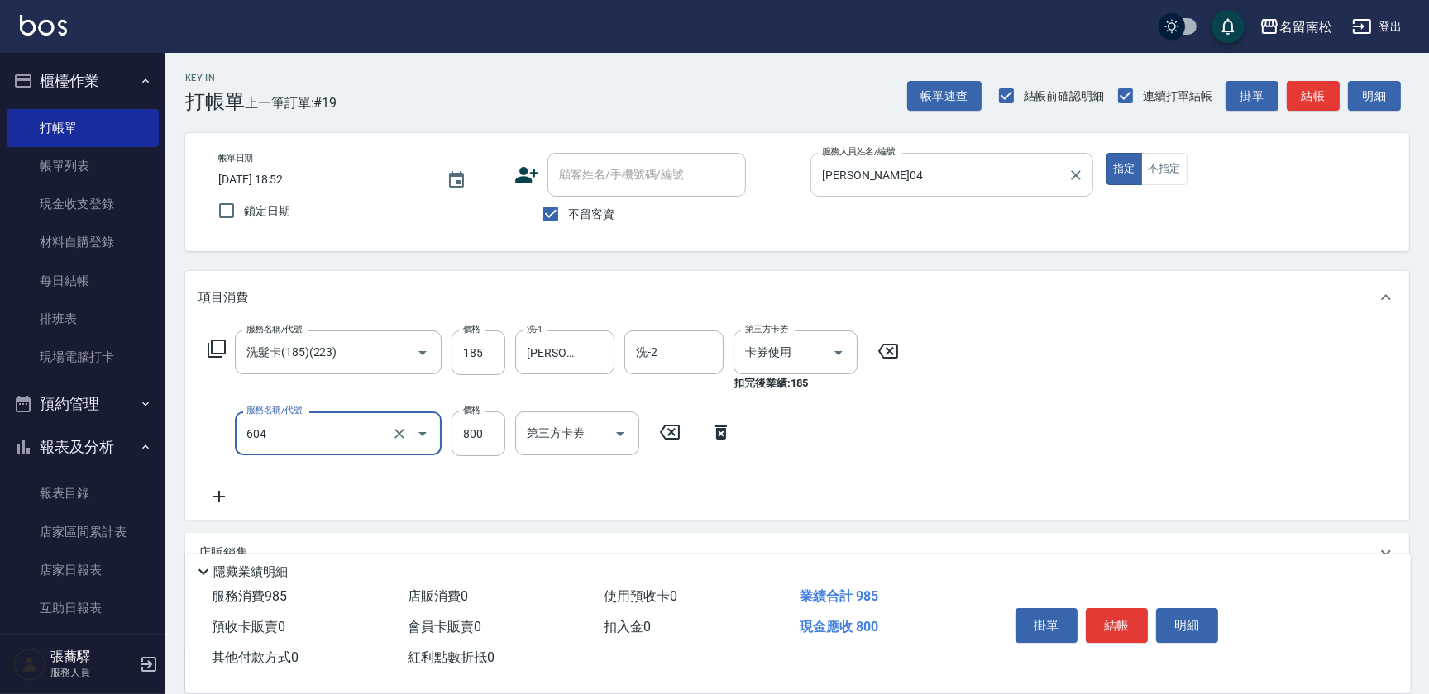
type input "護髮[800](604)"
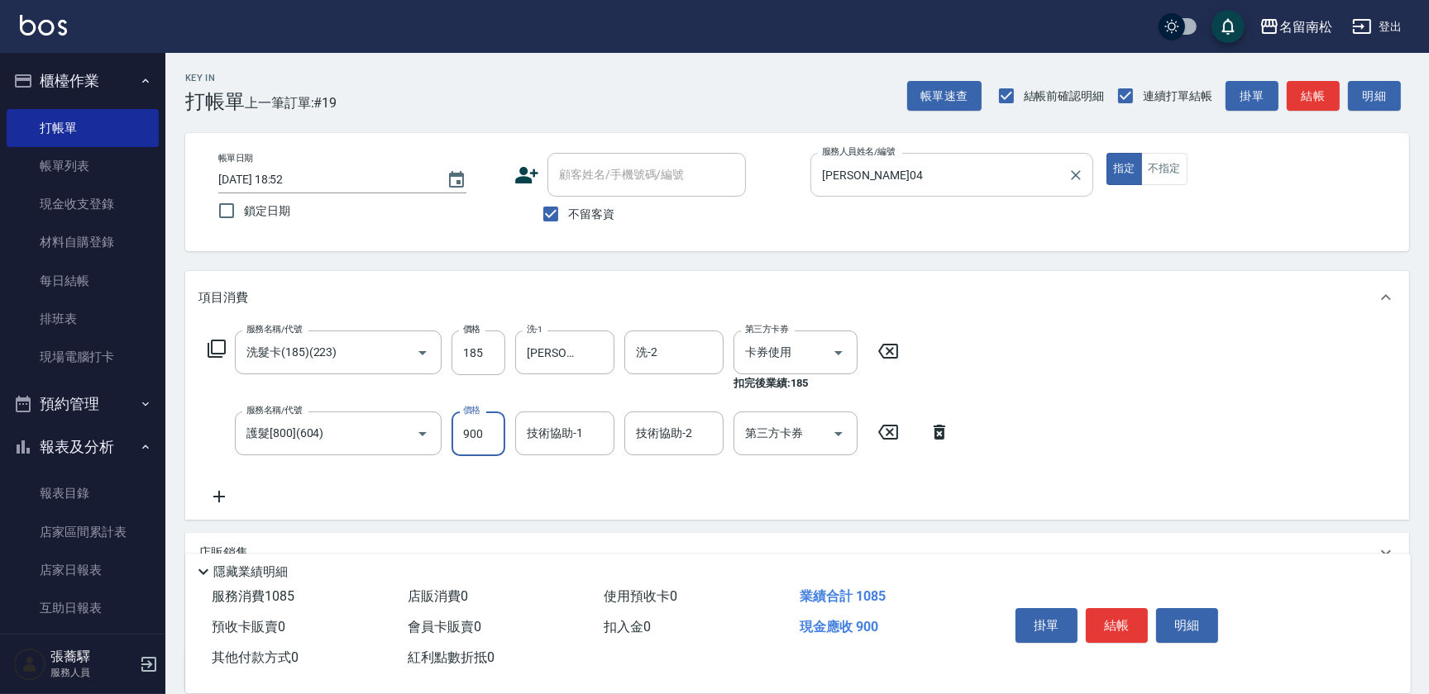
type input "900"
type input "[PERSON_NAME]04"
click at [1104, 628] on button "結帳" at bounding box center [1117, 625] width 62 height 35
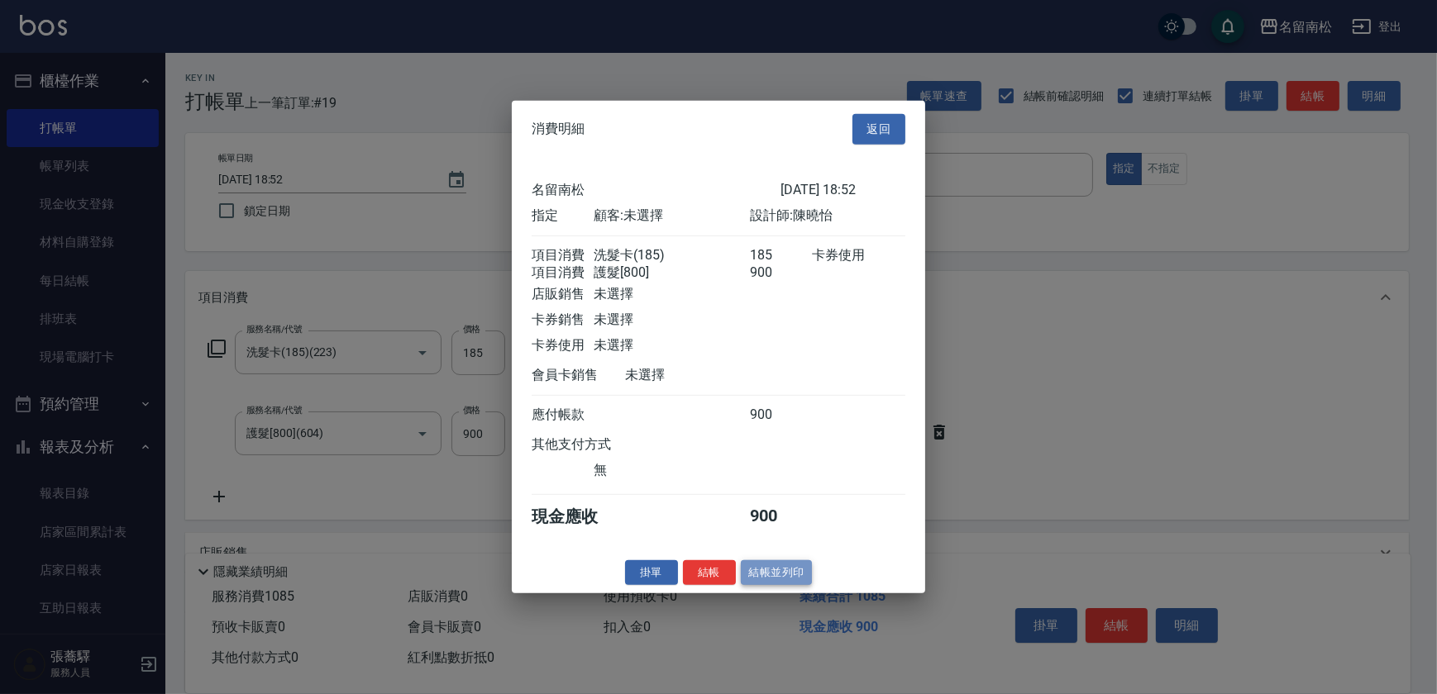
click at [746, 572] on button "結帳並列印" at bounding box center [777, 573] width 72 height 26
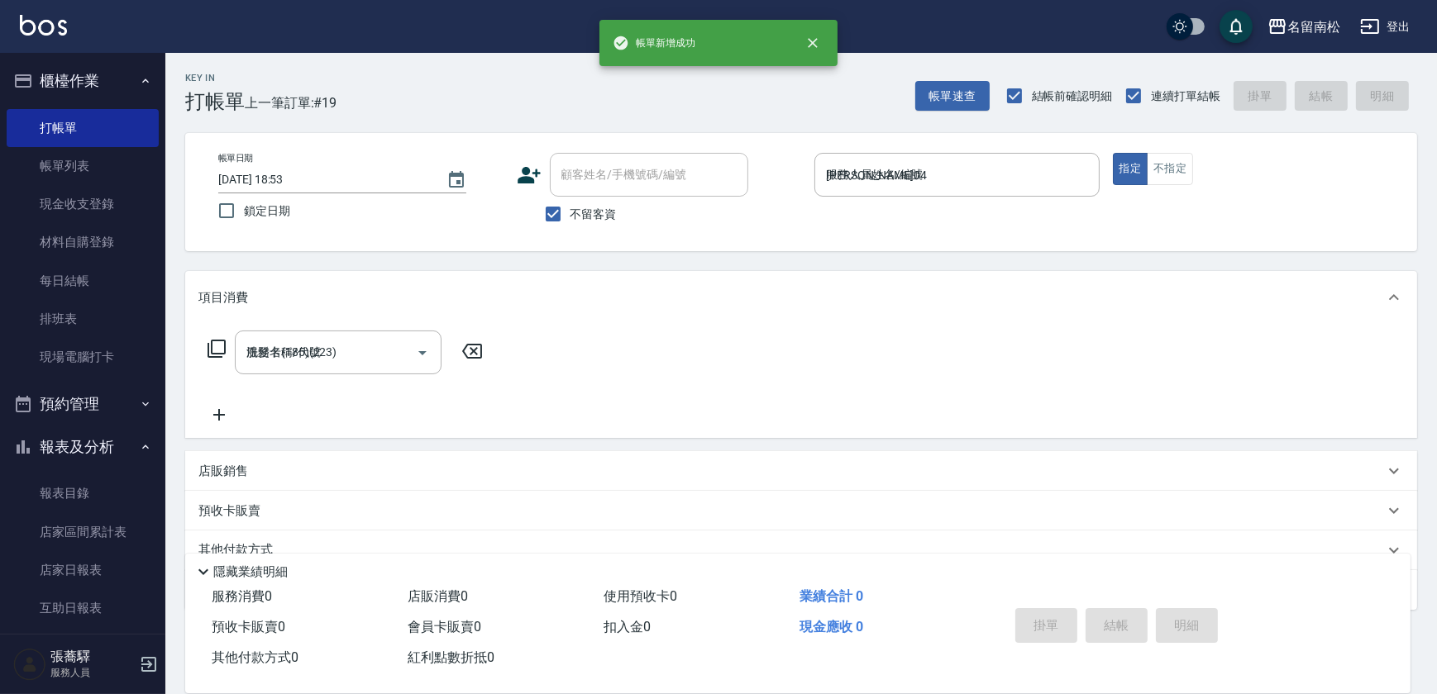
type input "[DATE] 18:53"
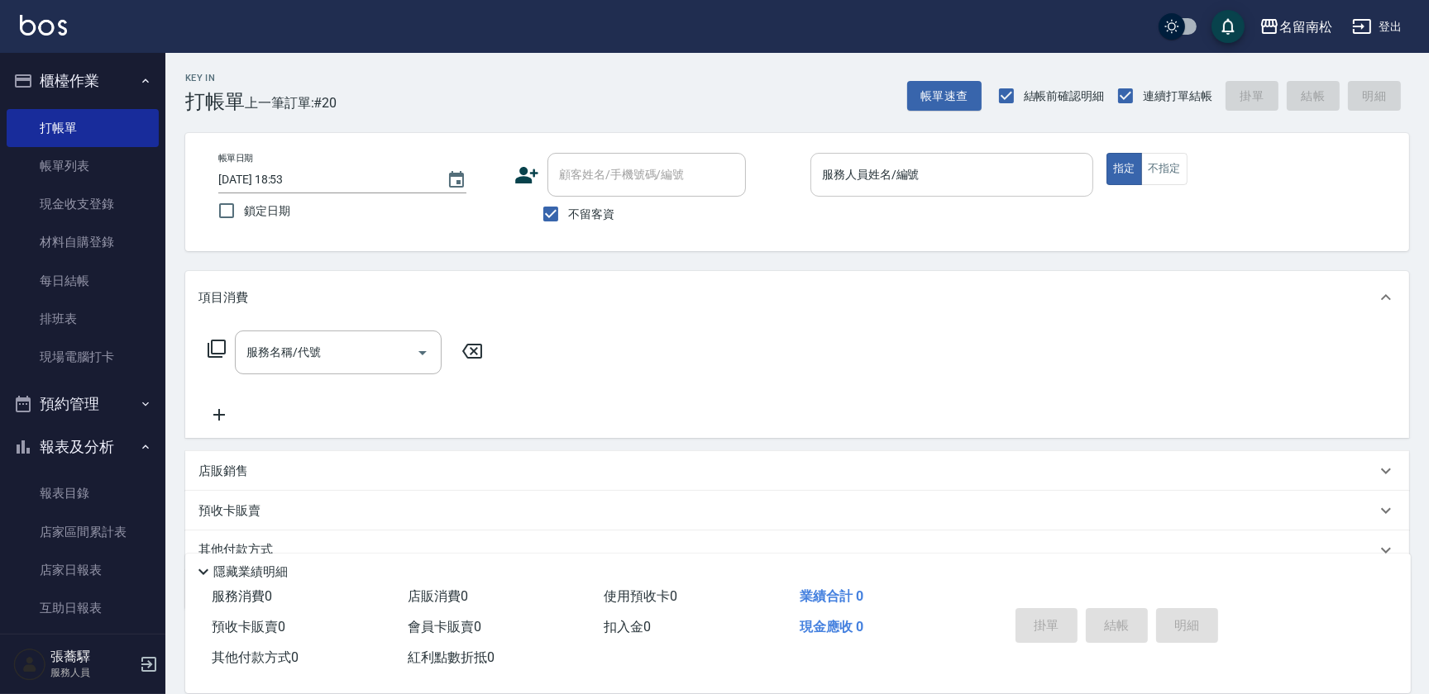
click at [972, 189] on div "服務人員姓名/編號" at bounding box center [951, 175] width 283 height 44
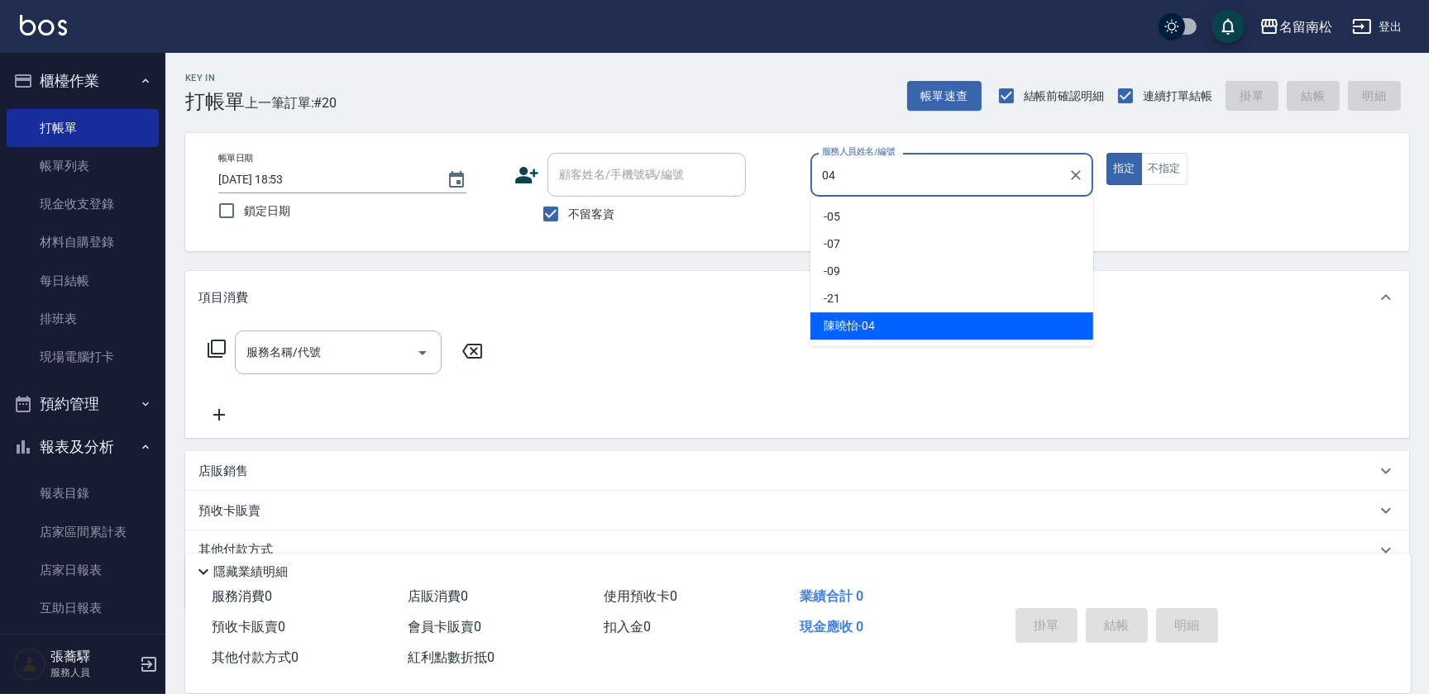
type input "[PERSON_NAME]04"
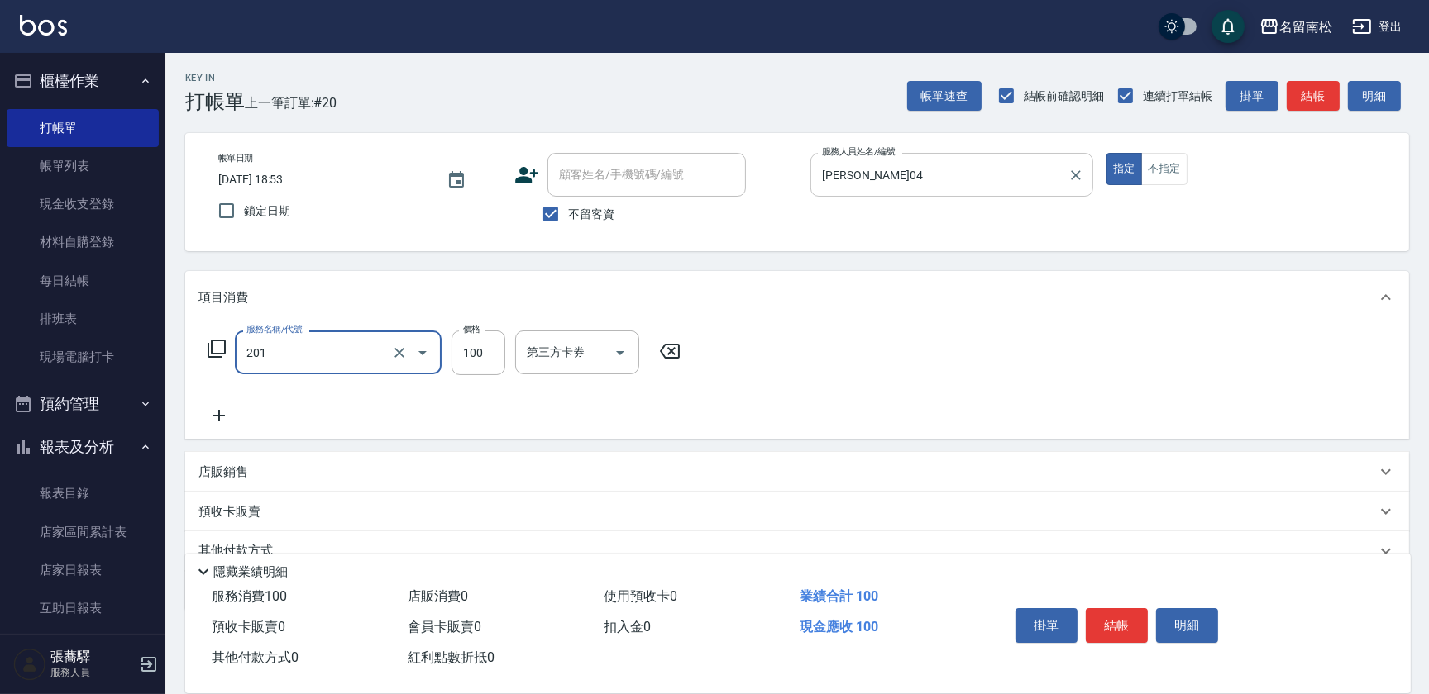
type input "洗髮[100](201)"
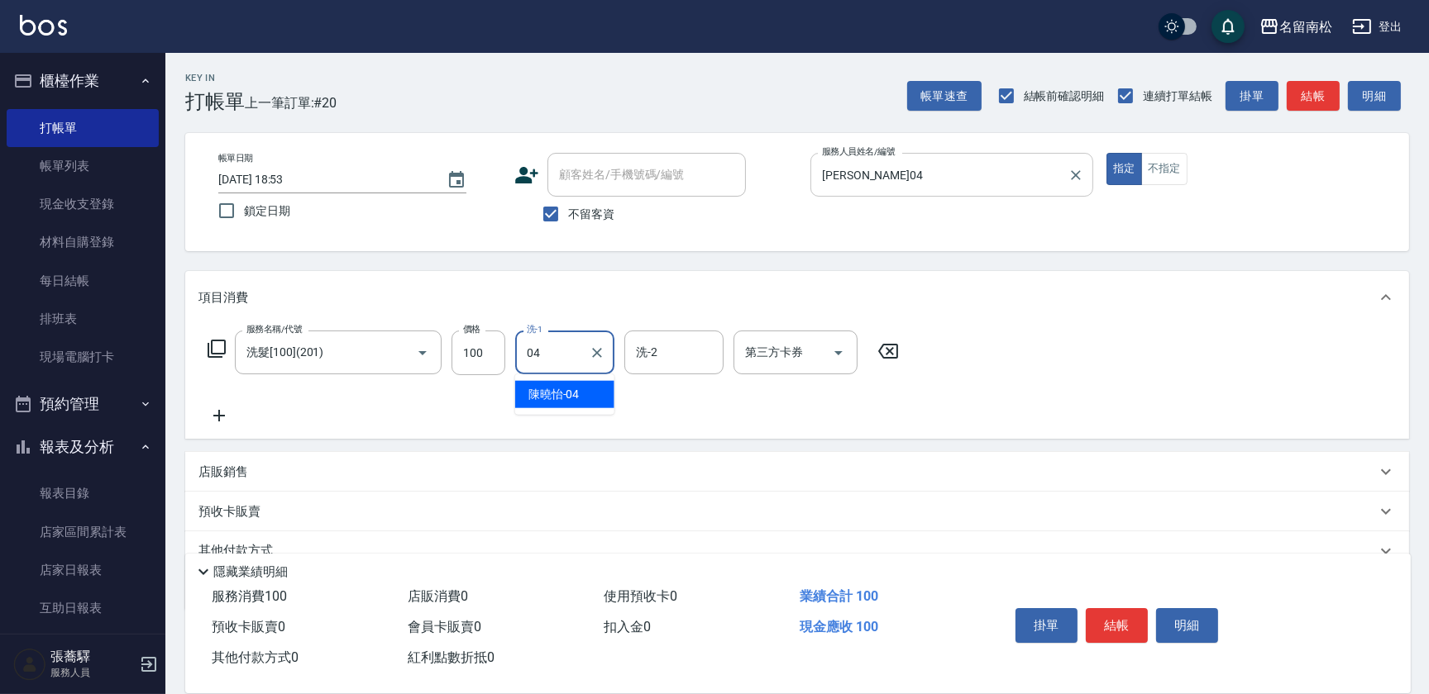
type input "[PERSON_NAME]04"
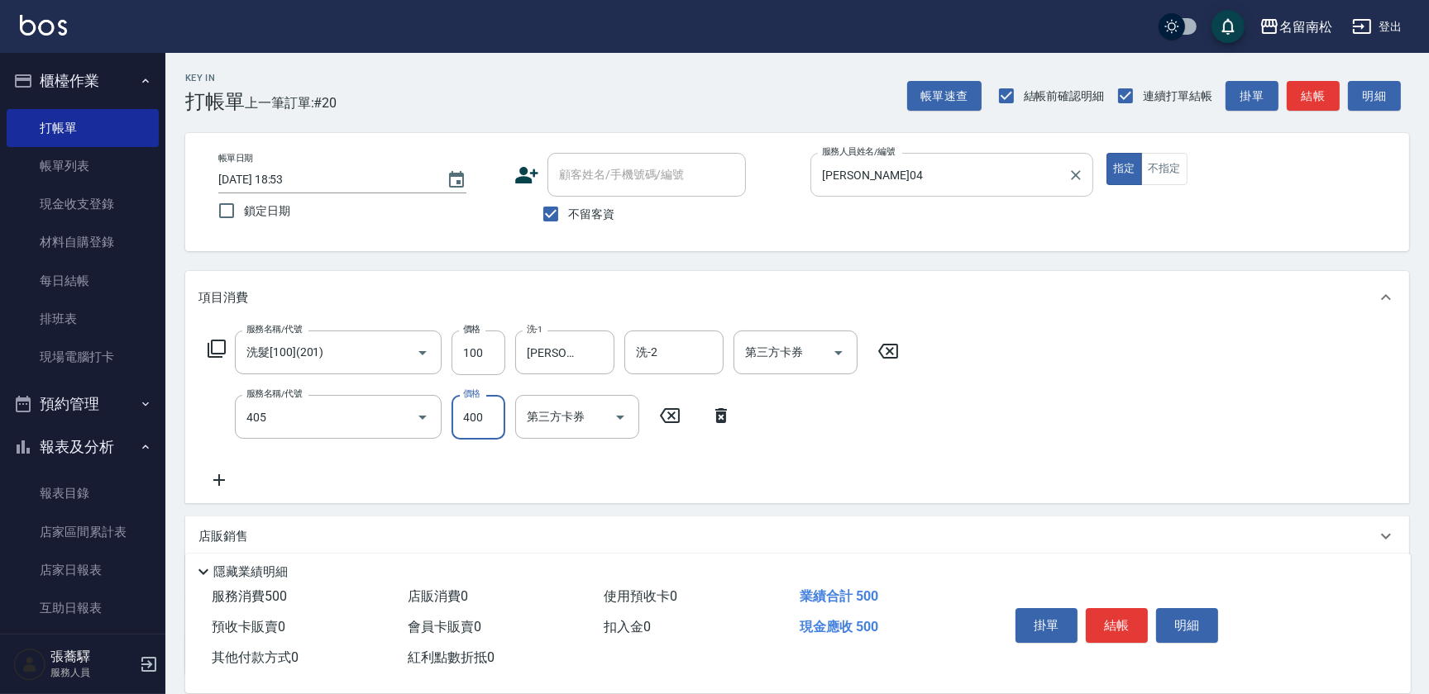
type input "剪髮(400)(405)"
click at [1166, 165] on button "不指定" at bounding box center [1164, 169] width 46 height 32
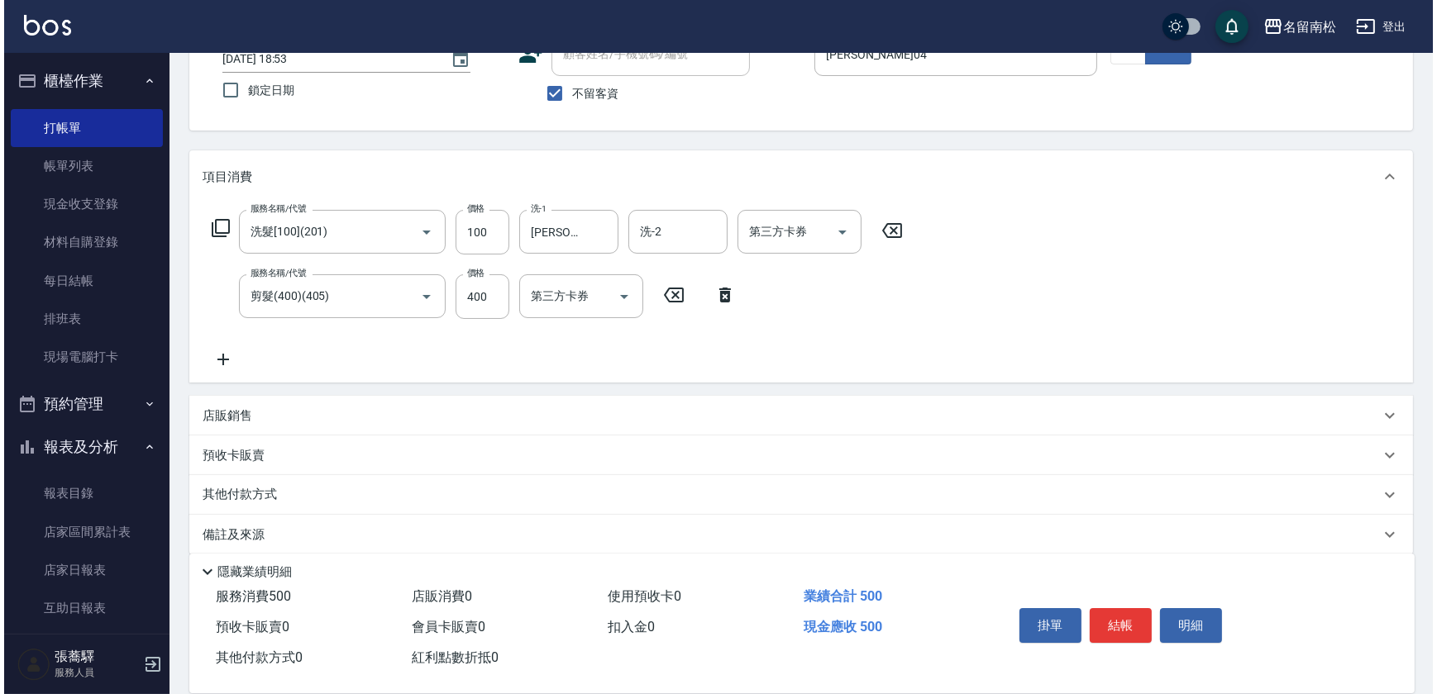
scroll to position [136, 0]
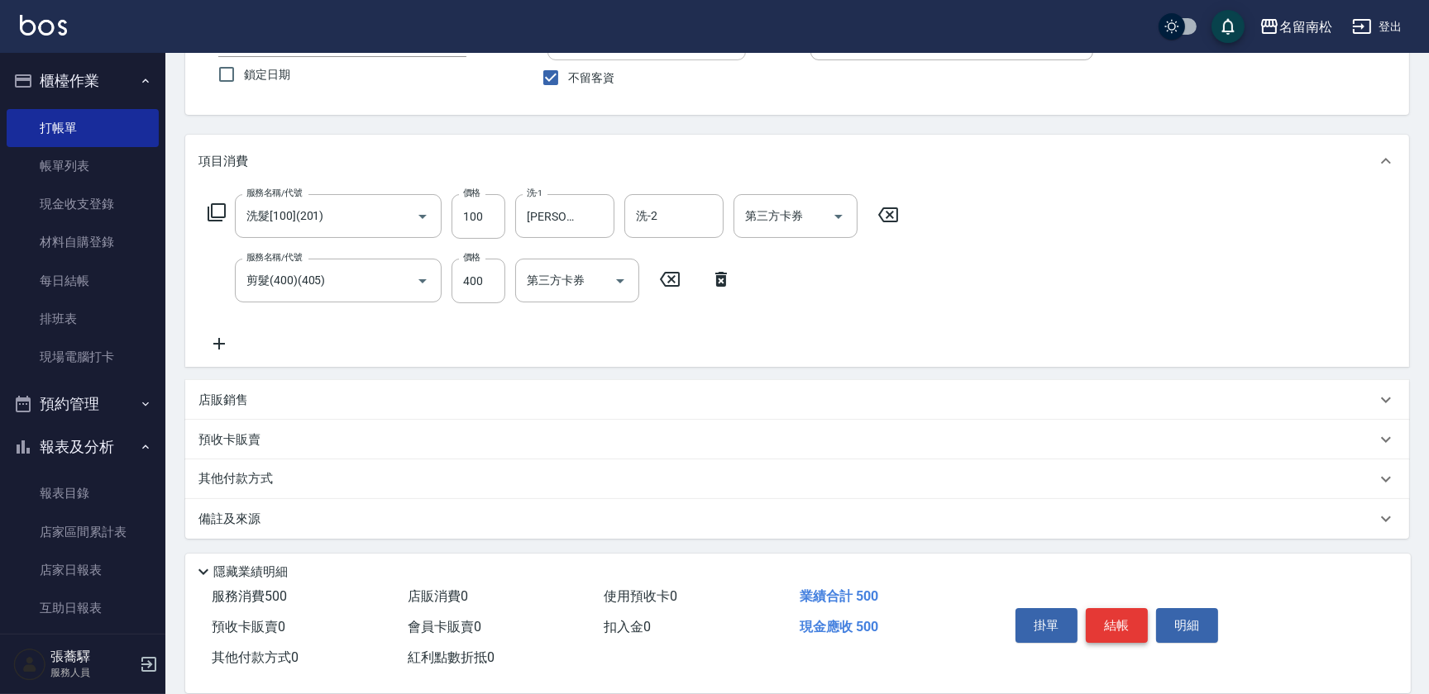
click at [1106, 637] on button "結帳" at bounding box center [1117, 625] width 62 height 35
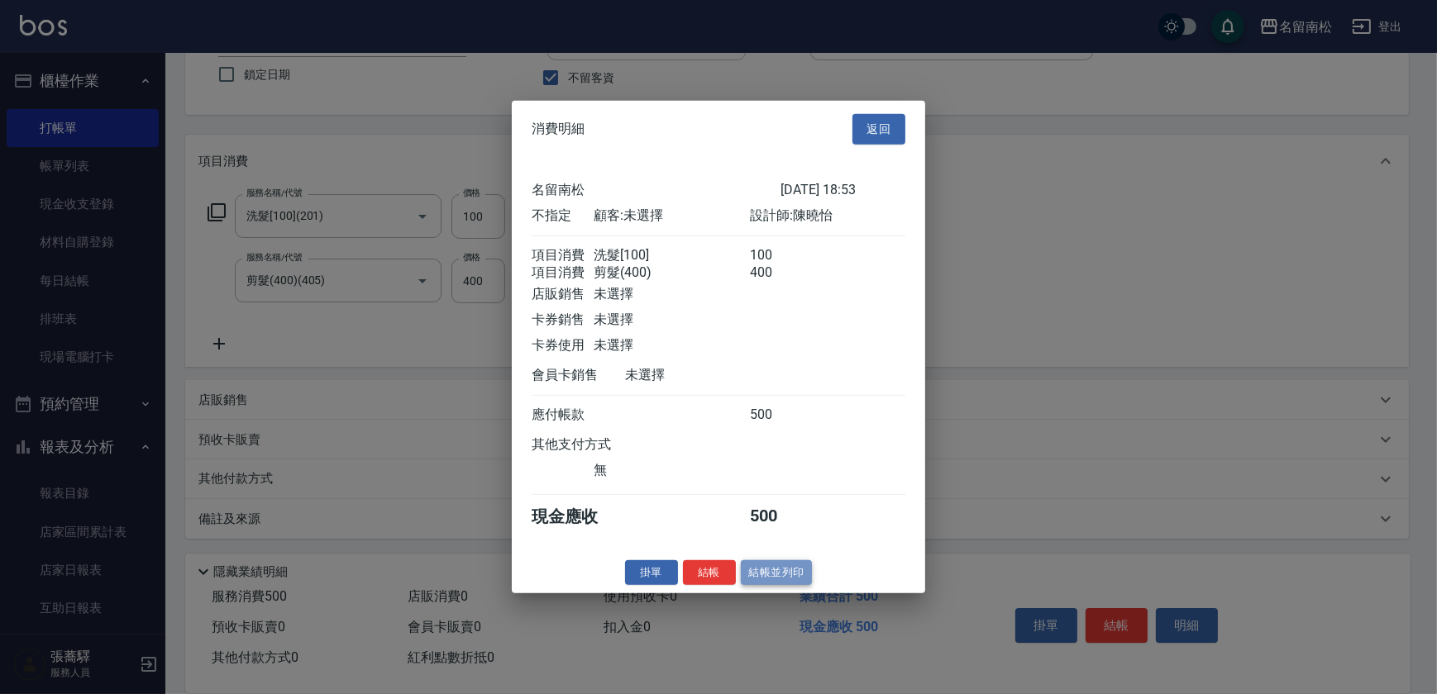
click at [779, 580] on button "結帳並列印" at bounding box center [777, 573] width 72 height 26
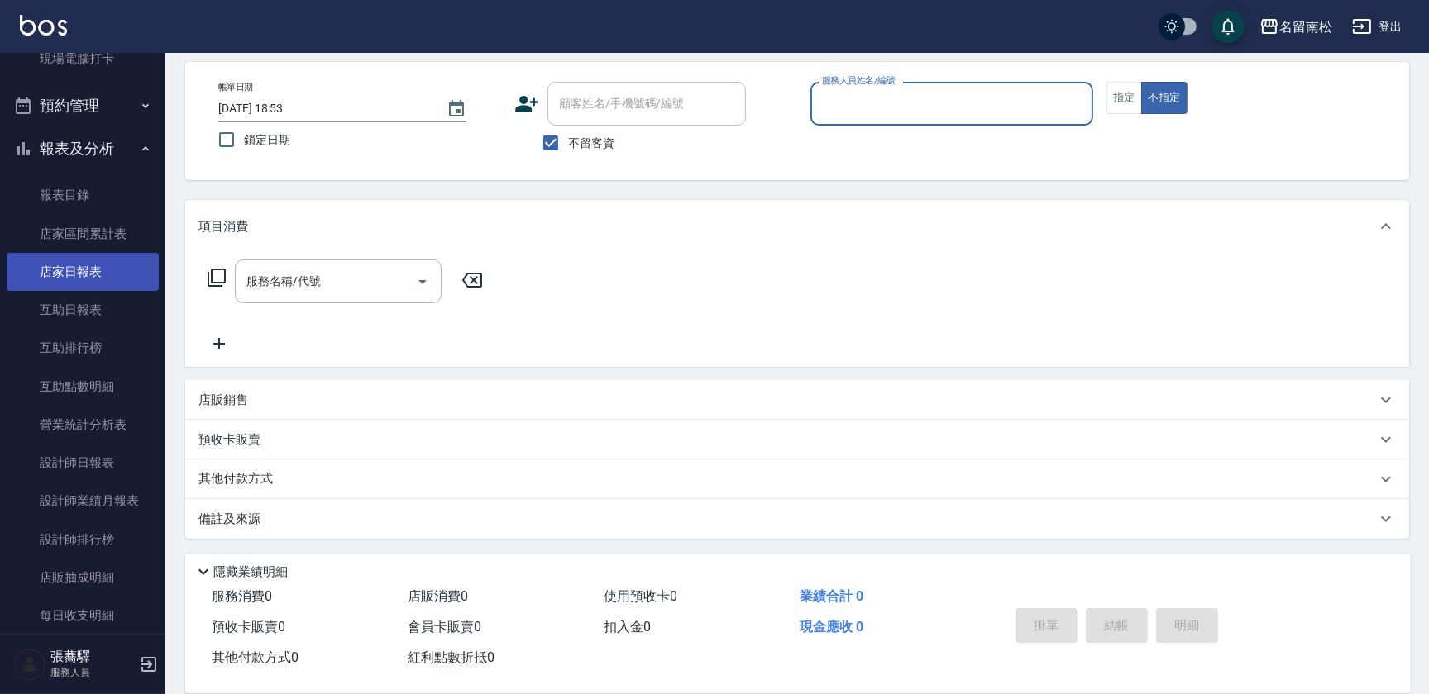
scroll to position [451, 0]
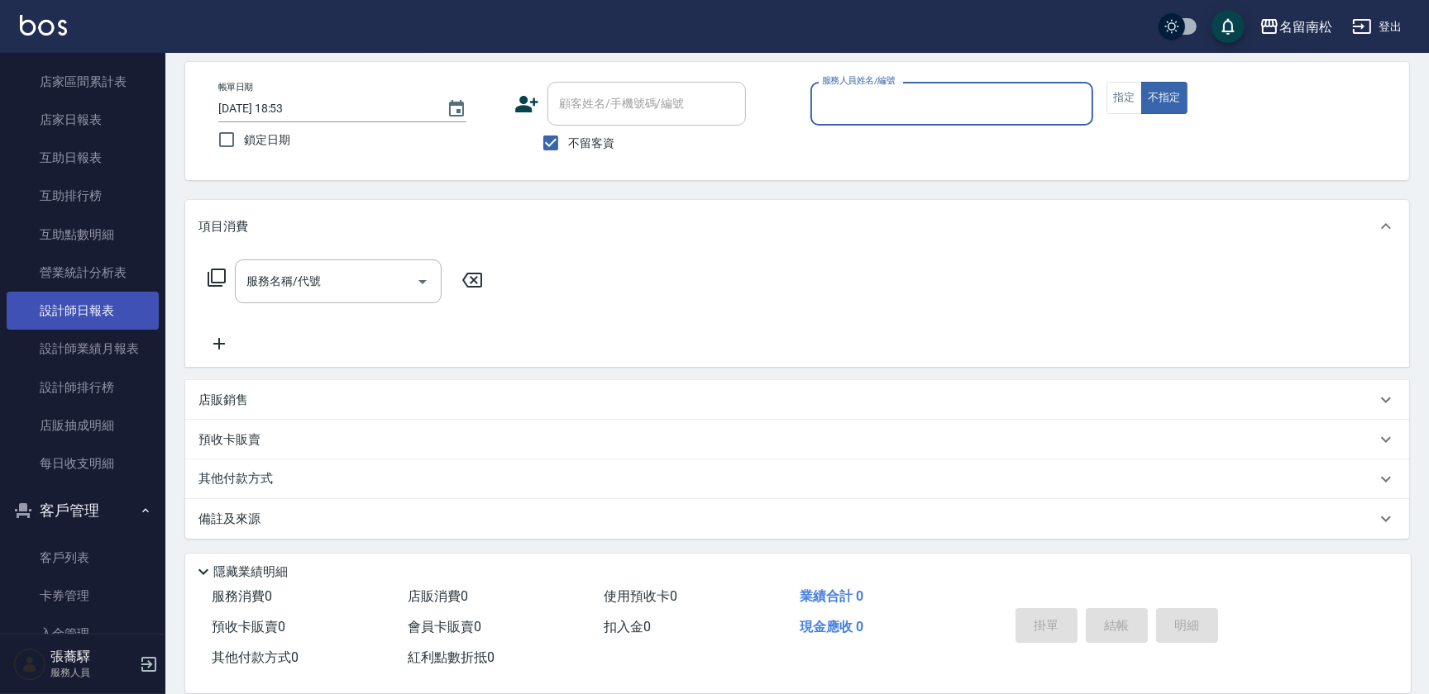
click at [99, 302] on link "設計師日報表" at bounding box center [83, 311] width 152 height 38
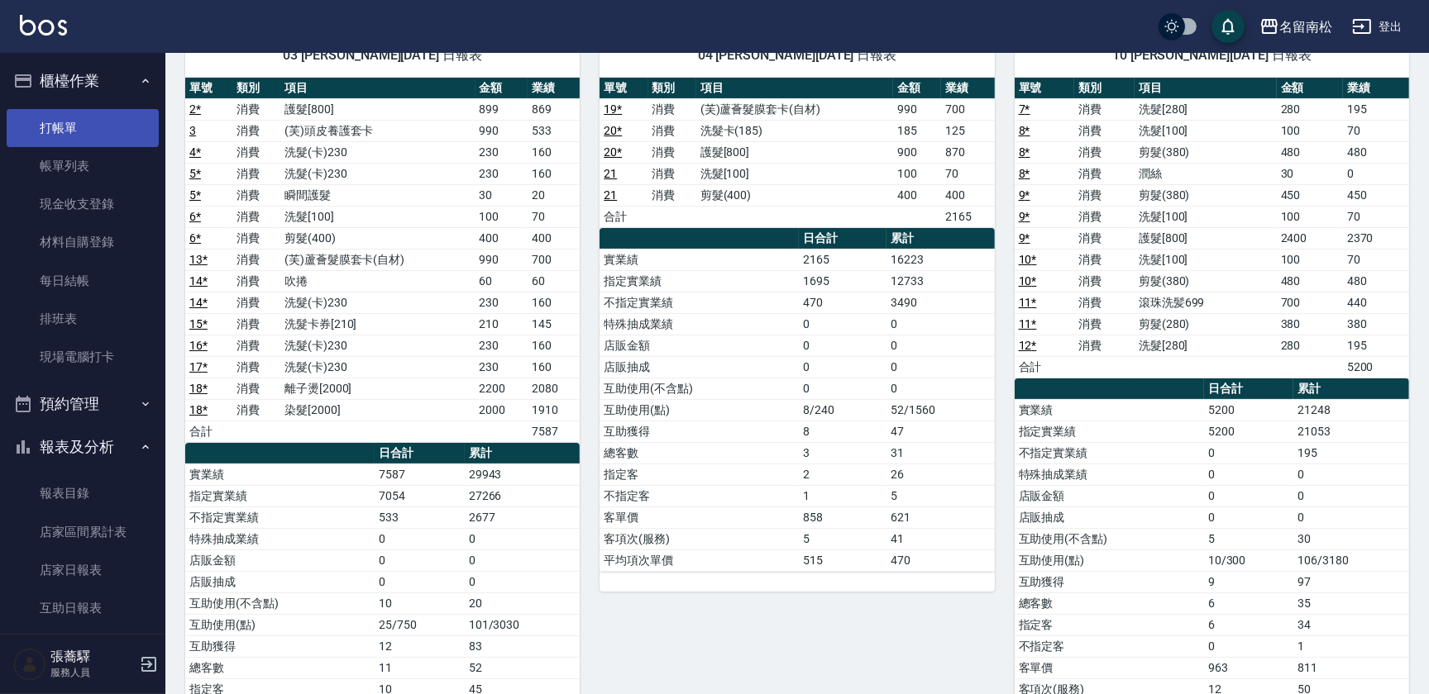
click at [41, 116] on link "打帳單" at bounding box center [83, 128] width 152 height 38
